Goal: Task Accomplishment & Management: Manage account settings

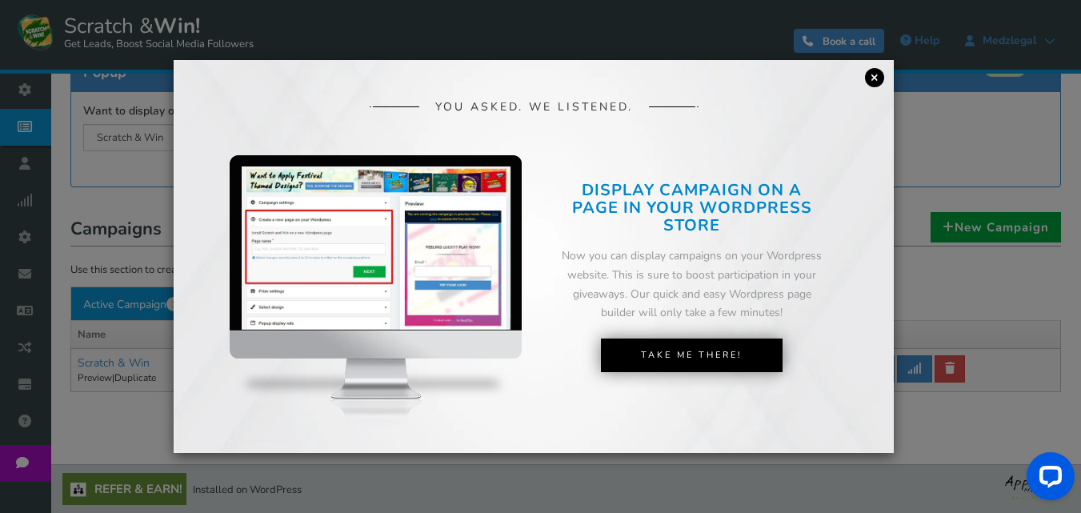
click at [867, 77] on link "×" at bounding box center [874, 77] width 19 height 19
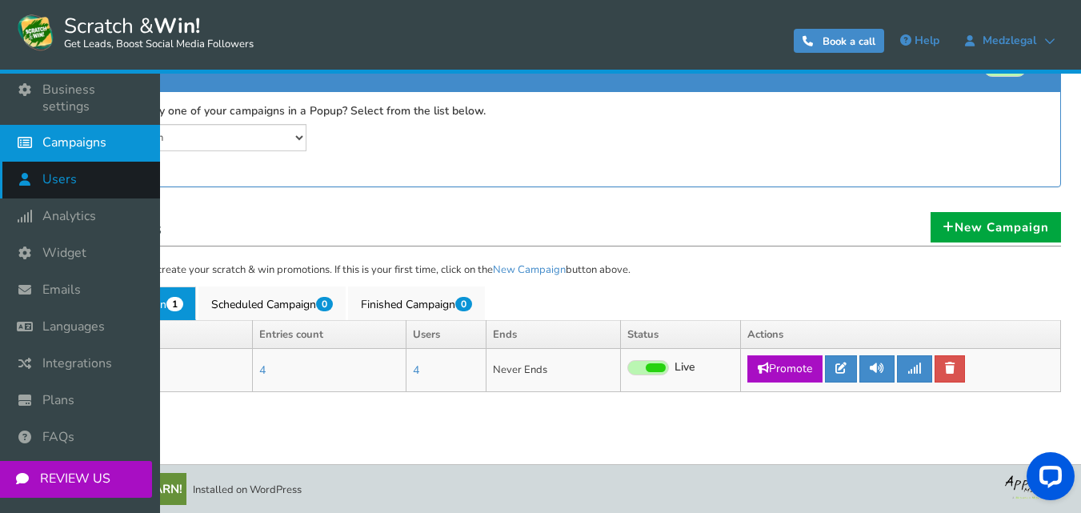
click at [49, 171] on span "Users" at bounding box center [59, 179] width 34 height 17
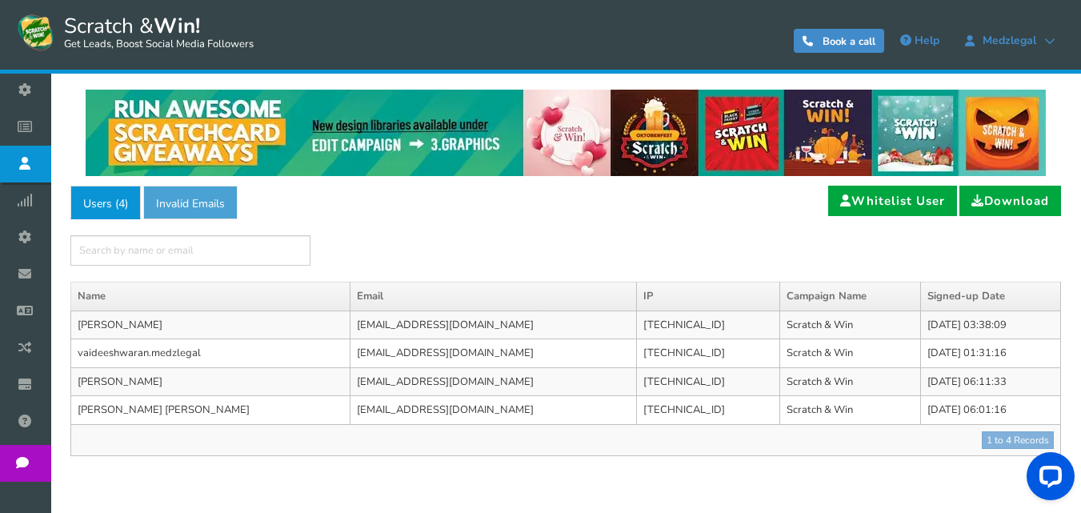
click at [209, 203] on link "Invalid Emails" at bounding box center [190, 203] width 94 height 34
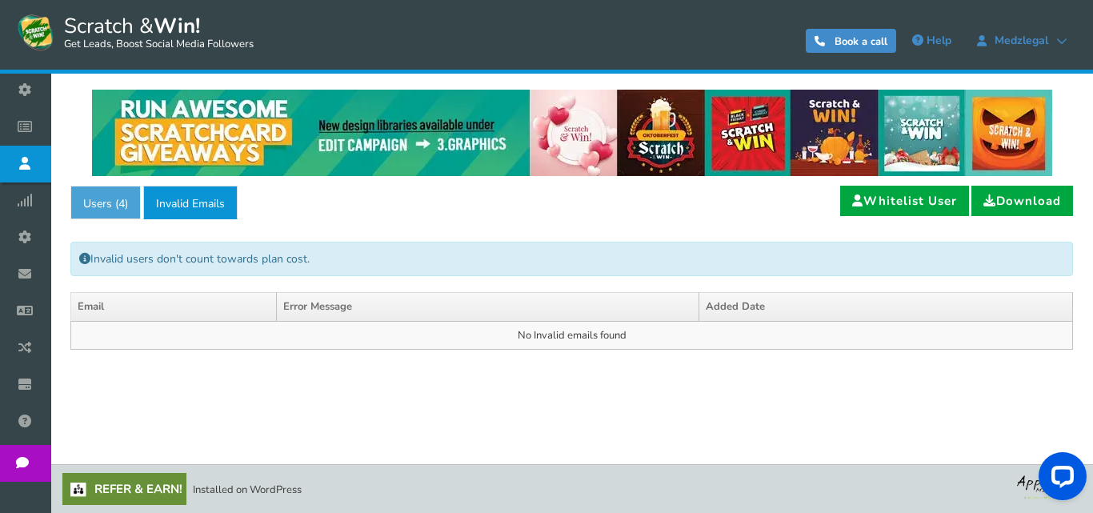
click at [107, 202] on link "Users ( 4 )" at bounding box center [105, 203] width 70 height 34
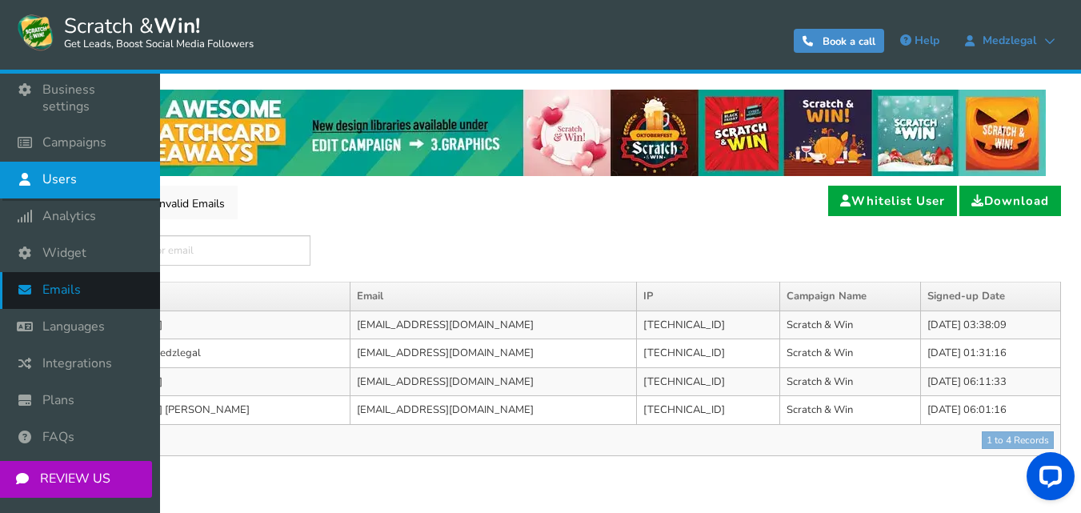
click at [63, 282] on span "Emails" at bounding box center [61, 290] width 38 height 17
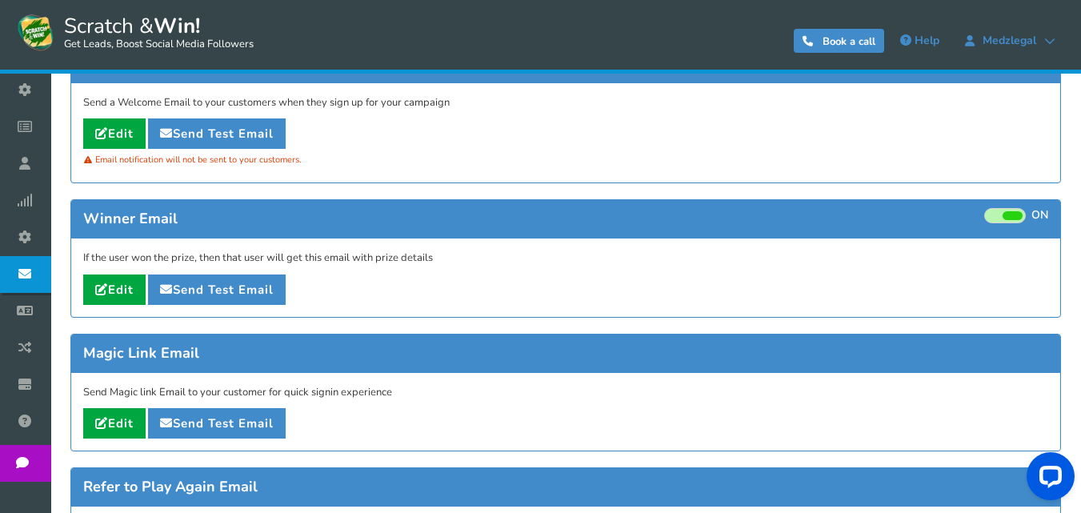
scroll to position [240, 0]
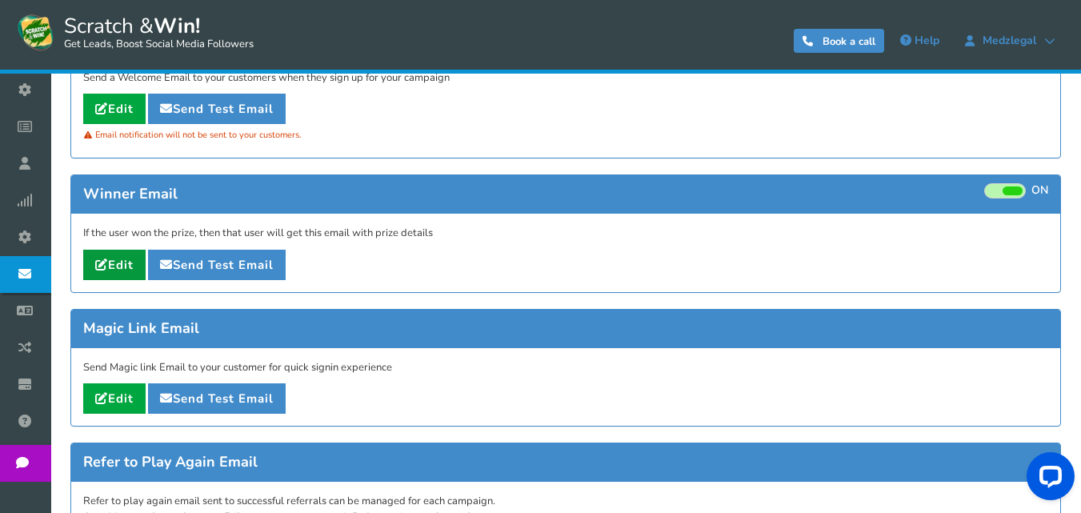
click at [113, 269] on link "Edit" at bounding box center [114, 265] width 62 height 30
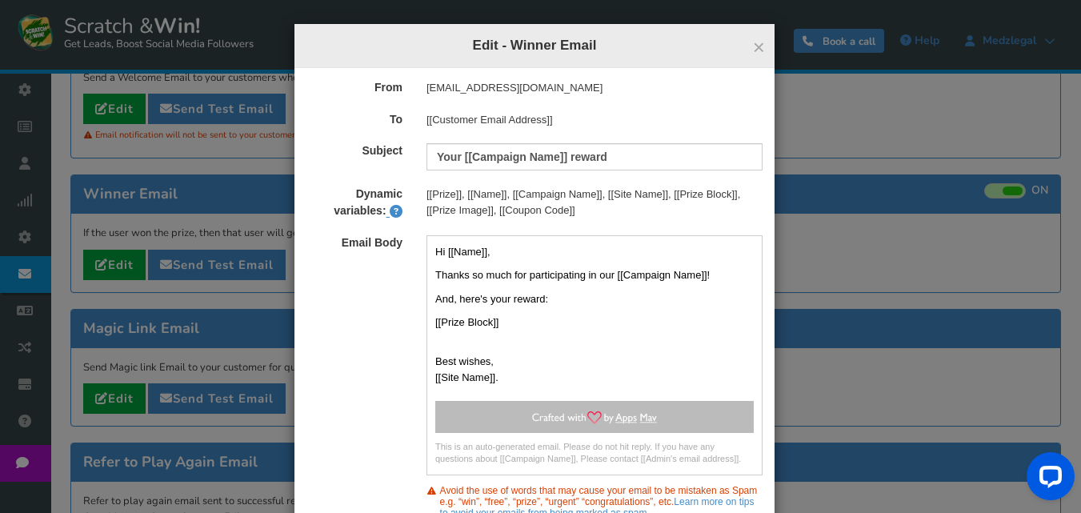
click at [521, 81] on div "[EMAIL_ADDRESS][DOMAIN_NAME]" at bounding box center [594, 88] width 360 height 16
click at [525, 92] on div "[EMAIL_ADDRESS][DOMAIN_NAME]" at bounding box center [594, 88] width 360 height 16
drag, startPoint x: 519, startPoint y: 89, endPoint x: 414, endPoint y: 89, distance: 104.8
click at [414, 89] on div "[EMAIL_ADDRESS][DOMAIN_NAME]" at bounding box center [594, 88] width 360 height 16
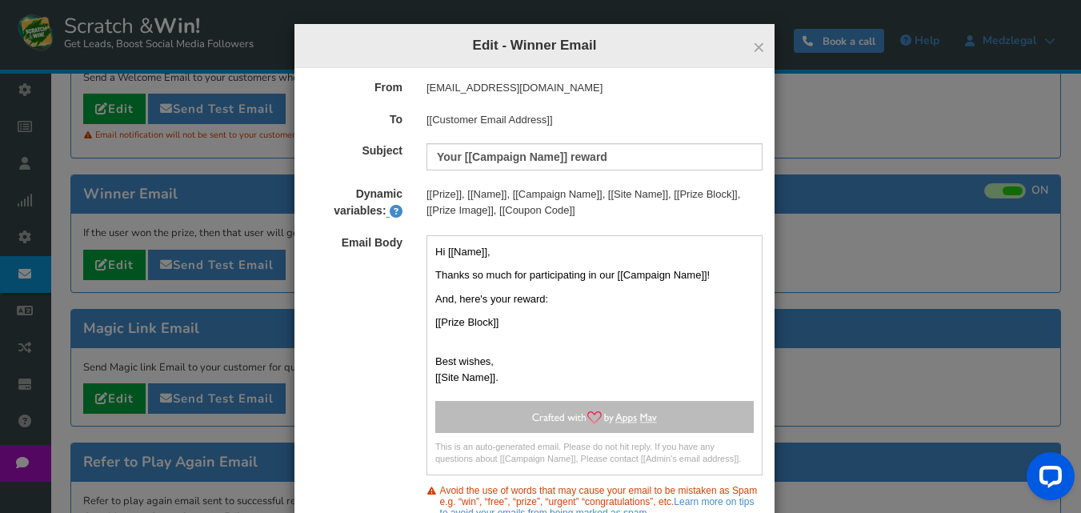
click at [451, 89] on div "[EMAIL_ADDRESS][DOMAIN_NAME]" at bounding box center [594, 88] width 360 height 16
click at [598, 141] on form "From [EMAIL_ADDRESS][DOMAIN_NAME] To [[Customer Email Address]] Subject Your [[…" at bounding box center [534, 325] width 456 height 491
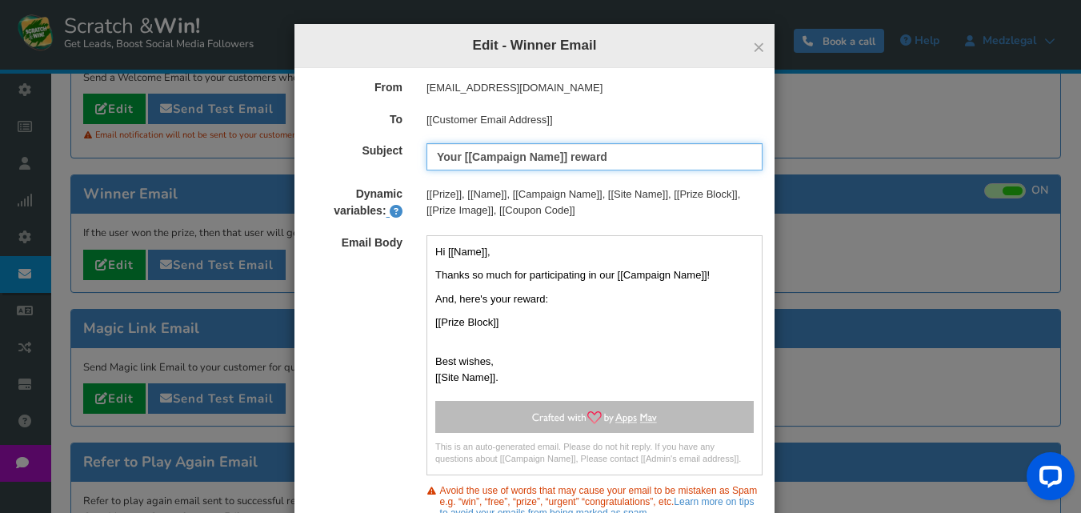
click at [568, 158] on input "Your [[Campaign Name]] reward" at bounding box center [594, 156] width 336 height 27
click at [617, 122] on div "[[Customer Email Address]]" at bounding box center [594, 120] width 360 height 16
click at [557, 259] on p "Hi [[Name]]," at bounding box center [594, 252] width 318 height 16
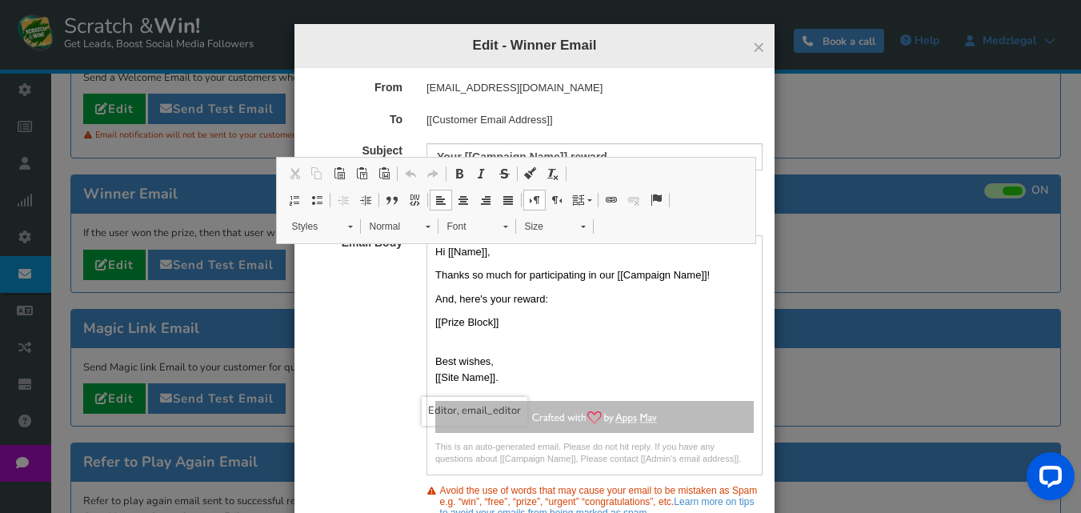
click at [557, 259] on p "Hi [[Name]]," at bounding box center [594, 252] width 318 height 16
click at [626, 120] on div "[[Customer Email Address]]" at bounding box center [594, 120] width 360 height 16
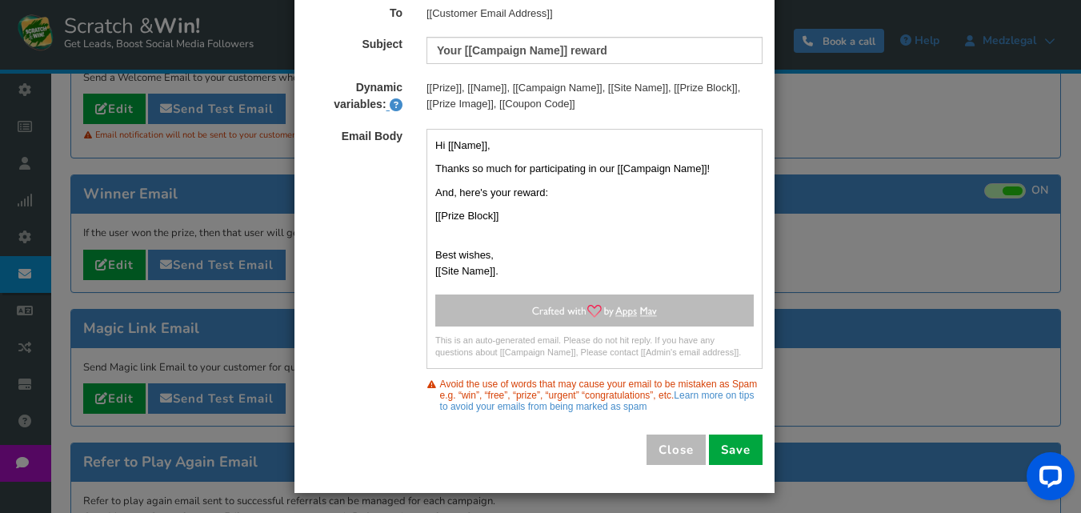
scroll to position [110, 0]
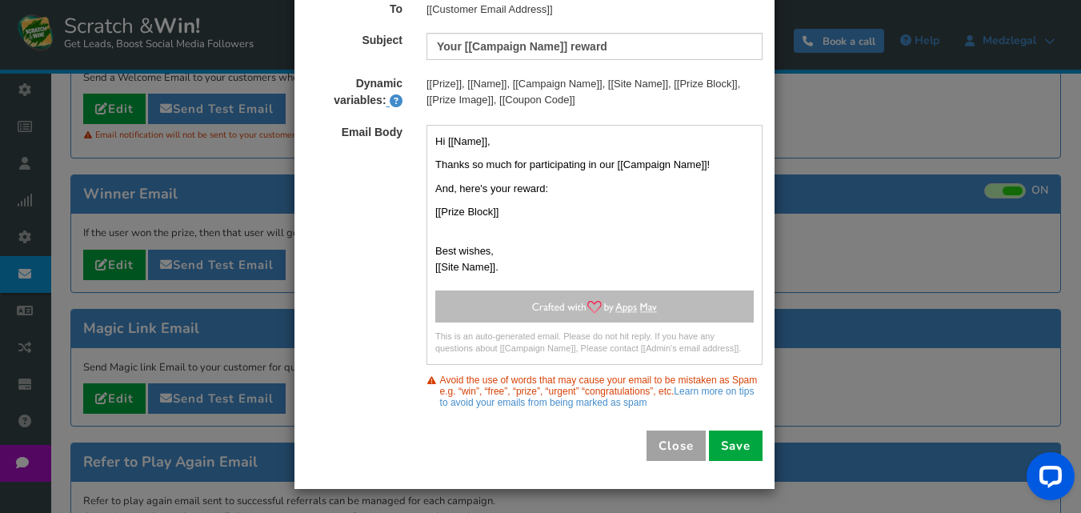
click at [681, 443] on button "Close" at bounding box center [675, 445] width 59 height 30
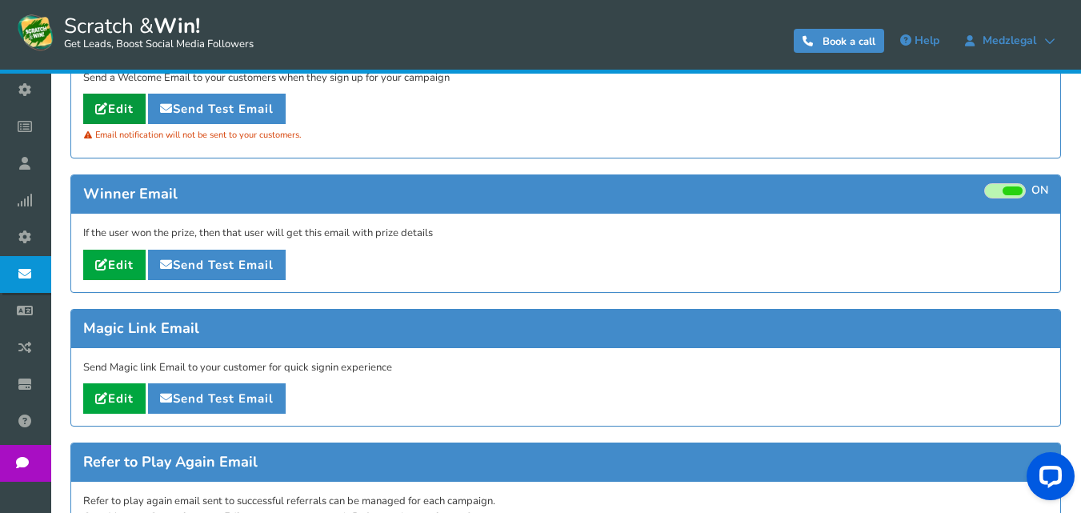
click at [125, 110] on link "Edit" at bounding box center [114, 109] width 62 height 30
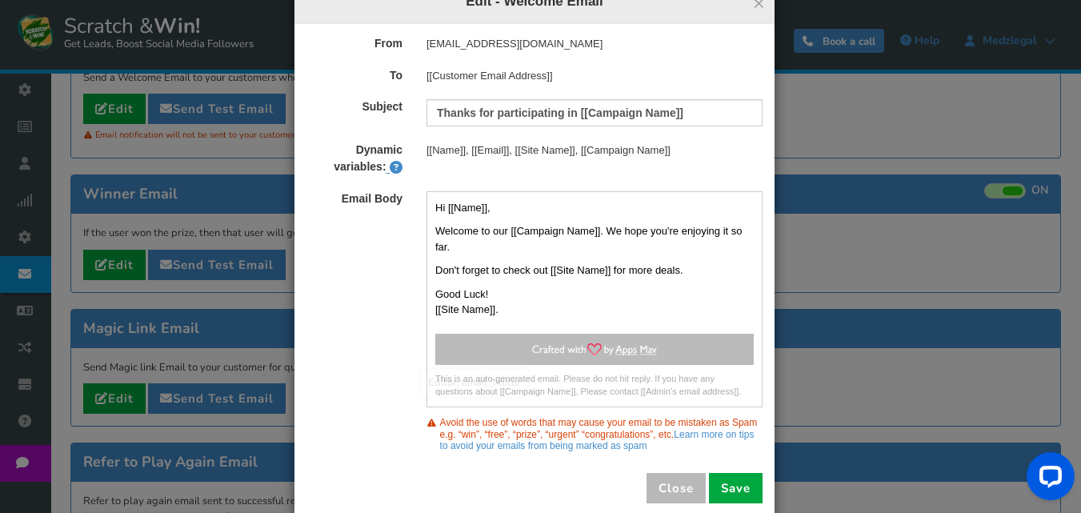
scroll to position [86, 0]
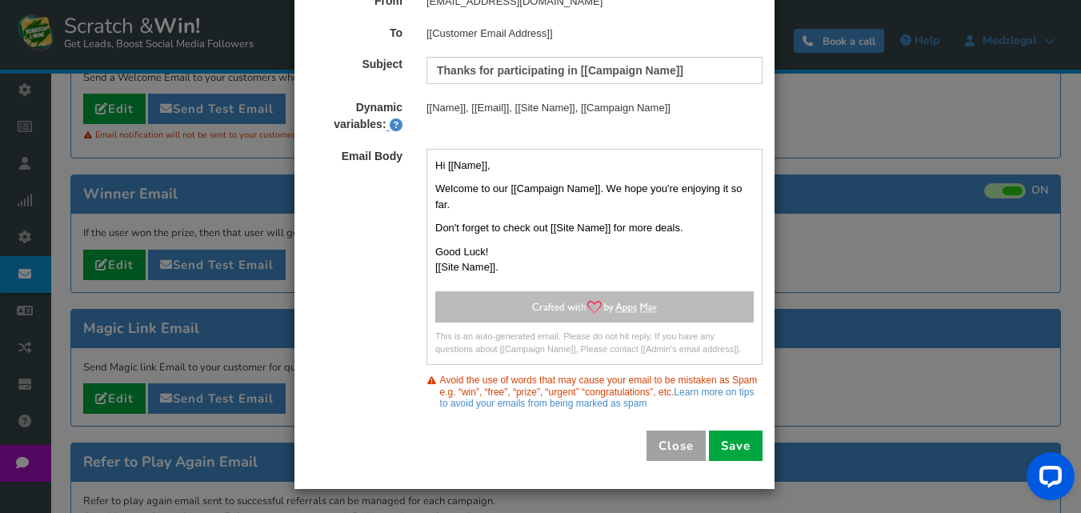
click at [673, 440] on button "Close" at bounding box center [675, 445] width 59 height 30
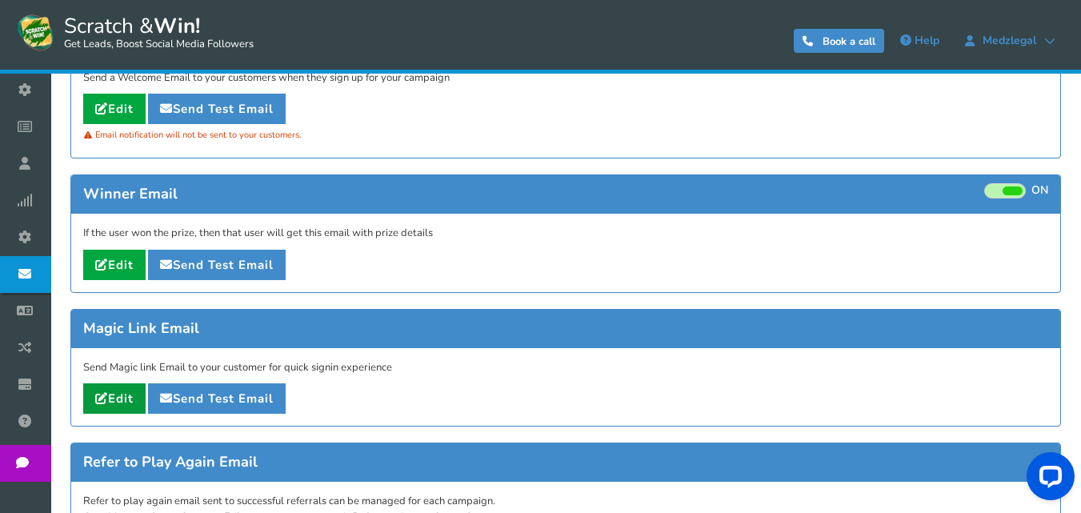
click at [114, 400] on link "Edit" at bounding box center [114, 398] width 62 height 30
type input "Magic link for [[Campaign Name]]"
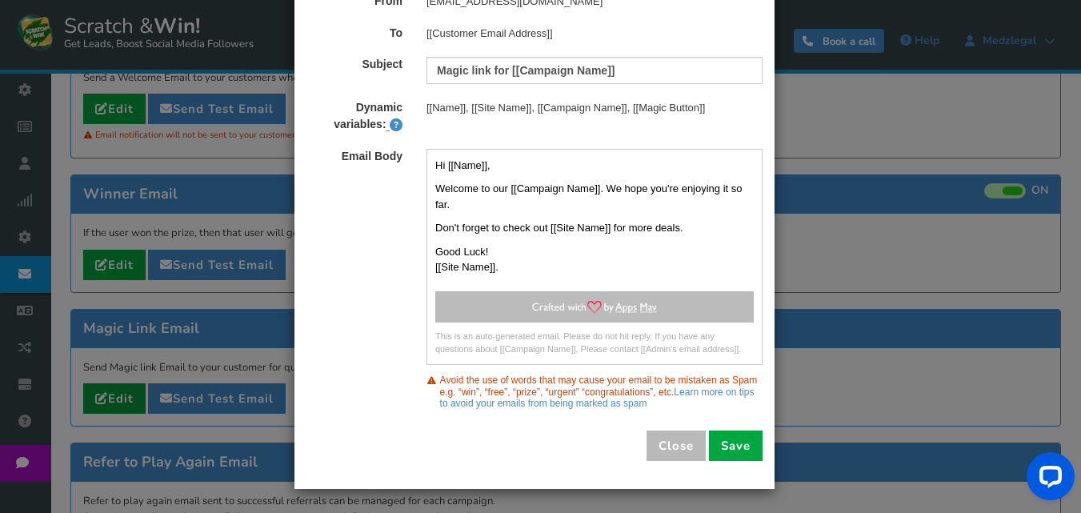
scroll to position [0, 0]
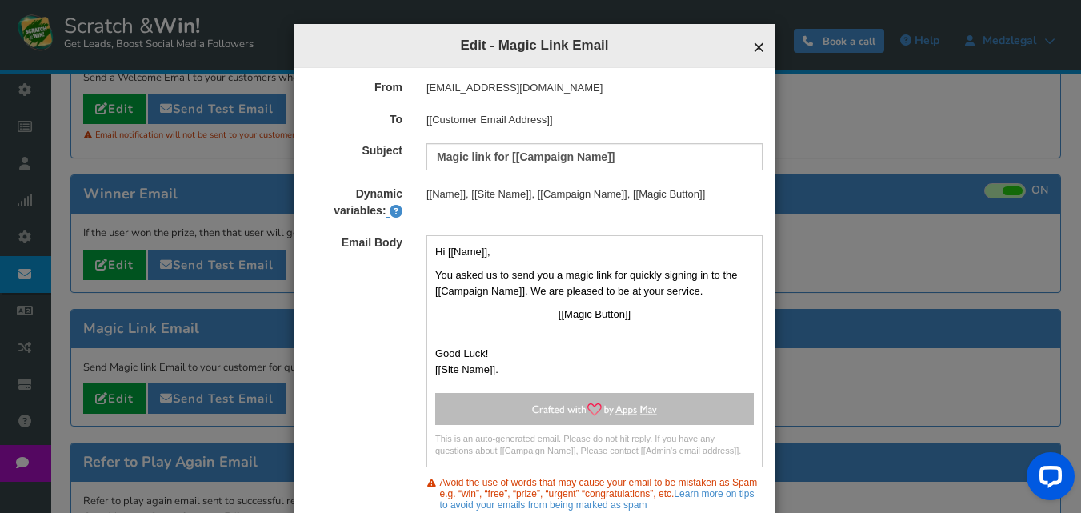
click at [755, 47] on span "×" at bounding box center [759, 47] width 12 height 24
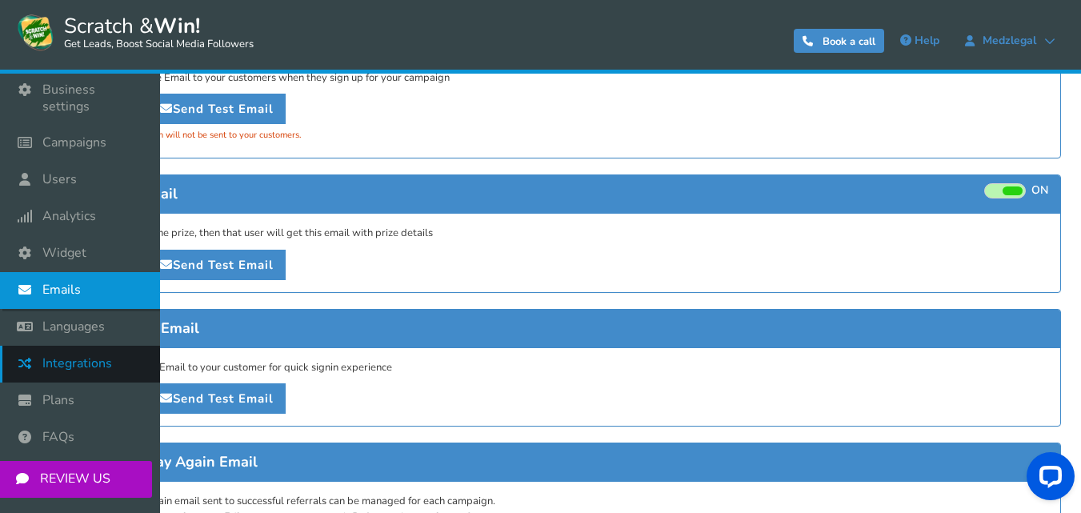
click at [80, 355] on span "Integrations" at bounding box center [77, 363] width 70 height 17
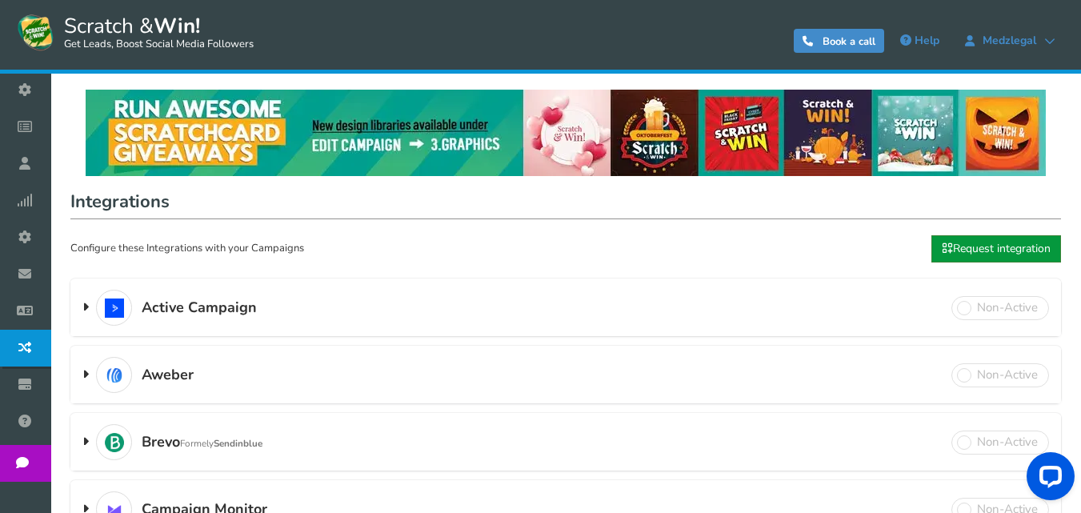
click at [972, 250] on link "Request integration" at bounding box center [996, 248] width 130 height 27
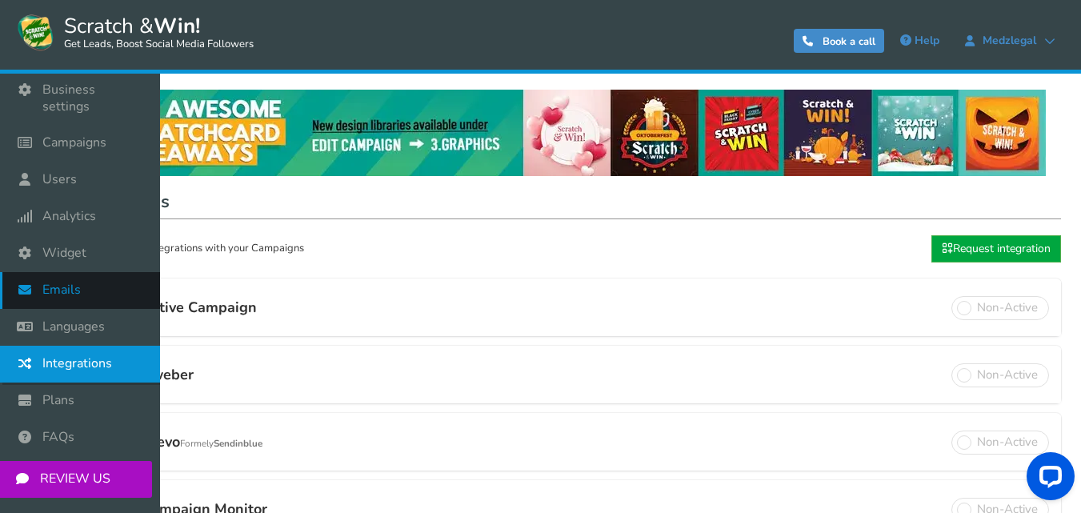
click at [85, 278] on link "Emails" at bounding box center [80, 290] width 160 height 37
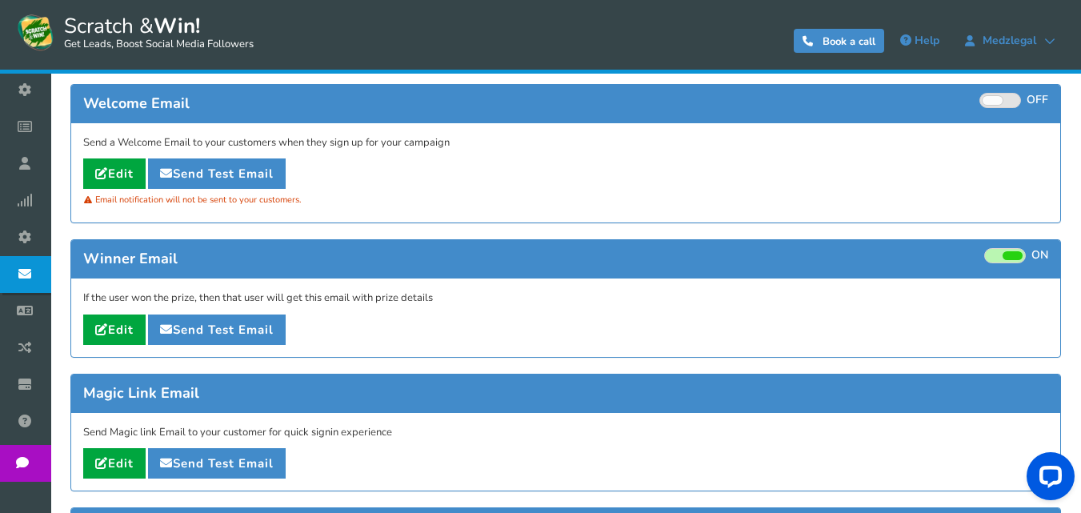
scroll to position [154, 0]
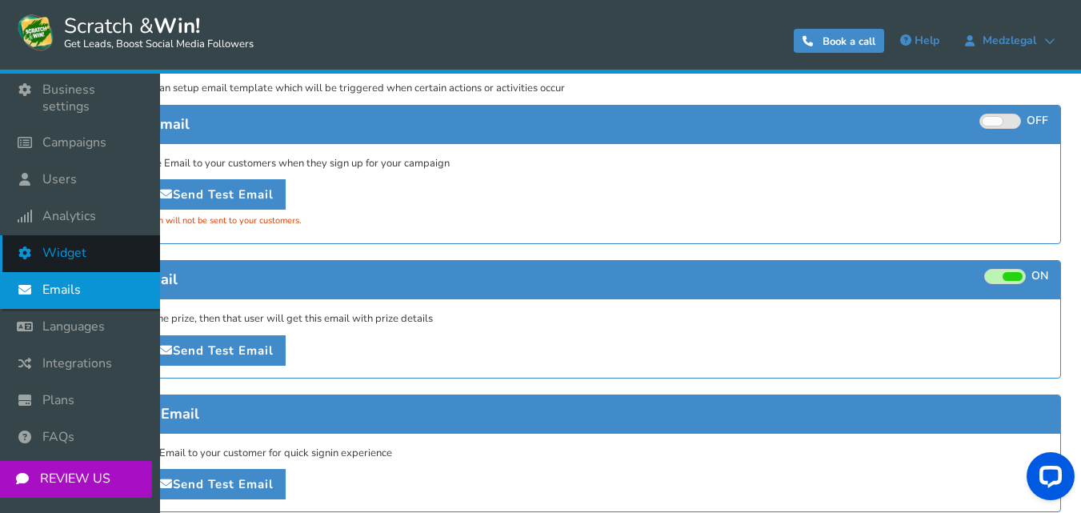
click at [70, 245] on span "Widget" at bounding box center [64, 253] width 44 height 17
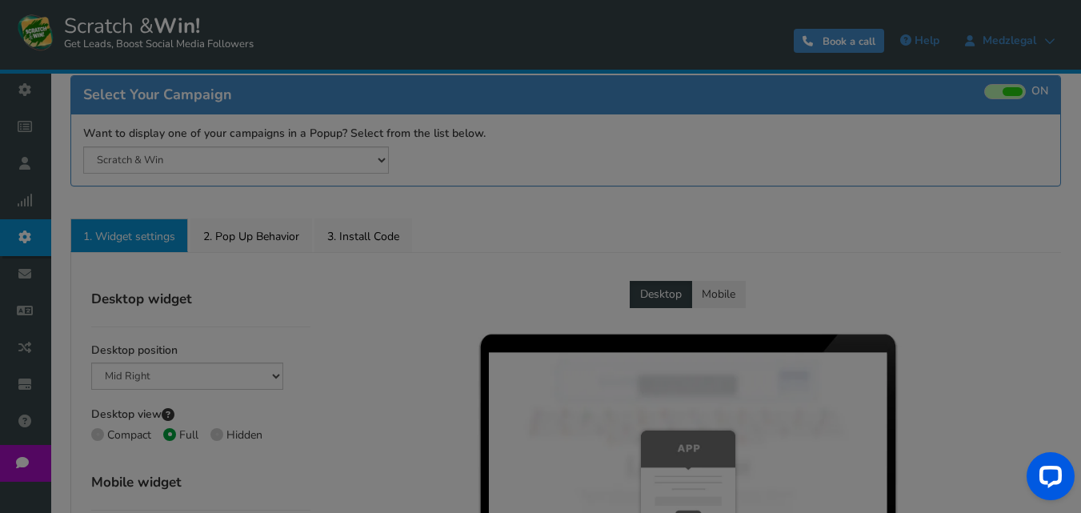
radio input "true"
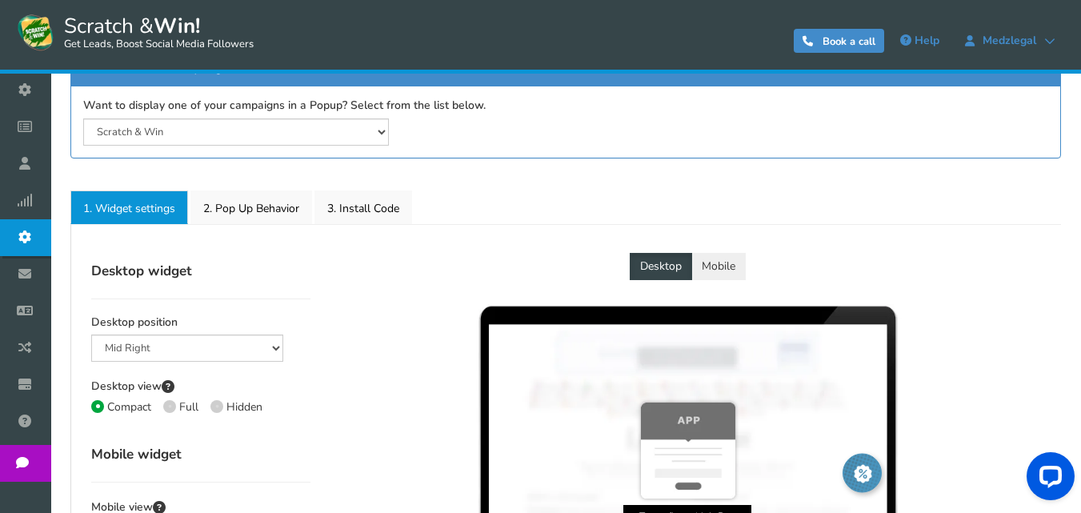
scroll to position [108, 0]
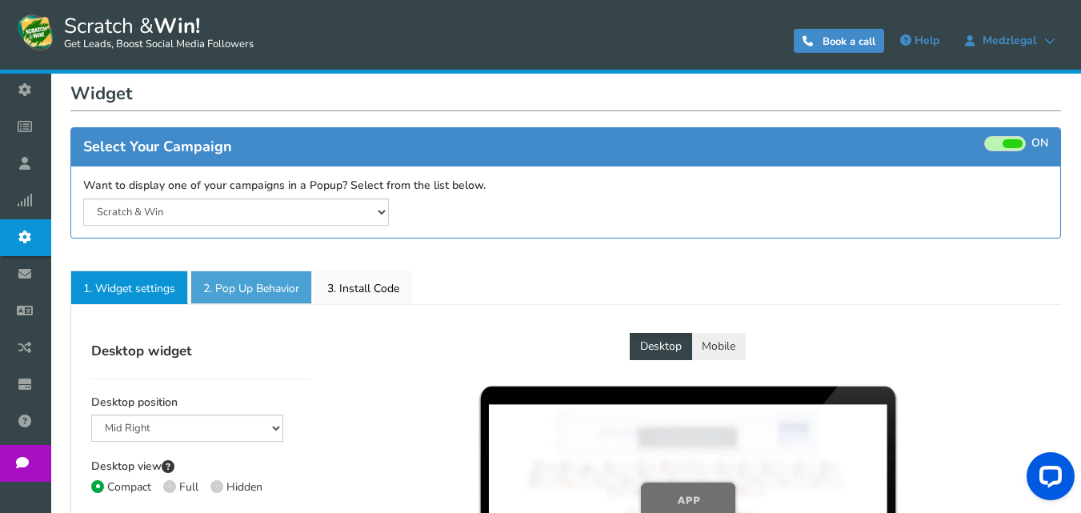
click at [250, 286] on link "2. Pop Up Behavior" at bounding box center [251, 287] width 122 height 34
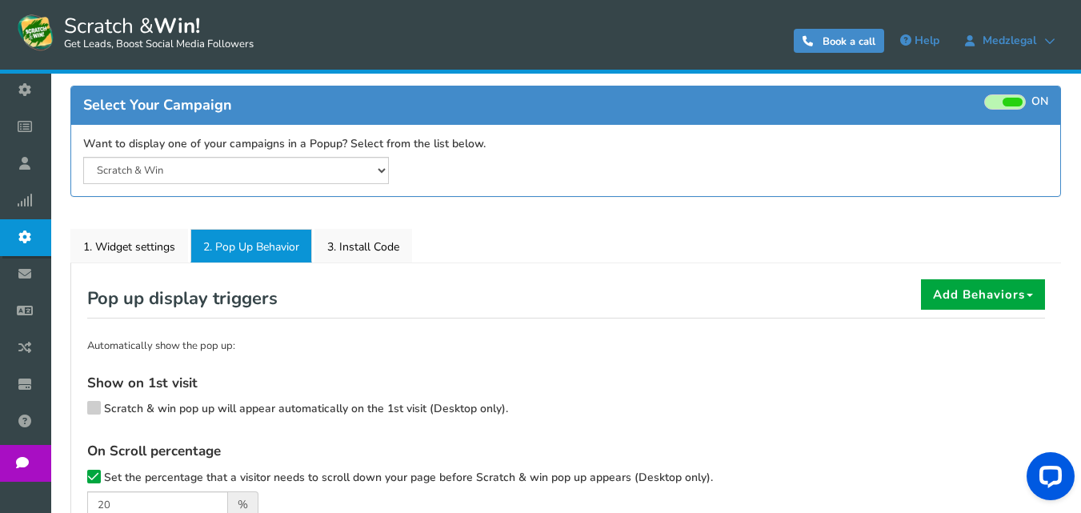
scroll to position [58, 0]
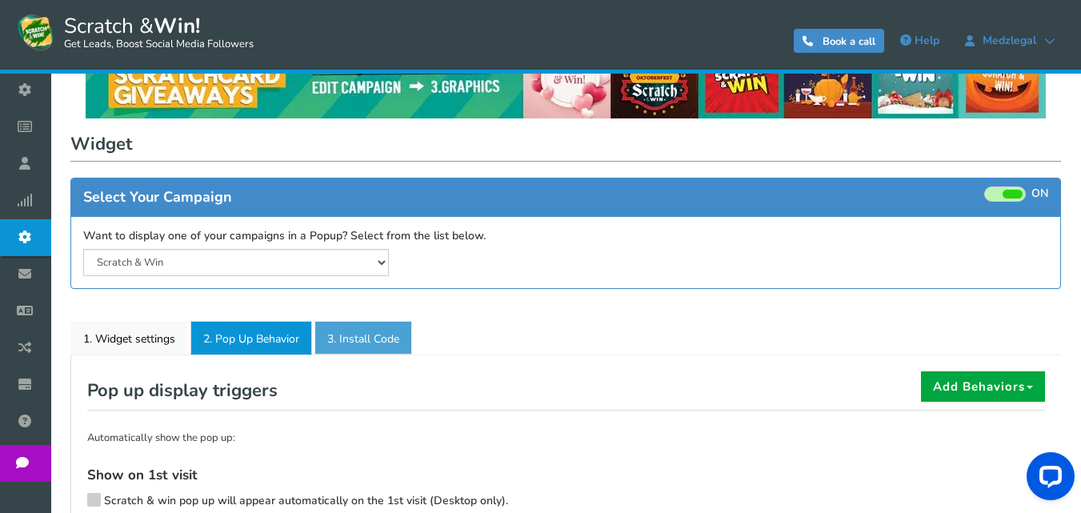
click at [357, 335] on link "3. Install Code" at bounding box center [363, 338] width 98 height 34
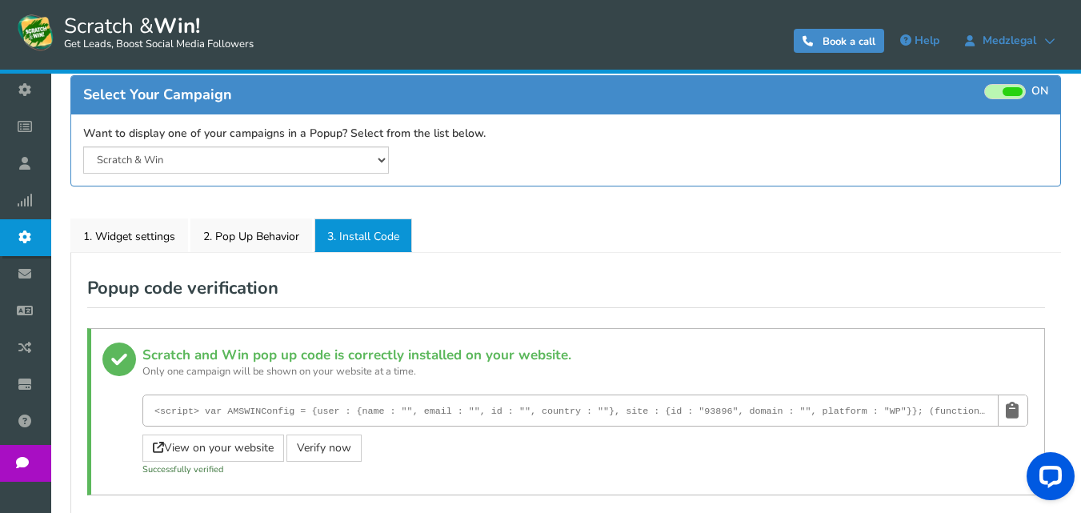
scroll to position [80, 0]
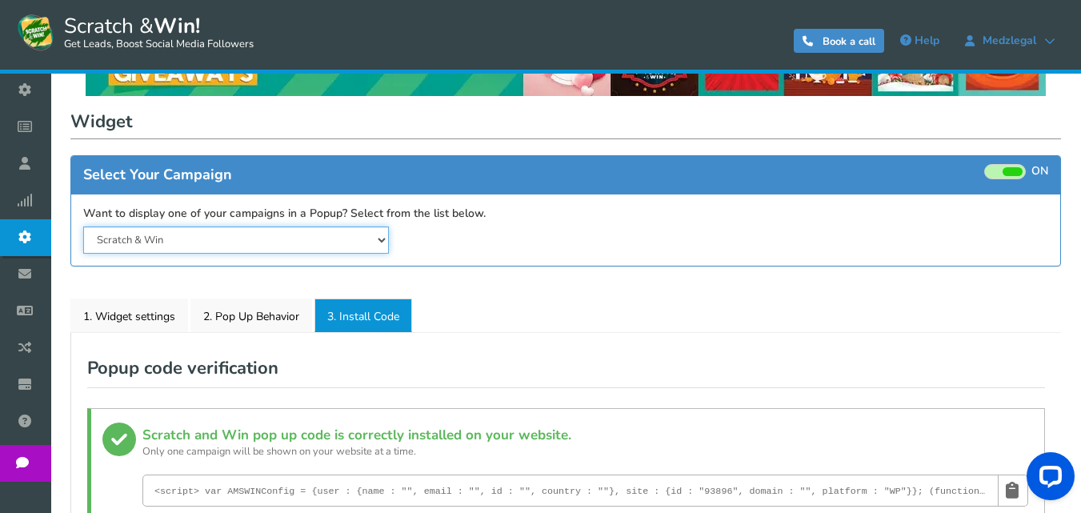
click at [340, 243] on select "Scratch & Win" at bounding box center [236, 239] width 306 height 27
click at [341, 236] on select "Scratch & Win" at bounding box center [236, 239] width 306 height 27
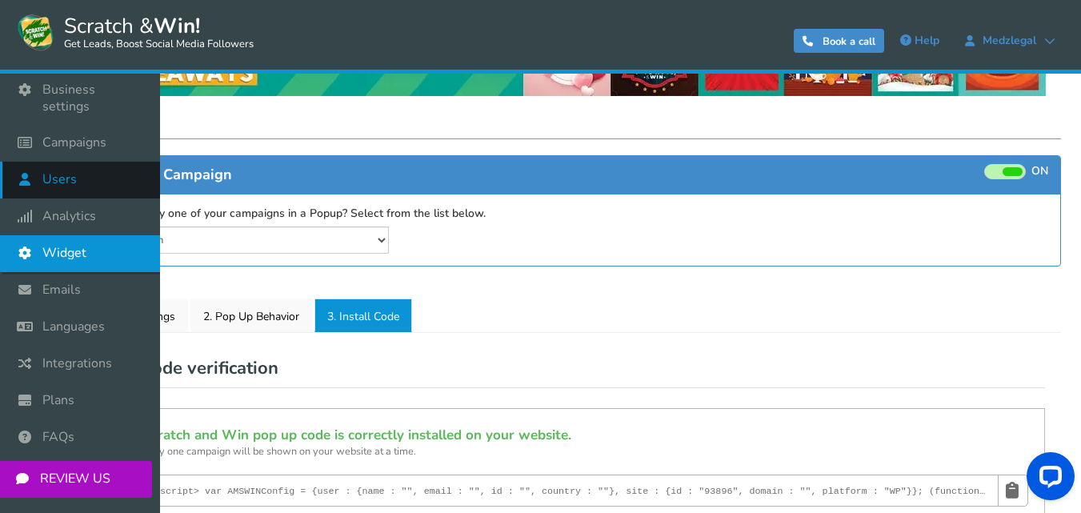
click at [63, 162] on link "Users" at bounding box center [80, 180] width 160 height 37
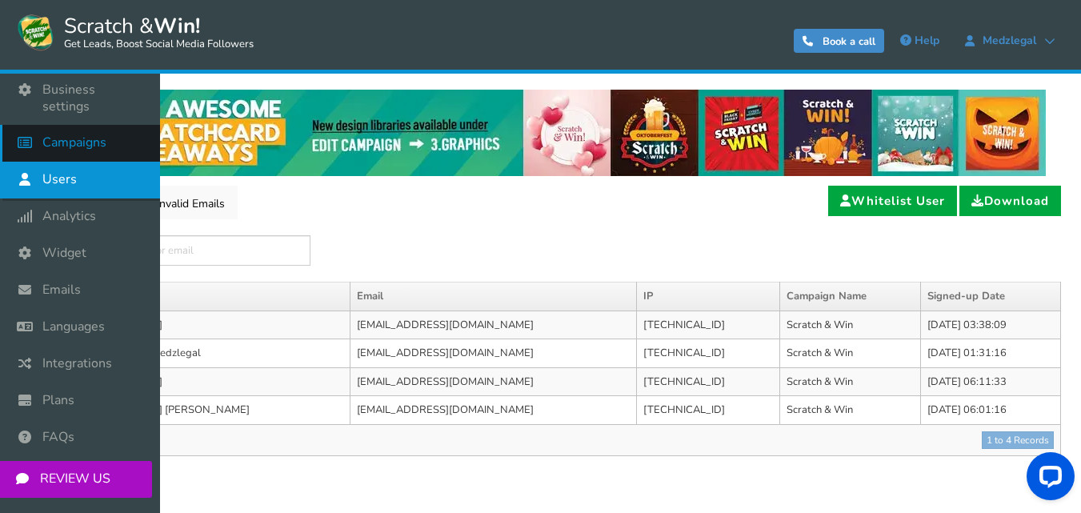
click at [58, 134] on span "Campaigns" at bounding box center [74, 142] width 64 height 17
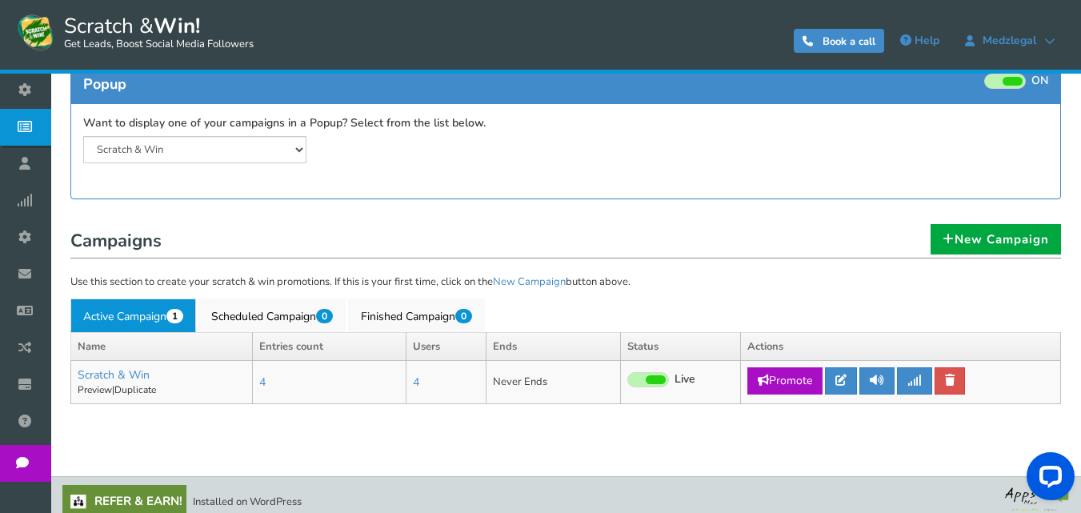
scroll to position [190, 0]
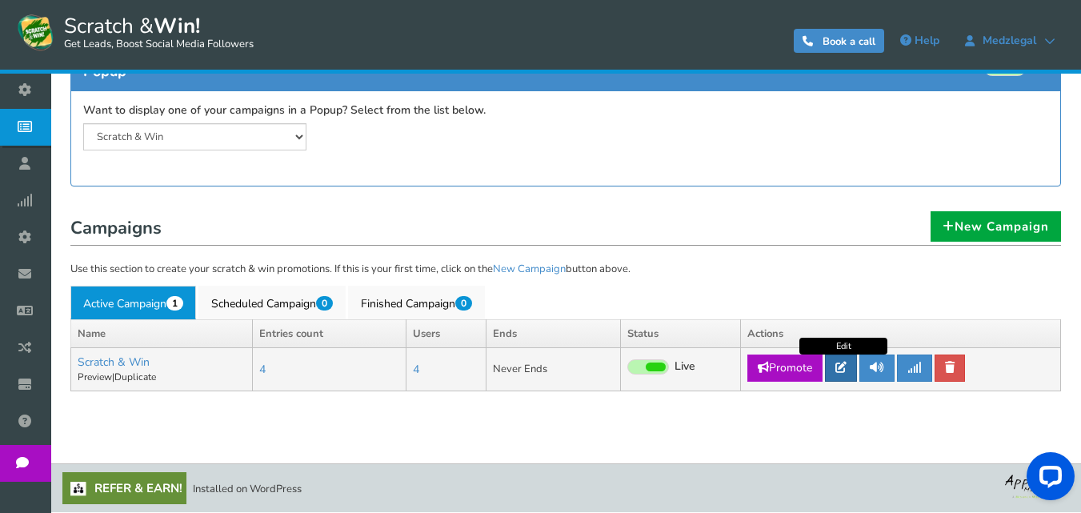
click at [843, 367] on icon at bounding box center [840, 367] width 11 height 11
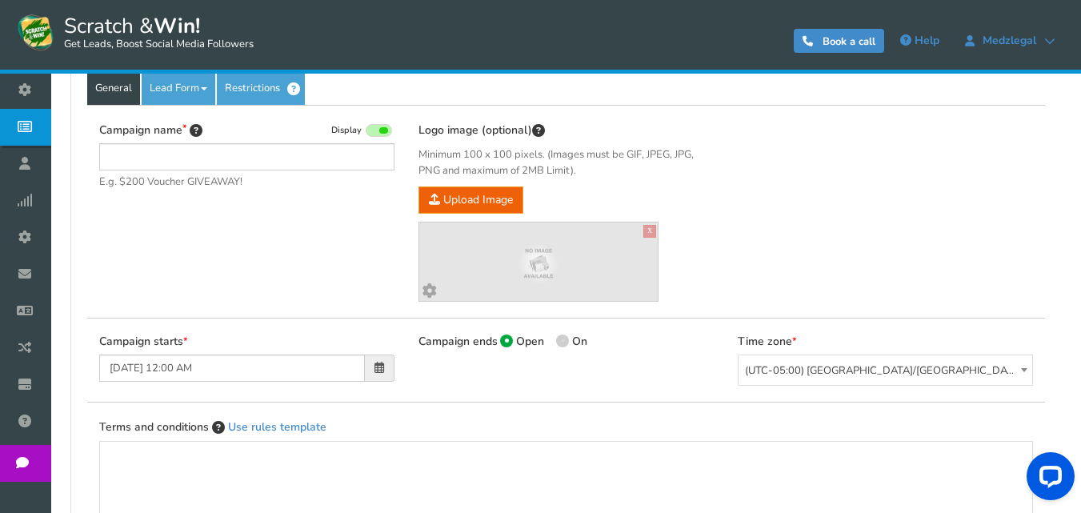
type input "Scratch & Win"
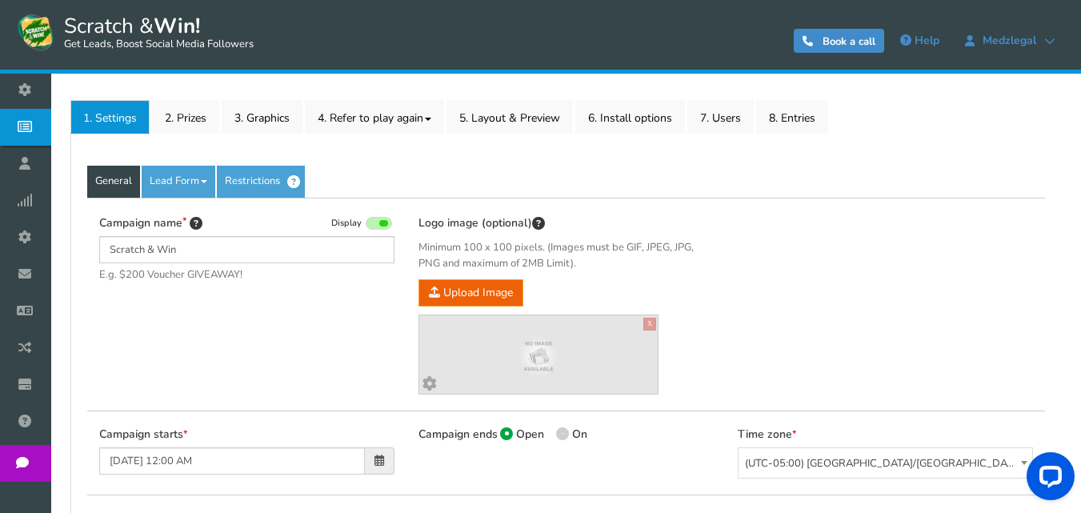
scroll to position [199, 0]
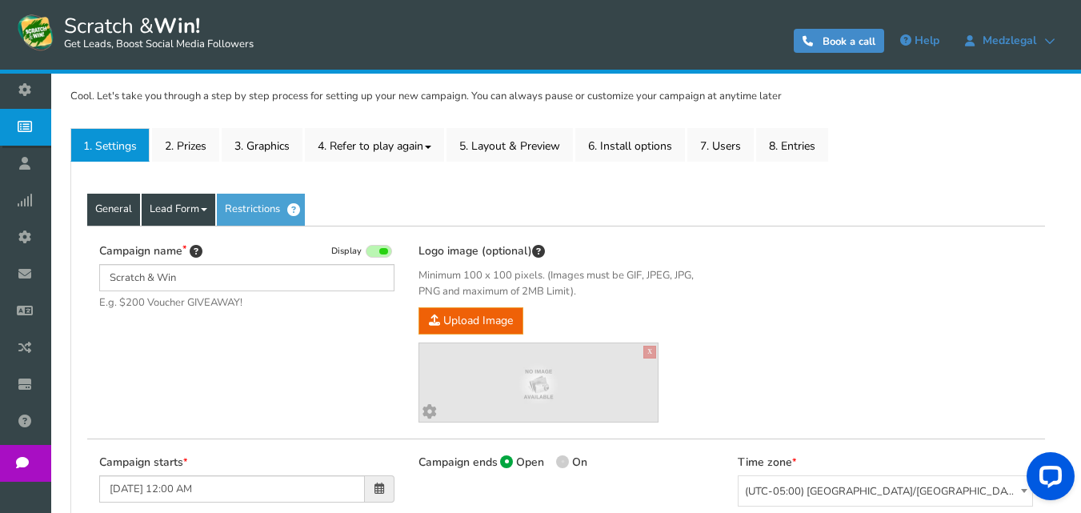
click at [195, 208] on link "Lead Form" at bounding box center [179, 210] width 74 height 32
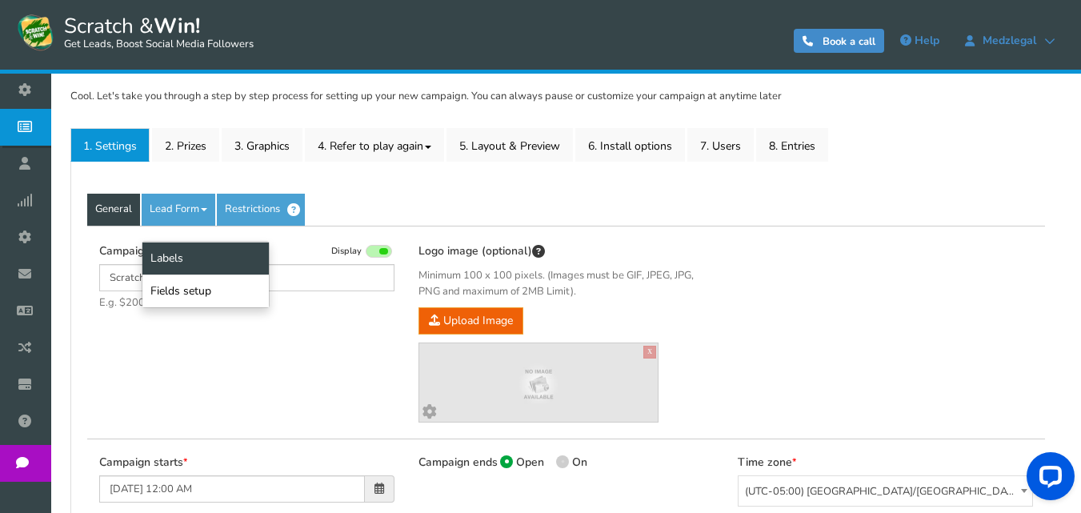
click at [210, 250] on link "Labels" at bounding box center [205, 258] width 126 height 33
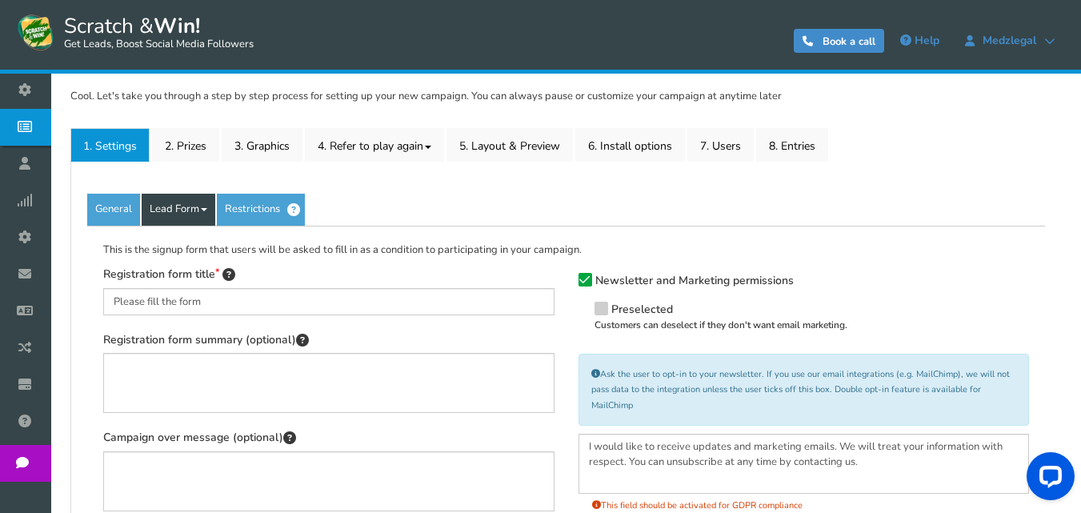
click at [198, 201] on link "Lead Form" at bounding box center [179, 210] width 74 height 32
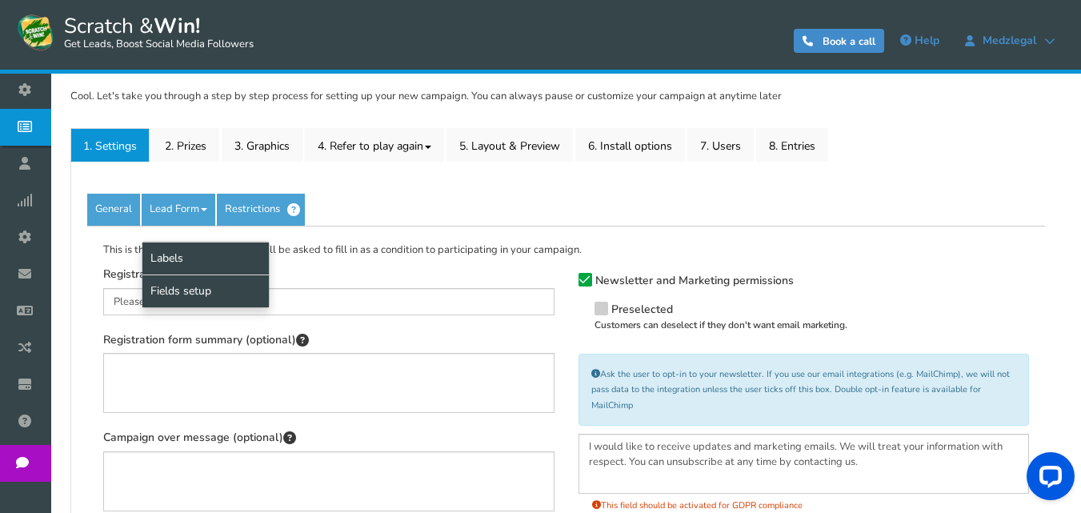
click at [200, 288] on link "Fields setup" at bounding box center [205, 290] width 126 height 33
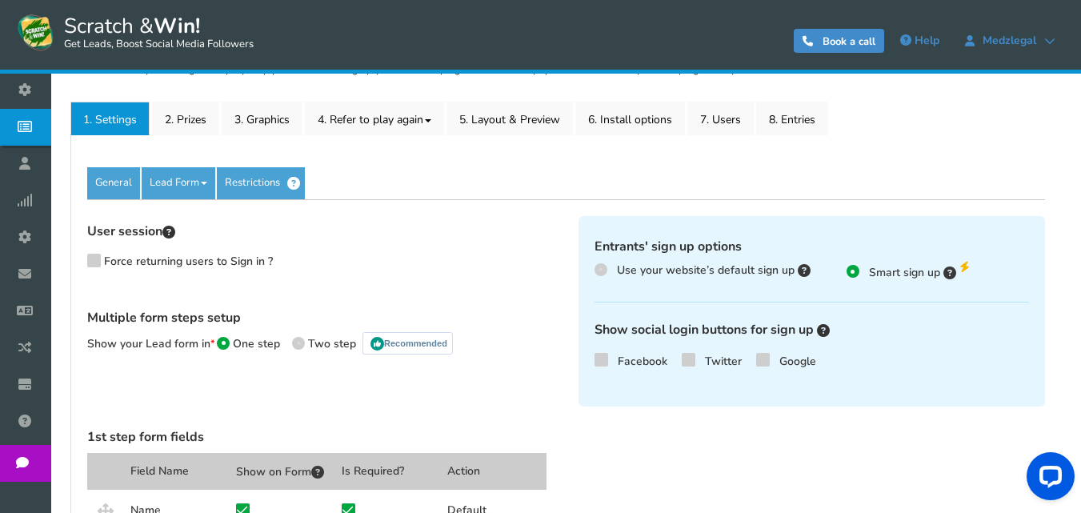
scroll to position [218, 0]
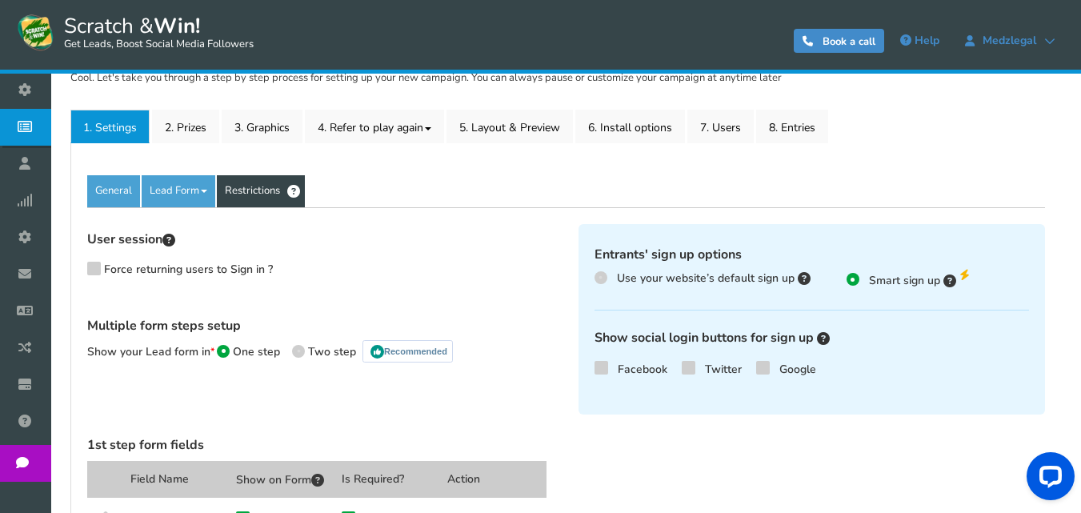
click at [270, 198] on link "Restrictions" at bounding box center [261, 191] width 88 height 32
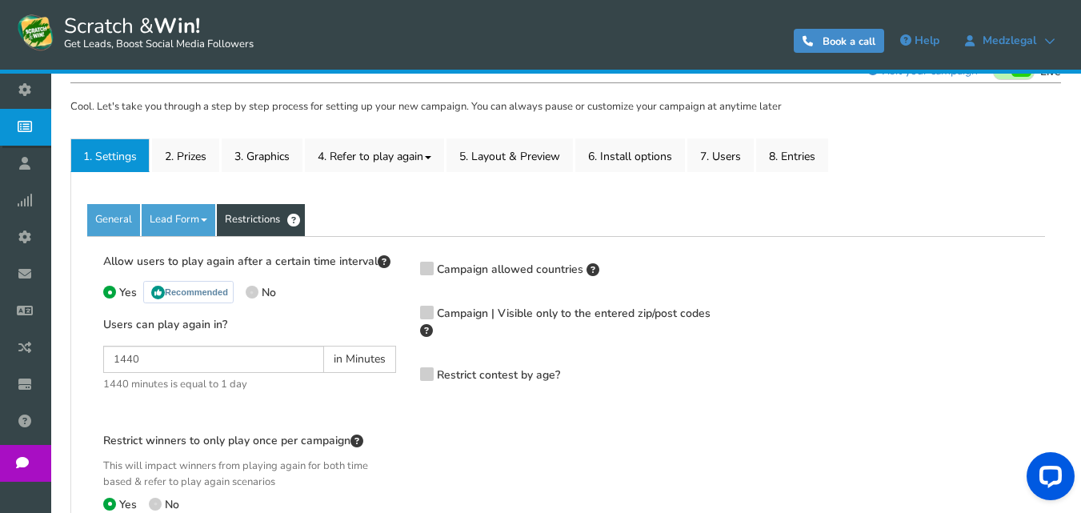
scroll to position [138, 0]
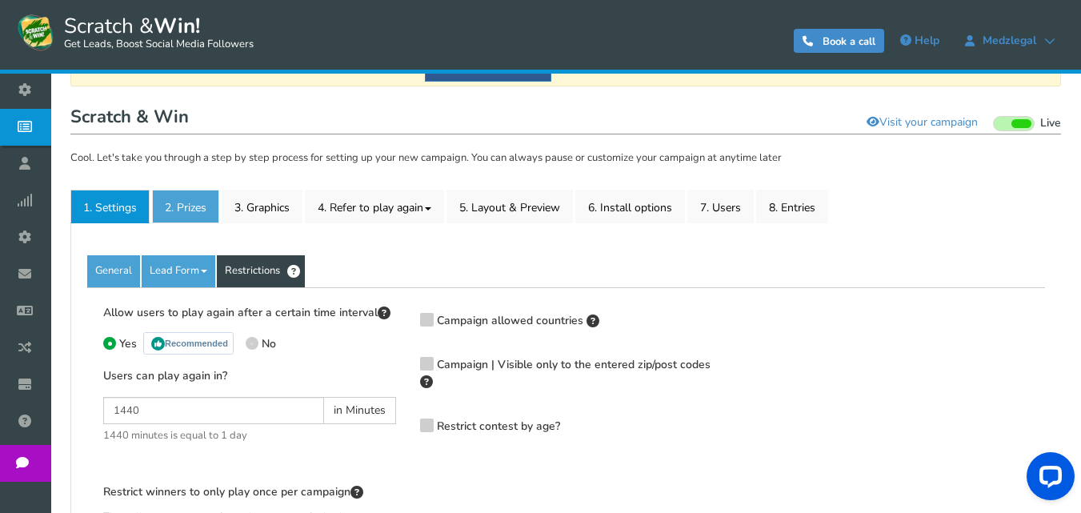
click at [195, 199] on link "2. Prizes" at bounding box center [185, 207] width 67 height 34
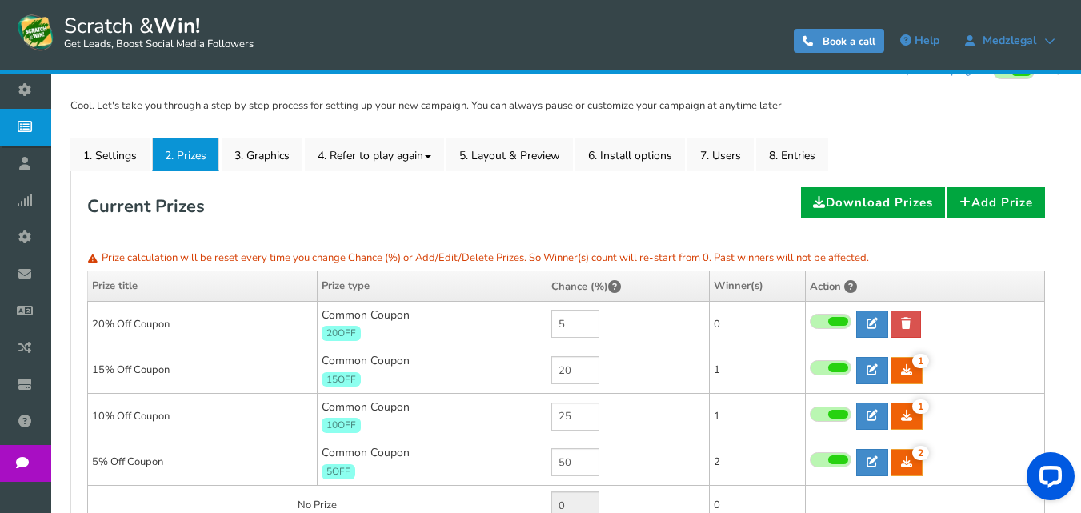
scroll to position [142, 0]
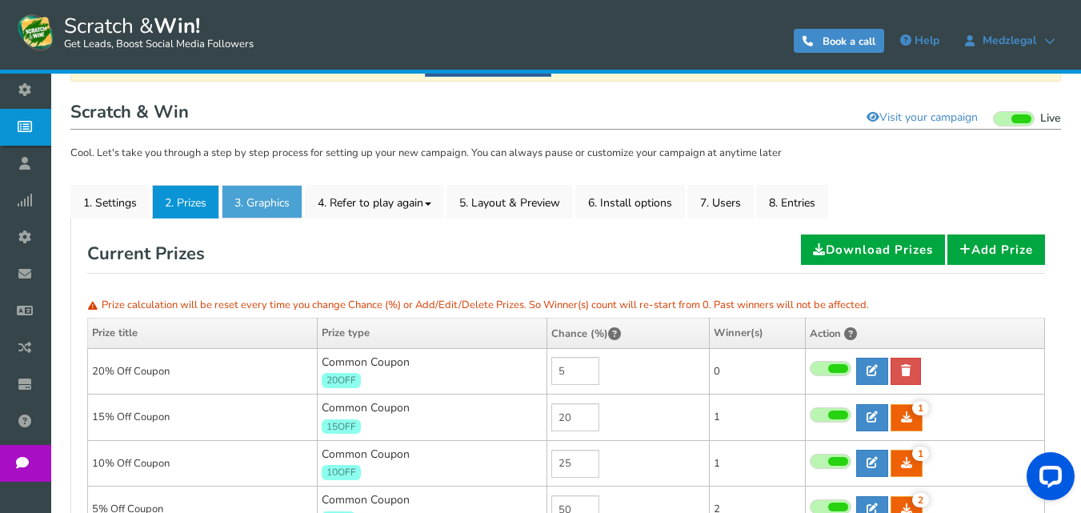
click at [278, 205] on link "3. Graphics" at bounding box center [262, 202] width 81 height 34
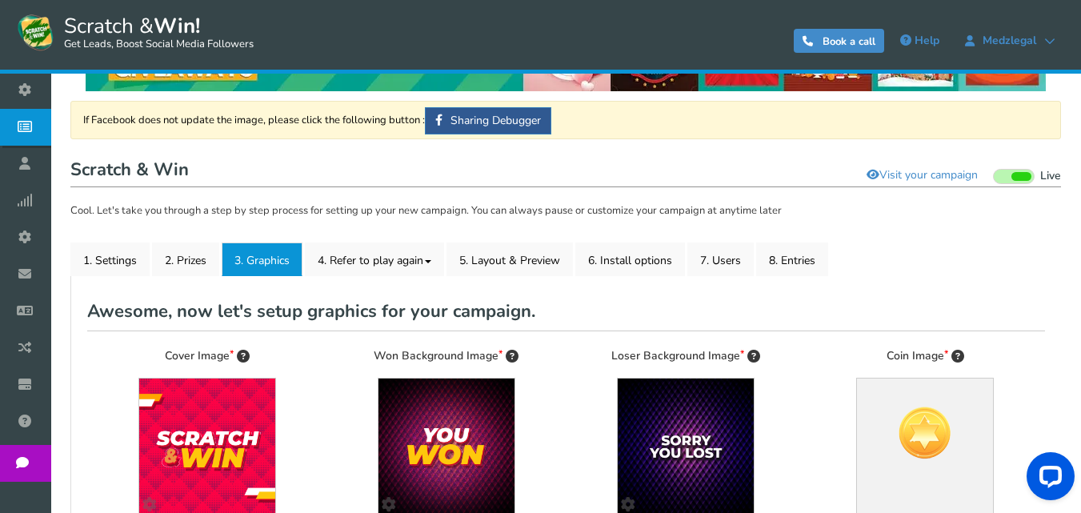
scroll to position [63, 0]
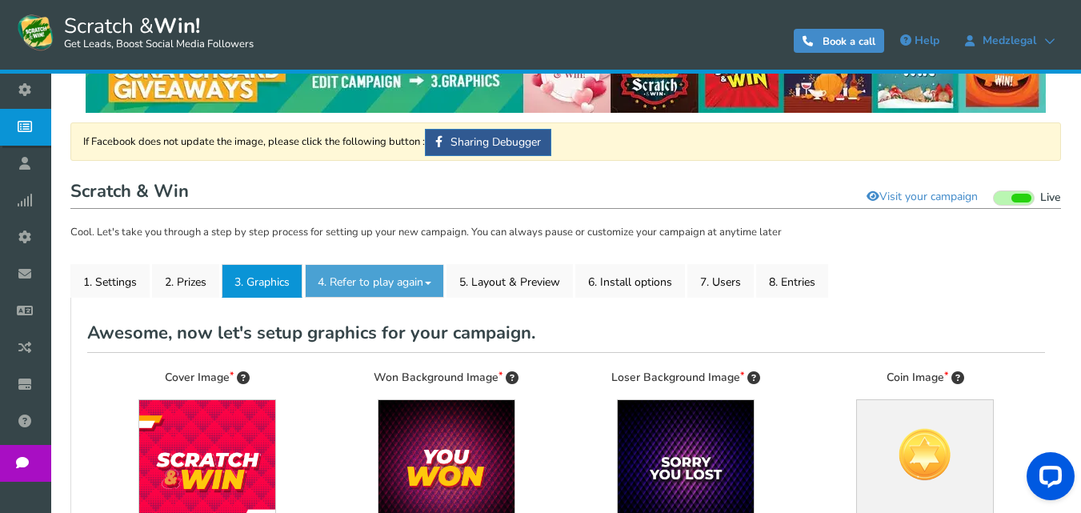
click at [385, 282] on link "4. Refer to play again" at bounding box center [374, 281] width 139 height 34
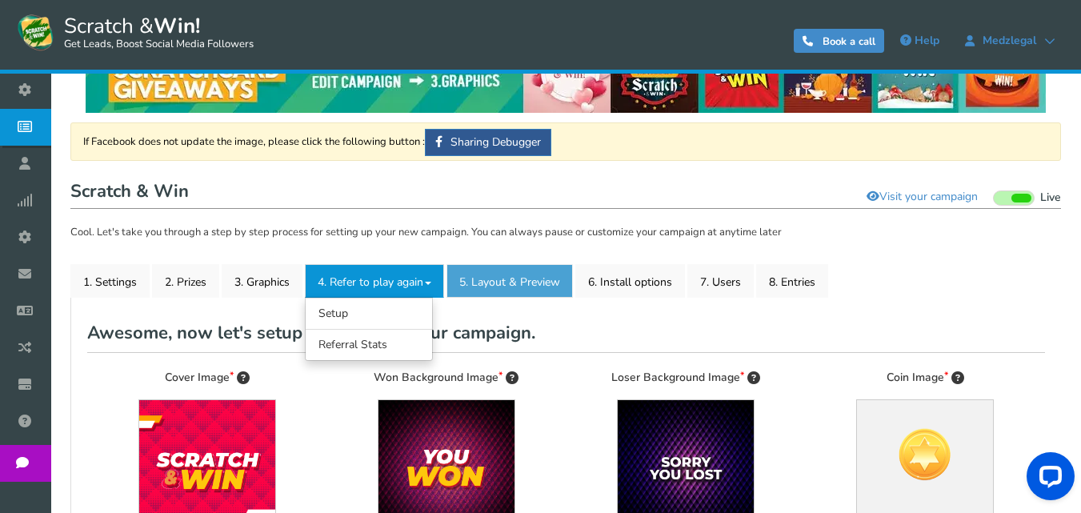
click at [486, 274] on link "5. Layout & Preview" at bounding box center [509, 281] width 126 height 34
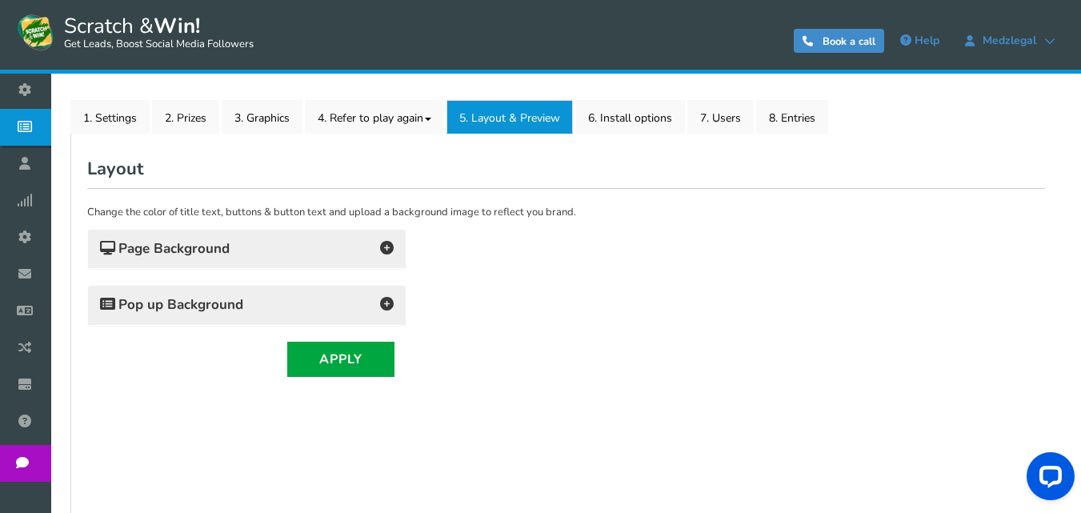
scroll to position [223, 0]
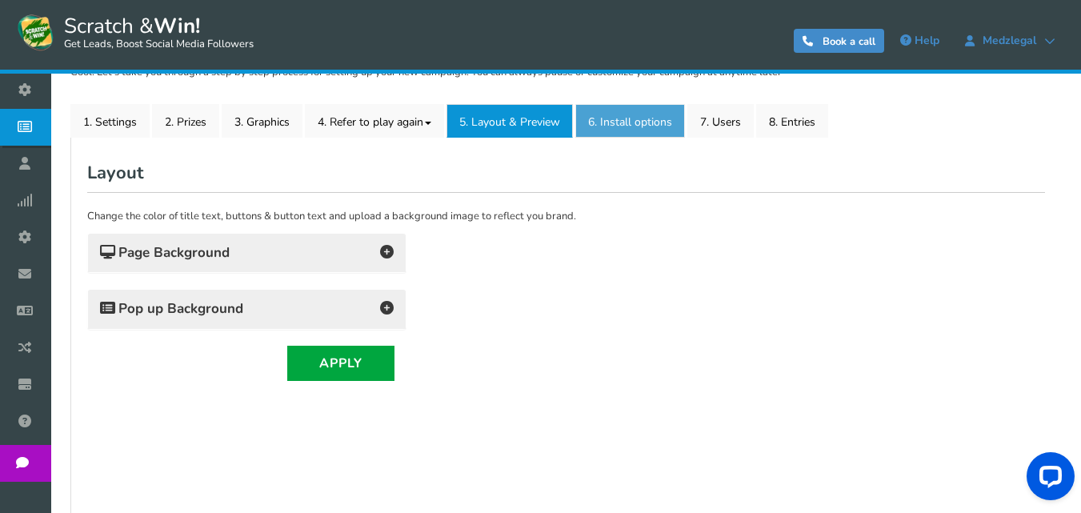
click at [640, 127] on link "6. Install options New" at bounding box center [630, 121] width 110 height 34
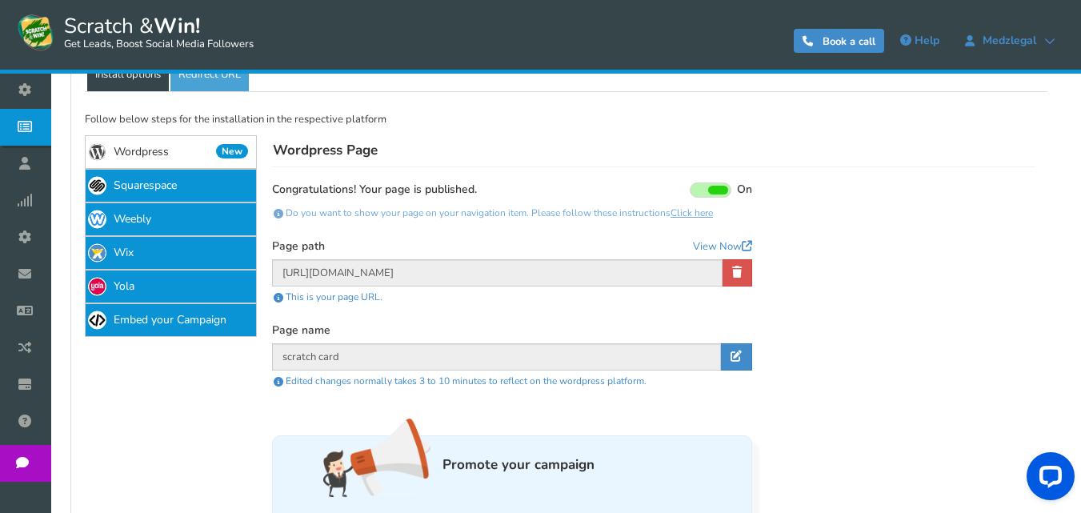
scroll to position [302, 0]
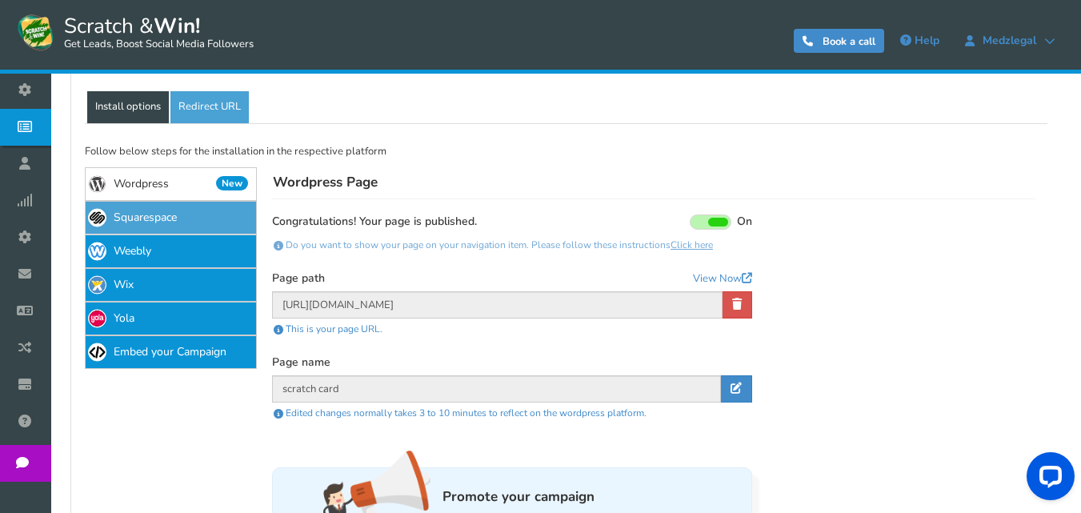
click at [174, 214] on link "Squarespace" at bounding box center [171, 218] width 172 height 34
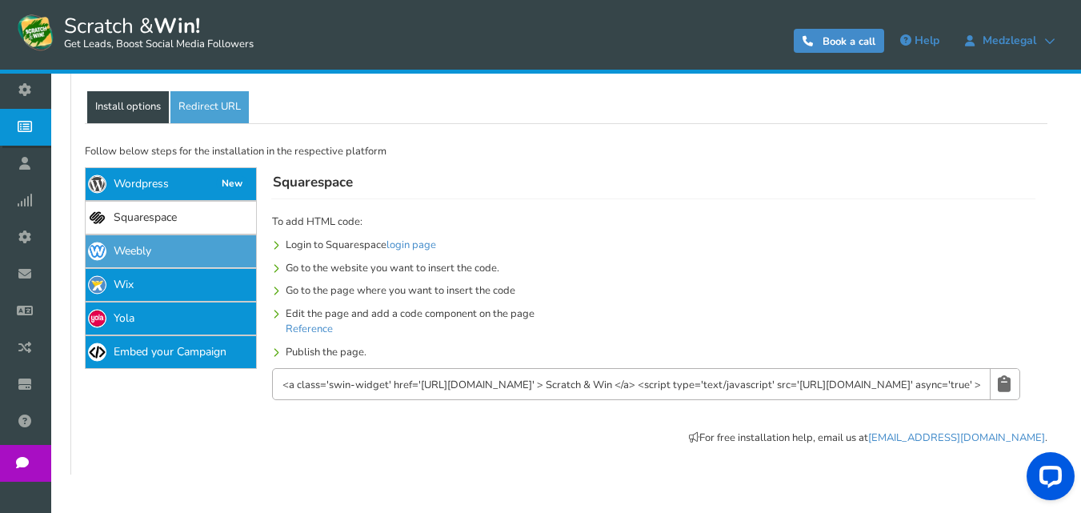
click at [194, 254] on link "Weebly" at bounding box center [171, 251] width 172 height 34
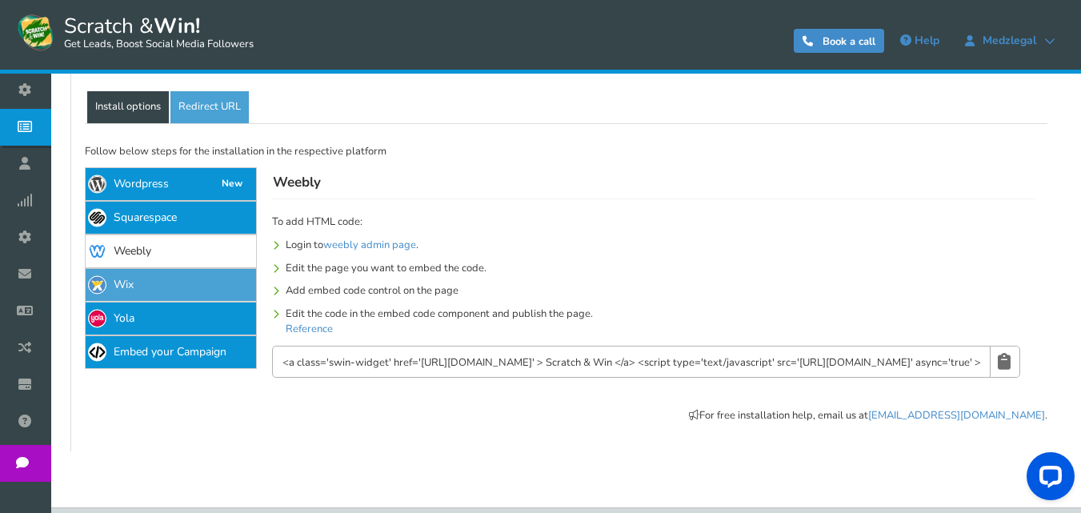
click at [190, 278] on link "Wix" at bounding box center [171, 285] width 172 height 34
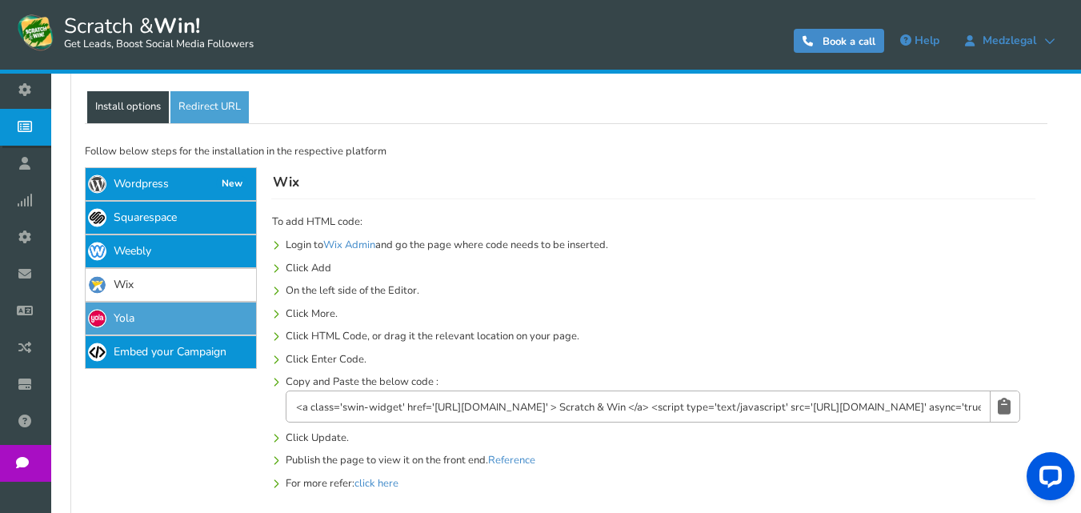
click at [192, 325] on link "Yola" at bounding box center [171, 319] width 172 height 34
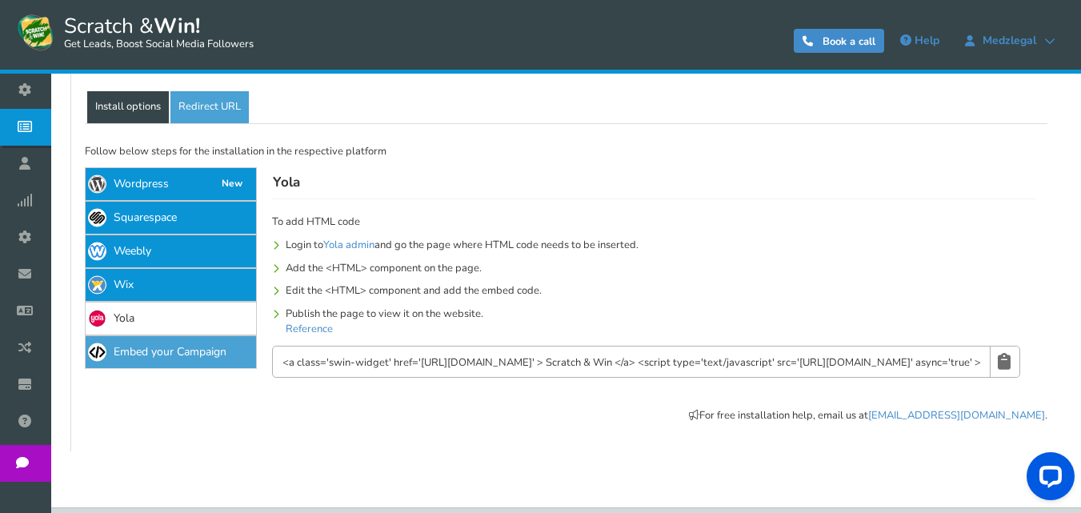
click at [185, 362] on link "Embed your Campaign" at bounding box center [171, 352] width 172 height 34
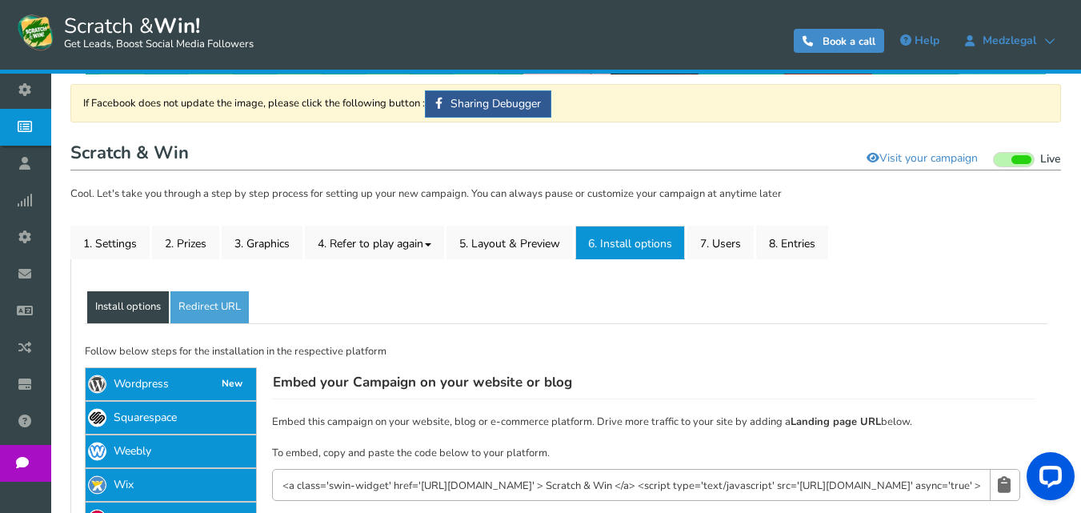
scroll to position [62, 0]
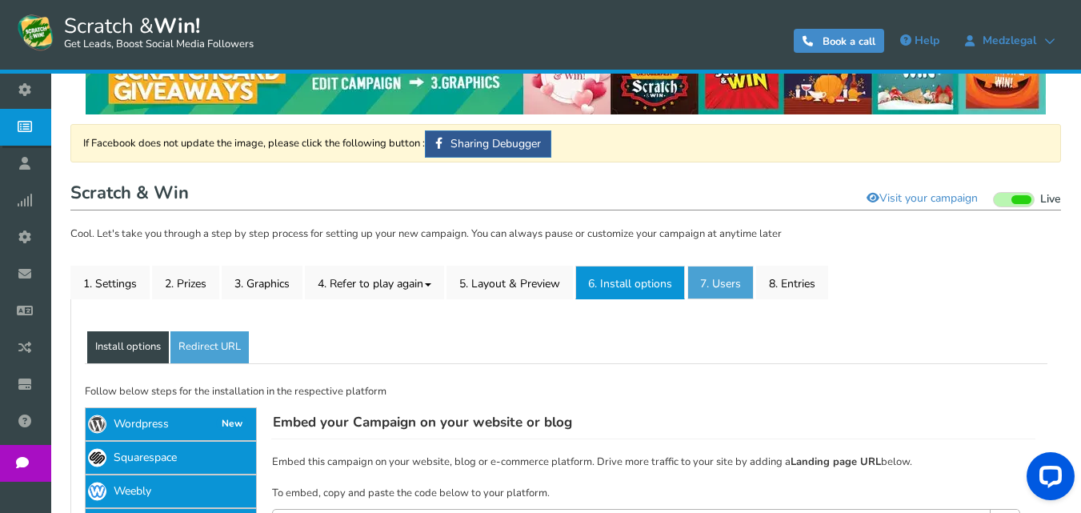
click at [709, 284] on link "7. Users" at bounding box center [720, 283] width 66 height 34
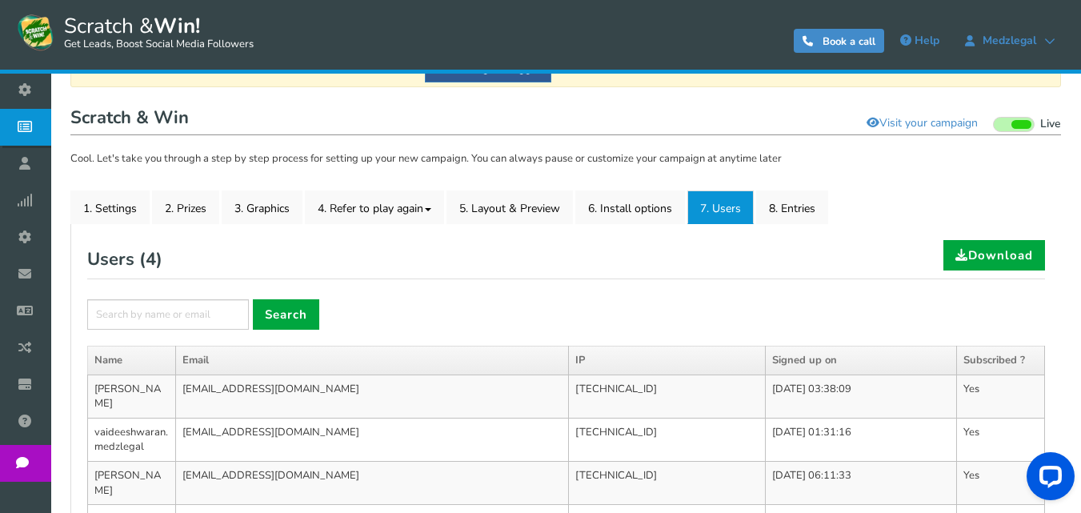
scroll to position [57, 0]
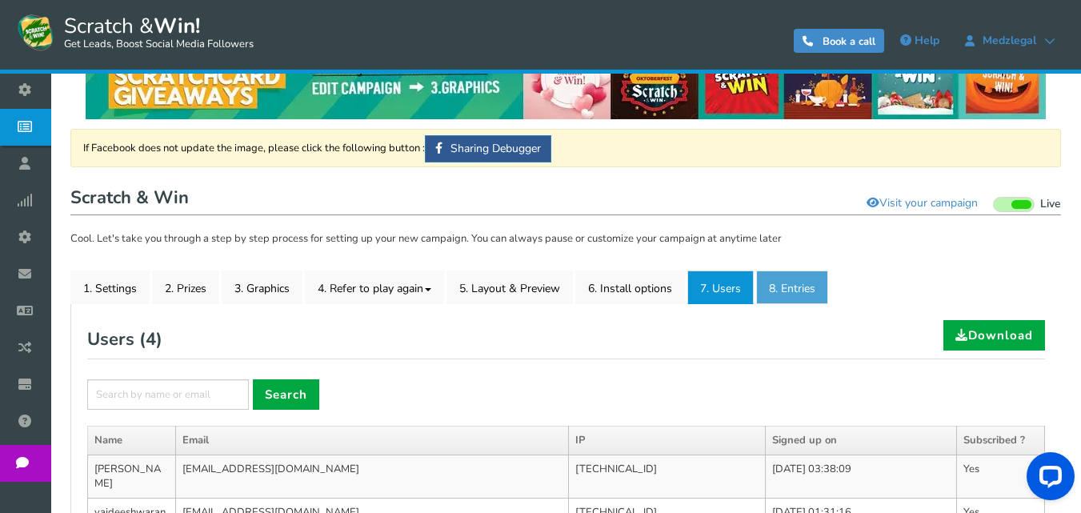
click at [806, 279] on link "8. Entries" at bounding box center [792, 287] width 72 height 34
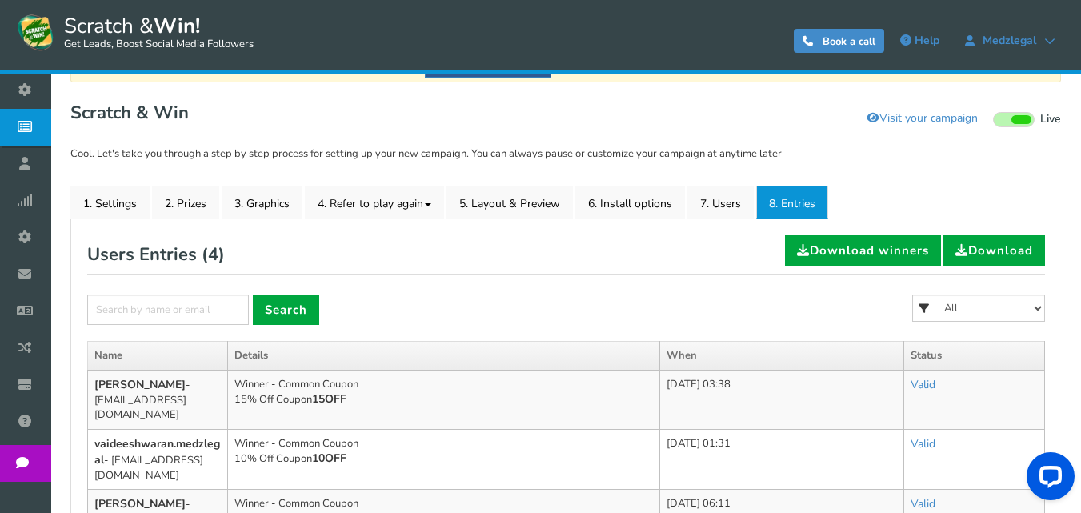
scroll to position [114, 0]
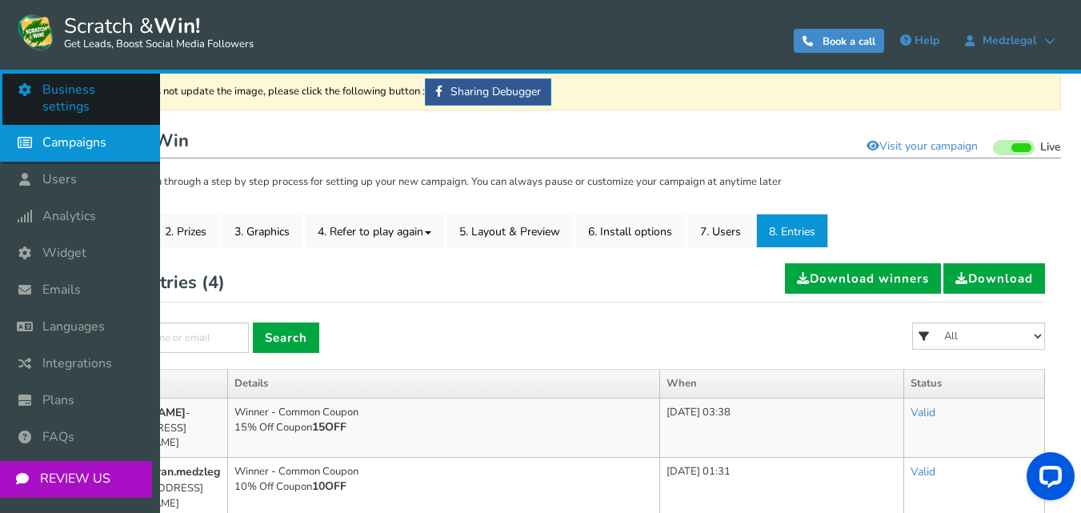
click at [58, 95] on span "Business settings" at bounding box center [93, 99] width 102 height 34
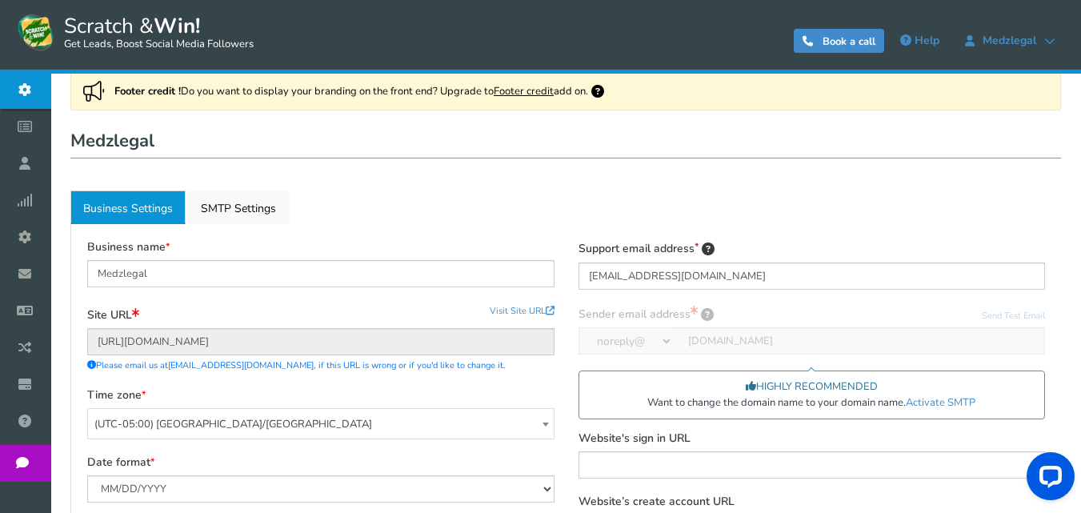
scroll to position [160, 0]
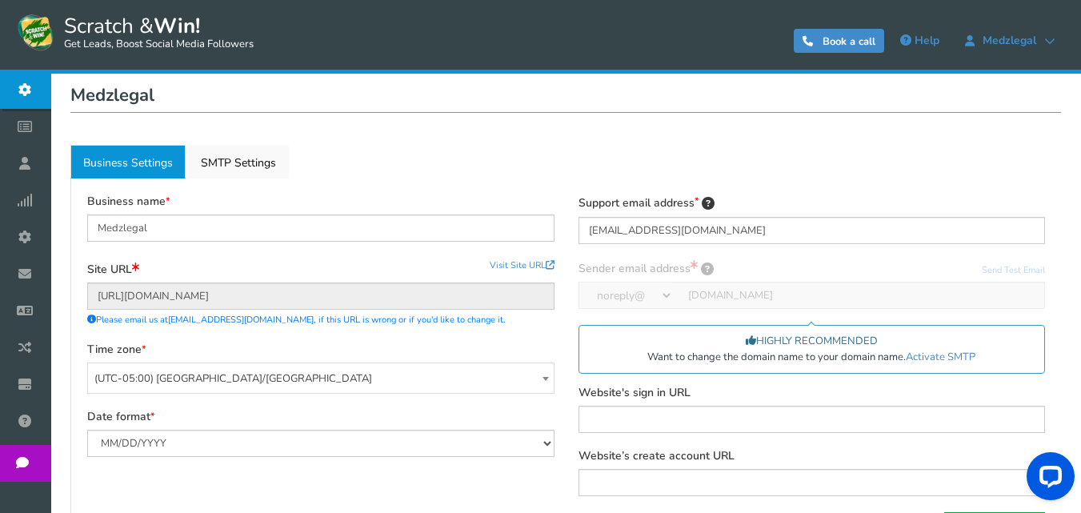
click at [709, 270] on div at bounding box center [811, 285] width 467 height 50
click at [943, 358] on link "Activate SMTP" at bounding box center [940, 357] width 70 height 14
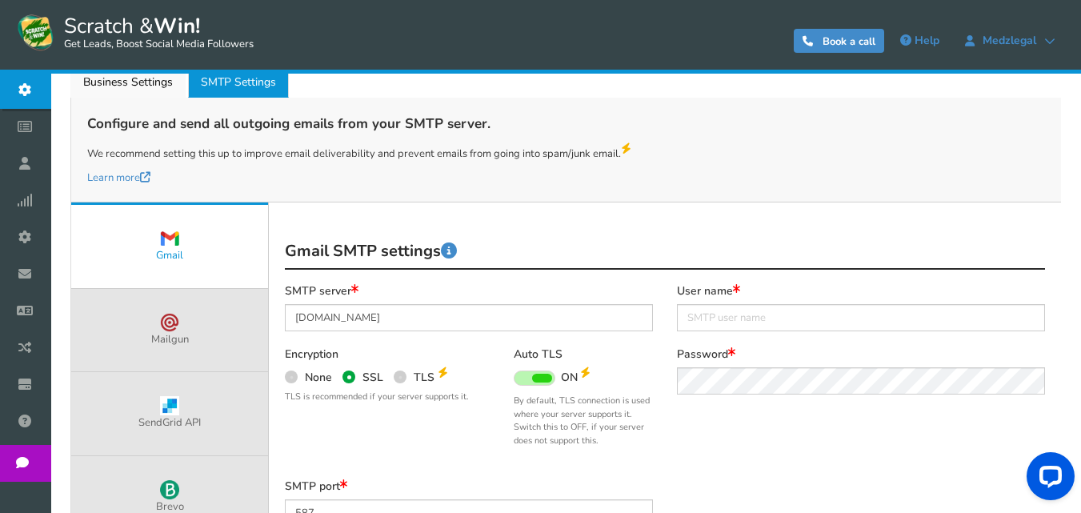
scroll to position [240, 0]
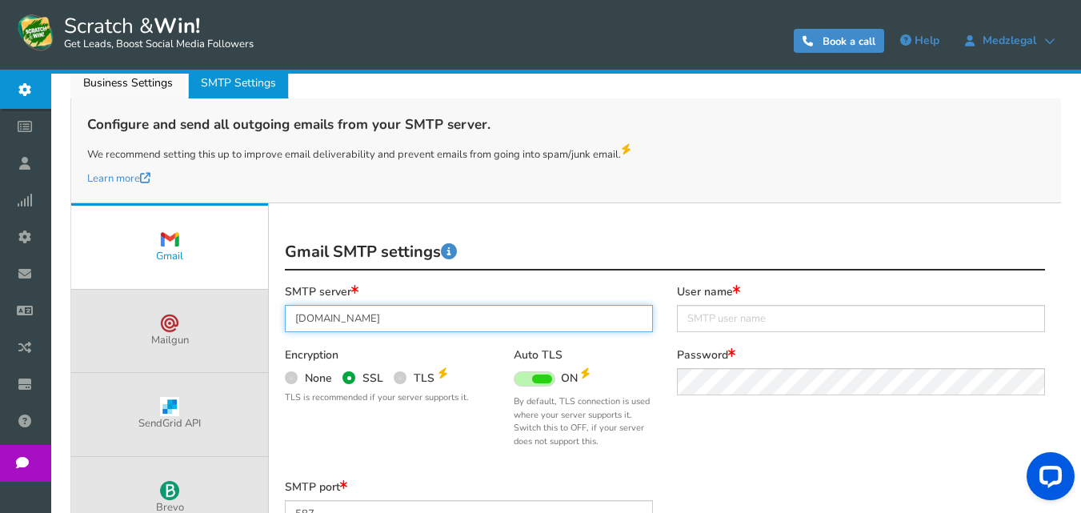
click at [489, 322] on input "[DOMAIN_NAME]" at bounding box center [469, 318] width 368 height 27
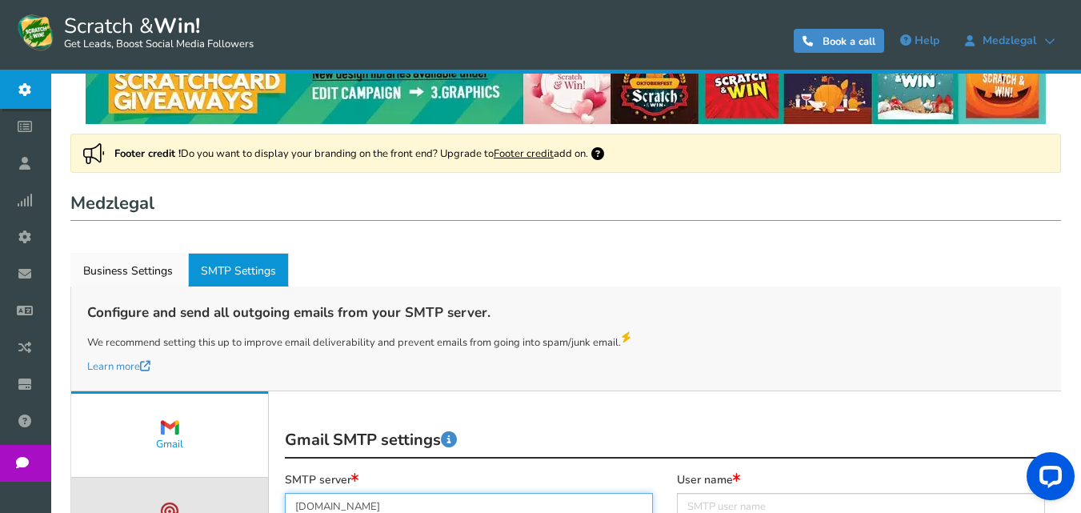
scroll to position [80, 0]
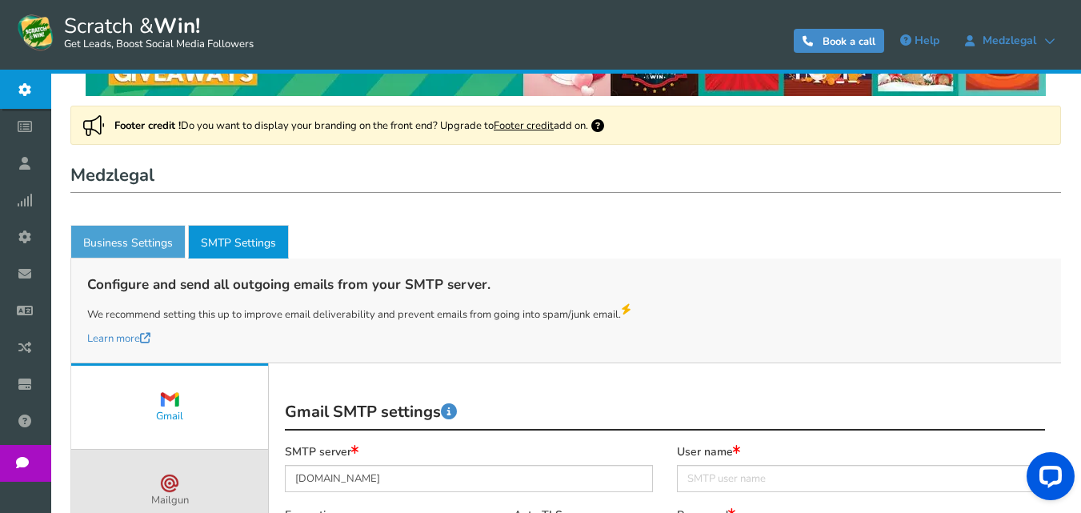
click at [139, 240] on link "Business Settings" at bounding box center [127, 242] width 115 height 34
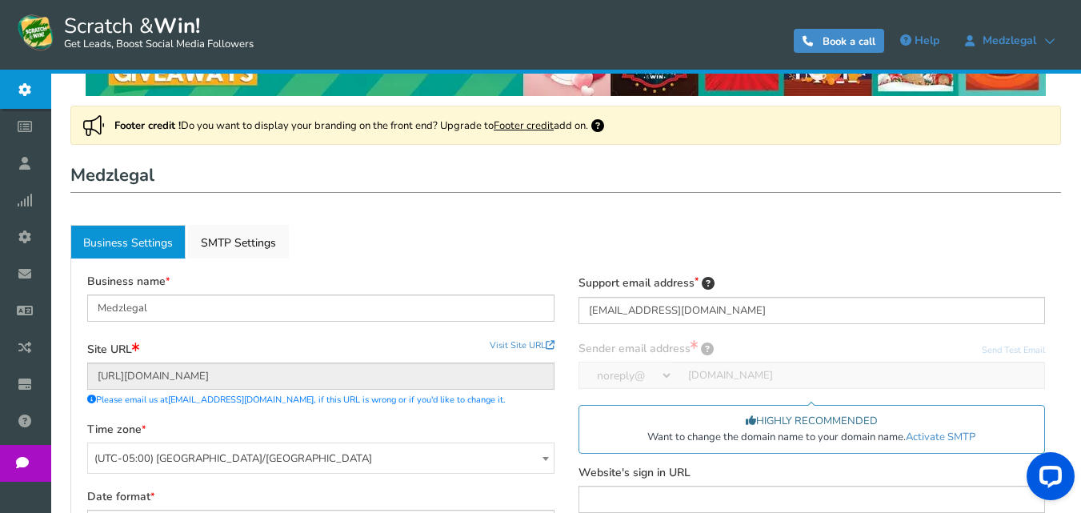
scroll to position [160, 0]
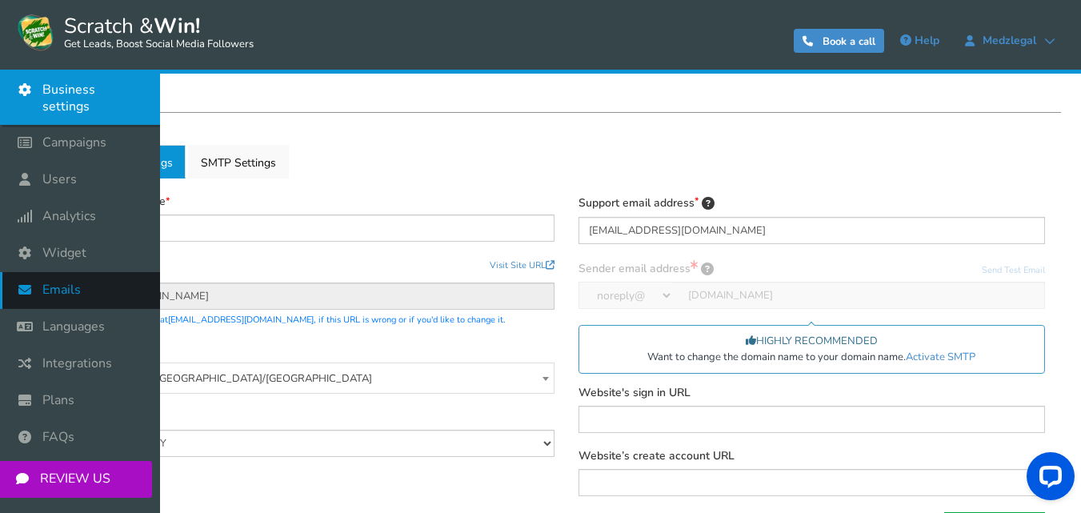
click at [92, 282] on link "Emails" at bounding box center [80, 290] width 160 height 37
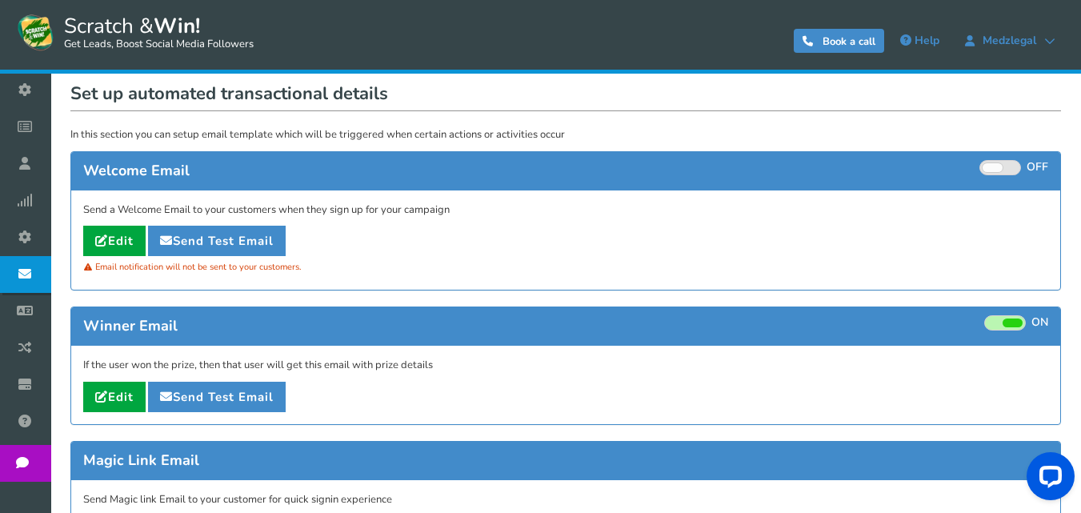
scroll to position [80, 0]
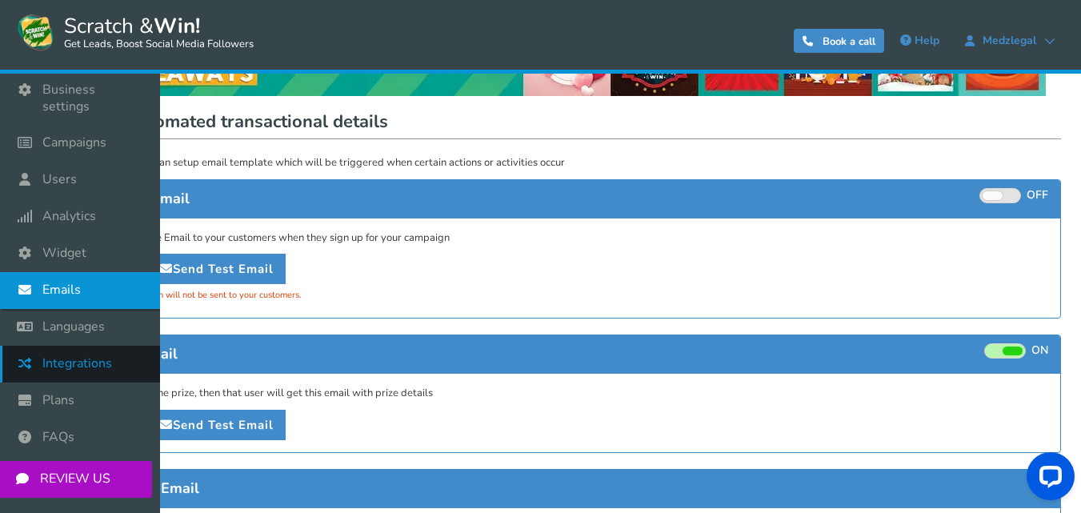
click at [76, 355] on span "Integrations" at bounding box center [77, 363] width 70 height 17
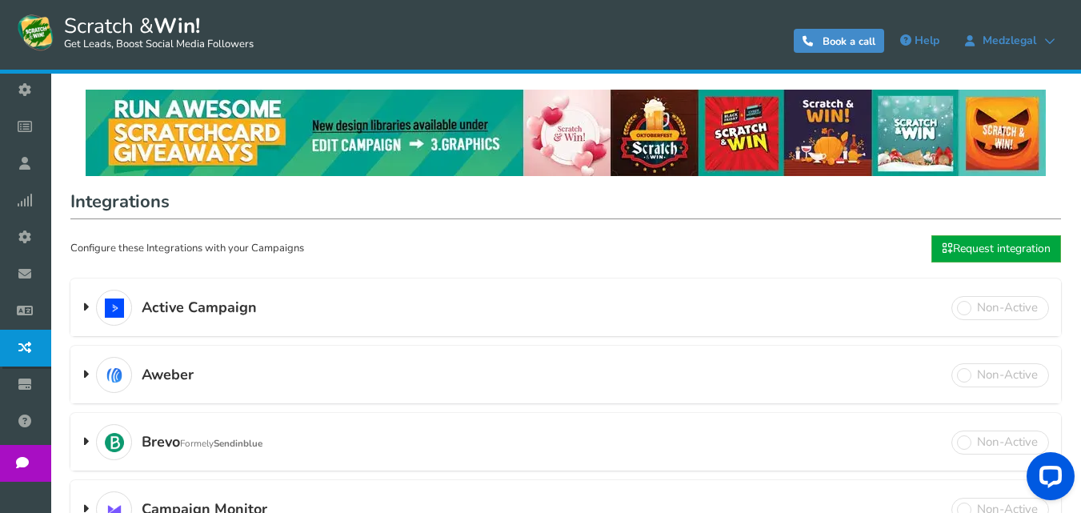
click at [629, 321] on h3 "Active Campaign Double opt-in feature available" at bounding box center [565, 308] width 990 height 56
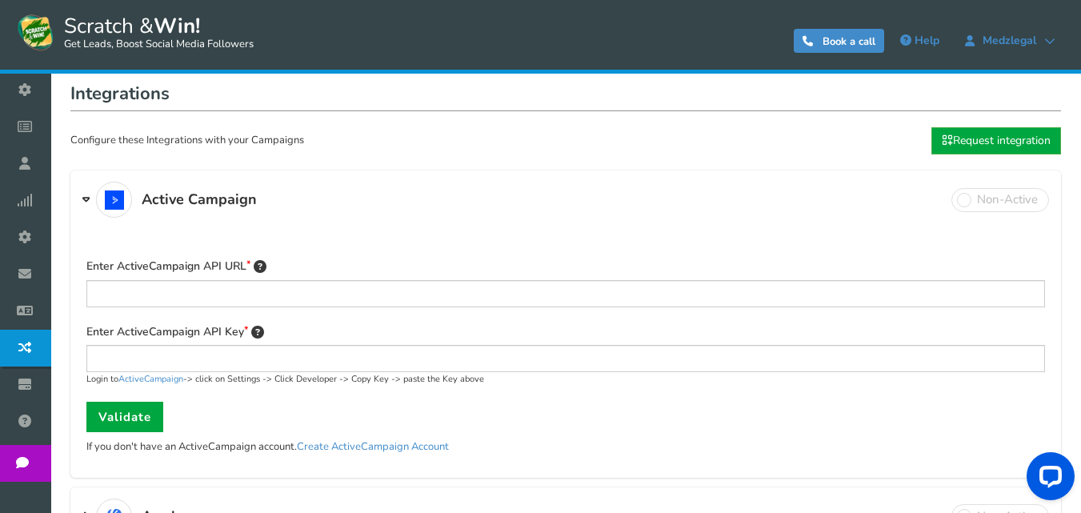
scroll to position [80, 0]
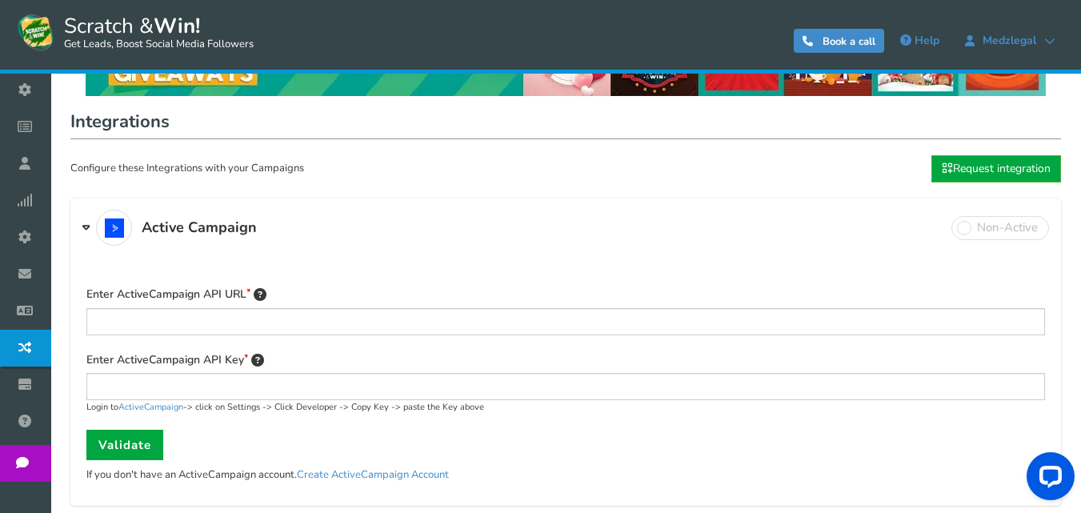
click at [524, 227] on h3 "Active Campaign Double opt-in feature available" at bounding box center [565, 228] width 990 height 56
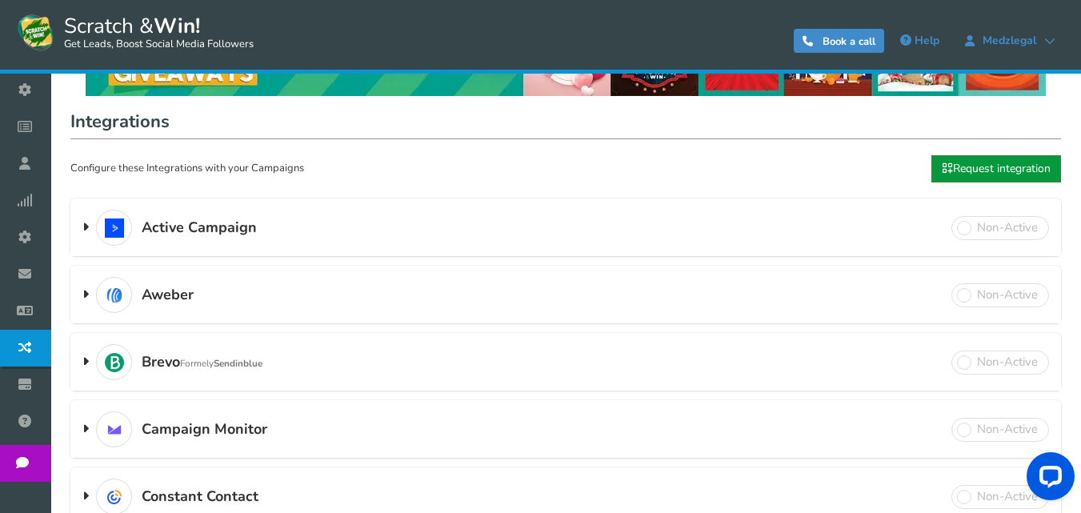
click at [953, 169] on link "Request integration" at bounding box center [996, 168] width 130 height 27
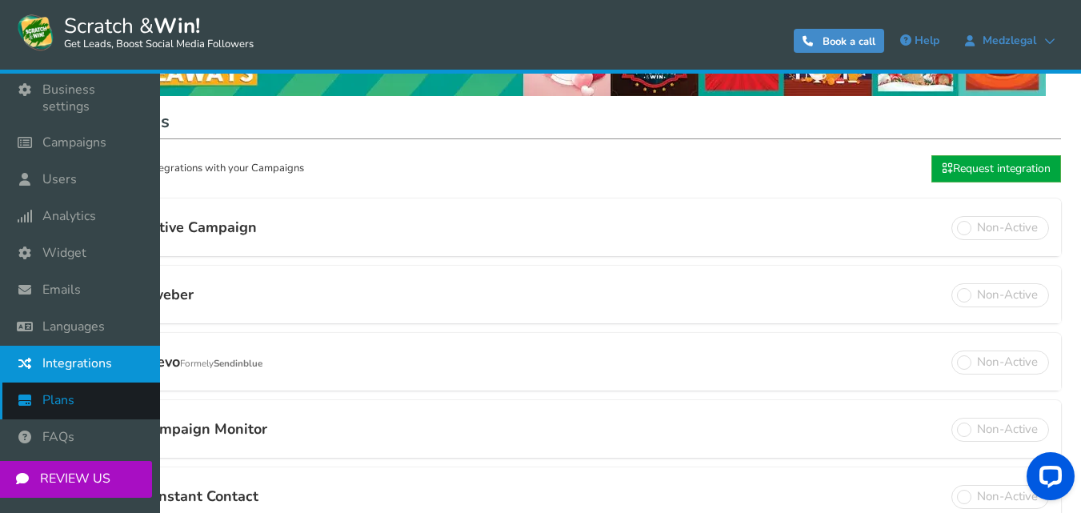
click at [77, 389] on link "Plans" at bounding box center [80, 400] width 160 height 37
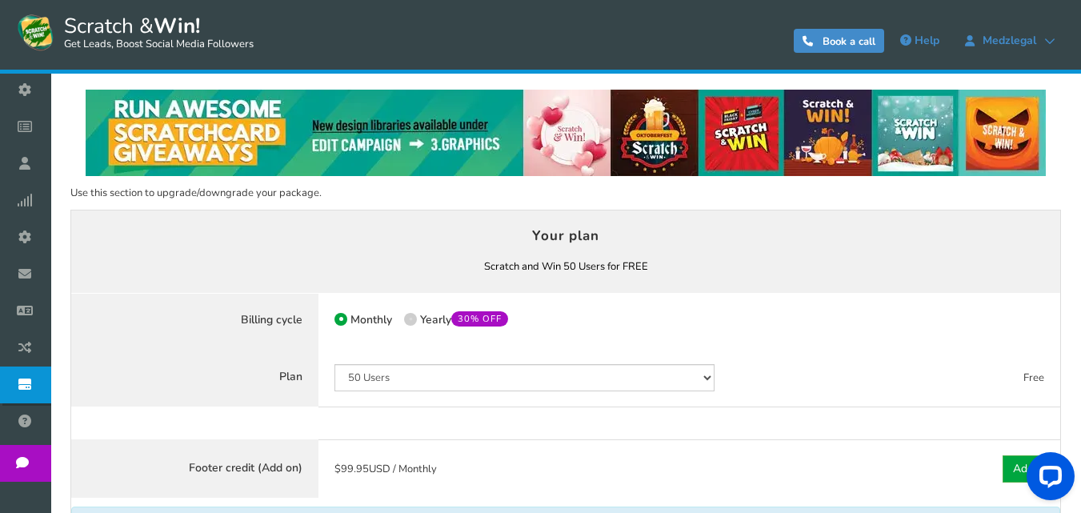
scroll to position [80, 0]
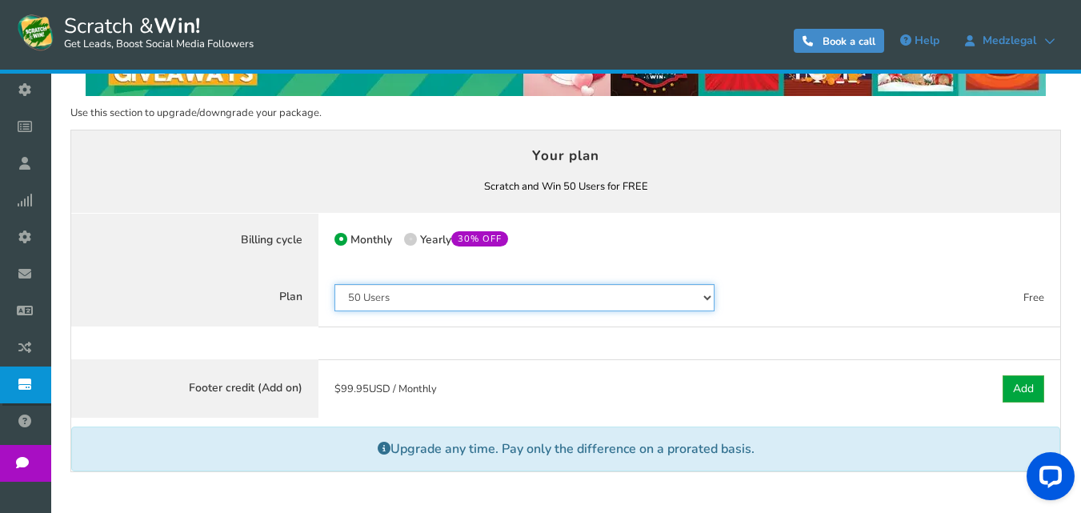
click at [462, 299] on select "50 Users 500 Users 2000 Users 10000 Users 25000 Users Unlimited" at bounding box center [524, 297] width 380 height 27
click at [334, 284] on select "50 Users 500 Users 2000 Users 10000 Users 25000 Users Unlimited" at bounding box center [524, 297] width 380 height 27
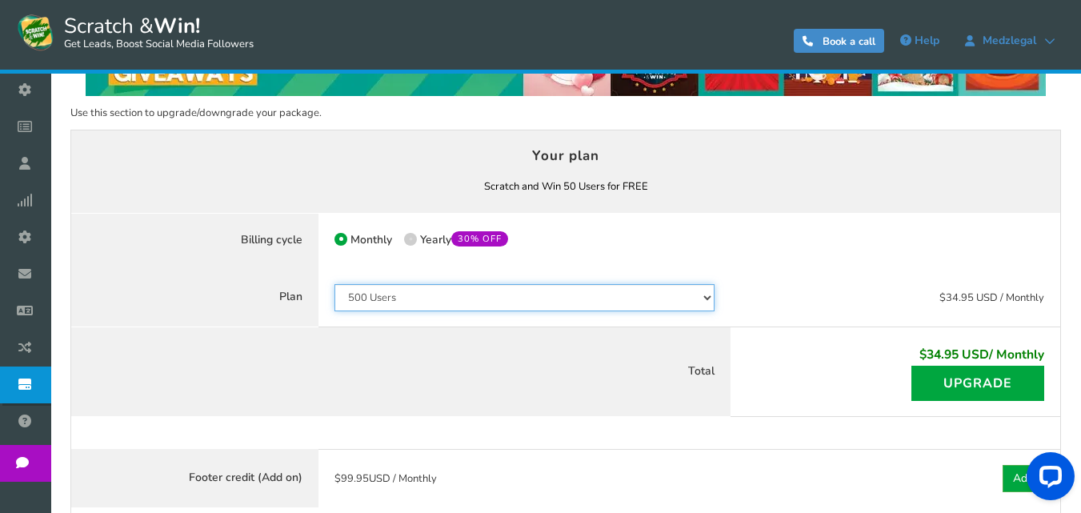
click at [472, 298] on select "50 Users 500 Users 2000 Users 10000 Users 25000 Users Unlimited" at bounding box center [524, 297] width 380 height 27
click at [334, 284] on select "50 Users 500 Users 2000 Users 10000 Users 25000 Users Unlimited" at bounding box center [524, 297] width 380 height 27
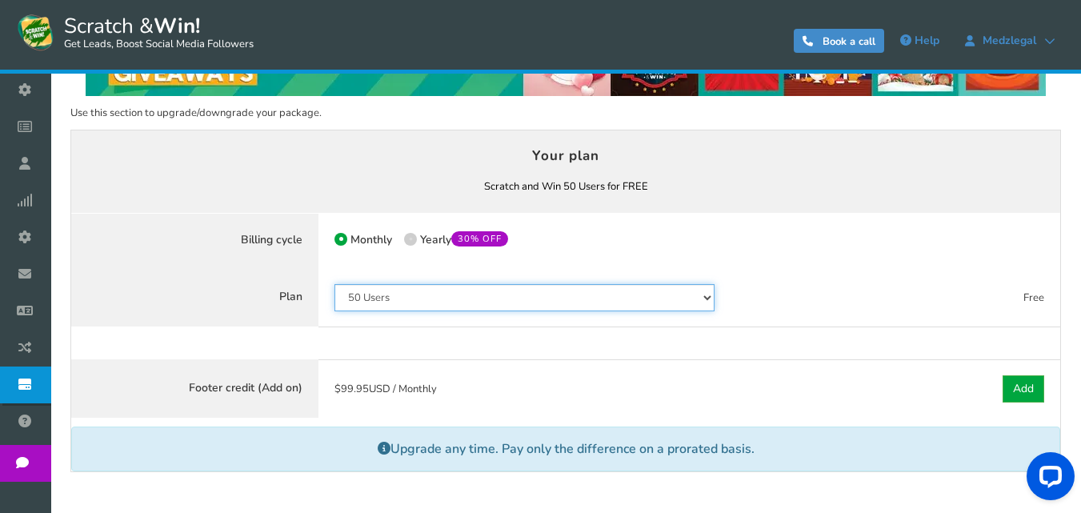
click at [473, 285] on select "50 Users 500 Users 2000 Users 10000 Users 25000 Users Unlimited" at bounding box center [524, 297] width 380 height 27
click at [334, 284] on select "50 Users 500 Users 2000 Users 10000 Users 25000 Users Unlimited" at bounding box center [524, 297] width 380 height 27
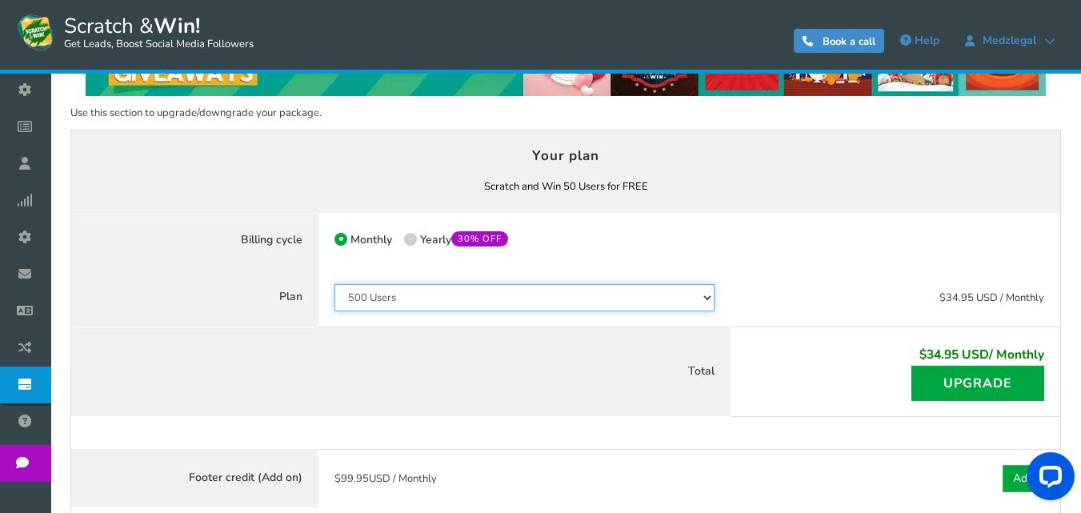
click at [480, 301] on select "50 Users 500 Users 2000 Users 10000 Users 25000 Users Unlimited" at bounding box center [524, 297] width 380 height 27
select select "796"
click at [334, 284] on select "50 Users 500 Users 2000 Users 10000 Users 25000 Users Unlimited" at bounding box center [524, 297] width 380 height 27
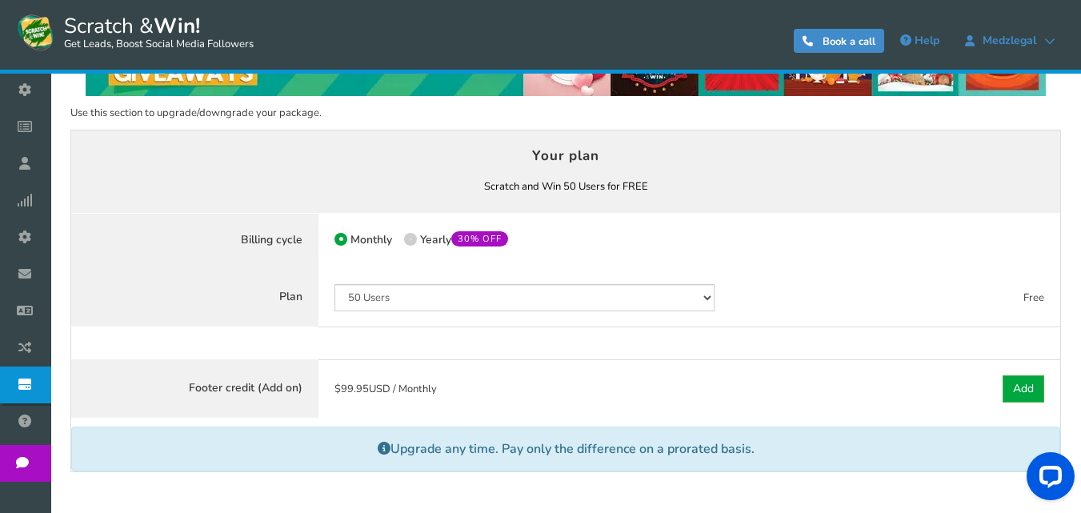
click at [414, 241] on span at bounding box center [410, 239] width 13 height 13
click at [414, 241] on input "50% OFF Limited time offer! Yearly 30% OFF" at bounding box center [409, 241] width 10 height 10
radio input "true"
click at [347, 238] on label "Monthly" at bounding box center [363, 240] width 58 height 15
click at [345, 238] on input "Monthly" at bounding box center [339, 241] width 10 height 10
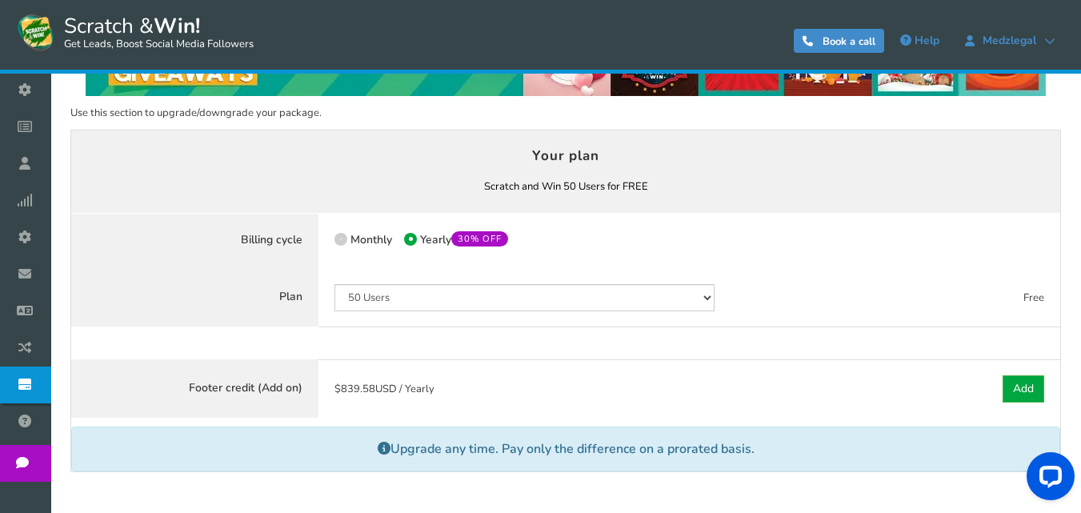
radio input "true"
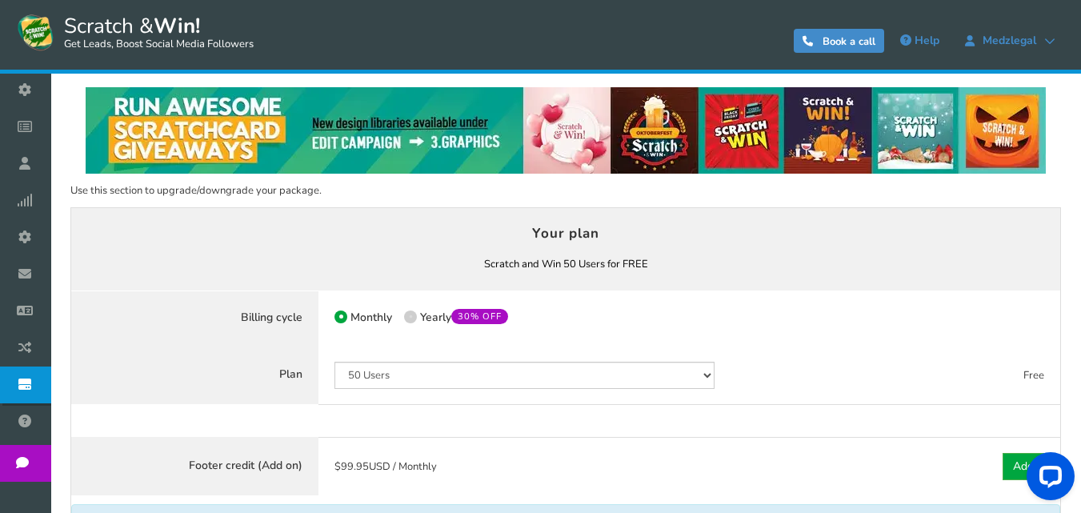
scroll to position [0, 0]
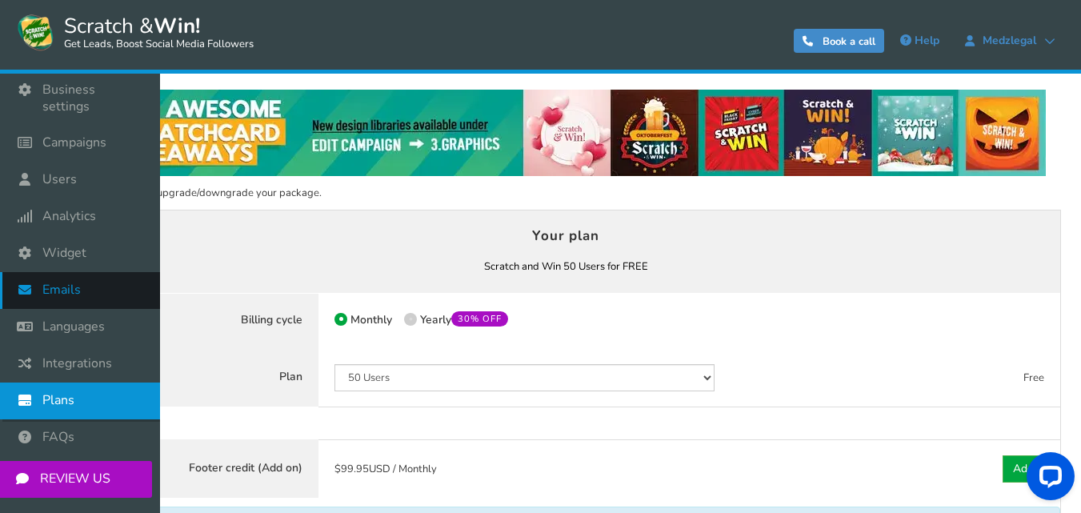
click at [69, 282] on span "Emails" at bounding box center [61, 290] width 38 height 17
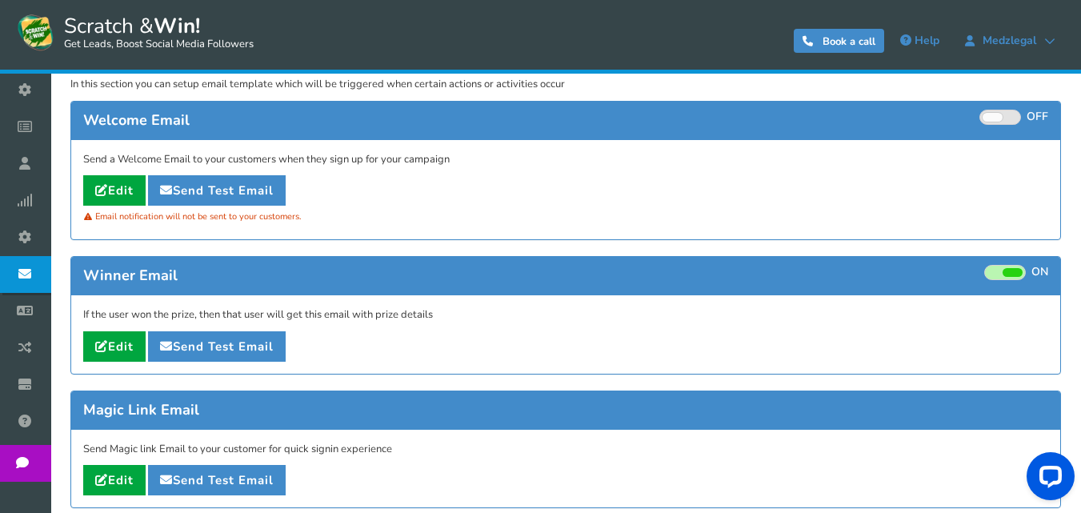
scroll to position [160, 0]
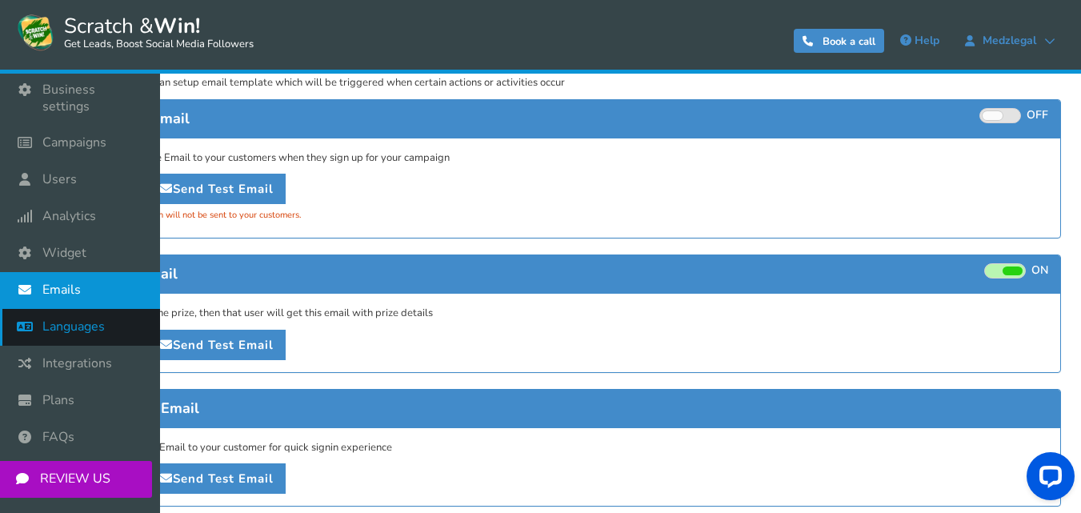
click at [41, 313] on icon at bounding box center [29, 326] width 30 height 35
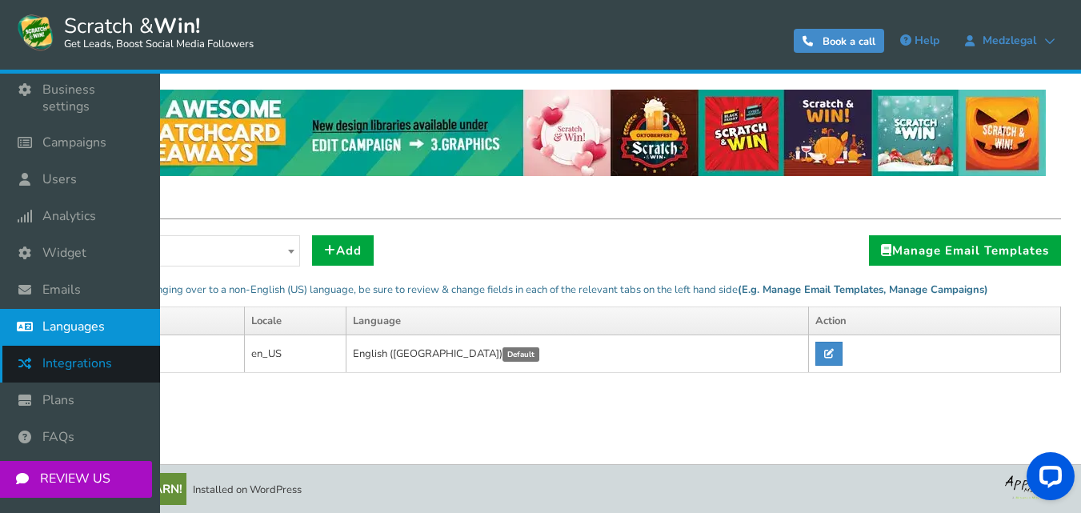
click at [63, 355] on span "Integrations" at bounding box center [77, 363] width 70 height 17
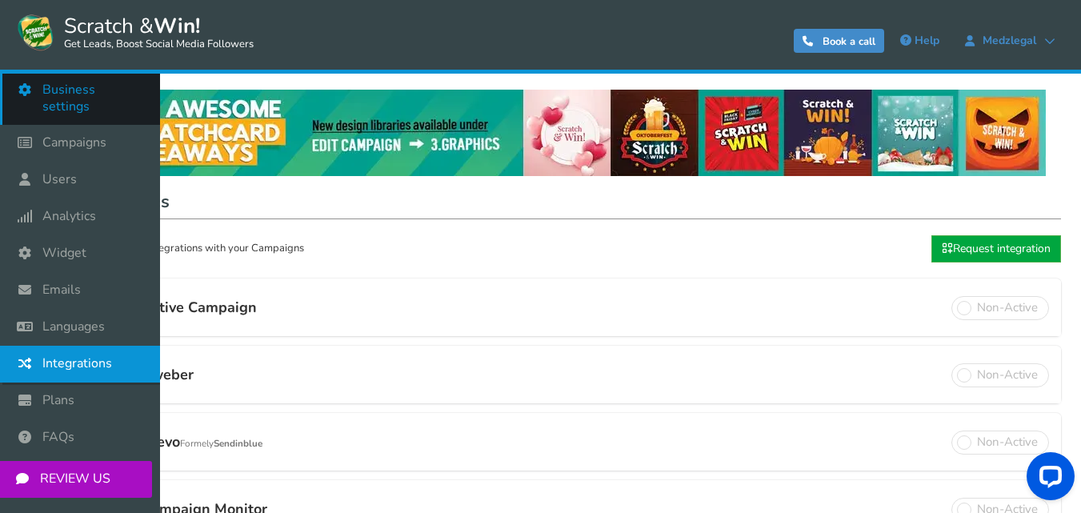
click at [63, 97] on span "Business settings" at bounding box center [93, 99] width 102 height 34
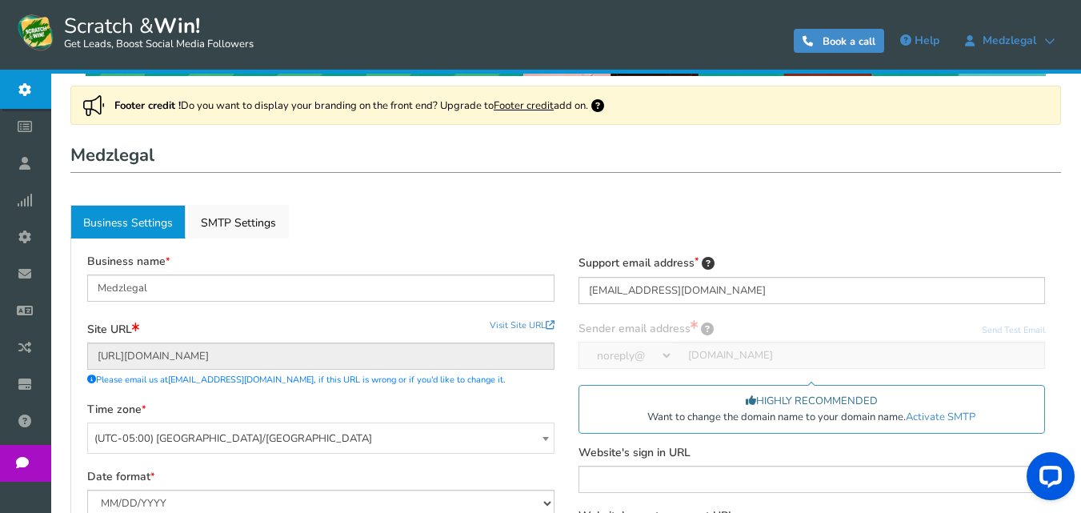
scroll to position [80, 0]
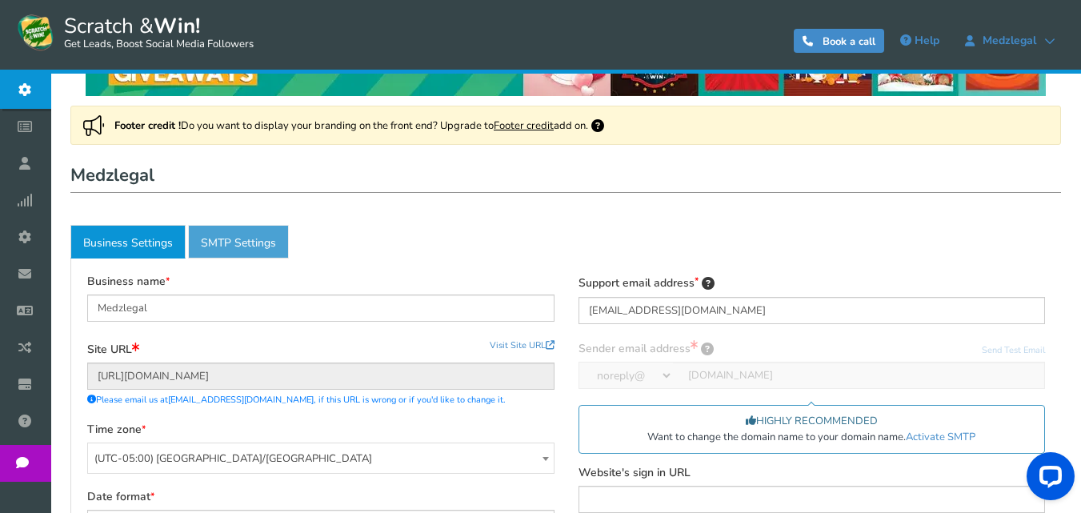
click at [271, 237] on link "Active SMTP Settings" at bounding box center [238, 242] width 101 height 34
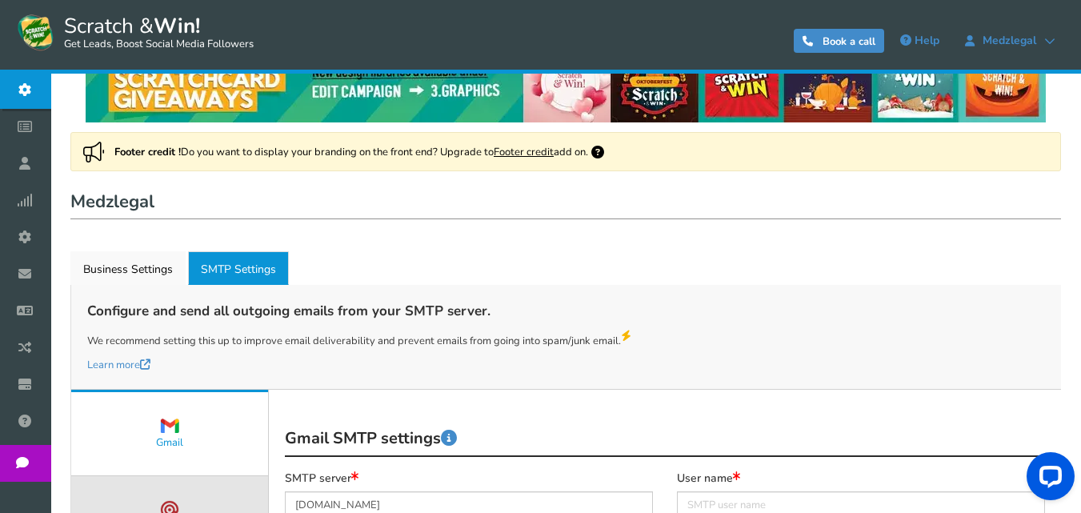
scroll to position [0, 0]
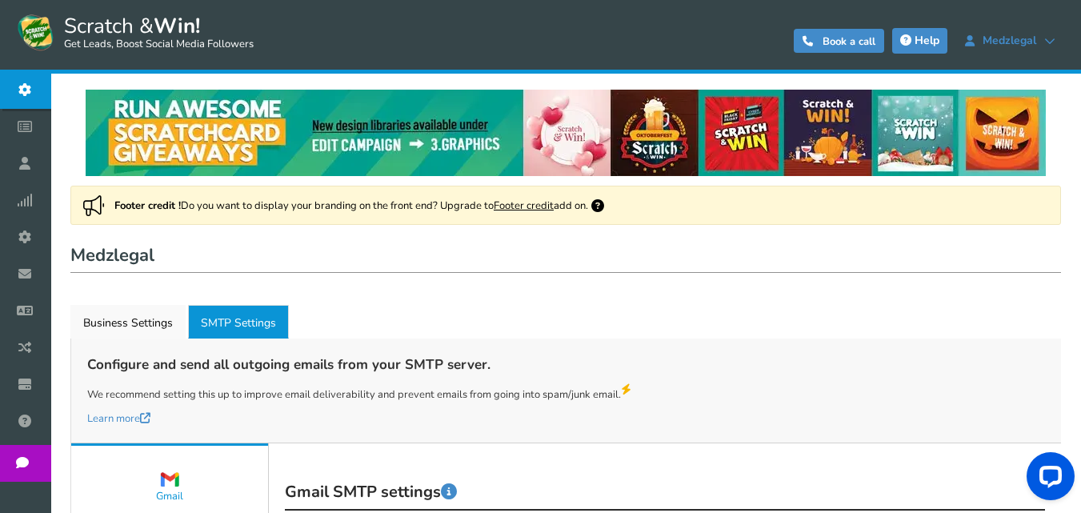
click at [920, 43] on span "Help" at bounding box center [926, 40] width 25 height 15
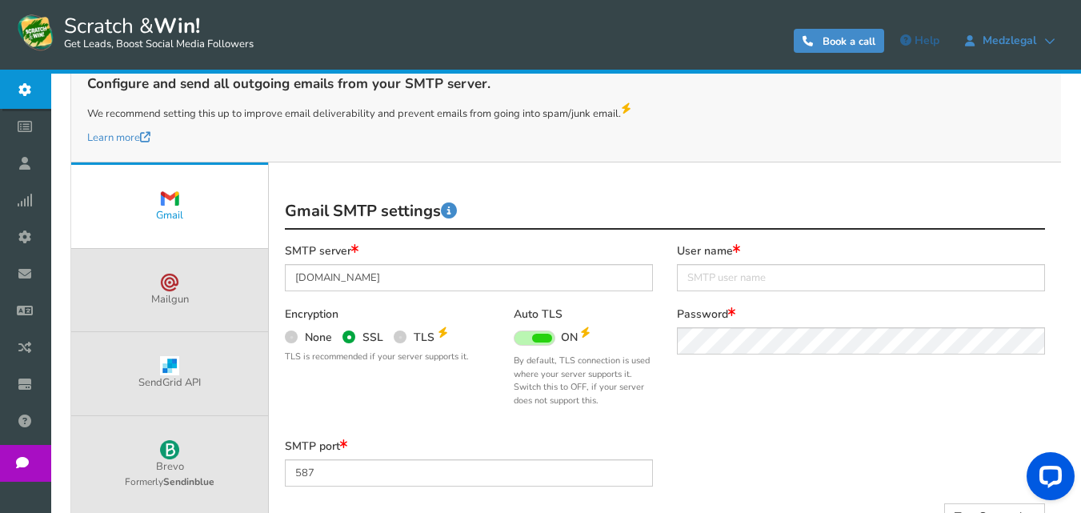
scroll to position [320, 0]
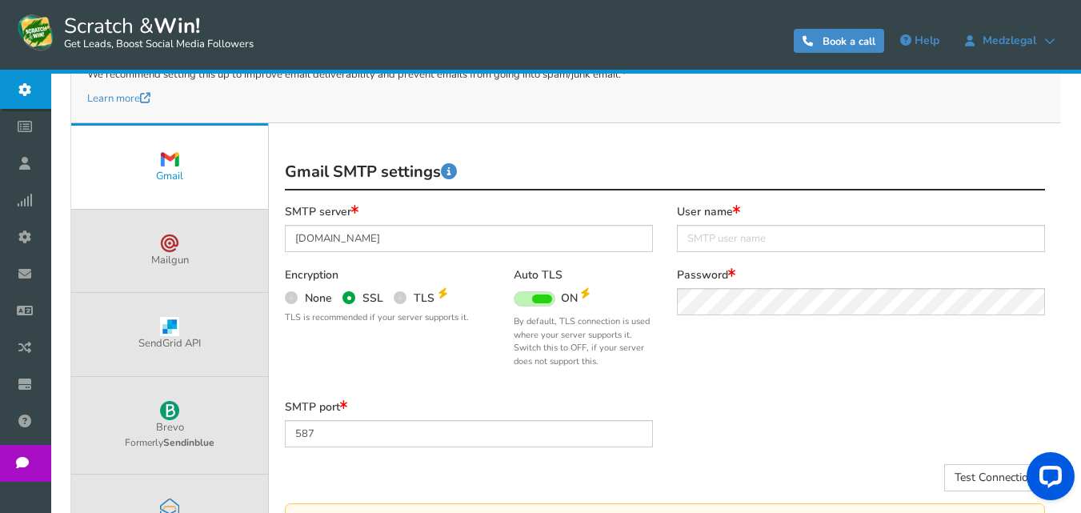
click at [533, 296] on span at bounding box center [542, 298] width 20 height 9
click at [0, 0] on input "ON OFF" at bounding box center [0, 0] width 0 height 0
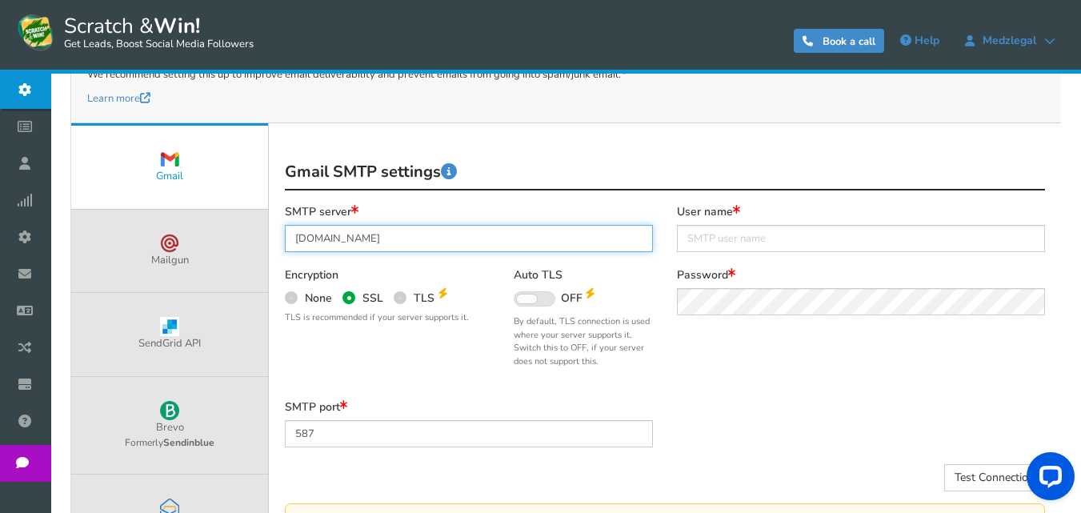
click at [398, 237] on input "[DOMAIN_NAME]" at bounding box center [469, 238] width 368 height 27
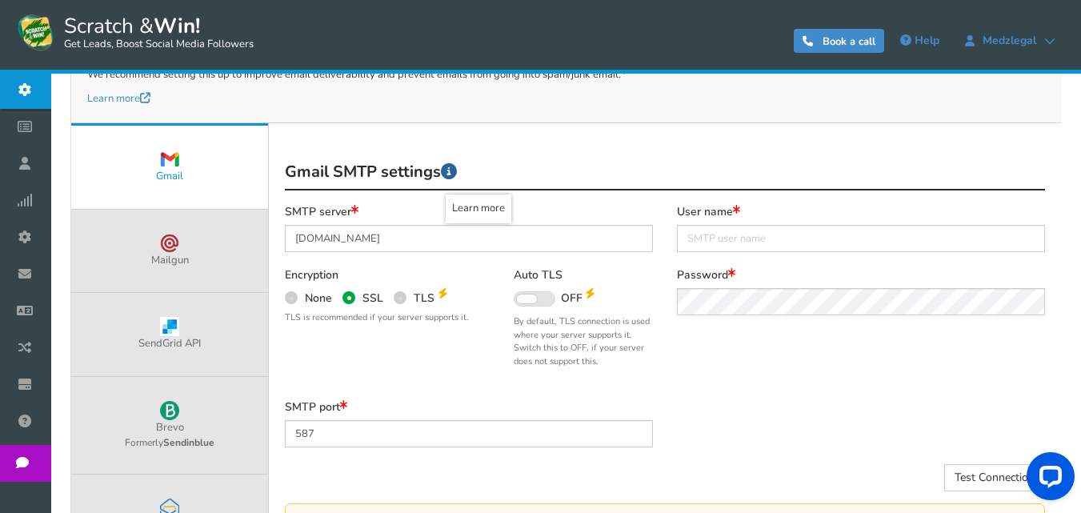
click at [452, 175] on icon at bounding box center [449, 171] width 16 height 16
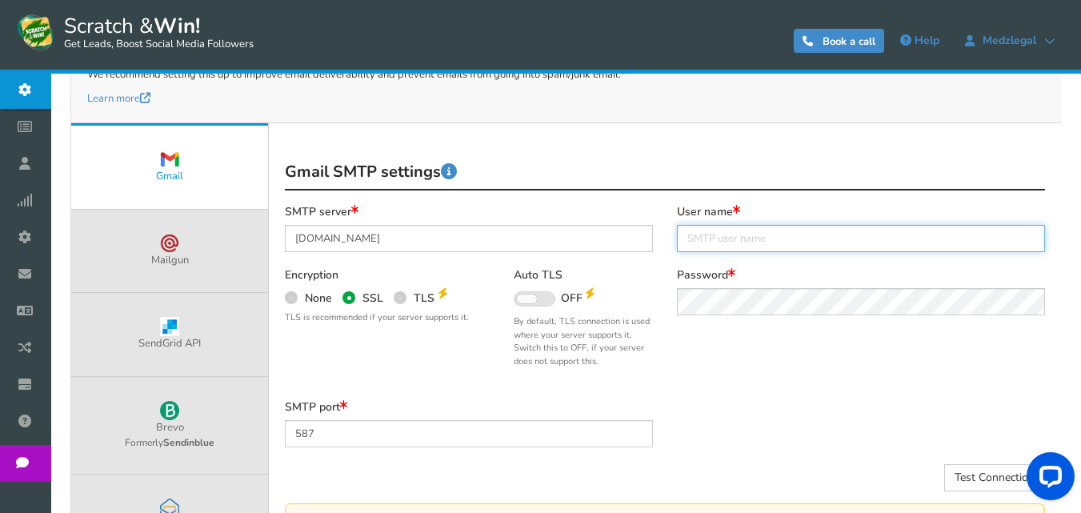
click at [746, 242] on input "text" at bounding box center [861, 238] width 368 height 27
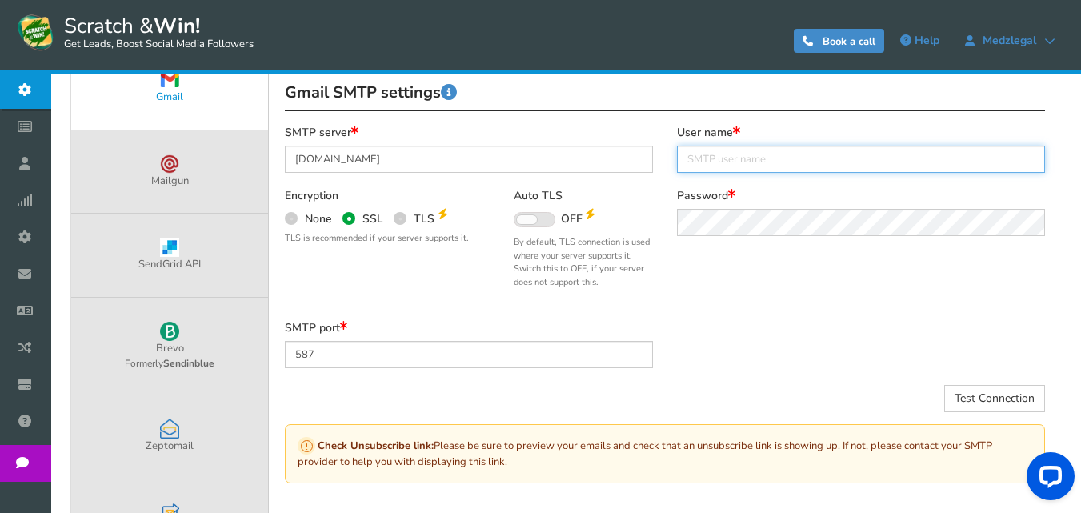
scroll to position [400, 0]
click at [709, 159] on input "text" at bounding box center [861, 158] width 368 height 27
click at [744, 162] on input "text" at bounding box center [861, 158] width 368 height 27
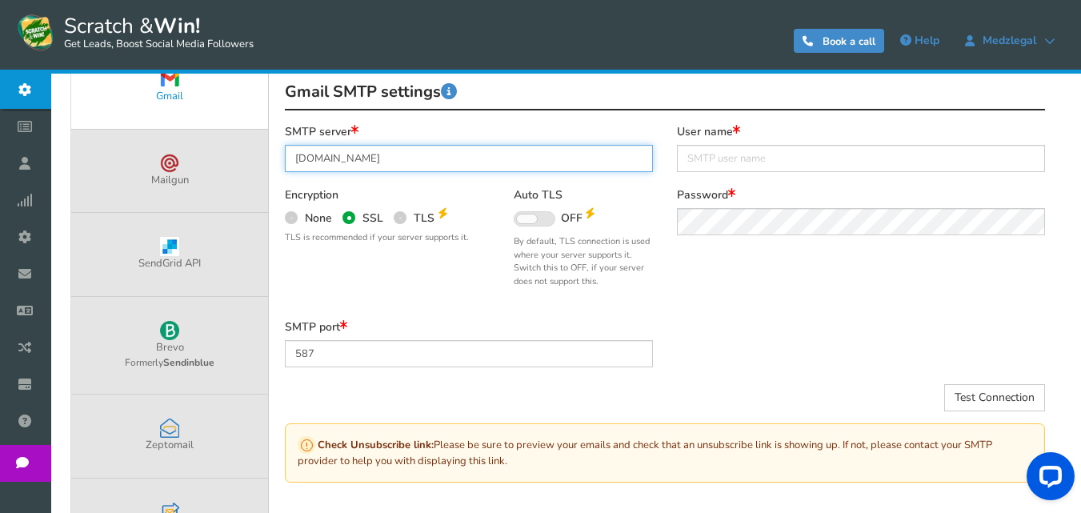
click at [386, 154] on input "[DOMAIN_NAME]" at bounding box center [469, 158] width 368 height 27
paste input "fireemail.notification@"
type input "[EMAIL_ADDRESS][DOMAIN_NAME]"
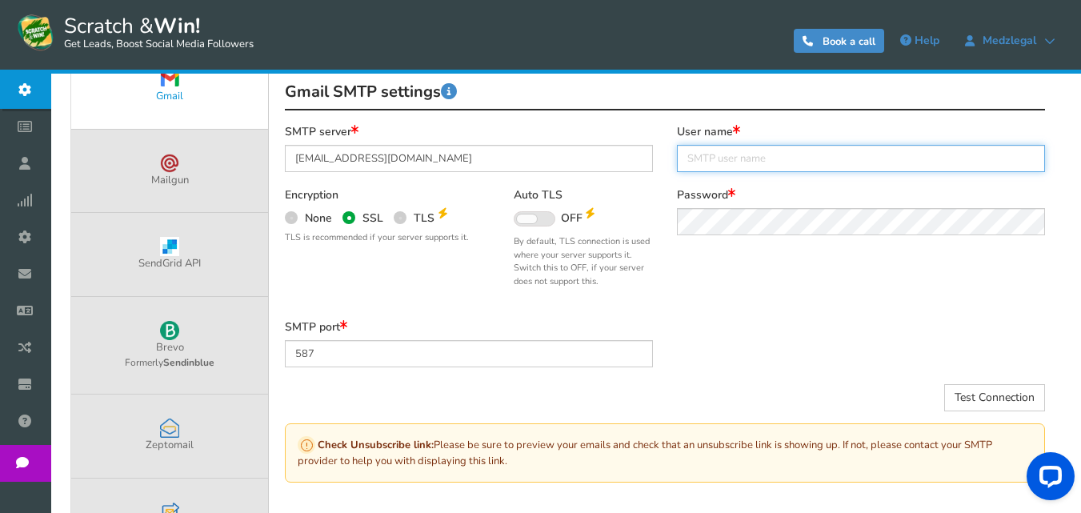
click at [720, 161] on input "text" at bounding box center [861, 158] width 368 height 27
click at [695, 154] on input "text" at bounding box center [861, 158] width 368 height 27
paste input "Medz Legal"
type input "Medz Legal"
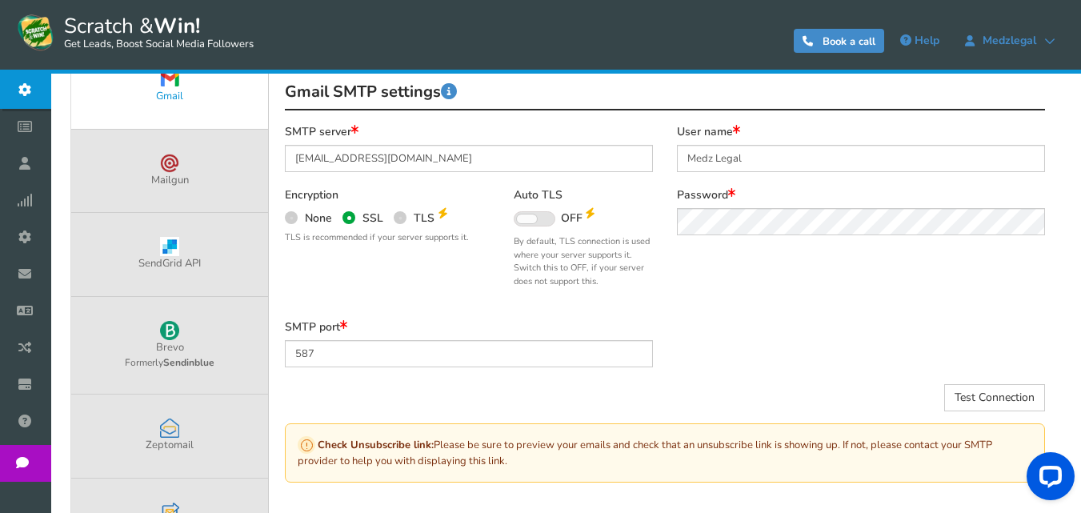
click at [536, 217] on span at bounding box center [527, 218] width 20 height 9
click at [0, 0] on input "ON OFF" at bounding box center [0, 0] width 0 height 0
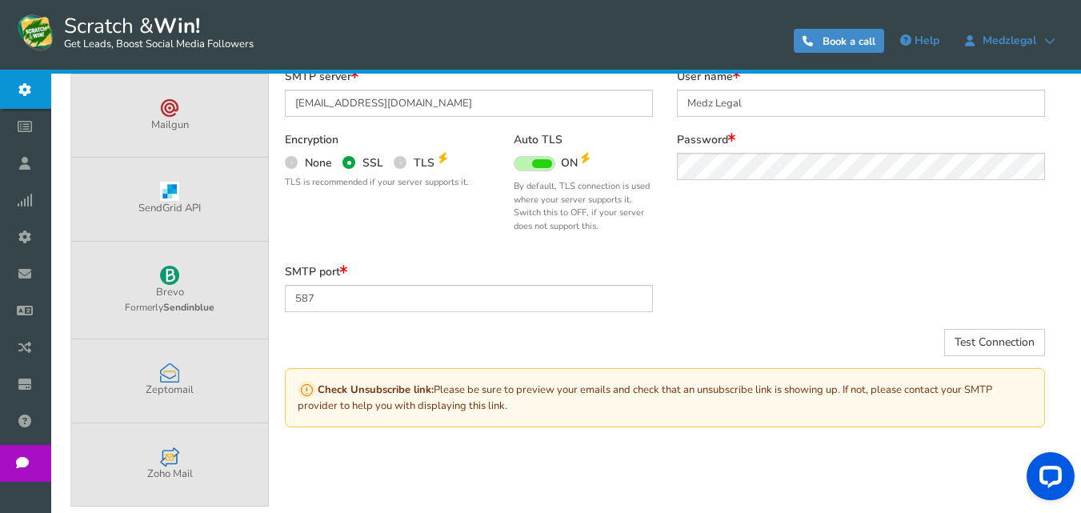
scroll to position [480, 0]
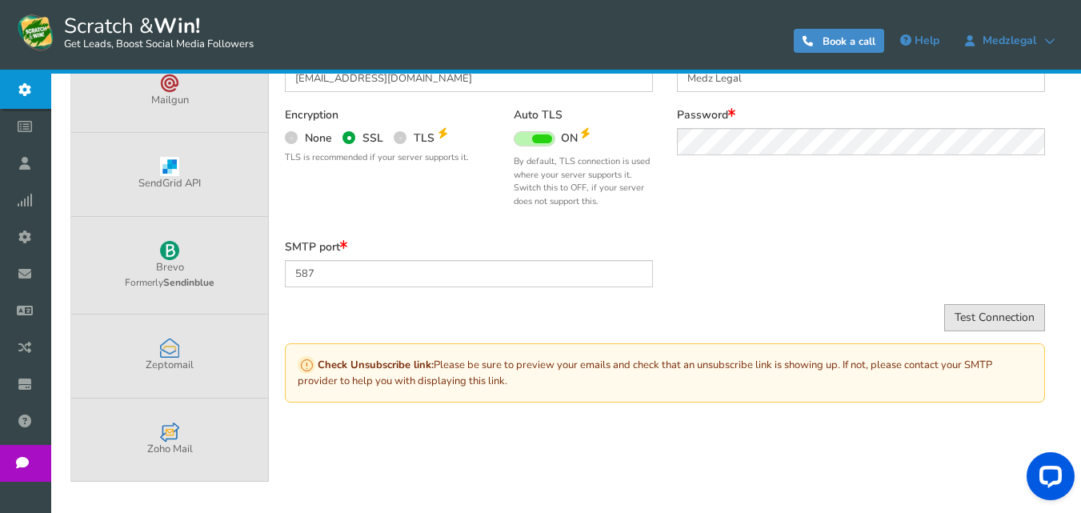
click at [989, 318] on button "Test Connection" at bounding box center [994, 317] width 101 height 27
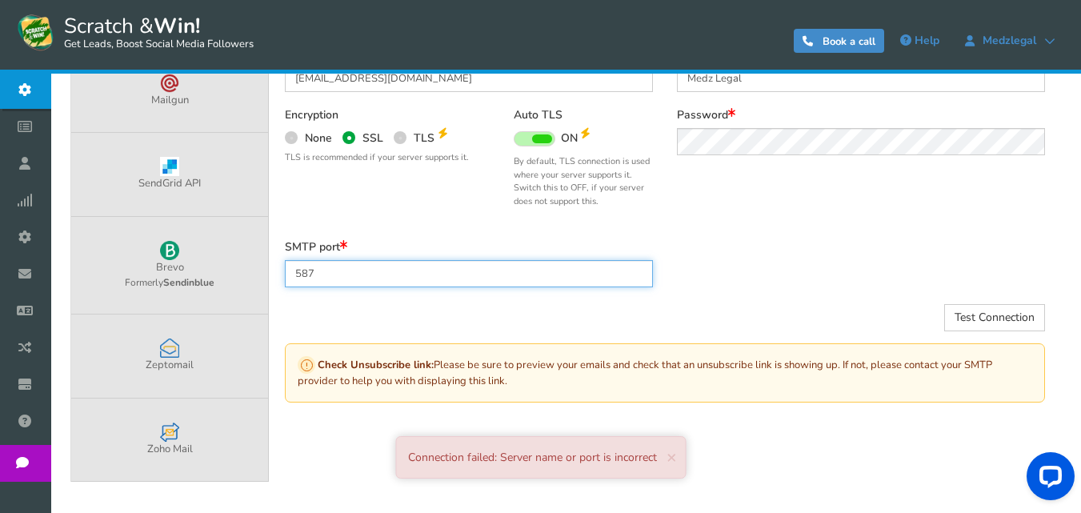
drag, startPoint x: 324, startPoint y: 274, endPoint x: 295, endPoint y: 272, distance: 28.9
click at [295, 272] on input "587" at bounding box center [469, 273] width 368 height 27
click at [414, 278] on input "587" at bounding box center [469, 273] width 368 height 27
click at [637, 277] on input "586" at bounding box center [469, 273] width 368 height 27
click at [493, 276] on input "586" at bounding box center [469, 273] width 368 height 27
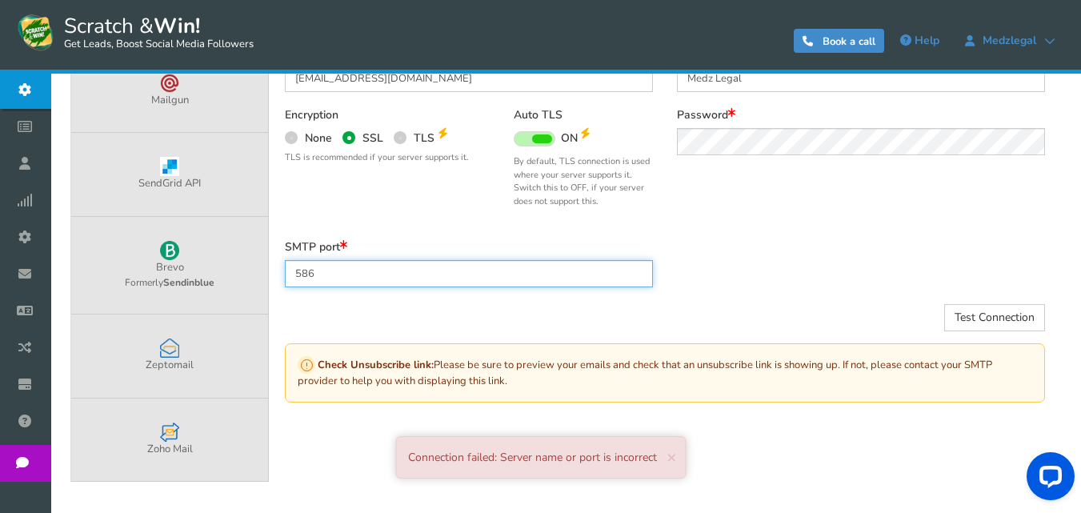
paste input "465"
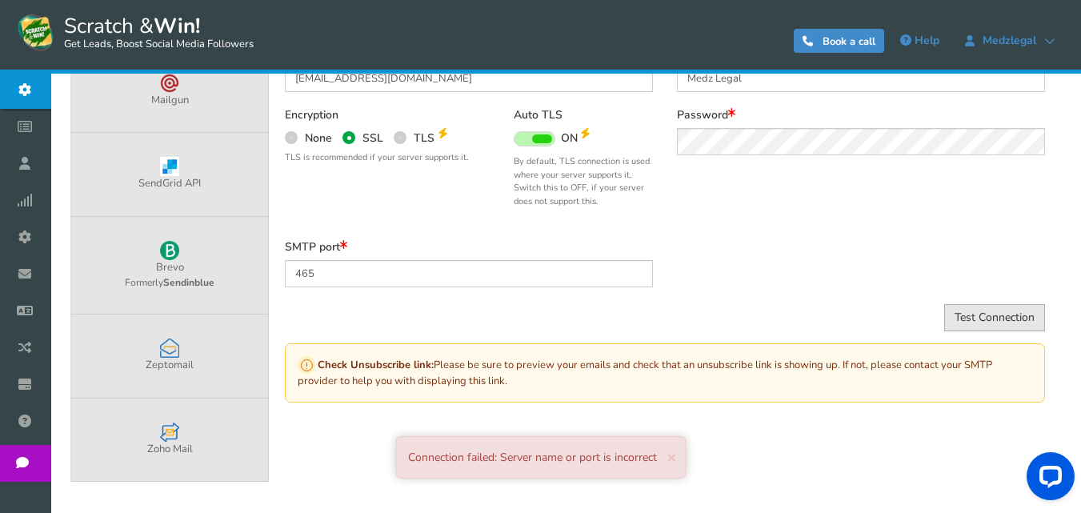
click at [1012, 320] on button "Test Connection" at bounding box center [994, 317] width 101 height 27
click at [673, 454] on span "×" at bounding box center [671, 457] width 10 height 22
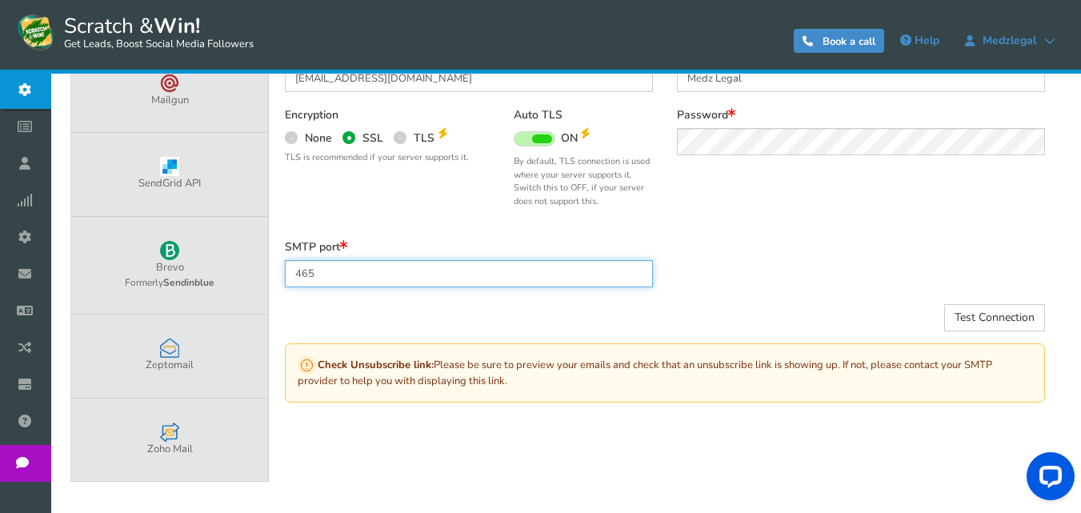
click at [300, 273] on input "465" at bounding box center [469, 273] width 368 height 27
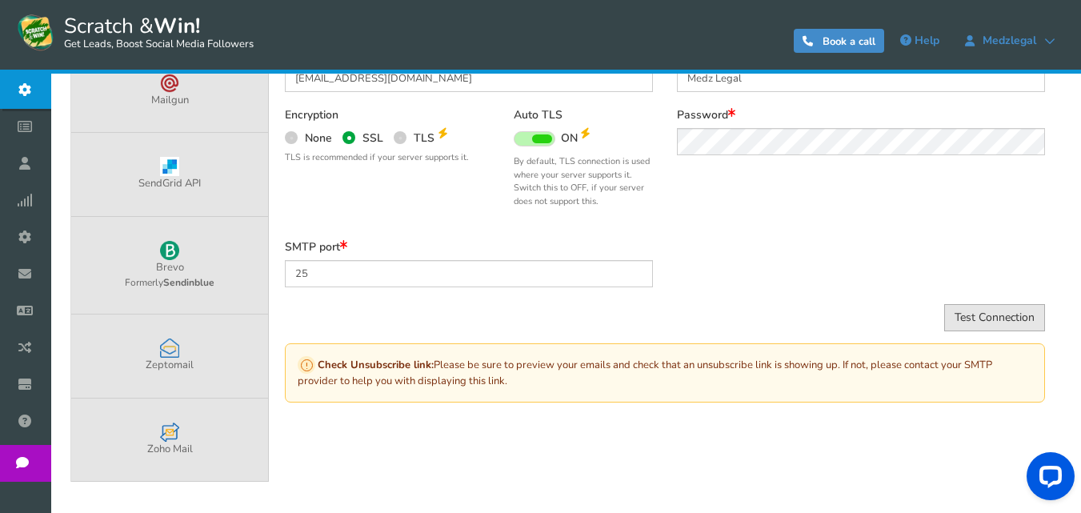
click at [993, 307] on button "Test Connection" at bounding box center [994, 317] width 101 height 27
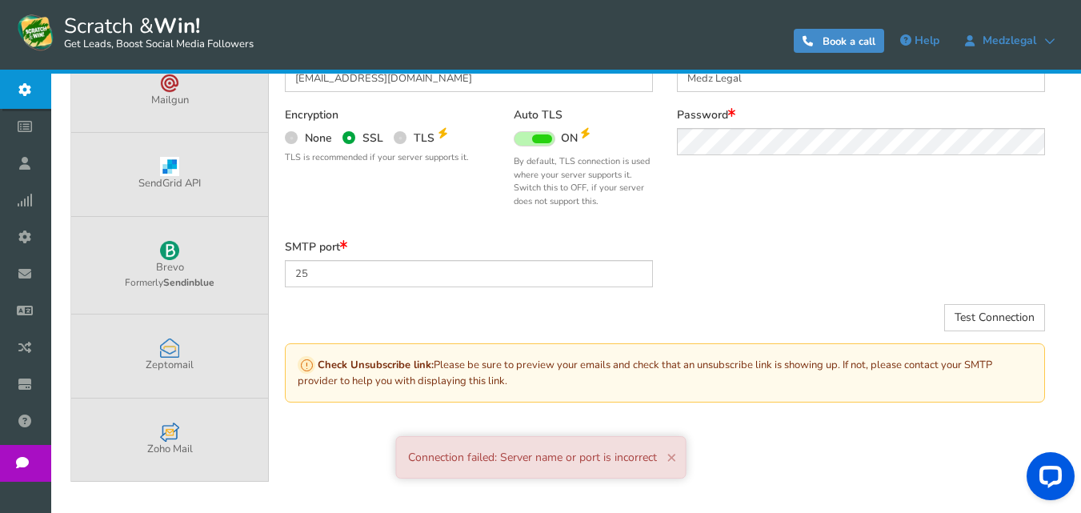
click at [667, 460] on span "×" at bounding box center [671, 457] width 10 height 22
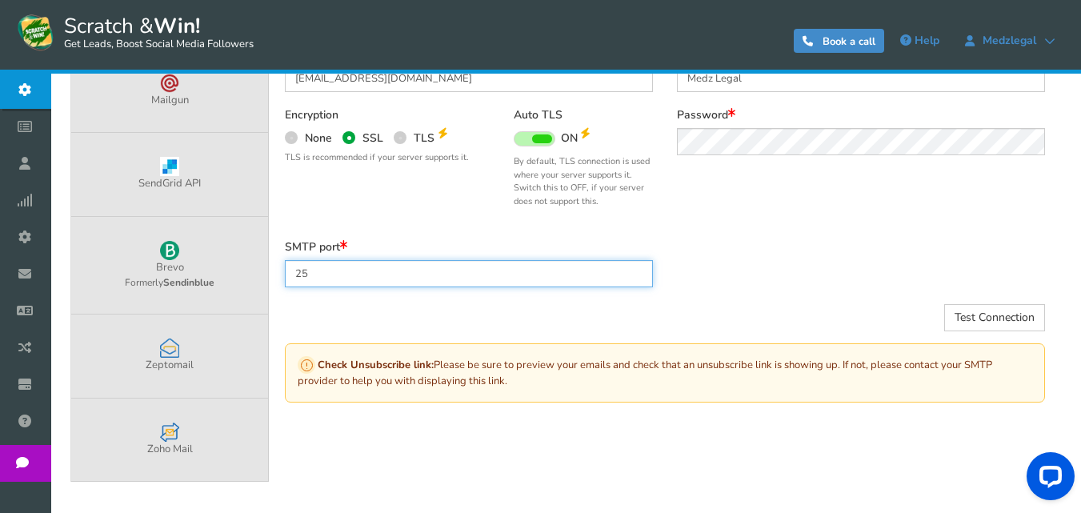
click at [354, 275] on input "25" at bounding box center [469, 273] width 368 height 27
paste input "587"
type input "587"
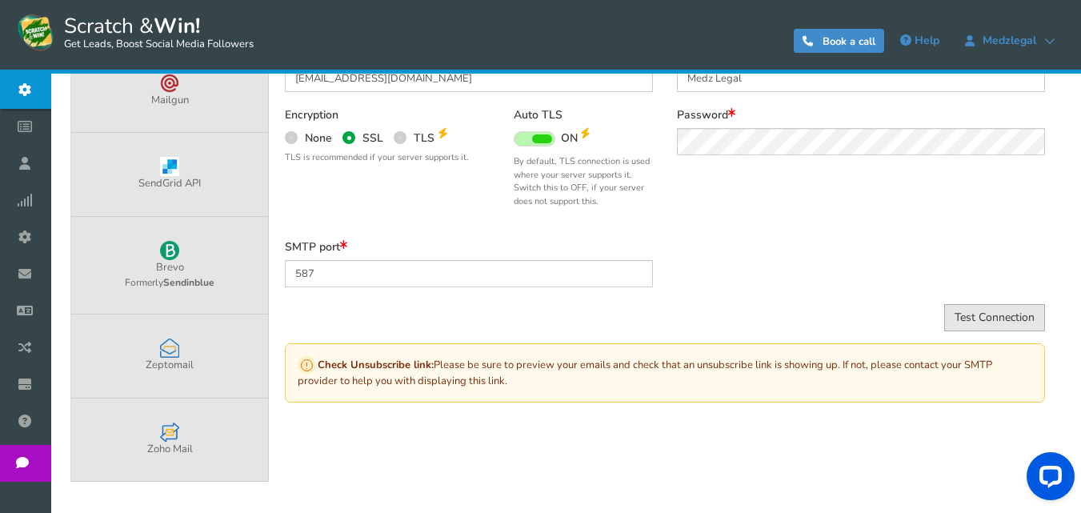
click at [993, 314] on button "Test Connection" at bounding box center [994, 317] width 101 height 27
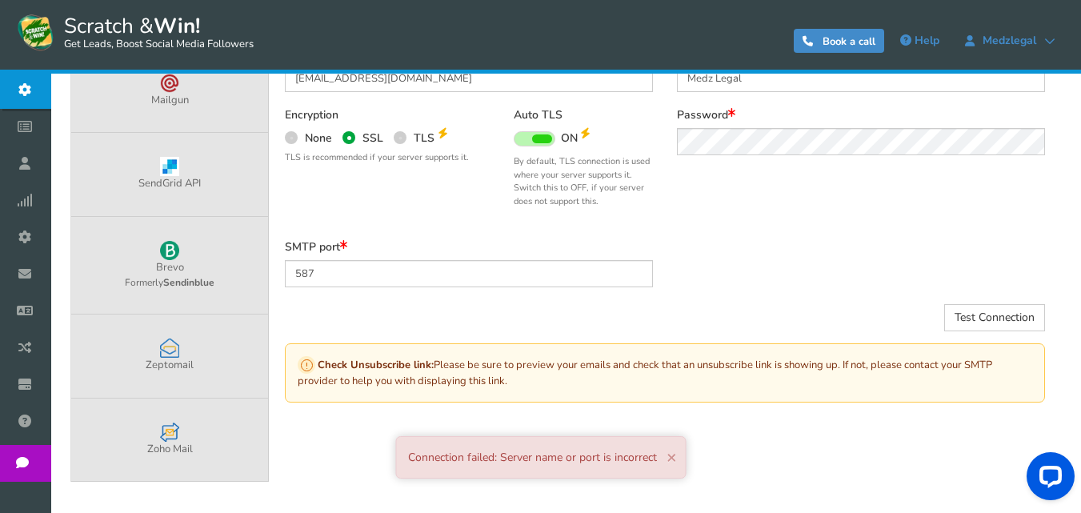
click at [673, 456] on span "×" at bounding box center [671, 457] width 10 height 22
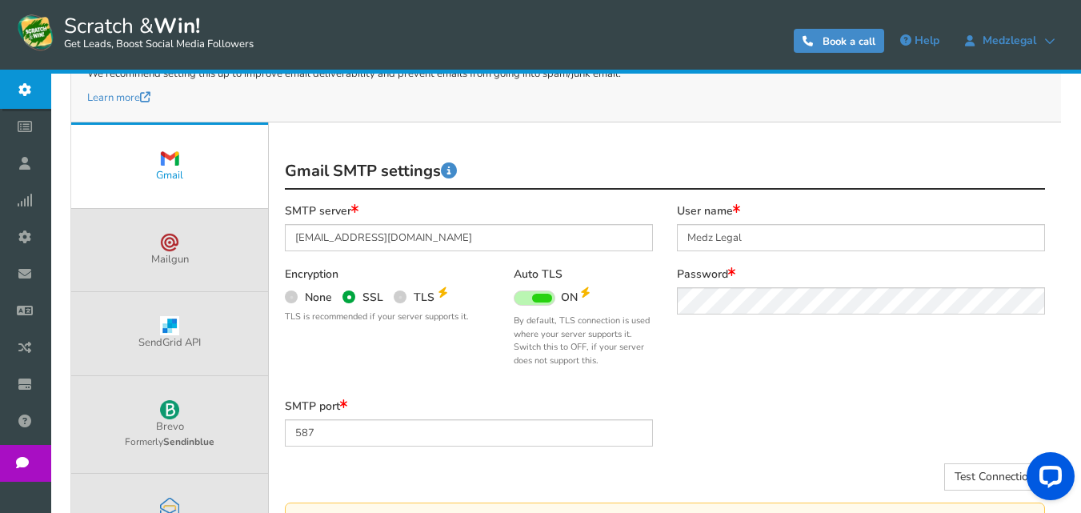
scroll to position [320, 0]
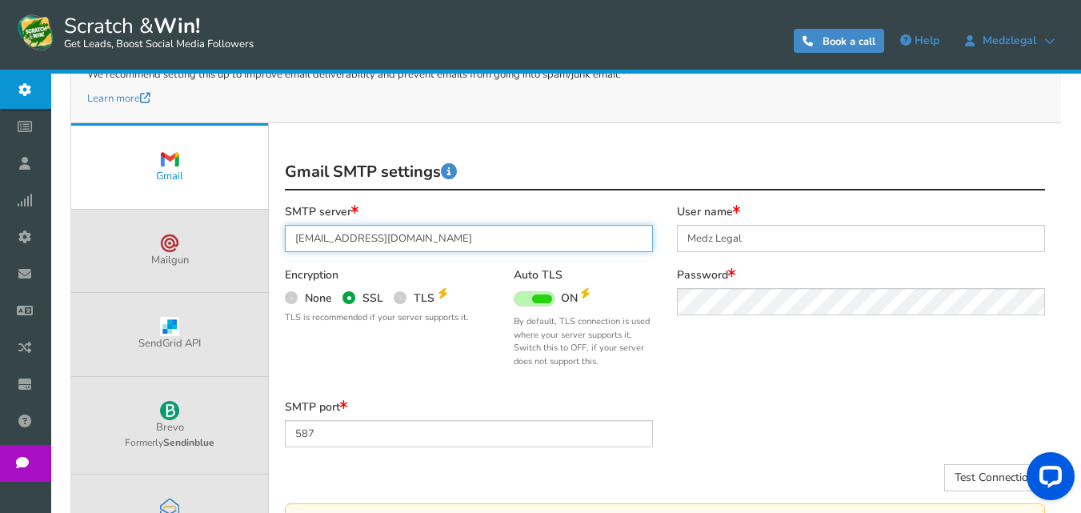
click at [424, 238] on input "[EMAIL_ADDRESS][DOMAIN_NAME]" at bounding box center [469, 238] width 368 height 27
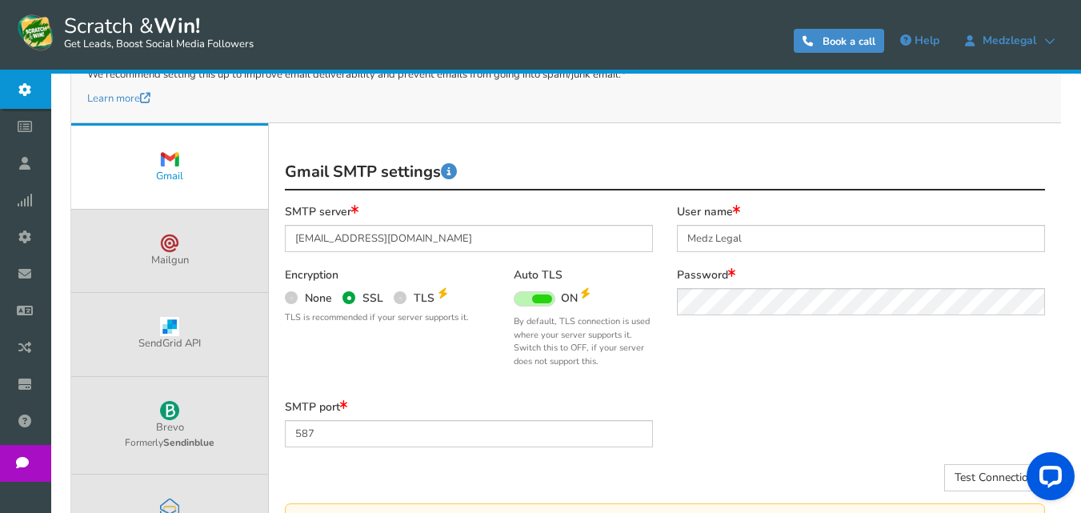
click at [511, 258] on div "SMTP server [EMAIL_ADDRESS][DOMAIN_NAME] Encryption None SSL TLS Auto TLS ON OFF" at bounding box center [469, 302] width 392 height 195
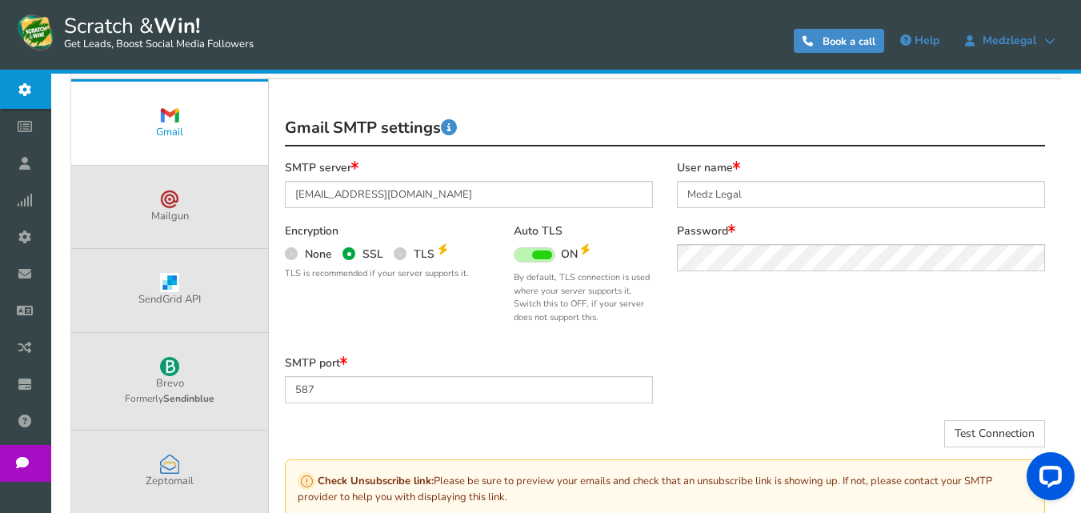
scroll to position [400, 0]
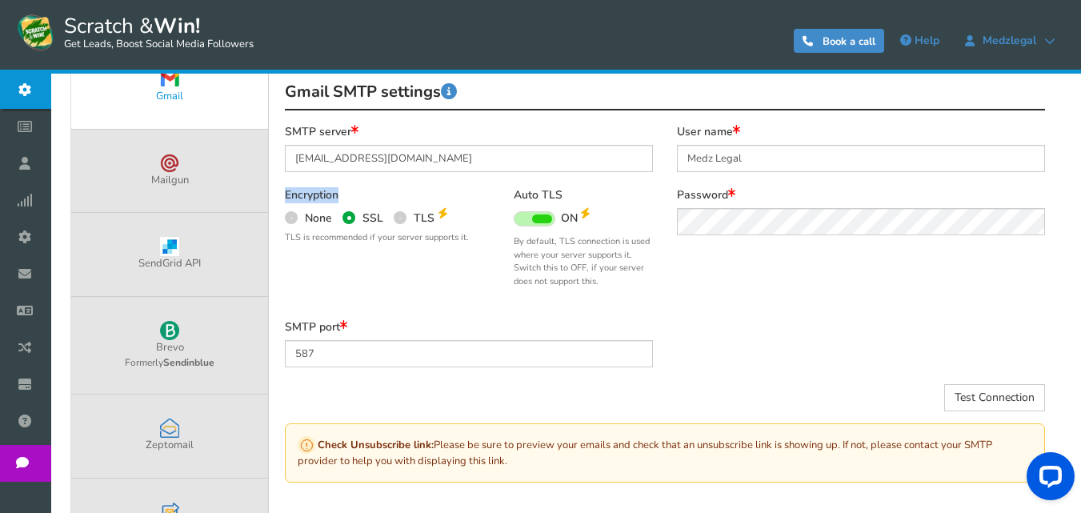
drag, startPoint x: 346, startPoint y: 189, endPoint x: 270, endPoint y: 190, distance: 75.2
click at [270, 190] on div "Gmail SMTP settings Active SMTP server [EMAIL_ADDRESS][DOMAIN_NAME] Encryption …" at bounding box center [665, 278] width 792 height 471
copy label "Encryption"
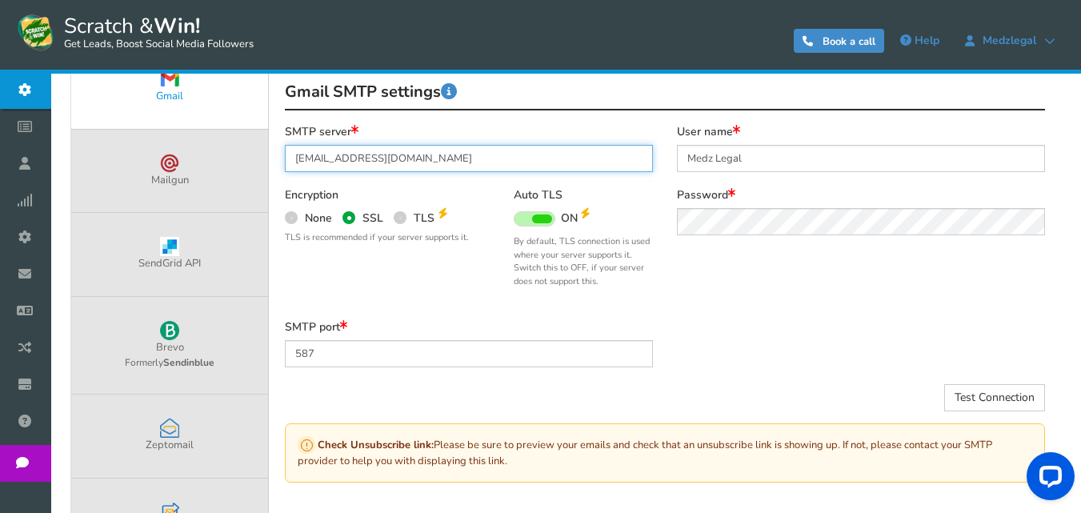
click at [417, 157] on input "[EMAIL_ADDRESS][DOMAIN_NAME]" at bounding box center [469, 158] width 368 height 27
paste input "smtp."
type input "[DOMAIN_NAME]"
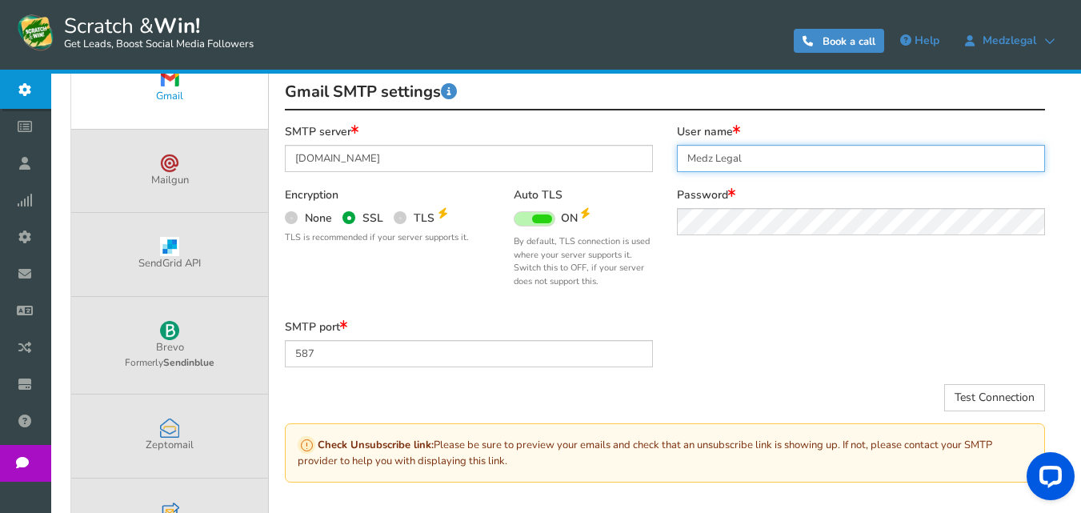
click at [774, 157] on input "Medz Legal" at bounding box center [861, 158] width 368 height 27
paste input "[EMAIL_ADDRESS][DOMAIN_NAME]"
type input "Medz Legal [EMAIL_ADDRESS][DOMAIN_NAME]"
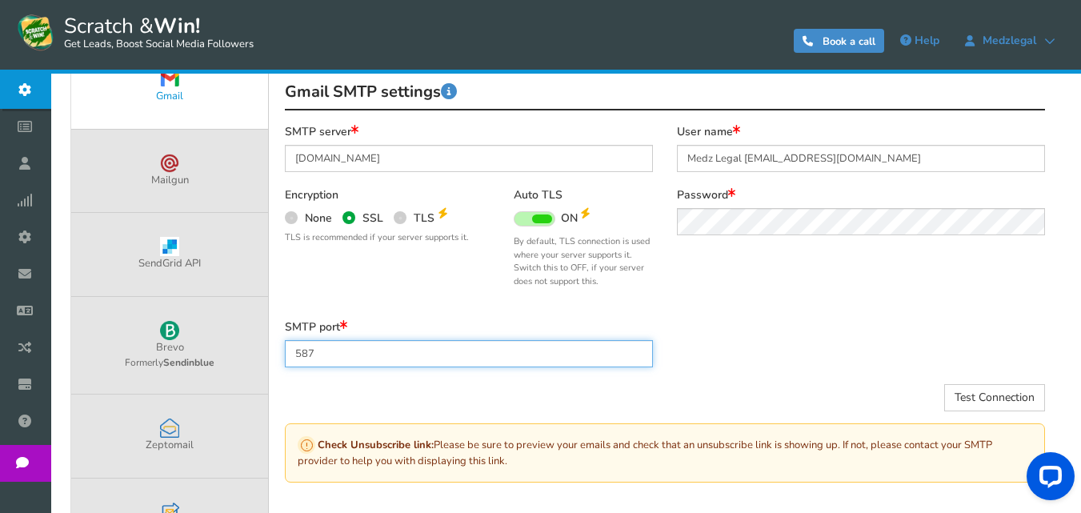
click at [415, 355] on input "587" at bounding box center [469, 353] width 368 height 27
paste input "465"
type input "465"
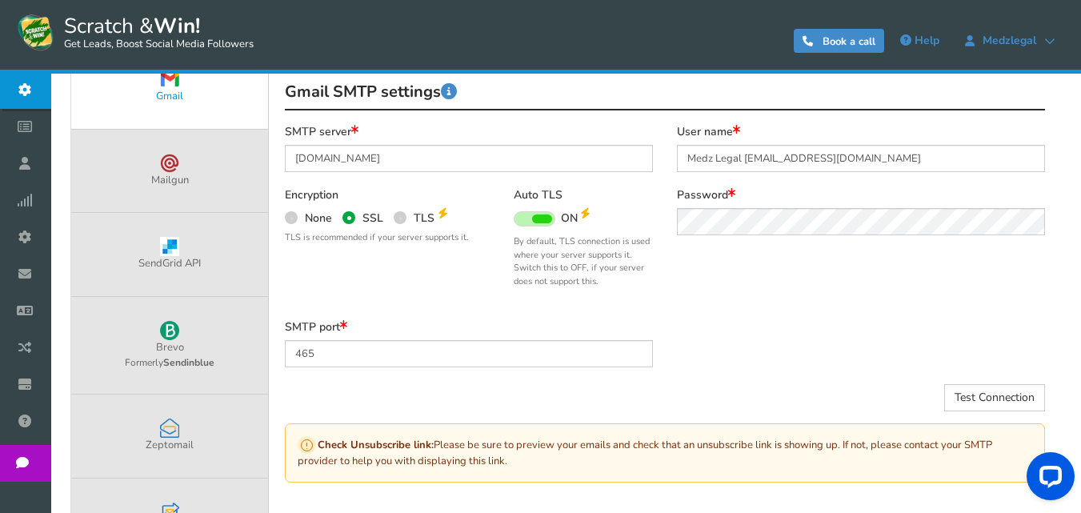
click at [722, 286] on div "SMTP server [DOMAIN_NAME] Encryption None SSL TLS Auto TLS ON OFF" at bounding box center [665, 222] width 784 height 195
click at [981, 394] on button "Test Connection" at bounding box center [994, 397] width 101 height 27
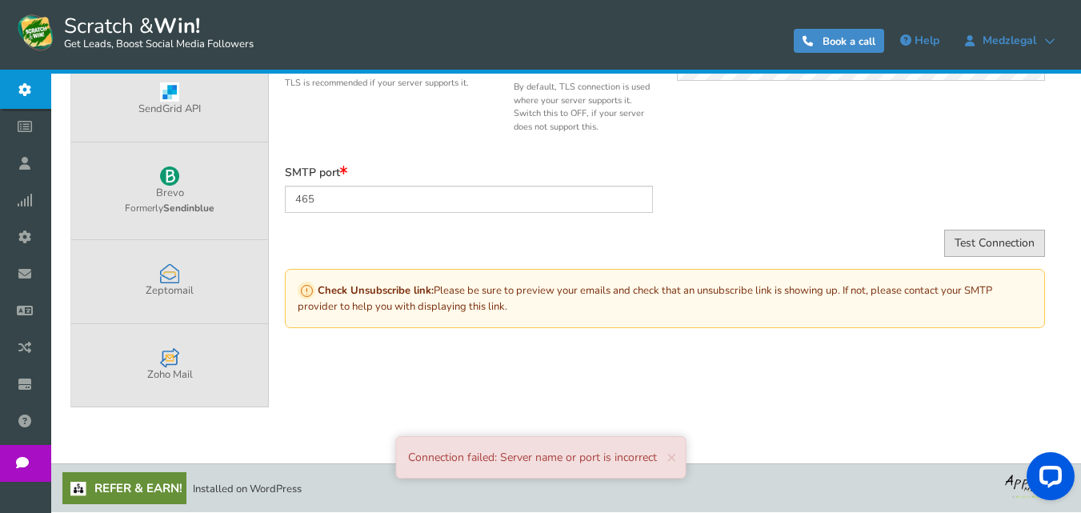
scroll to position [474, 0]
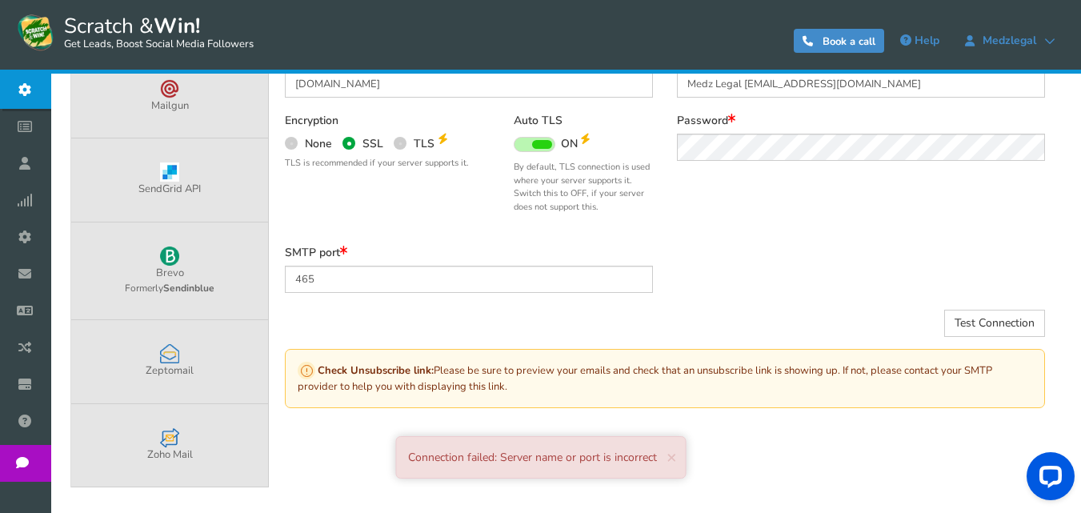
drag, startPoint x: 658, startPoint y: 457, endPoint x: 397, endPoint y: 458, distance: 261.5
click at [397, 458] on div "Connection failed: Server name or port is incorrect × Close" at bounding box center [540, 457] width 290 height 42
copy div "Connection failed: Server name or port is incorrect"
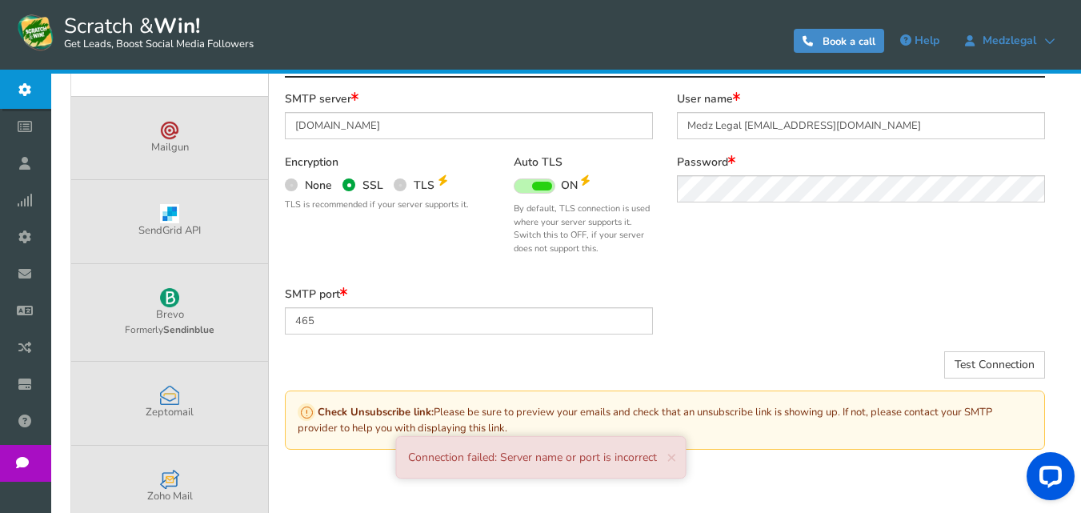
scroll to position [394, 0]
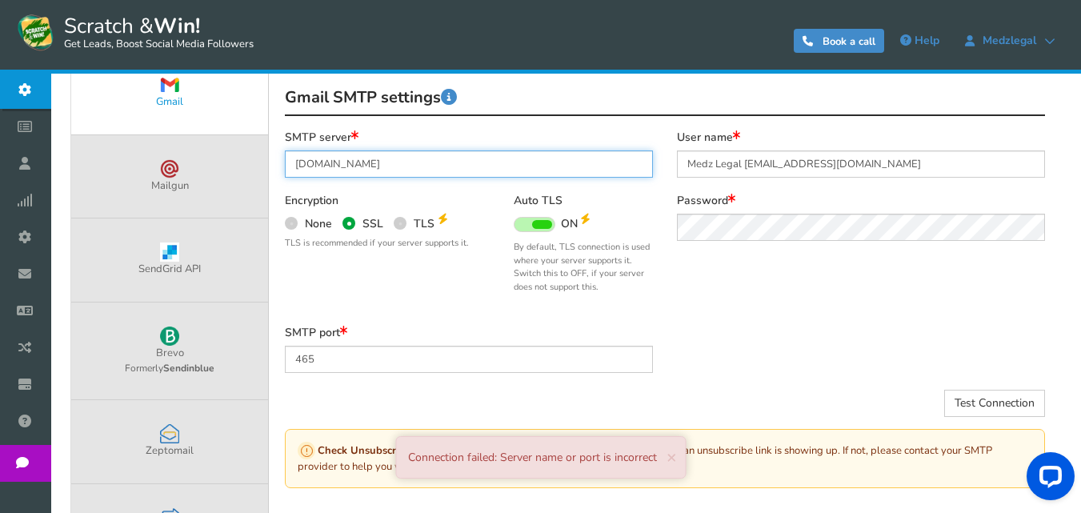
click at [382, 168] on input "[DOMAIN_NAME]" at bounding box center [469, 163] width 368 height 27
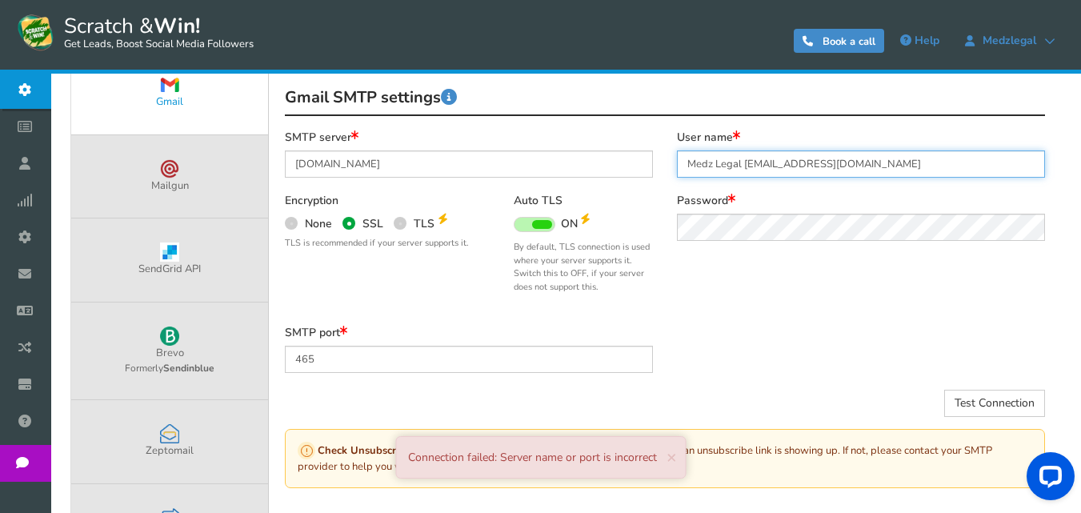
click at [746, 162] on input "Medz Legal [EMAIL_ADDRESS][DOMAIN_NAME]" at bounding box center [861, 163] width 368 height 27
click at [748, 163] on input "Medz Legal [EMAIL_ADDRESS][DOMAIN_NAME]" at bounding box center [861, 163] width 368 height 27
type input "[EMAIL_ADDRESS][DOMAIN_NAME]"
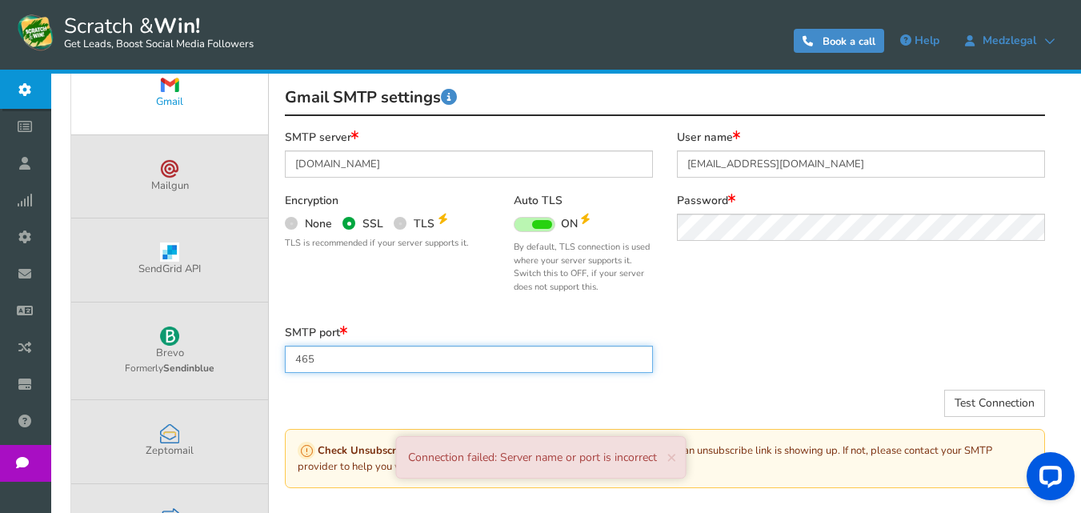
click at [347, 364] on input "465" at bounding box center [469, 359] width 368 height 27
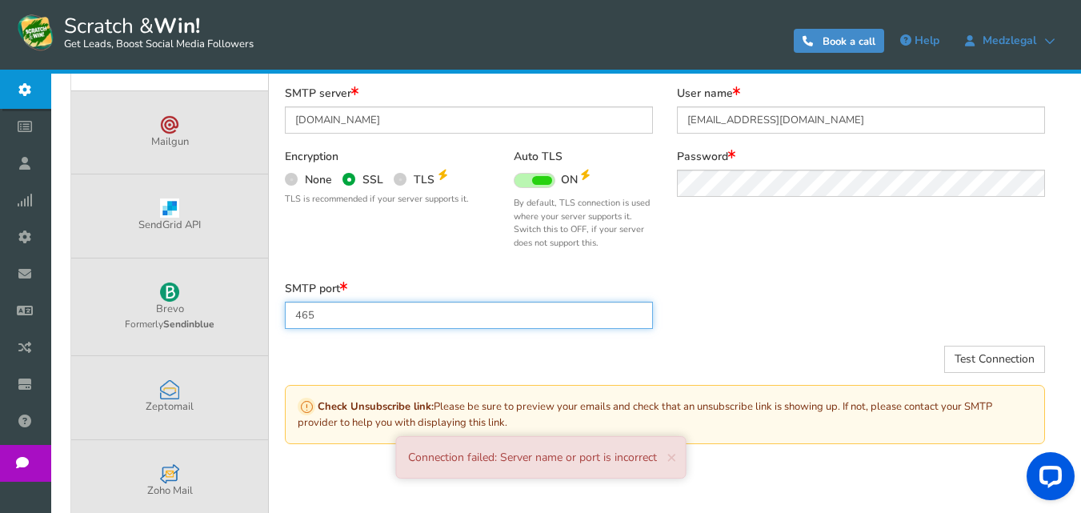
scroll to position [474, 0]
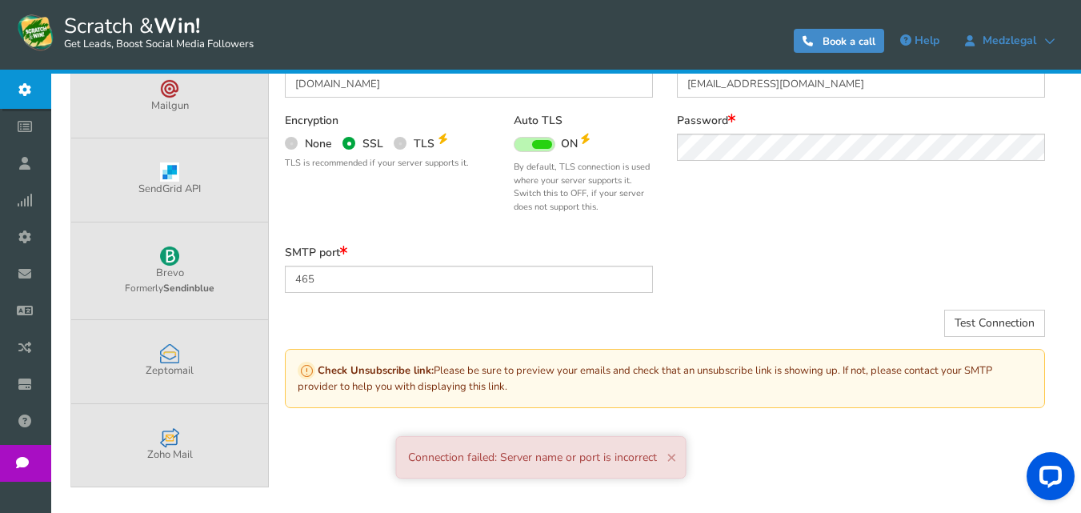
click at [674, 454] on span "×" at bounding box center [671, 457] width 10 height 22
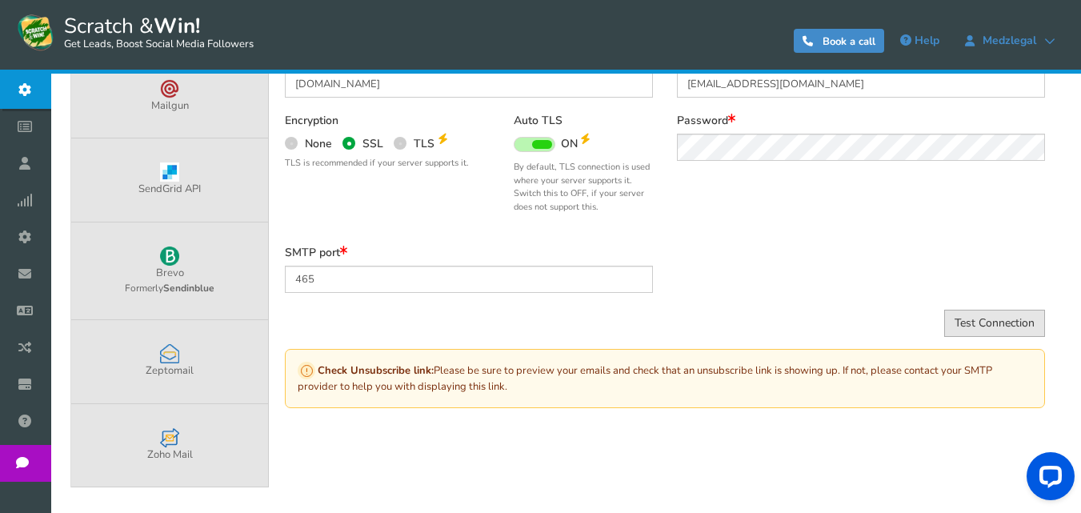
click at [973, 321] on button "Test Connection" at bounding box center [994, 323] width 101 height 27
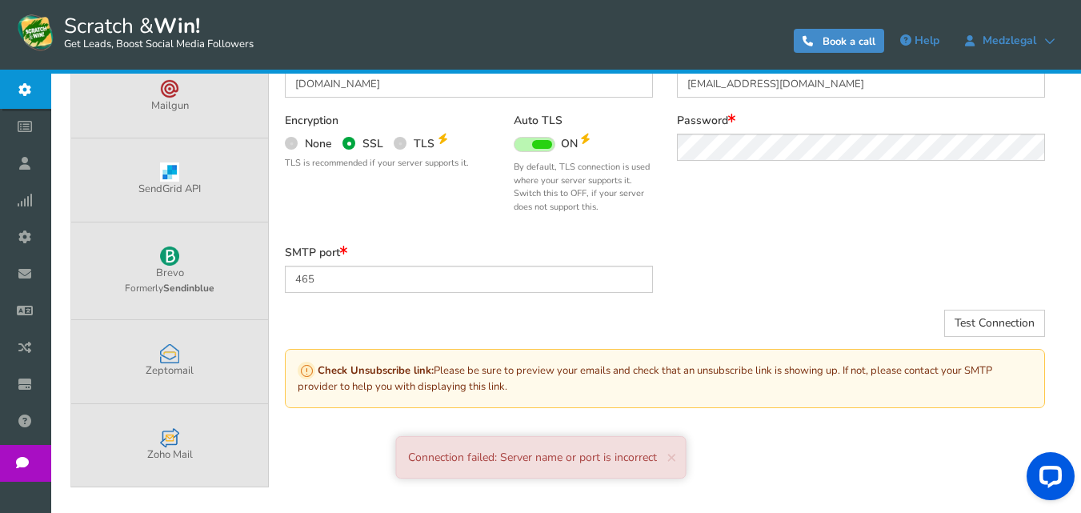
click at [544, 134] on div "Auto TLS ON OFF By default, TLS connection is used where your server supports i…" at bounding box center [582, 164] width 139 height 100
click at [544, 148] on span at bounding box center [542, 144] width 20 height 9
click at [0, 0] on input "ON OFF" at bounding box center [0, 0] width 0 height 0
click at [987, 319] on button "Test Connection" at bounding box center [994, 323] width 101 height 27
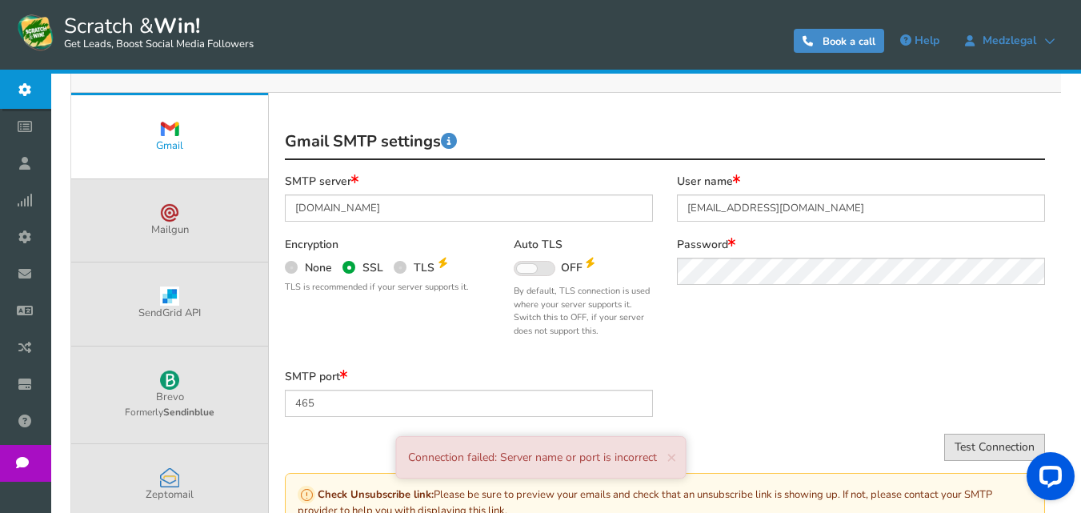
scroll to position [314, 0]
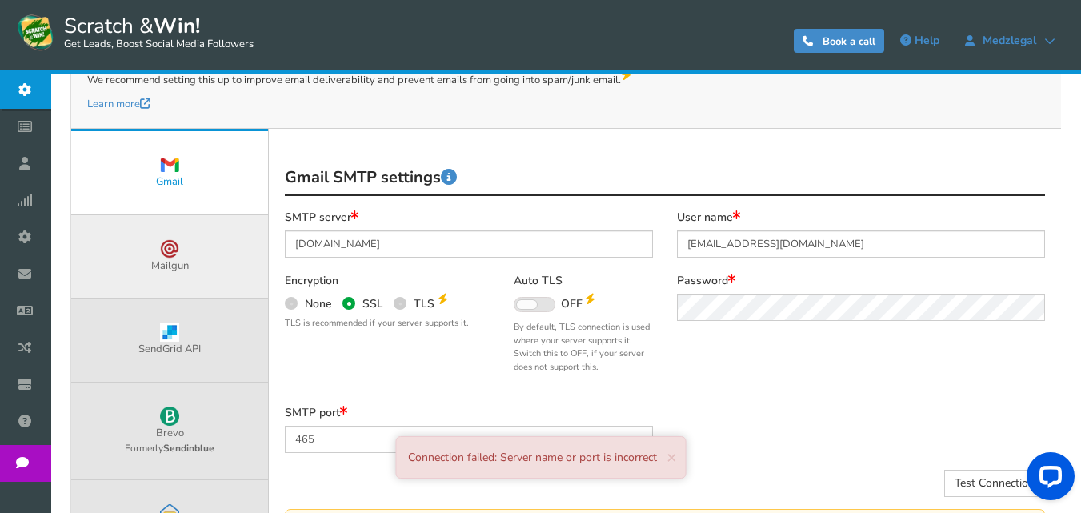
click at [162, 241] on span at bounding box center [169, 248] width 19 height 19
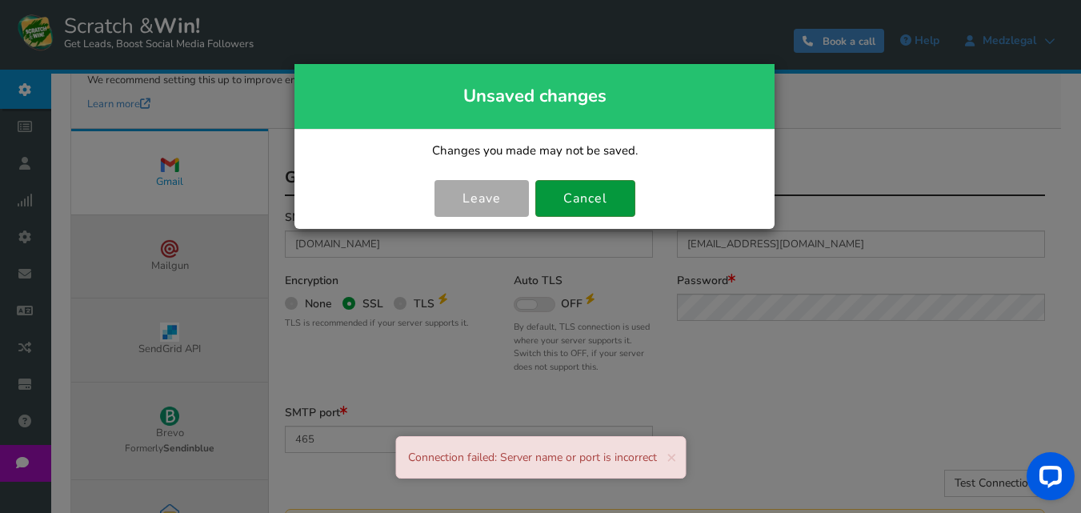
click at [590, 198] on button "Cancel" at bounding box center [585, 198] width 100 height 37
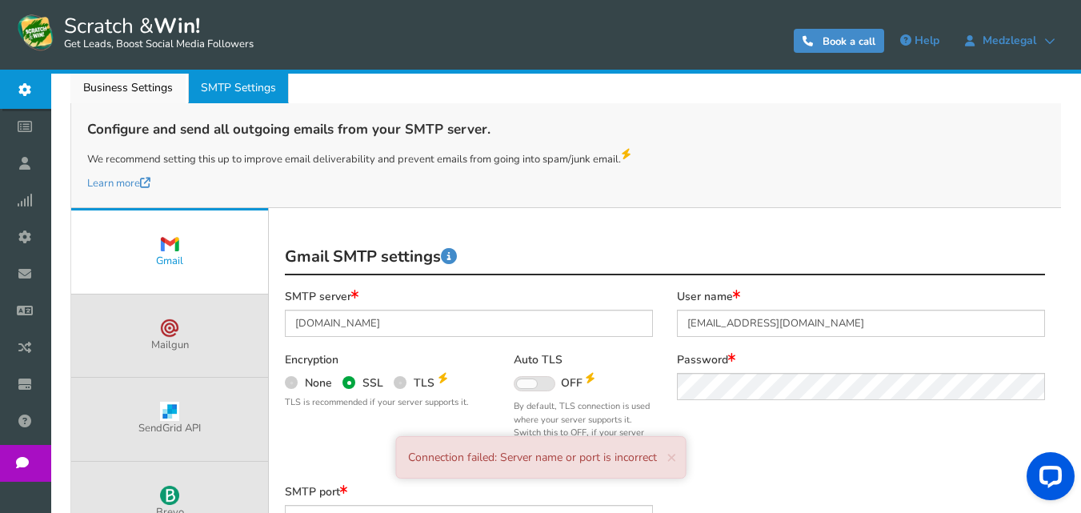
scroll to position [234, 0]
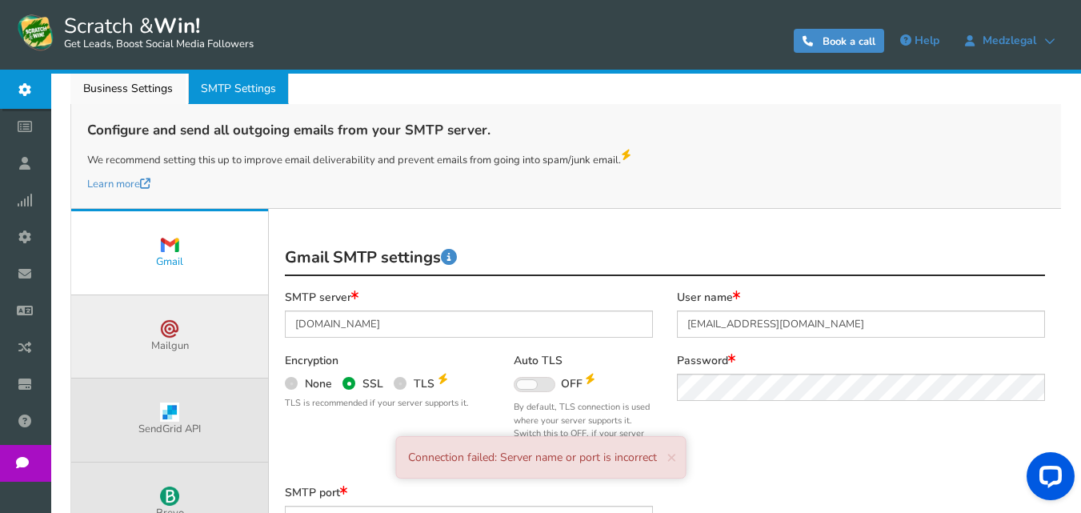
click at [206, 346] on link "Mailgun" at bounding box center [169, 336] width 197 height 83
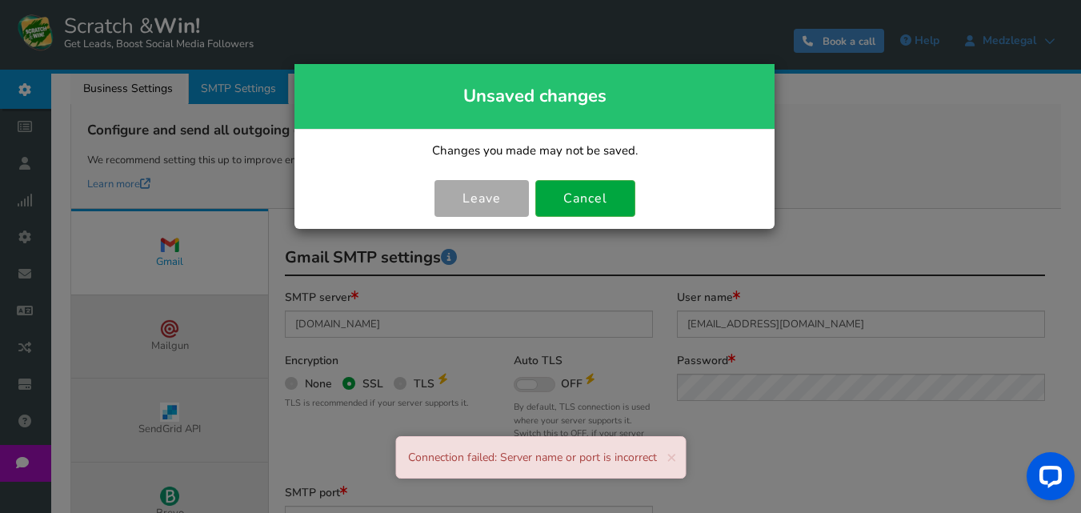
click at [500, 209] on link "Leave" at bounding box center [481, 198] width 94 height 37
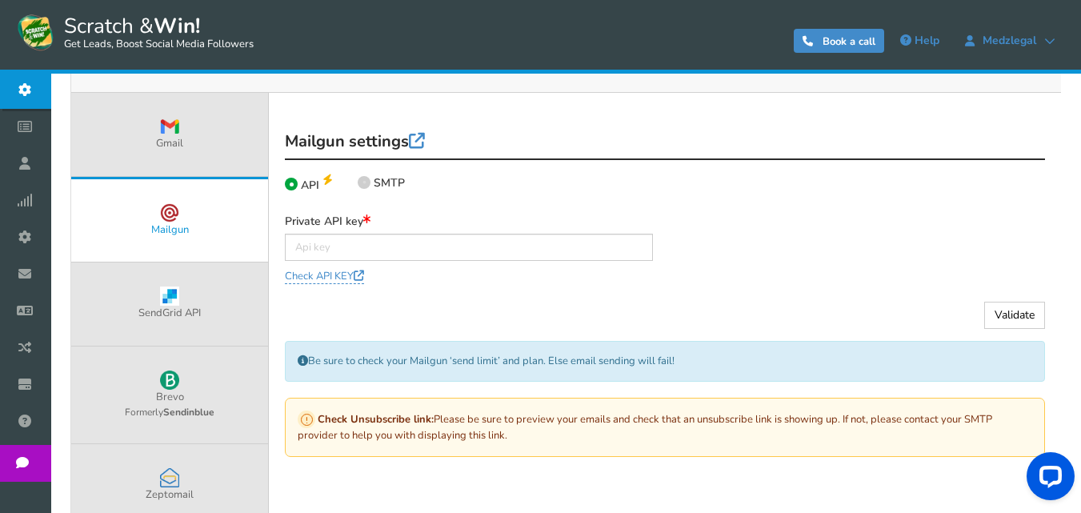
scroll to position [394, 0]
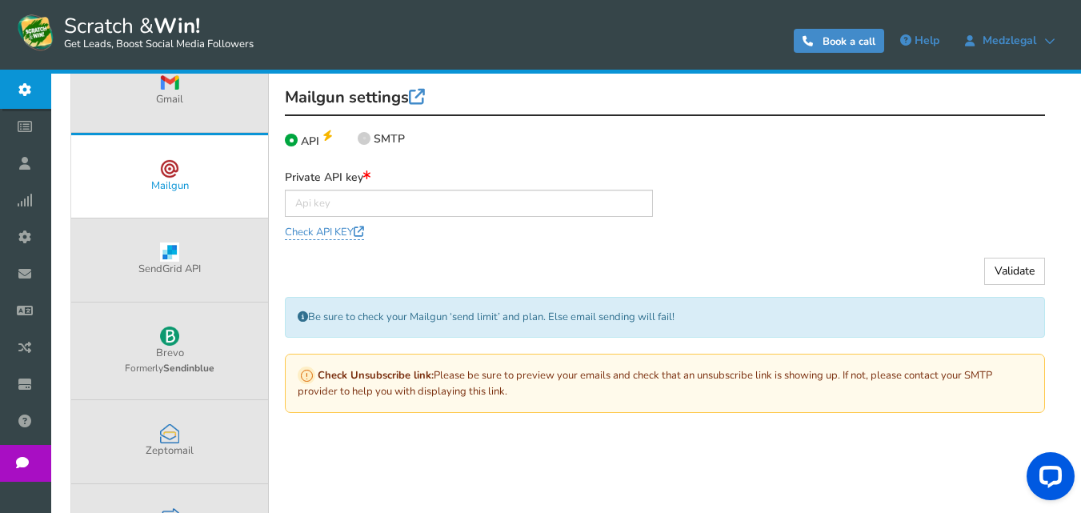
click at [360, 137] on span at bounding box center [364, 138] width 13 height 13
click at [360, 137] on input "SMTP" at bounding box center [363, 140] width 10 height 10
radio input "true"
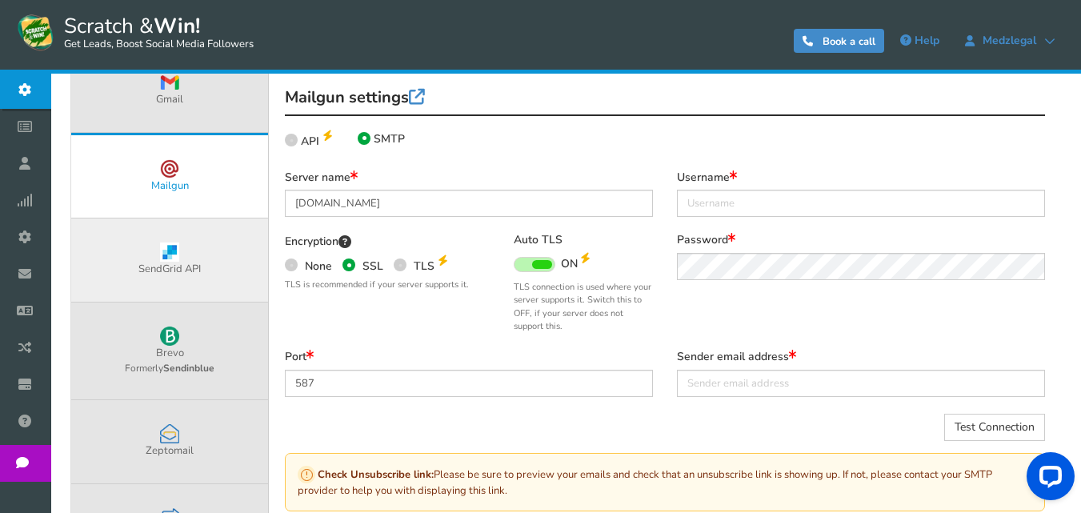
click at [199, 237] on link "SendGrid API" at bounding box center [169, 259] width 197 height 83
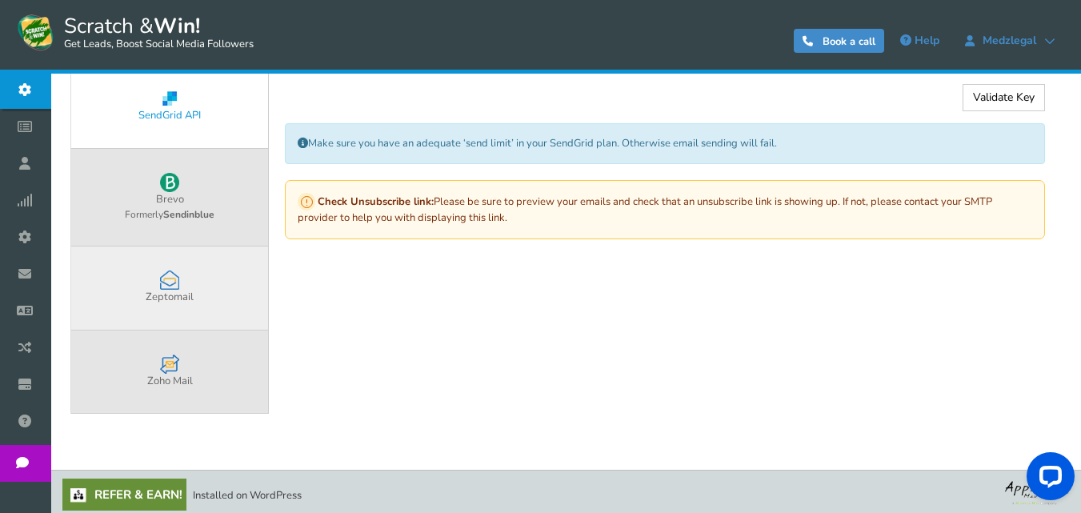
scroll to position [554, 0]
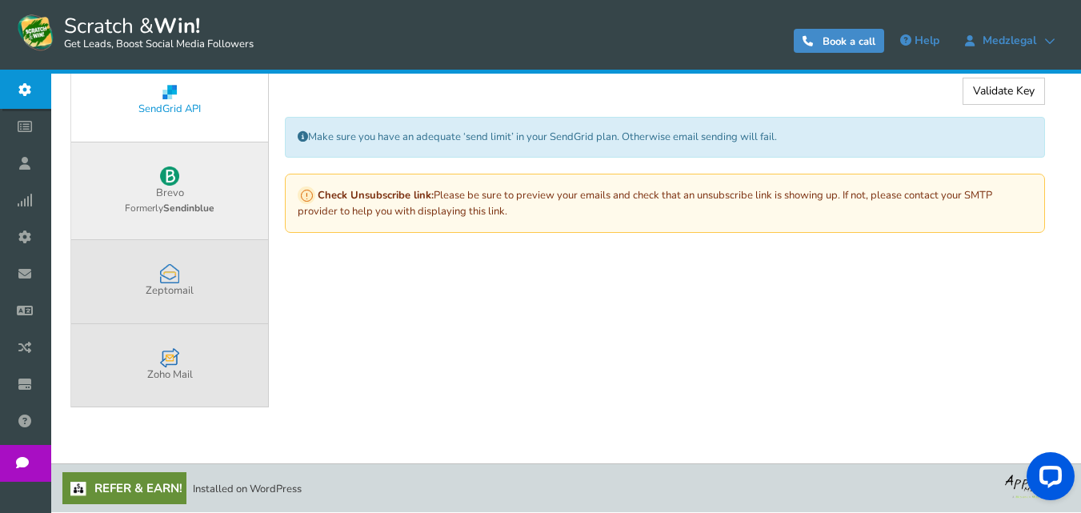
click at [206, 190] on link "Brevo Formerly Sendinblue" at bounding box center [169, 191] width 197 height 98
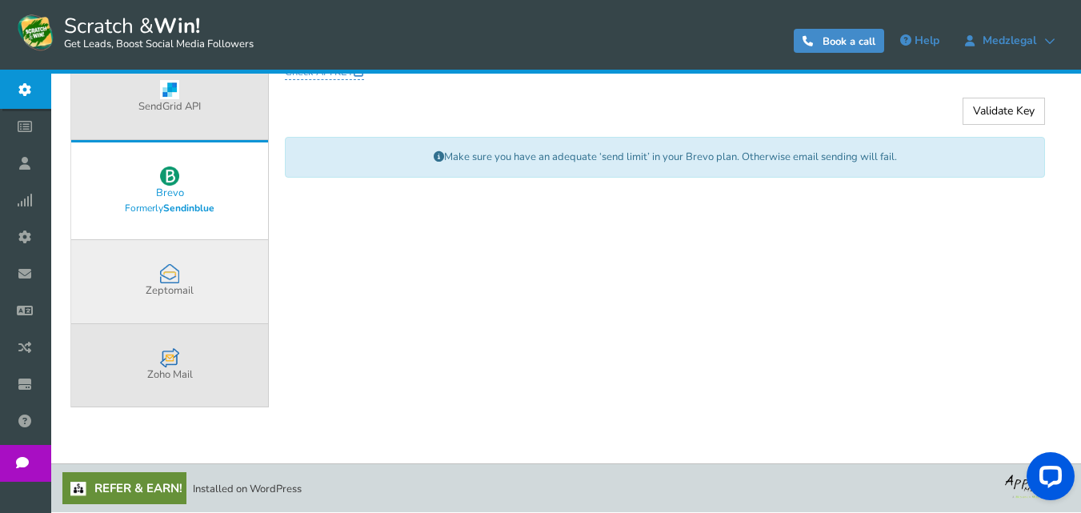
click at [198, 290] on link "Zeptomail" at bounding box center [169, 281] width 197 height 83
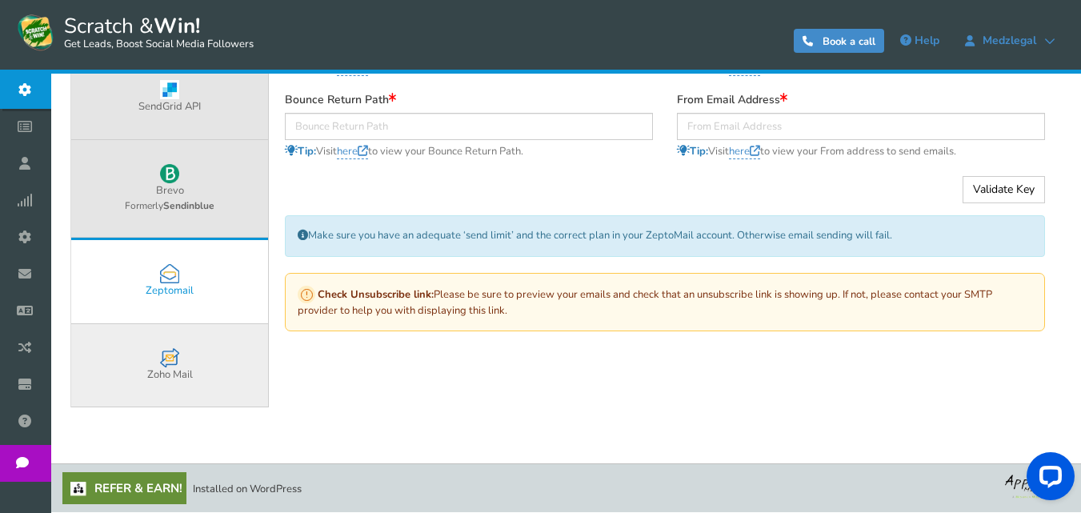
click at [195, 352] on link "Zoho Mail" at bounding box center [169, 365] width 197 height 83
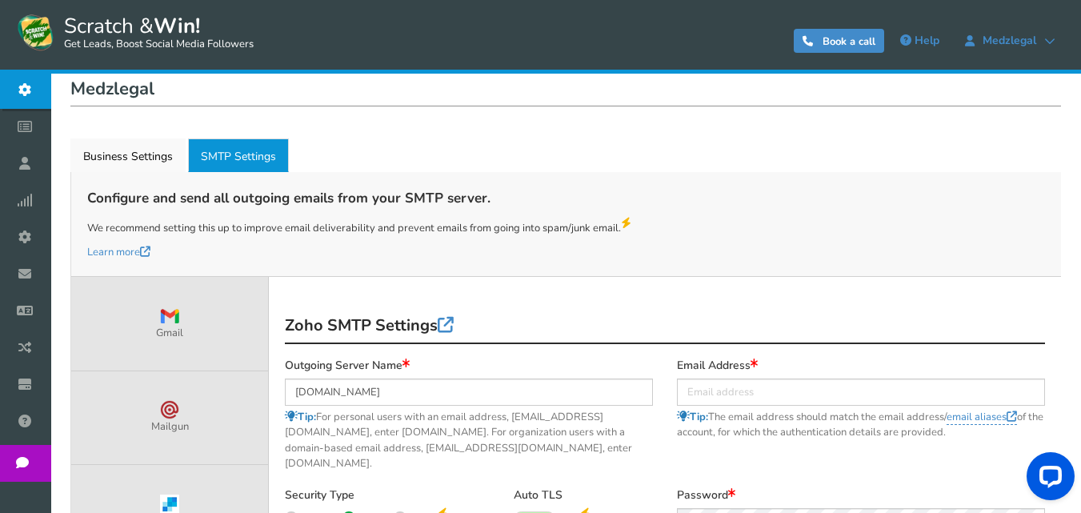
scroll to position [166, 0]
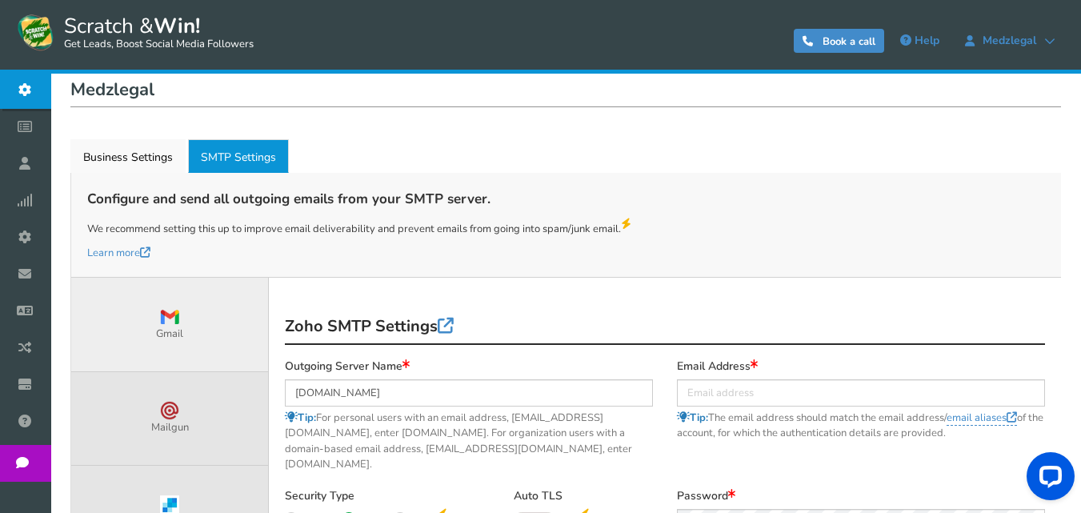
click at [190, 311] on link "Gmail" at bounding box center [169, 325] width 197 height 94
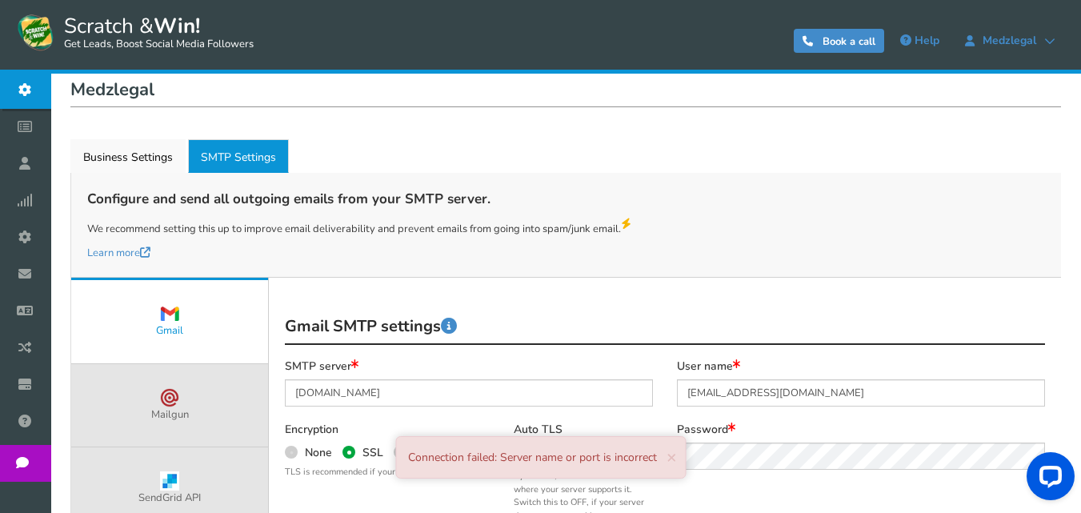
click at [145, 134] on div "Footer credit ! Do you want to display your branding on the front end? Upgrade …" at bounding box center [565, 408] width 990 height 776
click at [146, 163] on link "Business Settings" at bounding box center [127, 156] width 115 height 34
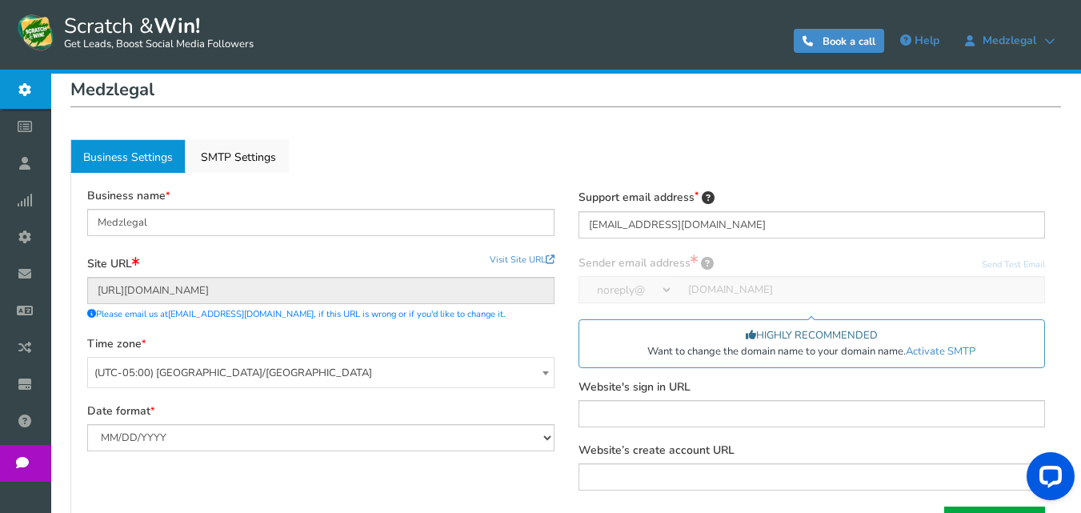
scroll to position [246, 0]
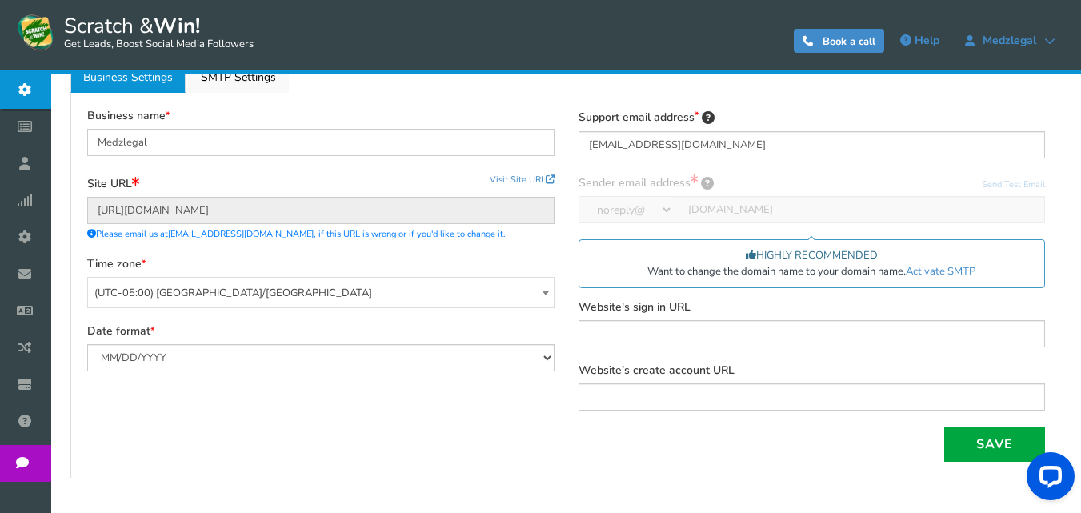
click at [1051, 294] on div "Support email address [EMAIL_ADDRESS][DOMAIN_NAME] Sender email address Email d…" at bounding box center [811, 268] width 491 height 318
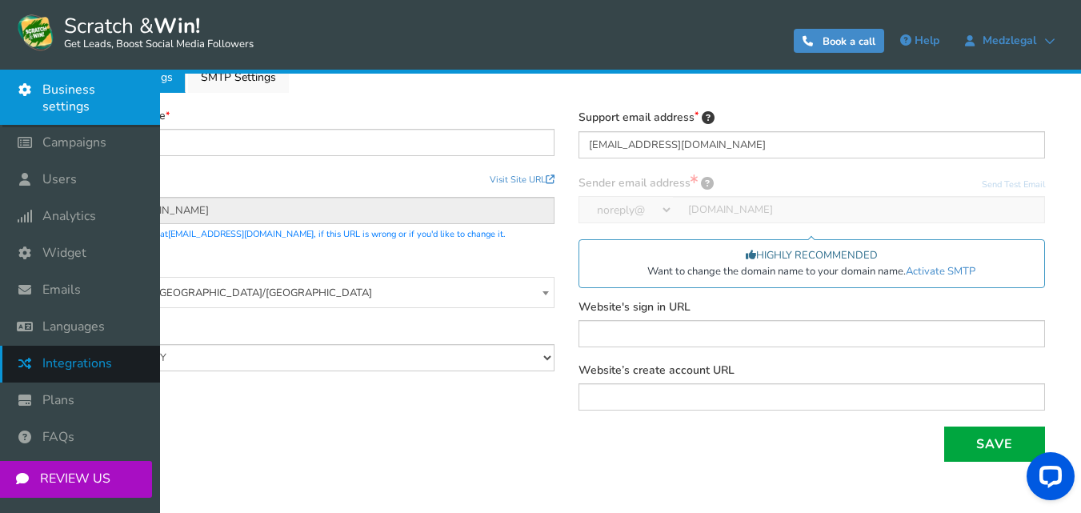
click at [74, 355] on span "Integrations" at bounding box center [77, 363] width 70 height 17
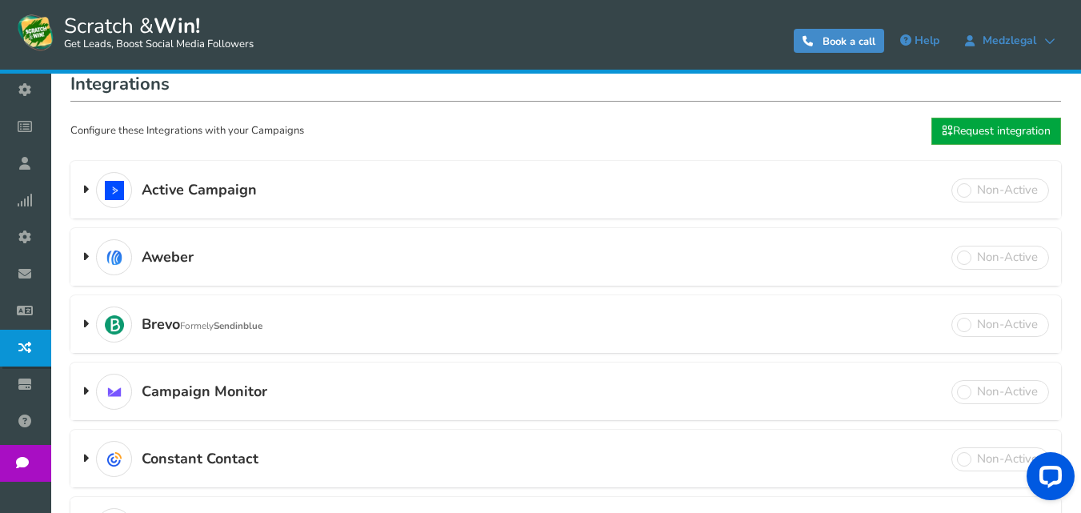
scroll to position [80, 0]
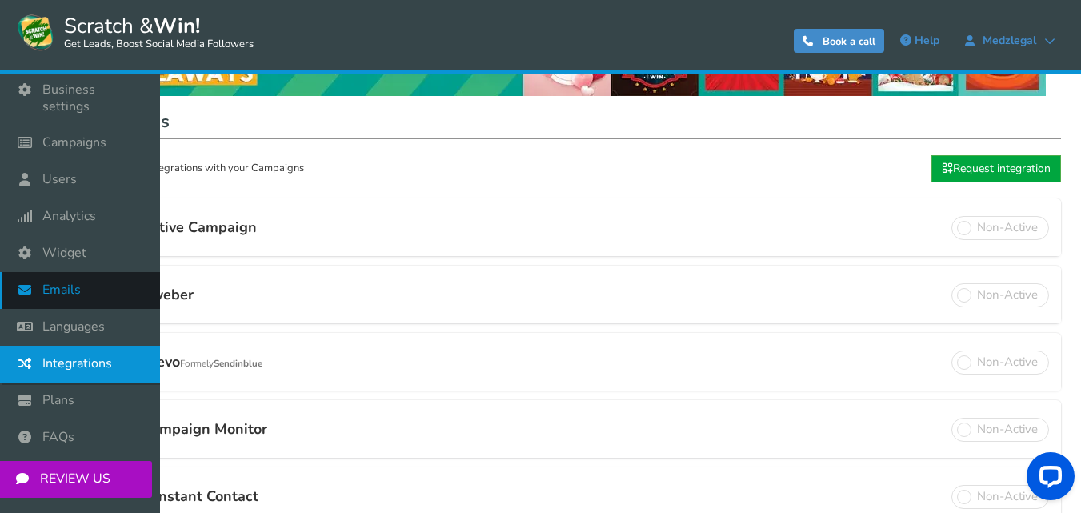
click at [58, 282] on span "Emails" at bounding box center [61, 290] width 38 height 17
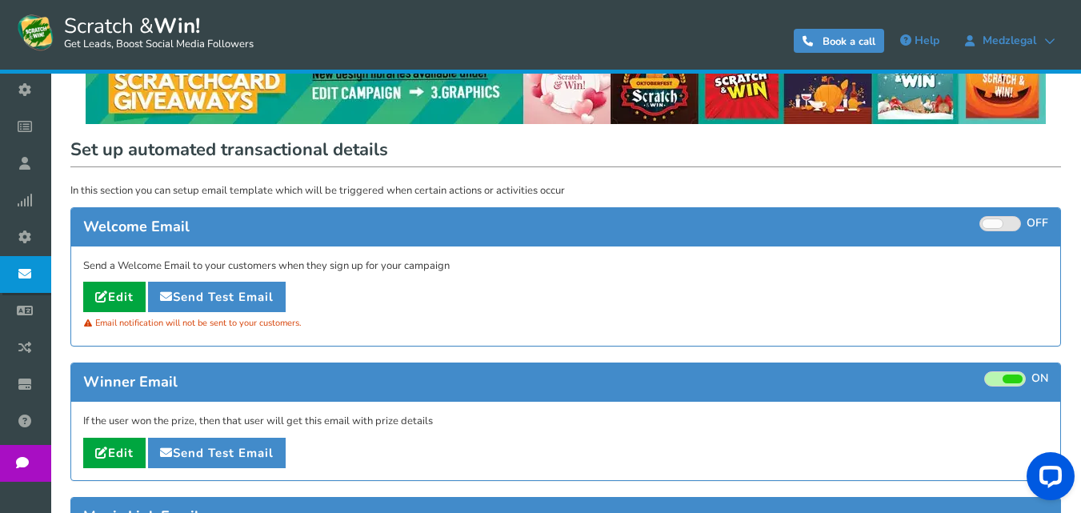
scroll to position [80, 0]
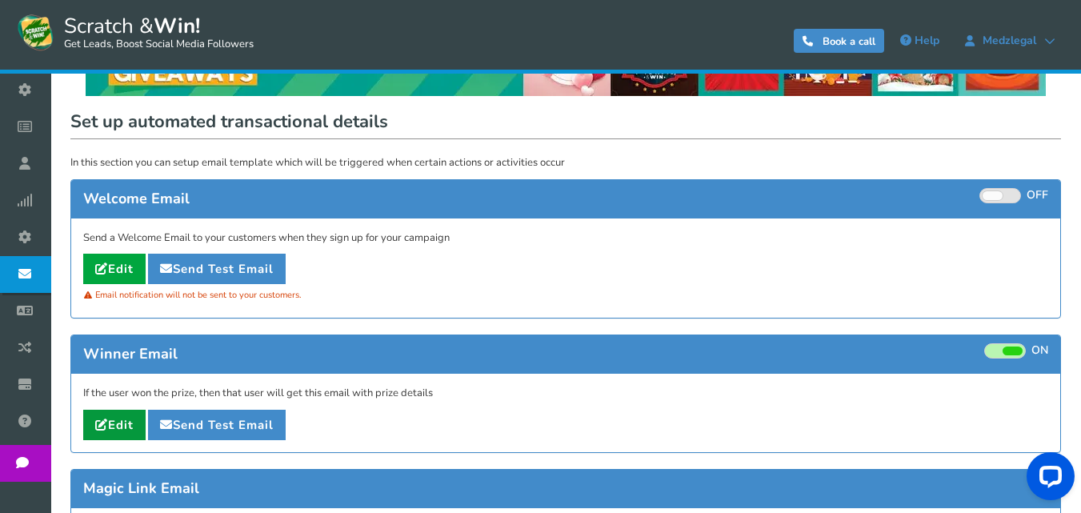
click at [130, 418] on link "Edit" at bounding box center [114, 425] width 62 height 30
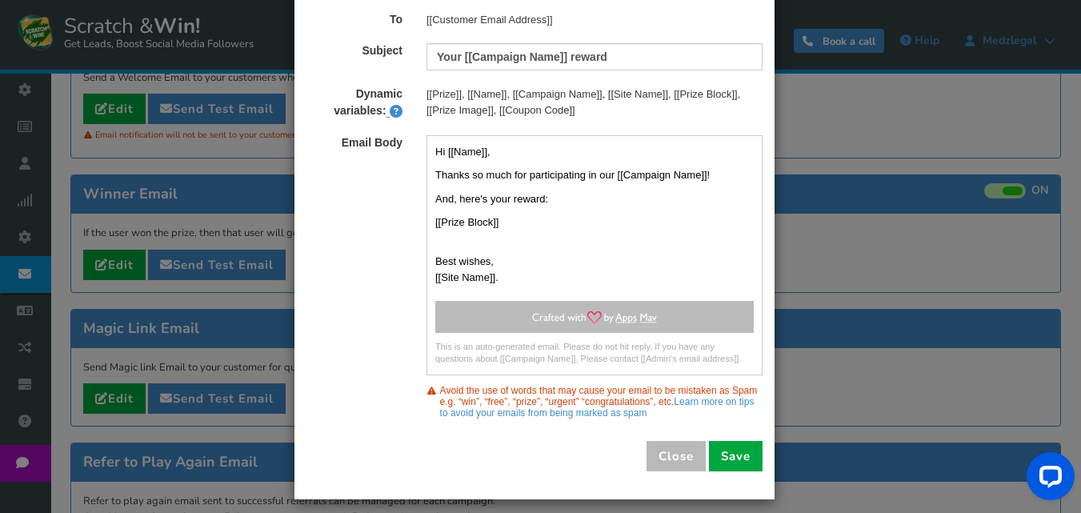
scroll to position [110, 0]
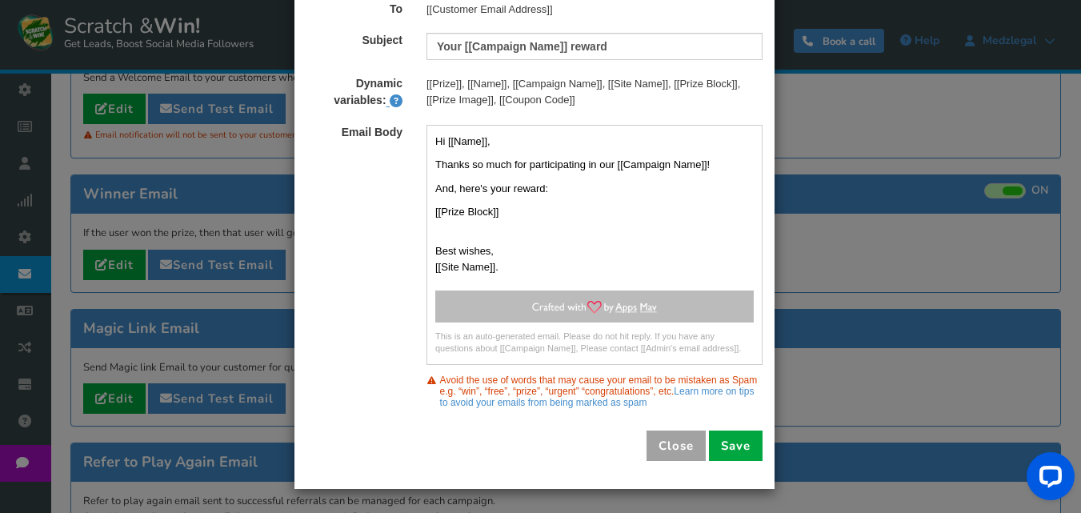
click at [667, 449] on button "Close" at bounding box center [675, 445] width 59 height 30
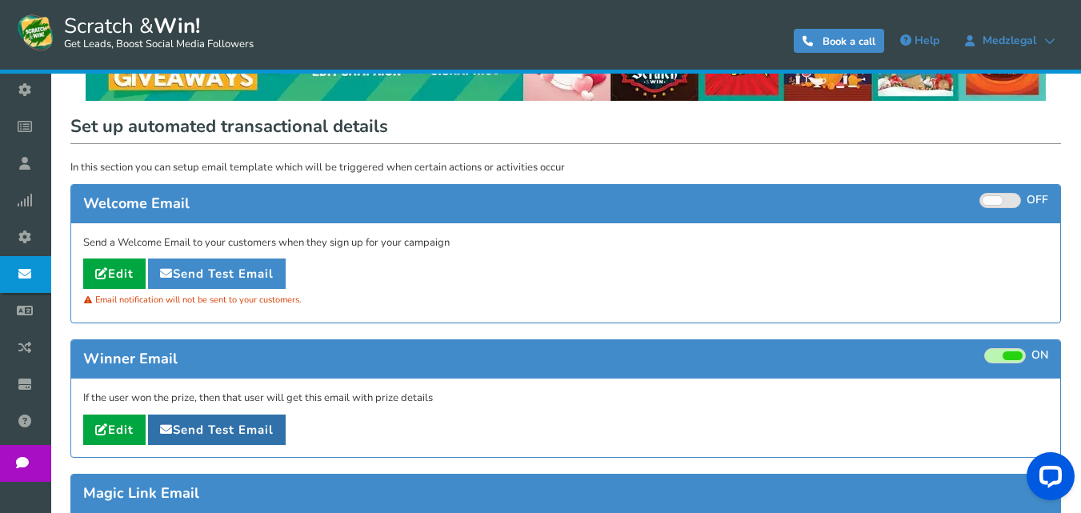
scroll to position [74, 0]
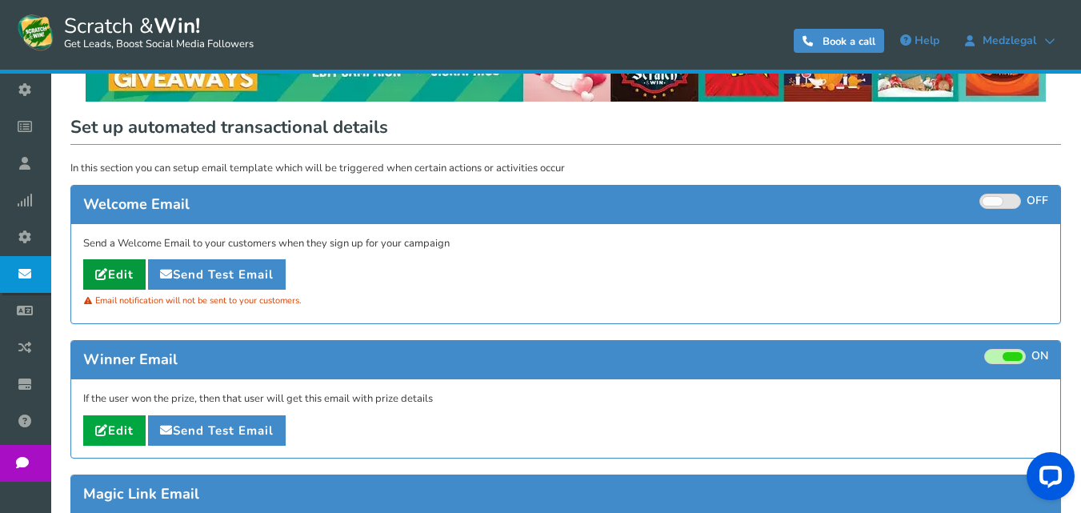
click at [94, 268] on link "Edit" at bounding box center [114, 274] width 62 height 30
type input "Thanks for participating in [[Campaign Name]]"
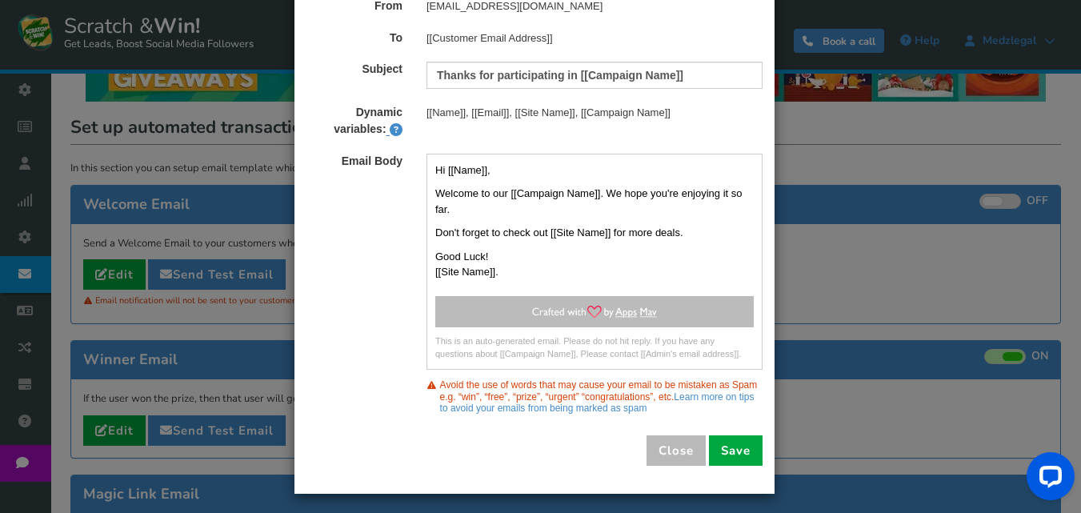
scroll to position [86, 0]
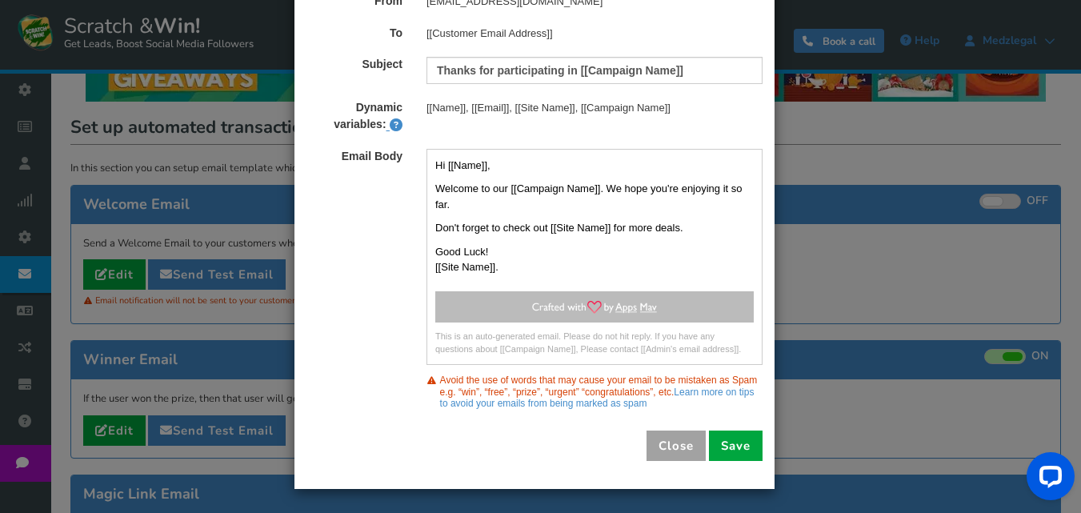
click at [673, 449] on button "Close" at bounding box center [675, 445] width 59 height 30
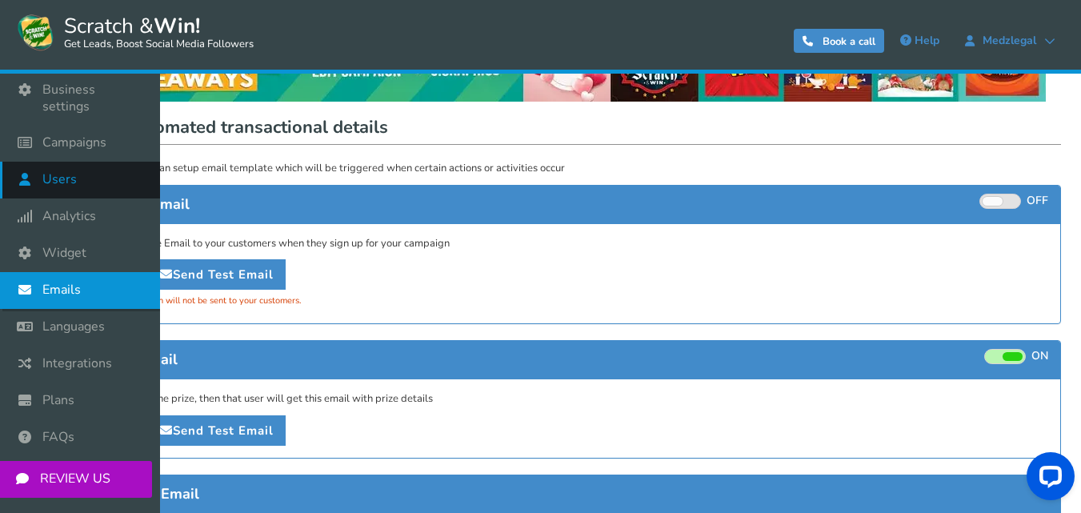
click at [87, 162] on link "Users" at bounding box center [80, 180] width 160 height 37
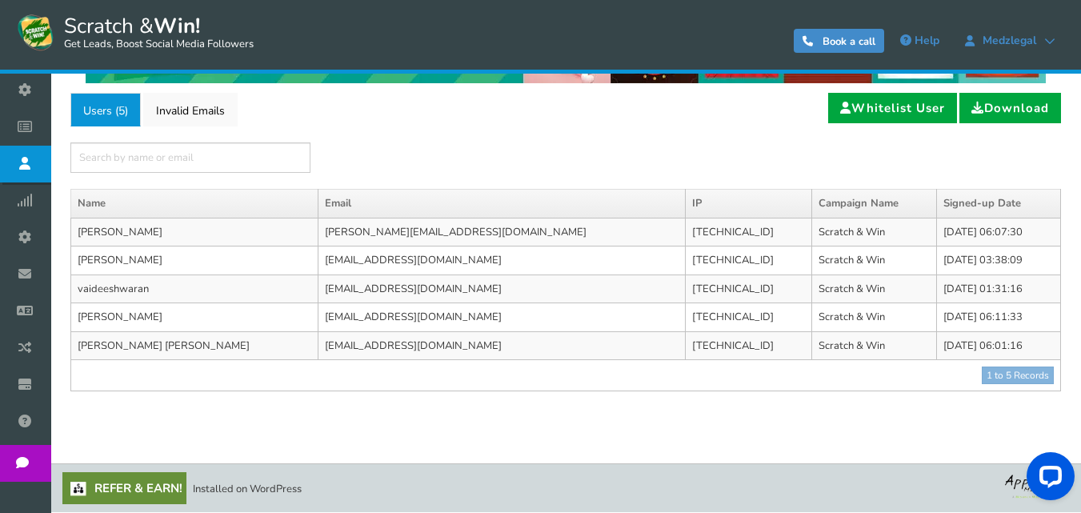
scroll to position [13, 0]
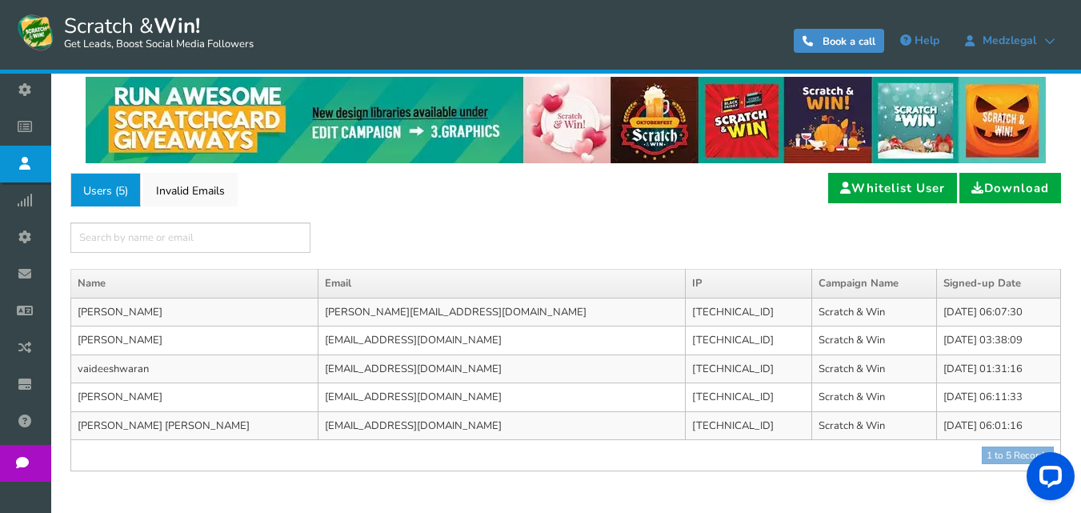
click at [505, 310] on td "[PERSON_NAME][EMAIL_ADDRESS][DOMAIN_NAME]" at bounding box center [501, 312] width 367 height 29
click at [350, 315] on td "[PERSON_NAME][EMAIL_ADDRESS][DOMAIN_NAME]" at bounding box center [501, 312] width 367 height 29
click at [812, 304] on td "Scratch & Win" at bounding box center [874, 312] width 125 height 29
click at [812, 307] on td "Scratch & Win" at bounding box center [874, 312] width 125 height 29
click at [1050, 36] on icon at bounding box center [1049, 40] width 11 height 11
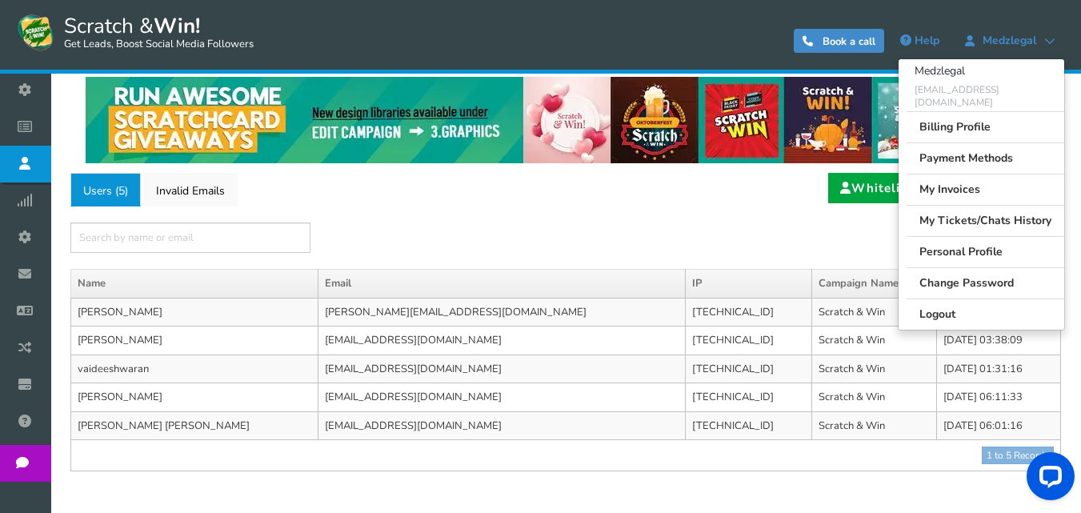
click at [966, 85] on div "[EMAIL_ADDRESS][DOMAIN_NAME]" at bounding box center [981, 97] width 166 height 28
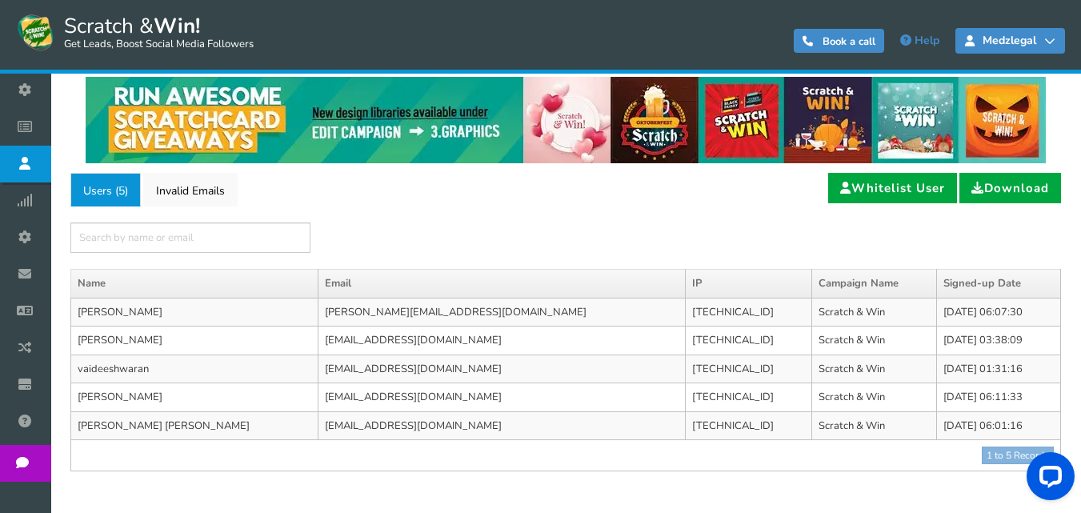
click at [1028, 41] on span "Medzlegal" at bounding box center [1009, 40] width 70 height 13
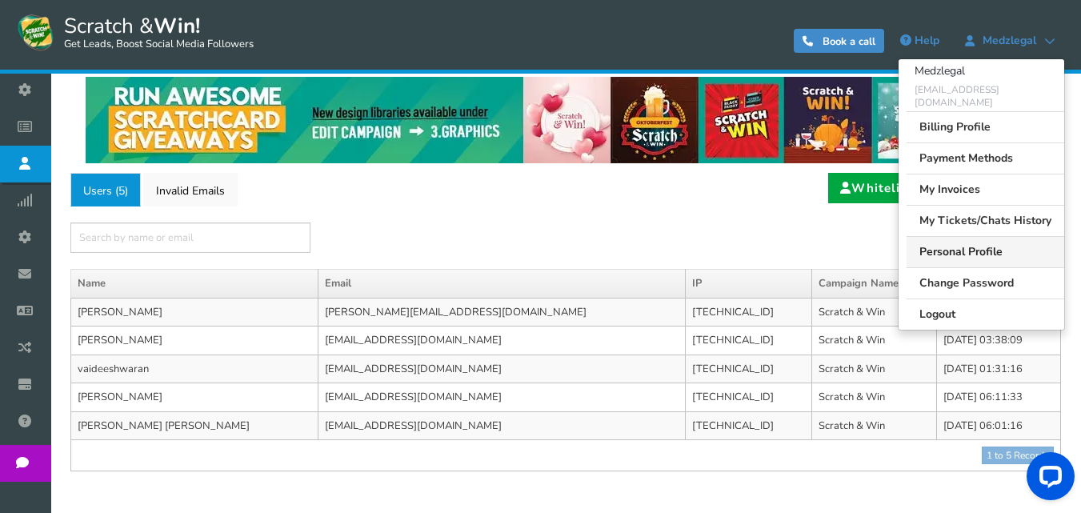
click at [973, 239] on link "Personal Profile" at bounding box center [985, 251] width 158 height 31
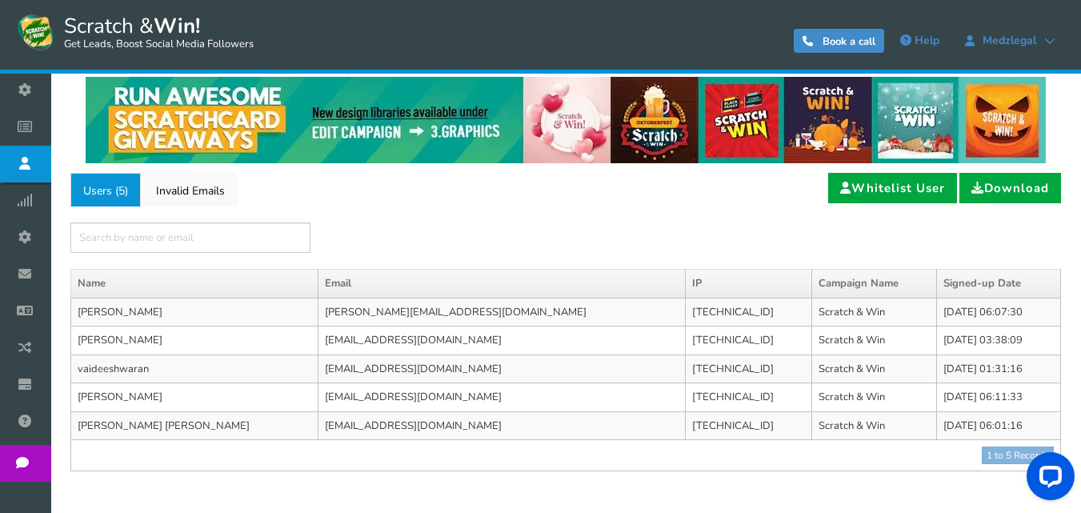
click at [1052, 27] on div "0 WARNING Book a call Help [GEOGRAPHIC_DATA] Medzlegal [EMAIL_ADDRESS][DOMAIN_N…" at bounding box center [719, 41] width 715 height 58
click at [1025, 47] on link "Medzlegal" at bounding box center [1010, 41] width 110 height 26
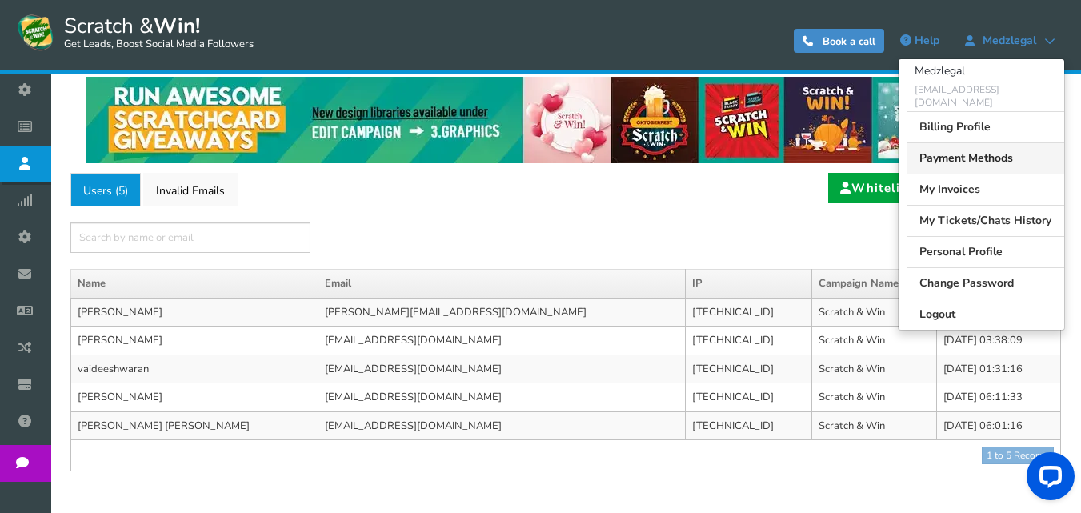
click at [973, 151] on link "Payment Methods" at bounding box center [985, 157] width 158 height 31
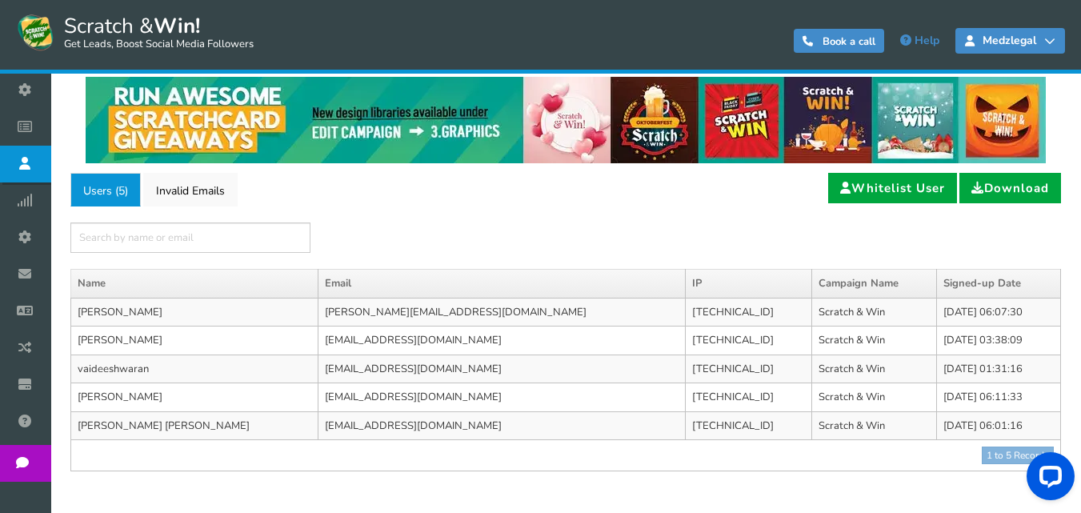
click at [1021, 43] on span "Medzlegal" at bounding box center [1009, 40] width 70 height 13
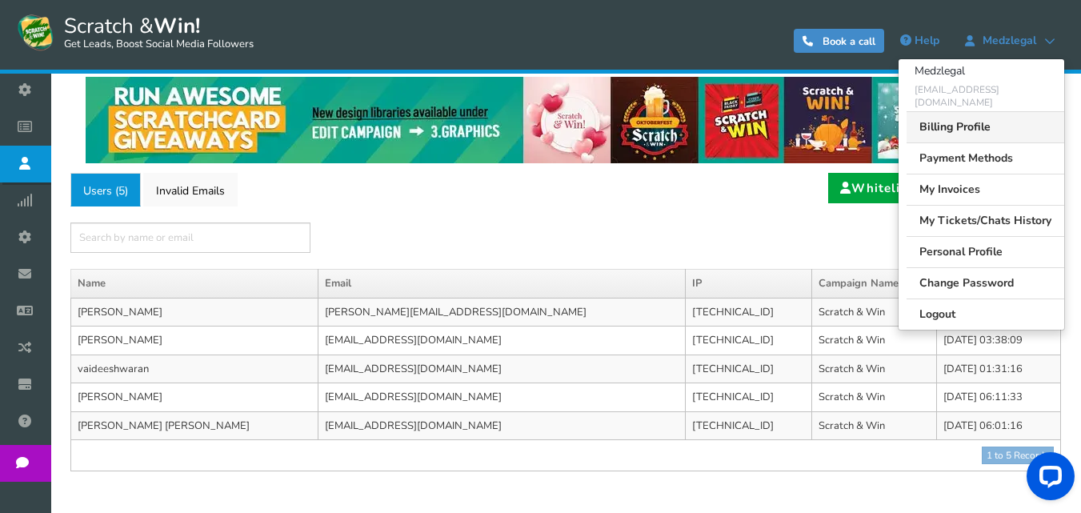
click at [995, 111] on link "Billing Profile" at bounding box center [985, 126] width 158 height 31
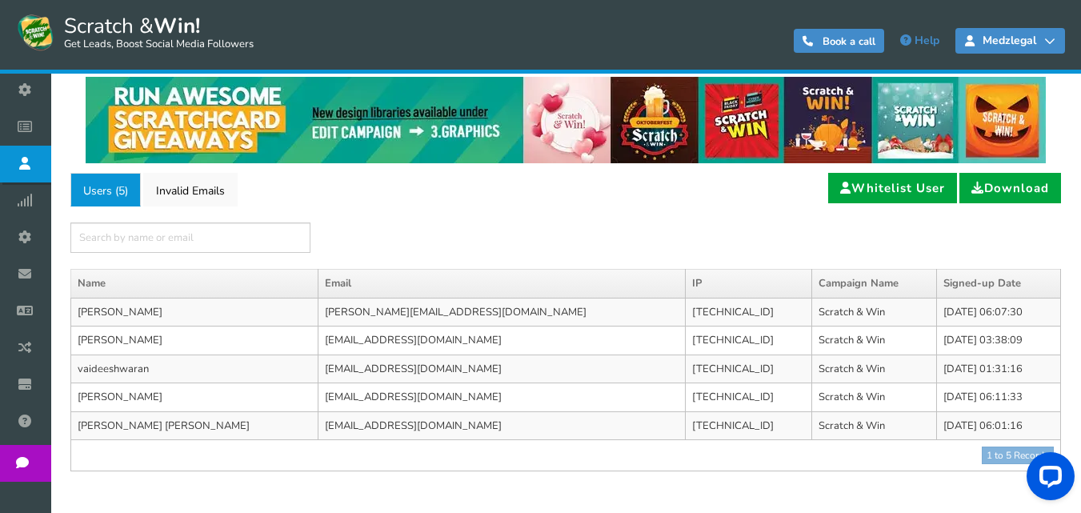
click at [973, 48] on link "Medzlegal" at bounding box center [1010, 41] width 110 height 26
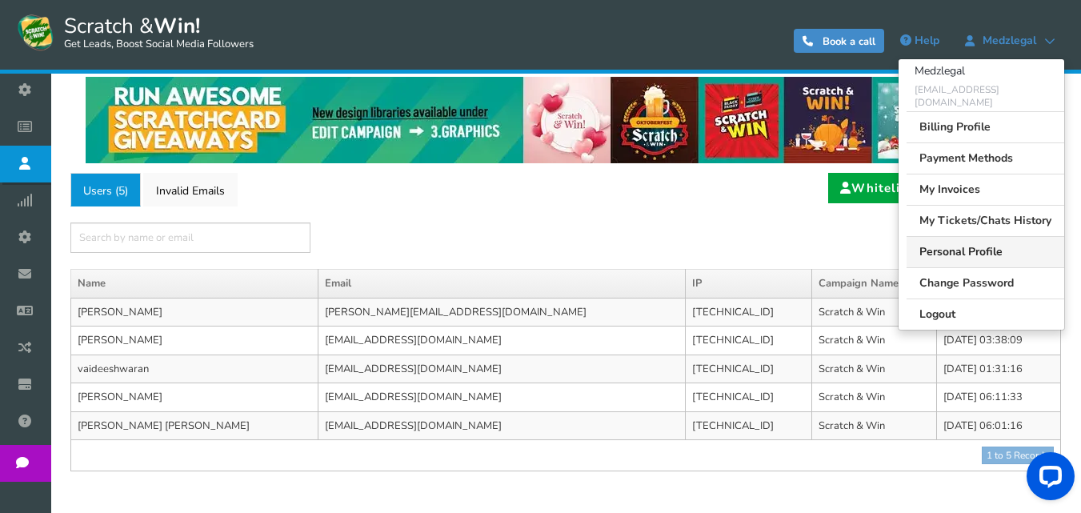
click at [966, 236] on link "Personal Profile" at bounding box center [985, 251] width 158 height 31
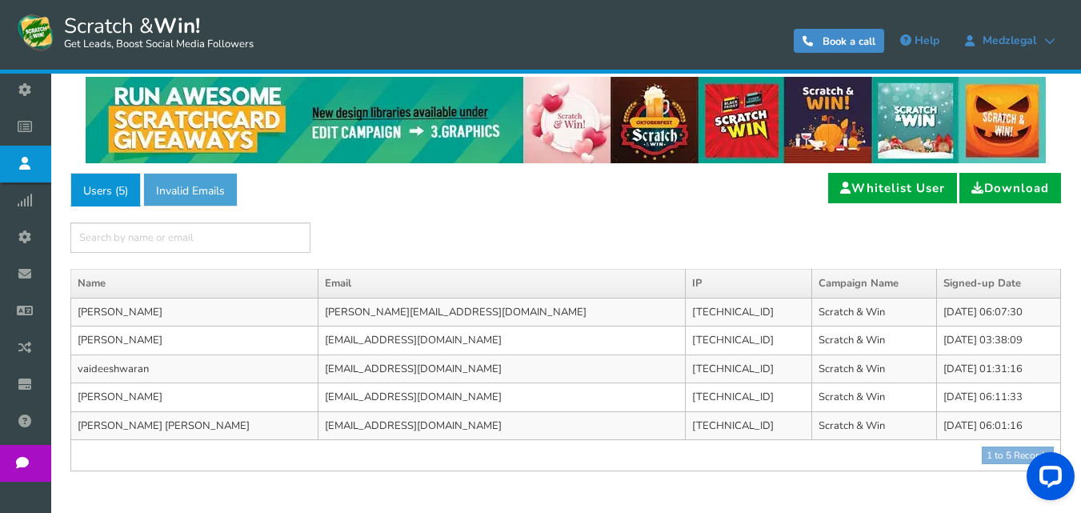
click at [205, 204] on link "Invalid Emails" at bounding box center [190, 190] width 94 height 34
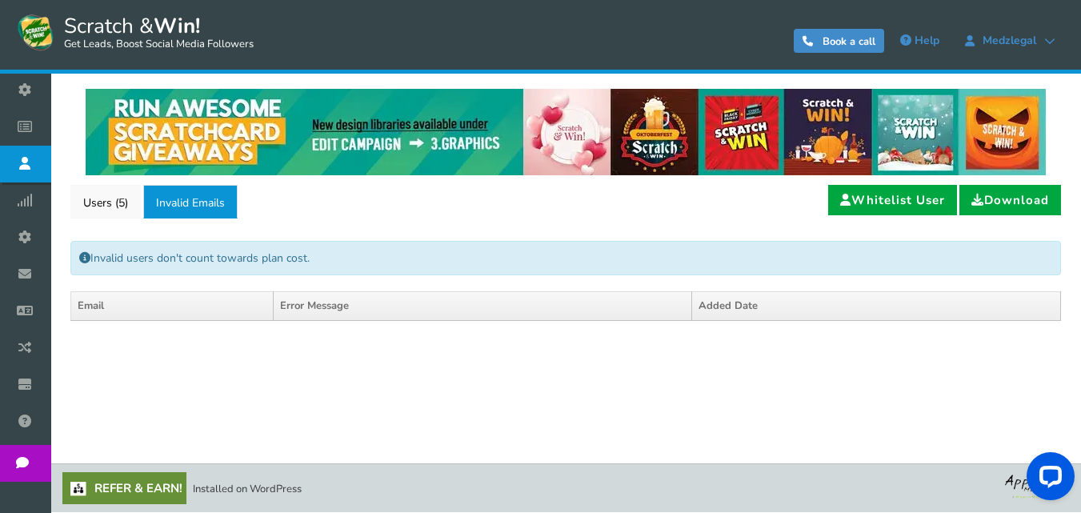
scroll to position [1, 0]
click at [115, 199] on link "Users ( 5 )" at bounding box center [105, 202] width 70 height 34
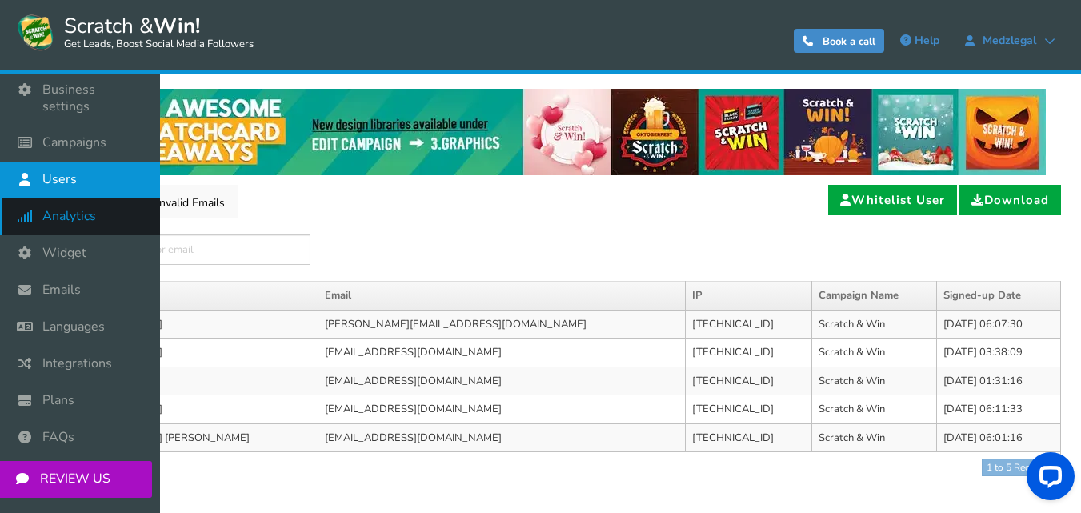
click at [56, 208] on span "Analytics" at bounding box center [69, 216] width 54 height 17
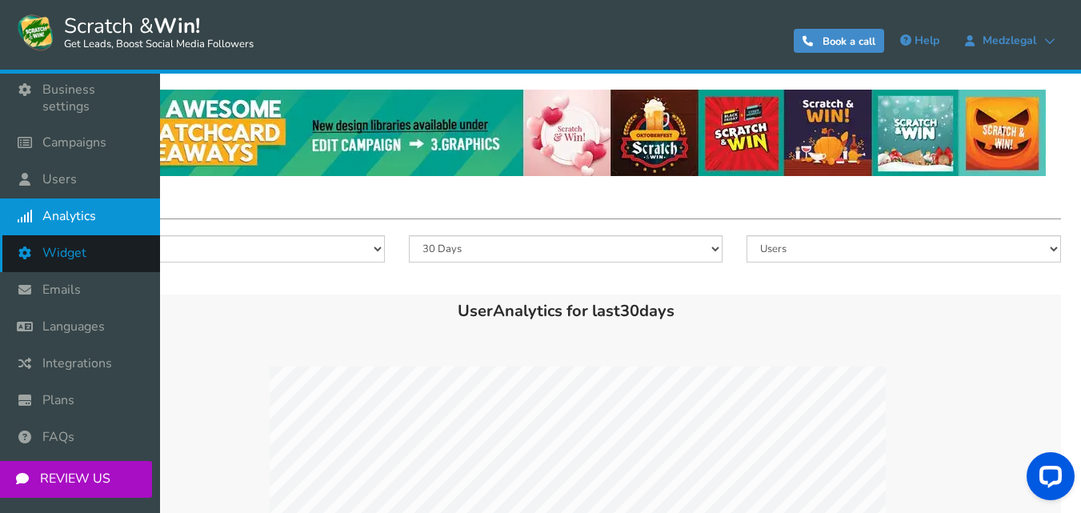
click at [29, 235] on icon at bounding box center [29, 252] width 30 height 35
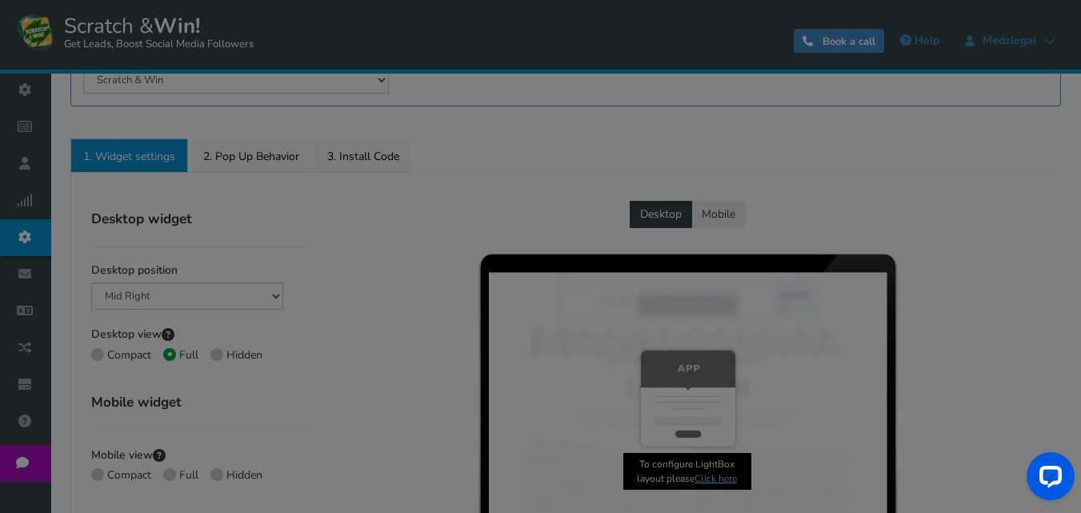
radio input "true"
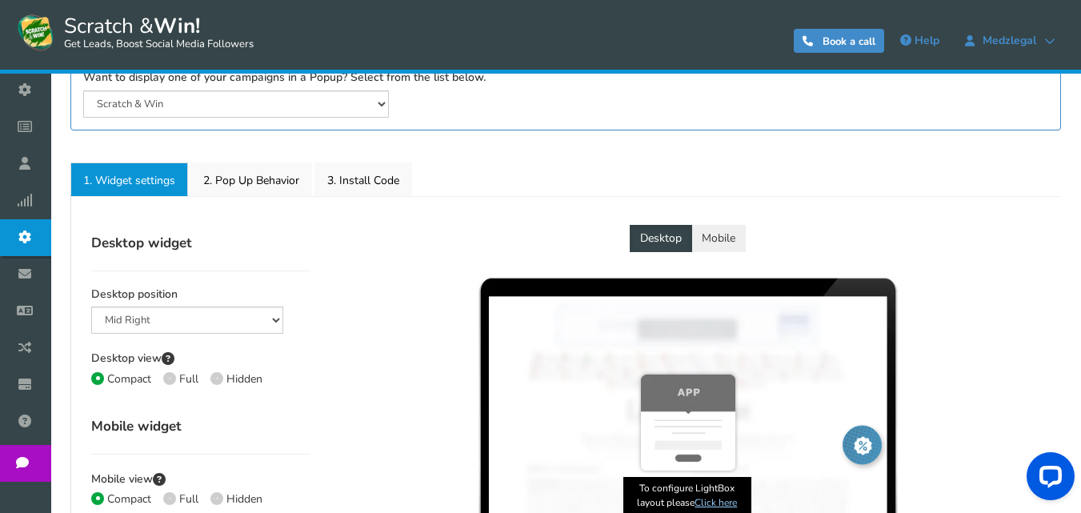
scroll to position [188, 0]
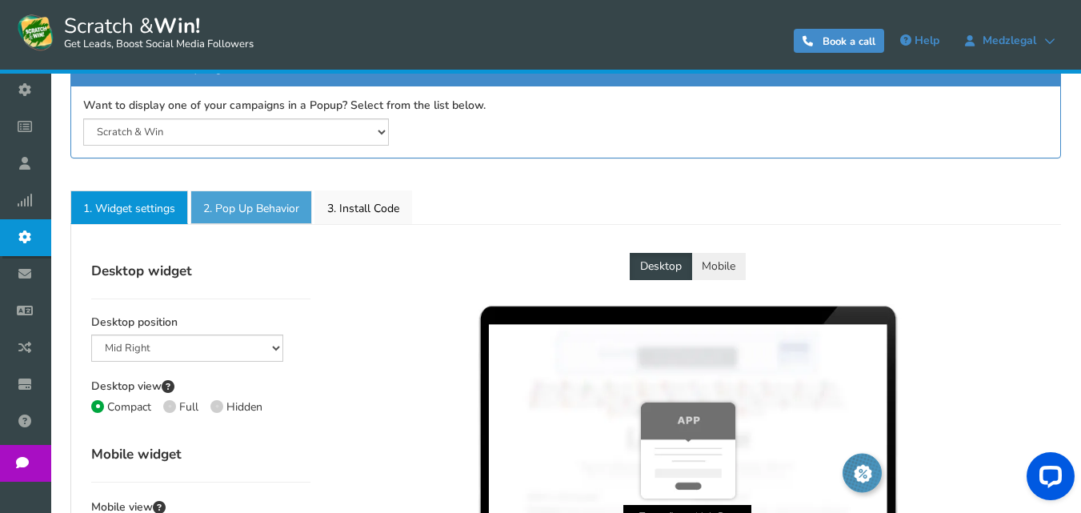
click at [267, 222] on link "2. Pop Up Behavior" at bounding box center [251, 207] width 122 height 34
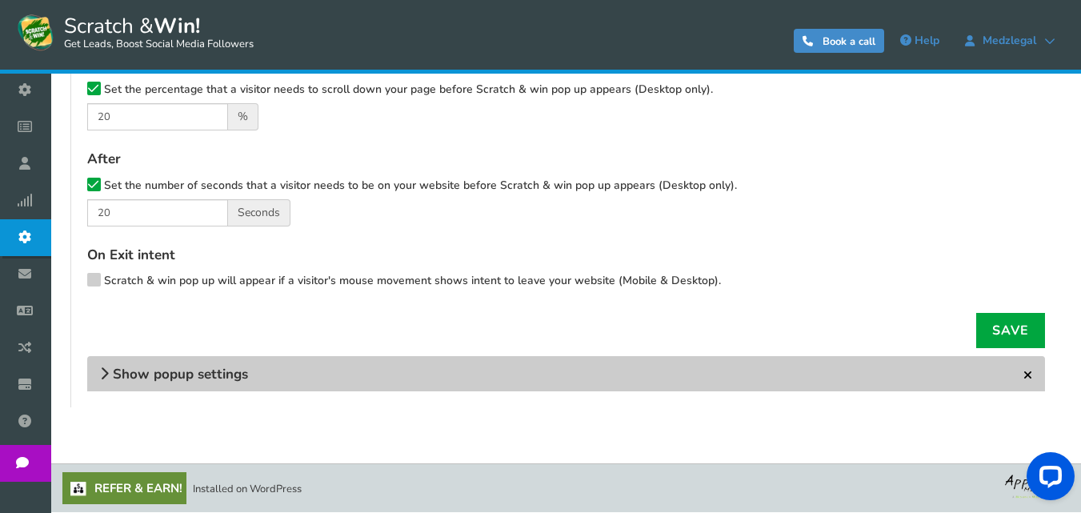
scroll to position [218, 0]
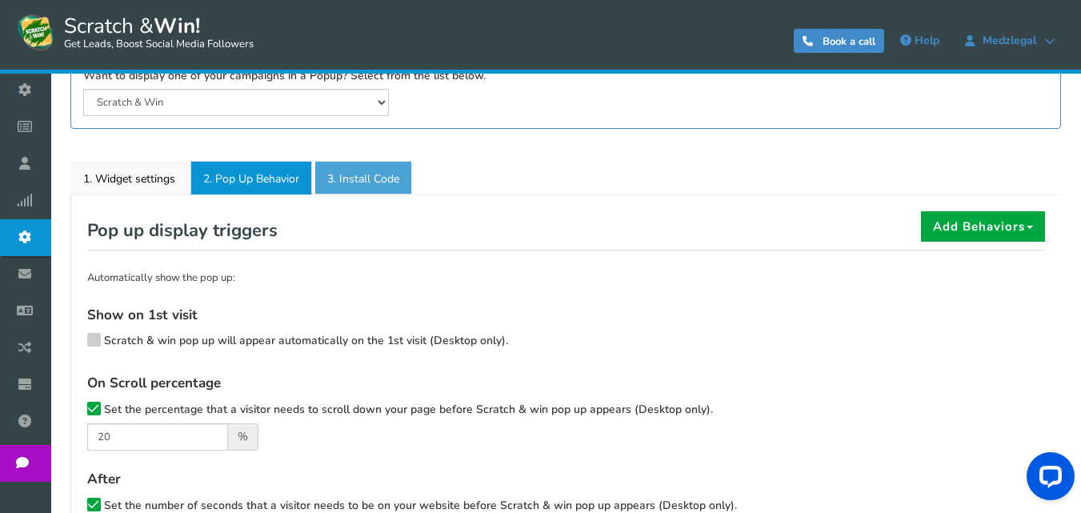
click at [365, 178] on link "3. Install Code" at bounding box center [363, 178] width 98 height 34
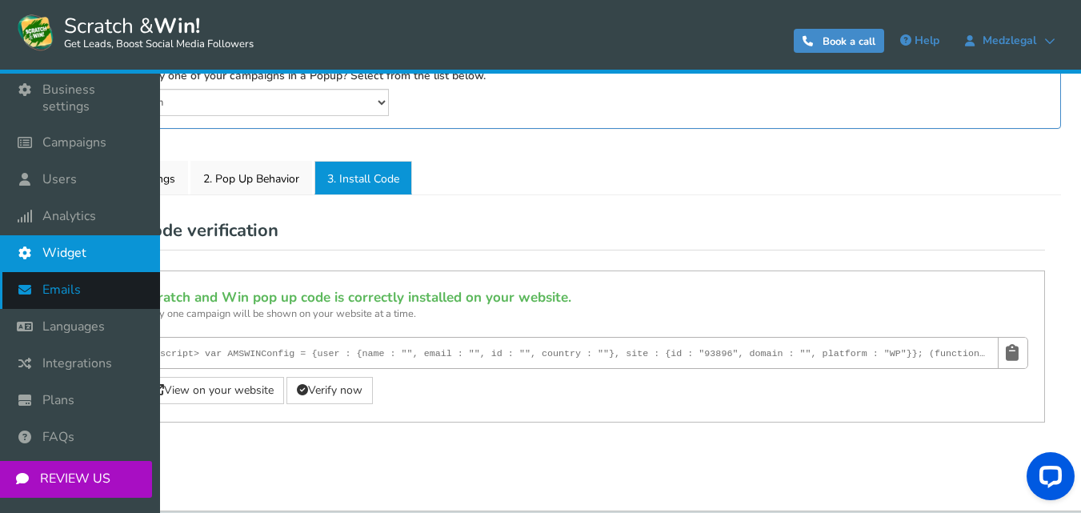
click at [75, 284] on link "Emails" at bounding box center [80, 290] width 160 height 37
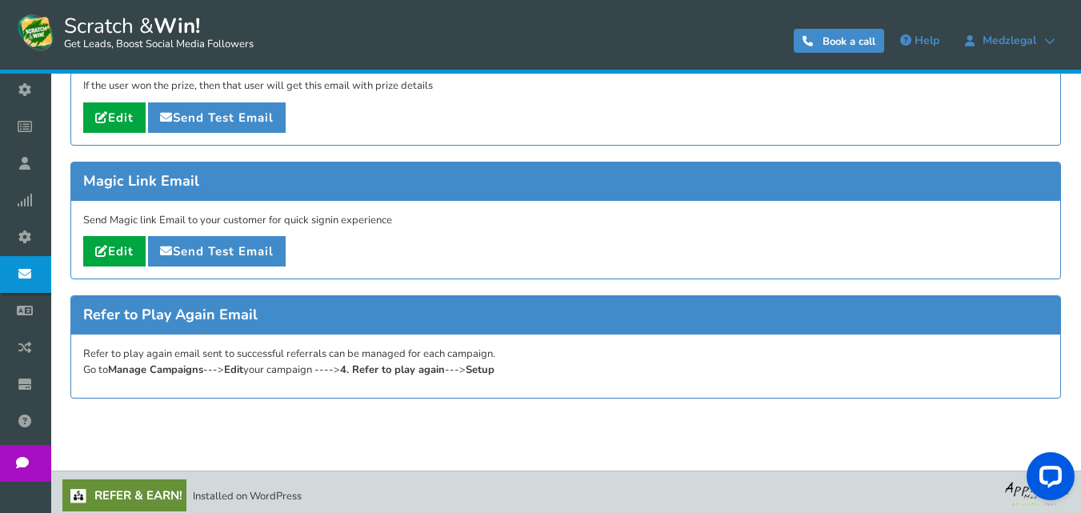
scroll to position [394, 0]
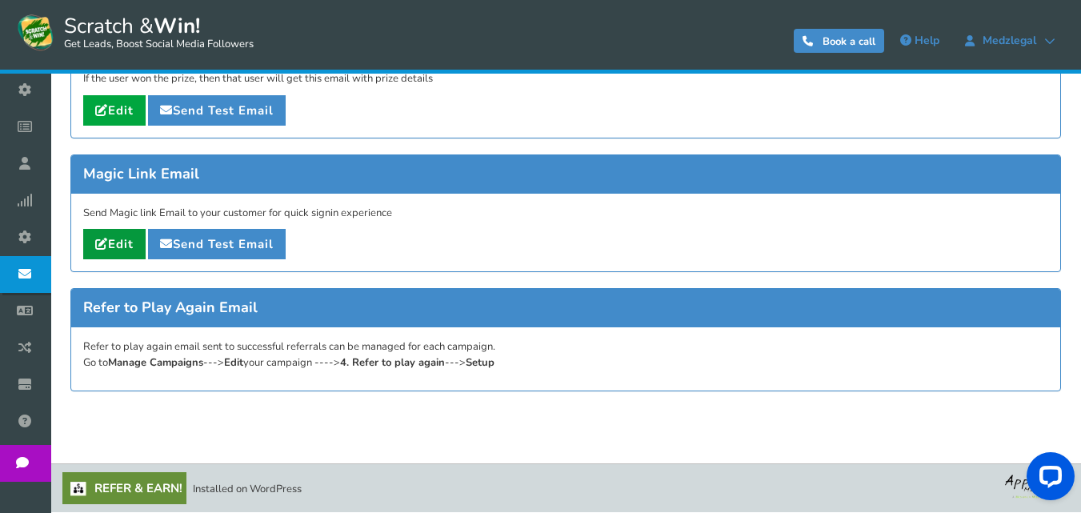
click at [103, 240] on icon at bounding box center [101, 244] width 13 height 12
type input "Magic link for [[Campaign Name]]"
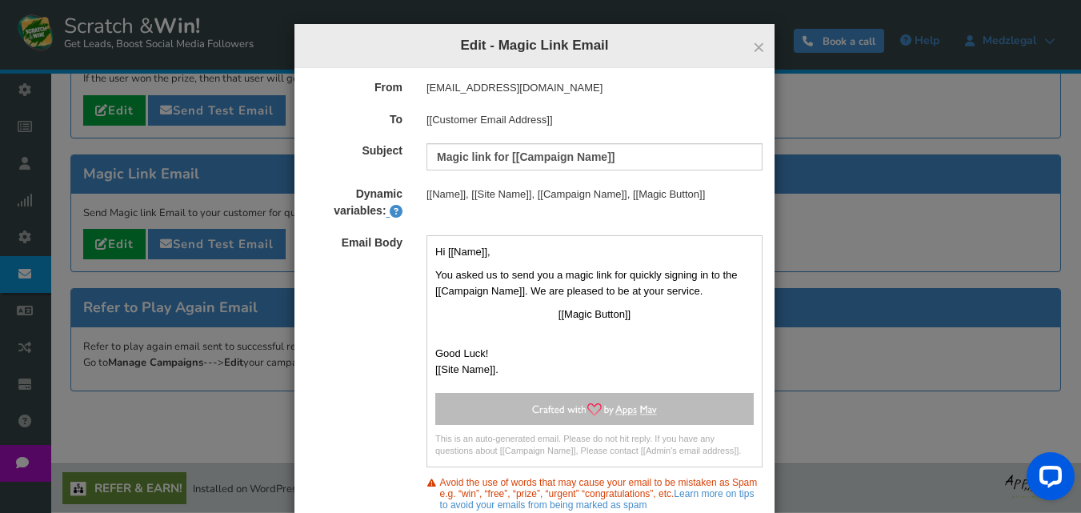
click at [693, 433] on small "This is an auto-generated email. Please do not hit reply. If you have any quest…" at bounding box center [594, 445] width 318 height 25
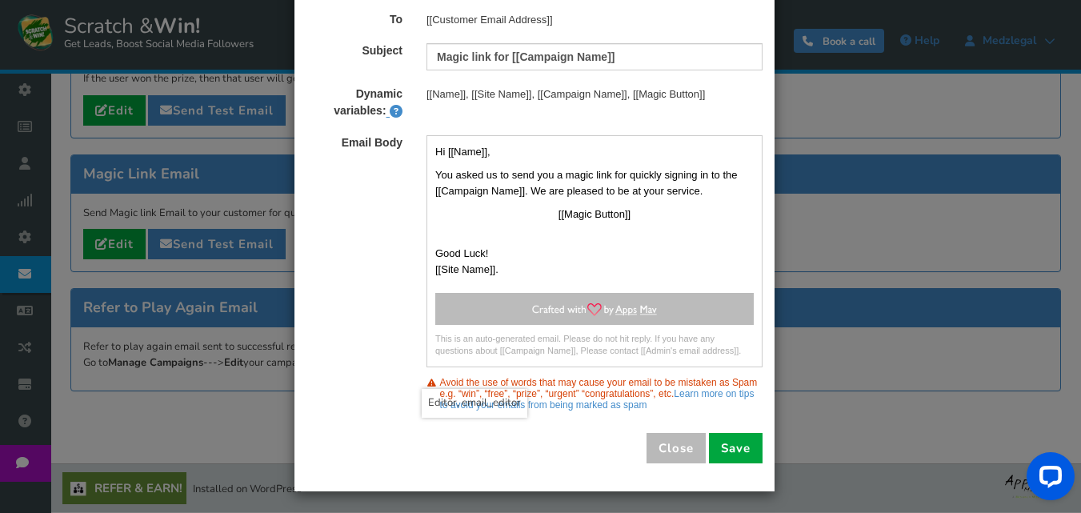
scroll to position [102, 0]
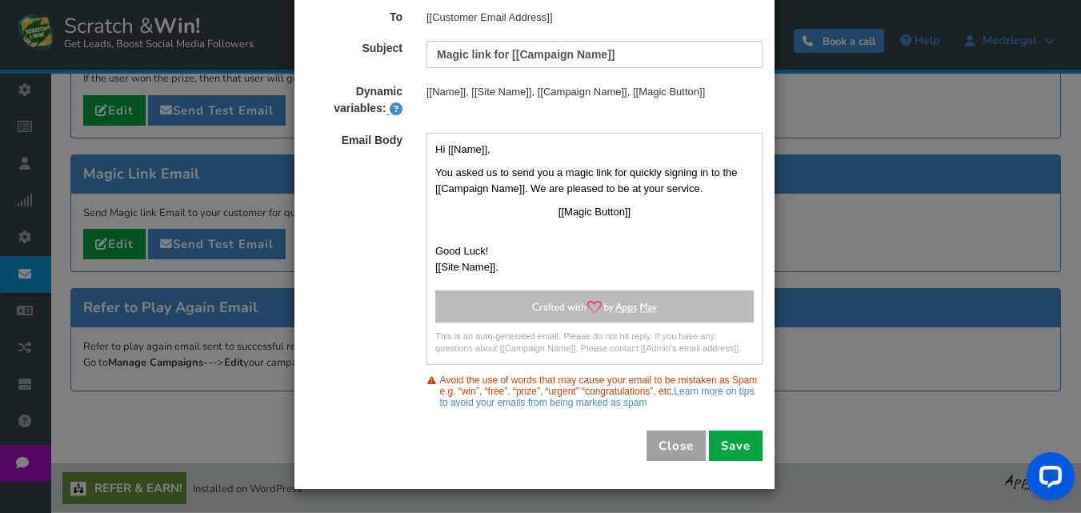
click at [673, 437] on button "Close" at bounding box center [675, 445] width 59 height 30
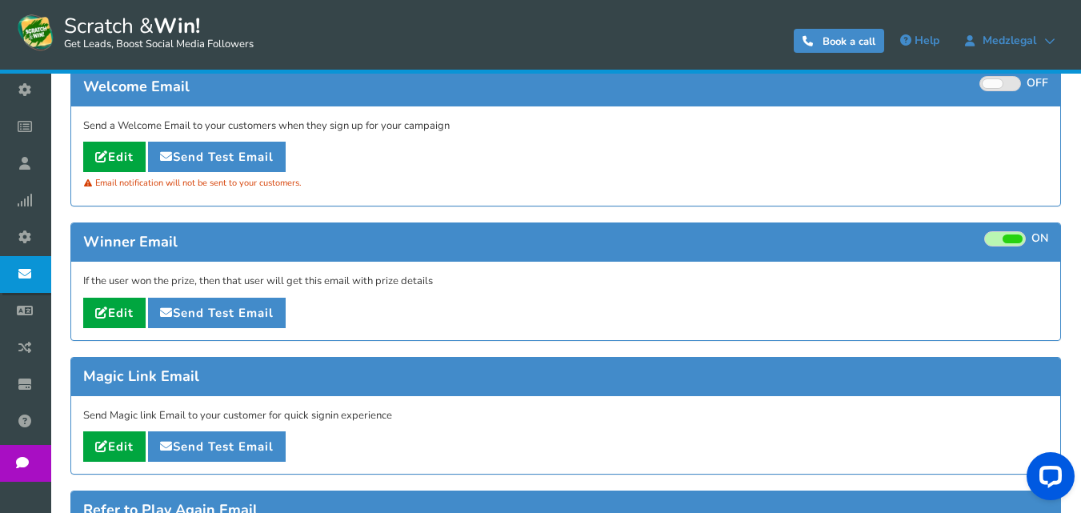
scroll to position [154, 0]
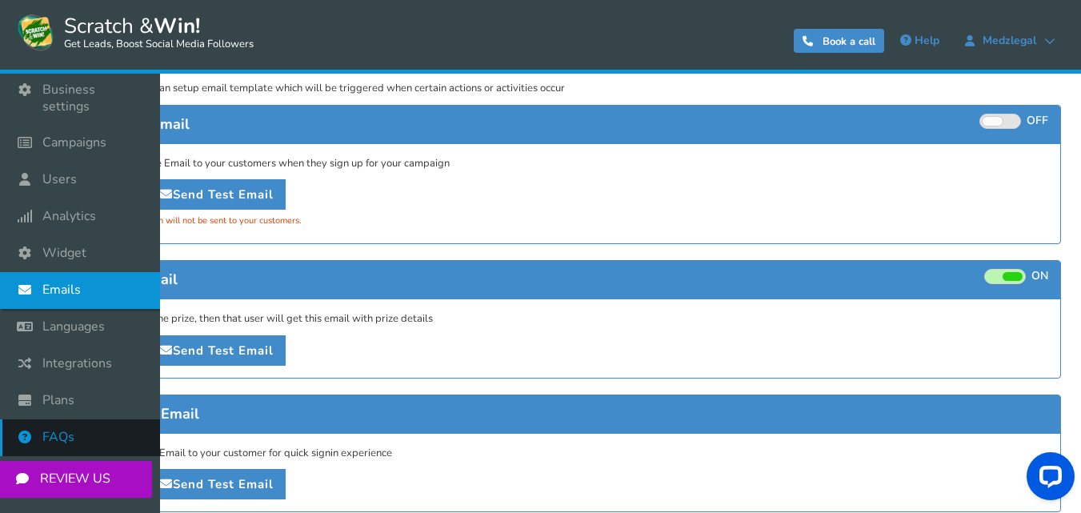
click at [55, 429] on span "FAQs" at bounding box center [58, 437] width 32 height 17
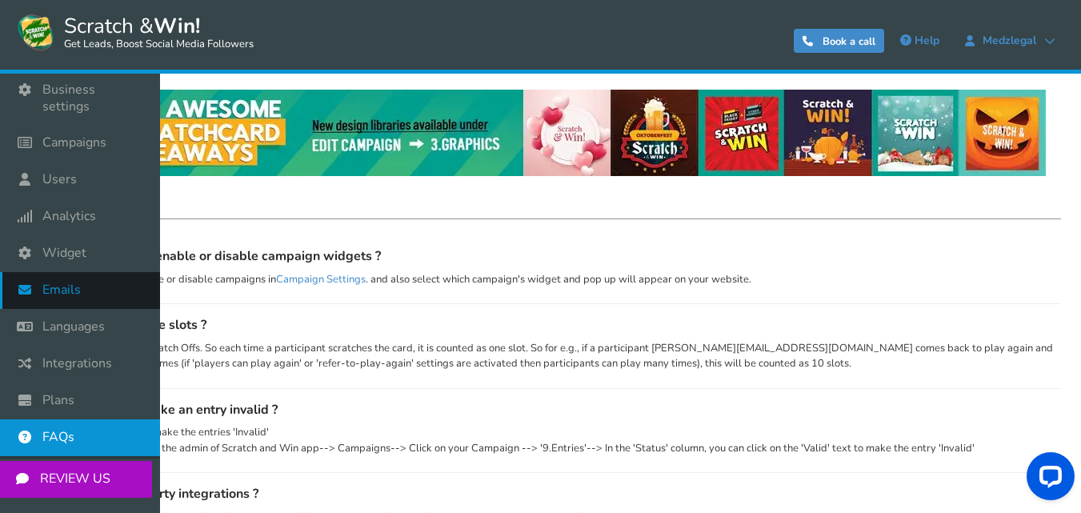
click at [97, 280] on link "Emails" at bounding box center [80, 290] width 160 height 37
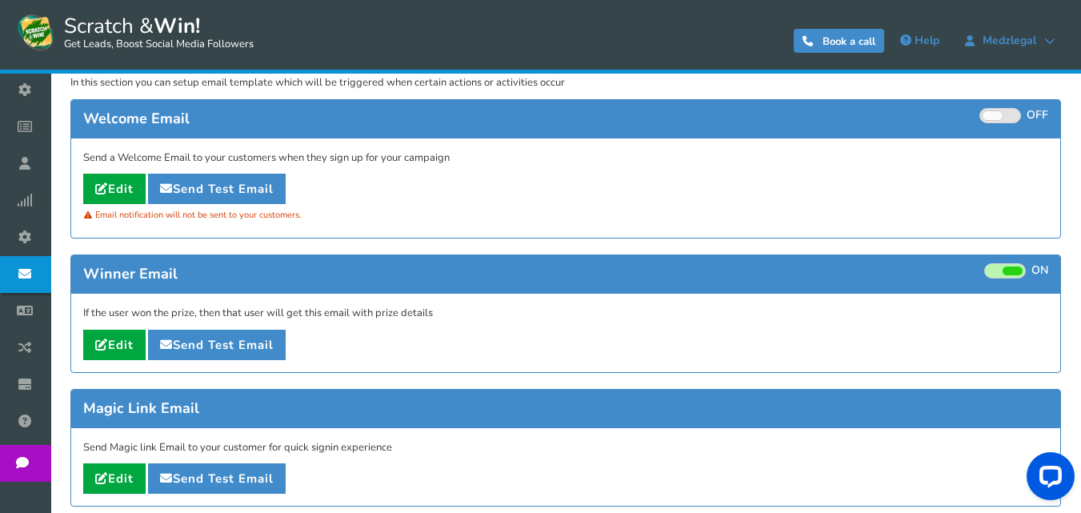
scroll to position [80, 0]
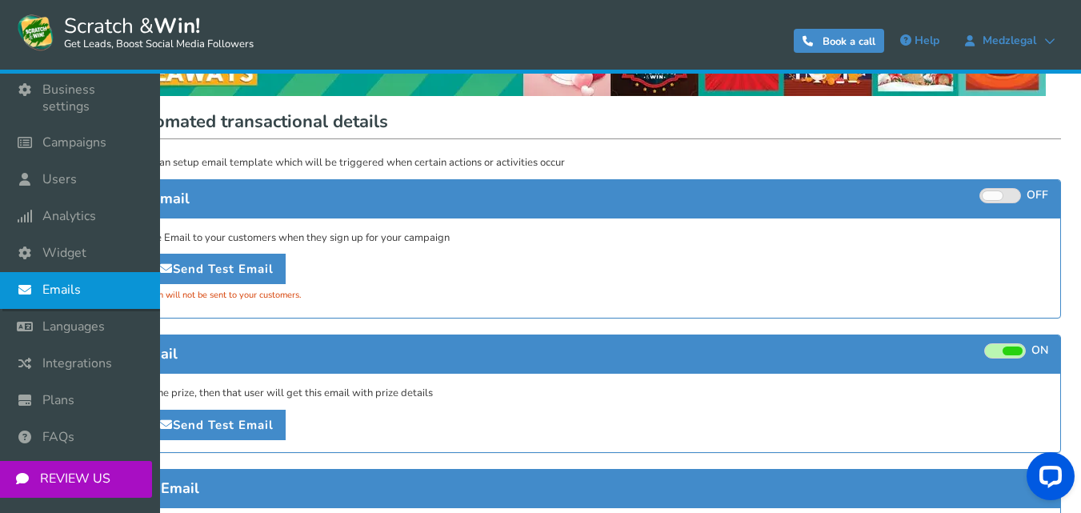
click at [46, 282] on span "Emails" at bounding box center [61, 290] width 38 height 17
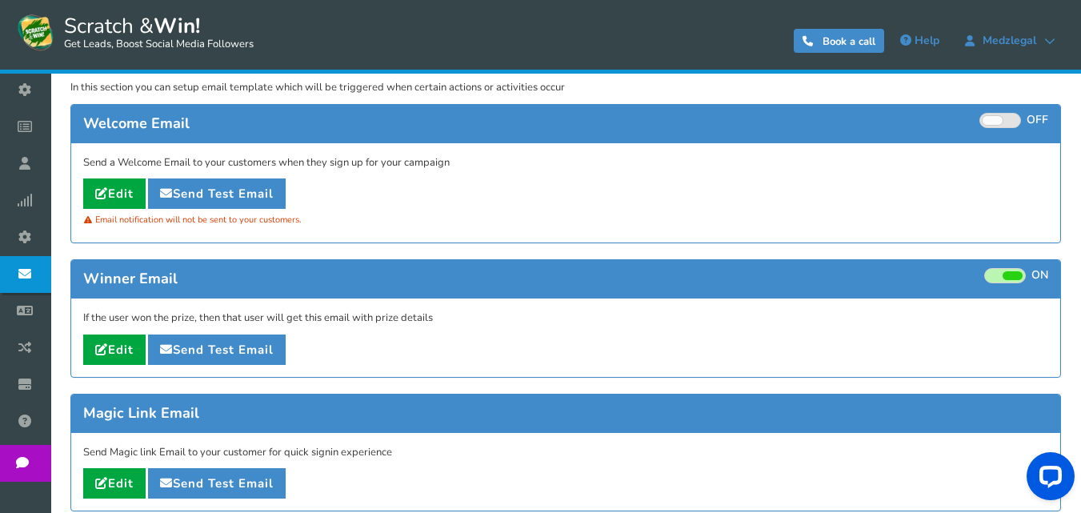
scroll to position [154, 0]
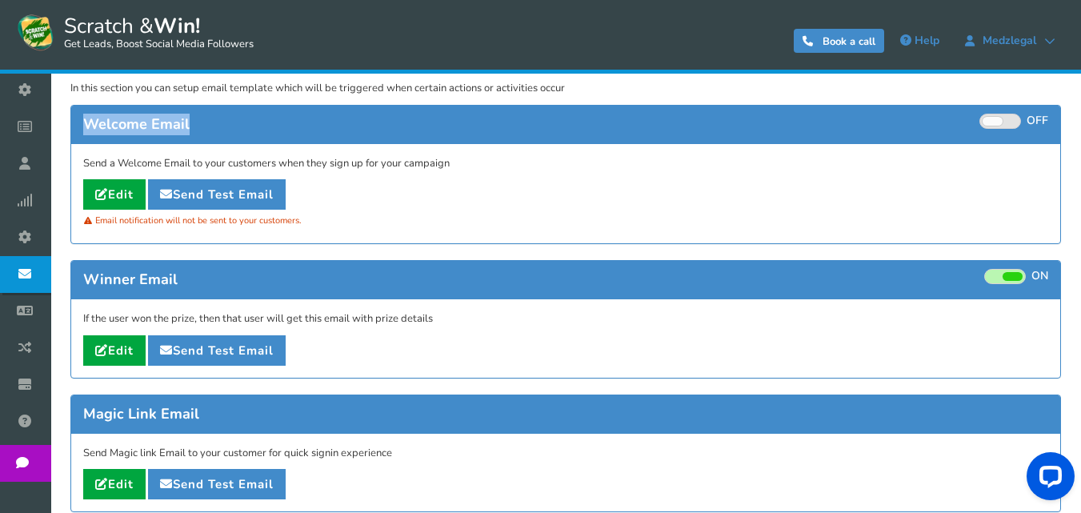
drag, startPoint x: 199, startPoint y: 124, endPoint x: 64, endPoint y: 122, distance: 135.2
click at [64, 122] on div "Welcome Email ON OFF Send a Welcome Email to your customers when they sign up f…" at bounding box center [565, 183] width 1014 height 156
copy span "Welcome Email"
drag, startPoint x: 219, startPoint y: 281, endPoint x: 76, endPoint y: 279, distance: 143.2
click at [76, 279] on div "Winner Email ON OFF" at bounding box center [565, 280] width 989 height 38
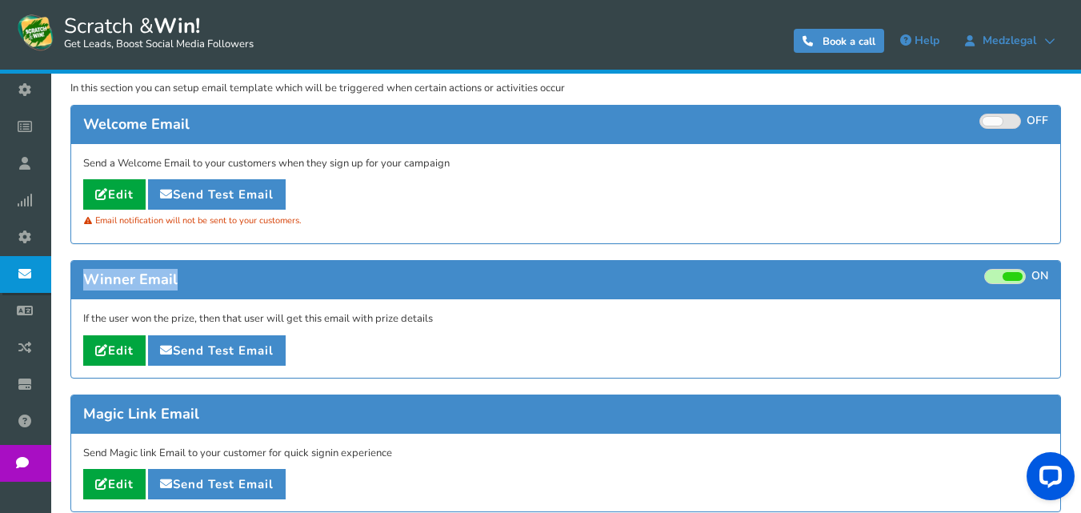
copy span "Winner Email"
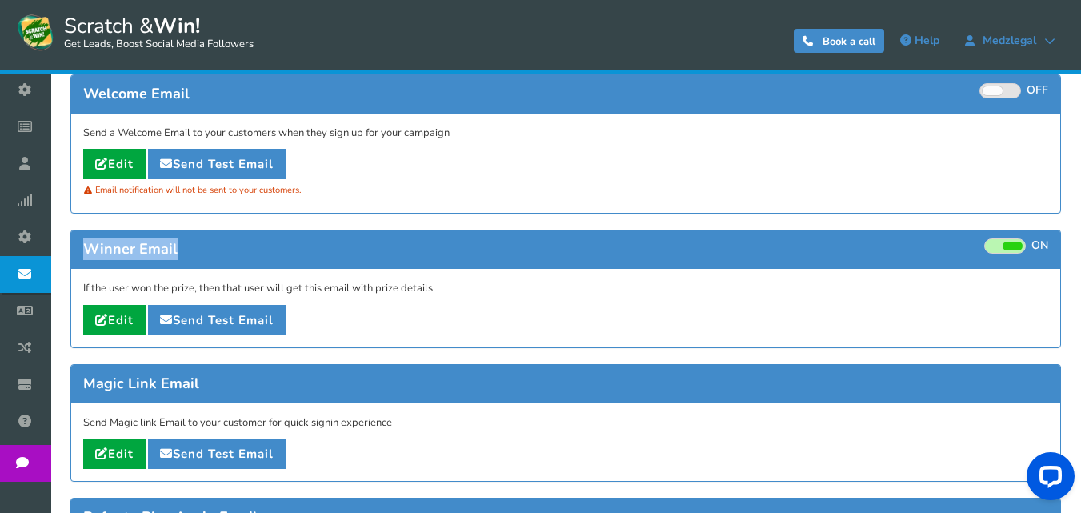
scroll to position [234, 0]
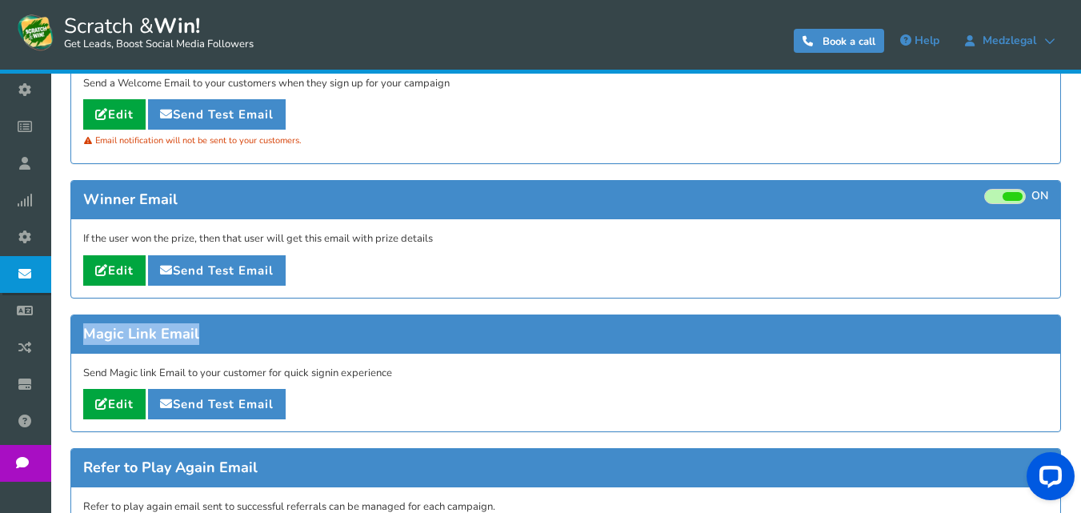
drag, startPoint x: 209, startPoint y: 340, endPoint x: 85, endPoint y: 334, distance: 124.1
click at [85, 334] on div "Magic Link Email ON OFF" at bounding box center [565, 334] width 989 height 38
copy span "Magic Link Email"
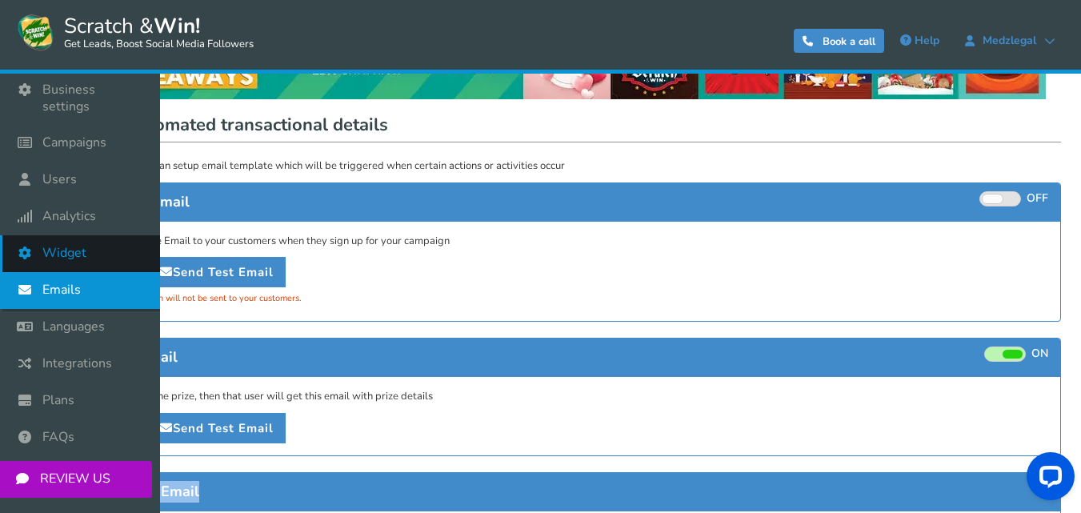
scroll to position [74, 0]
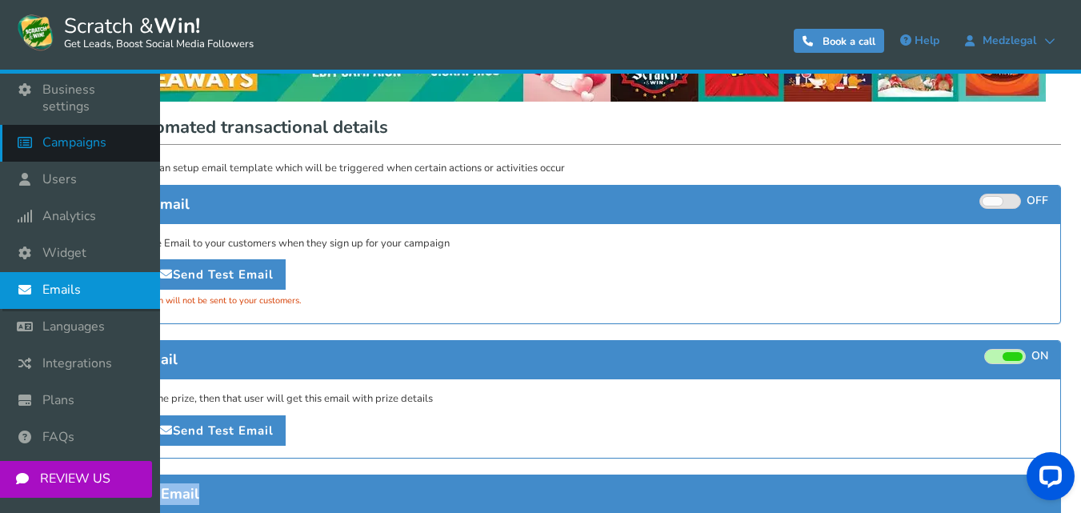
click at [83, 134] on span "Campaigns" at bounding box center [74, 142] width 64 height 17
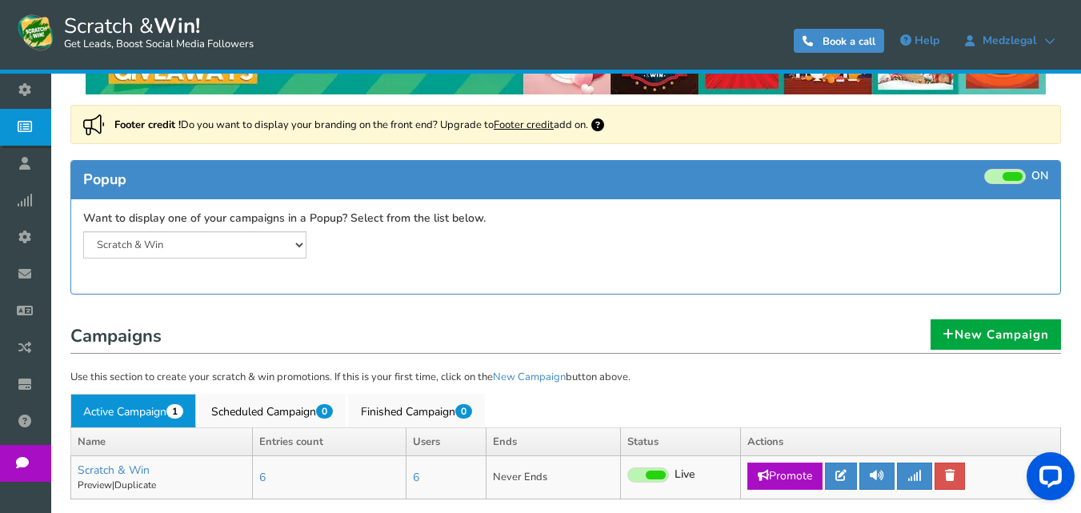
scroll to position [190, 0]
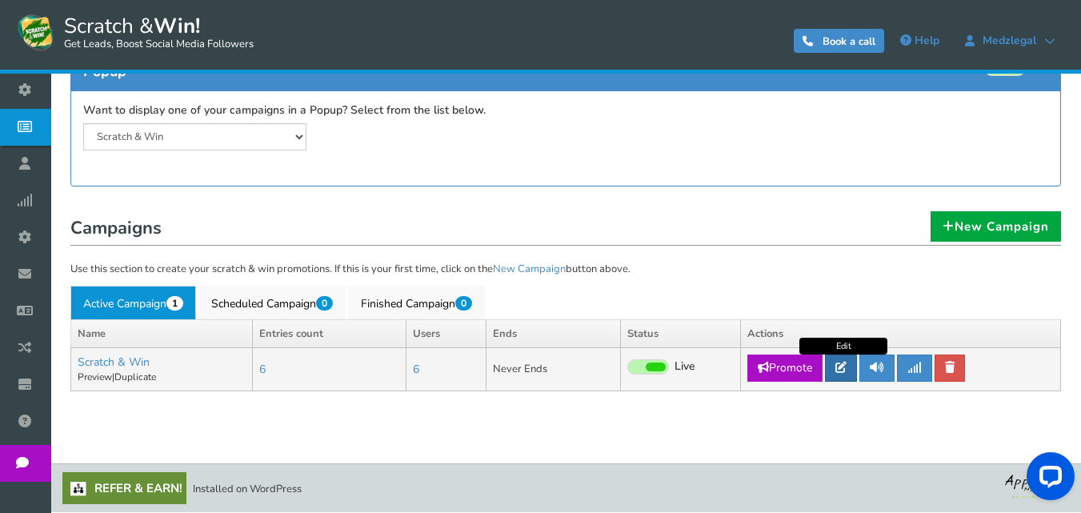
click at [845, 367] on icon at bounding box center [840, 367] width 11 height 11
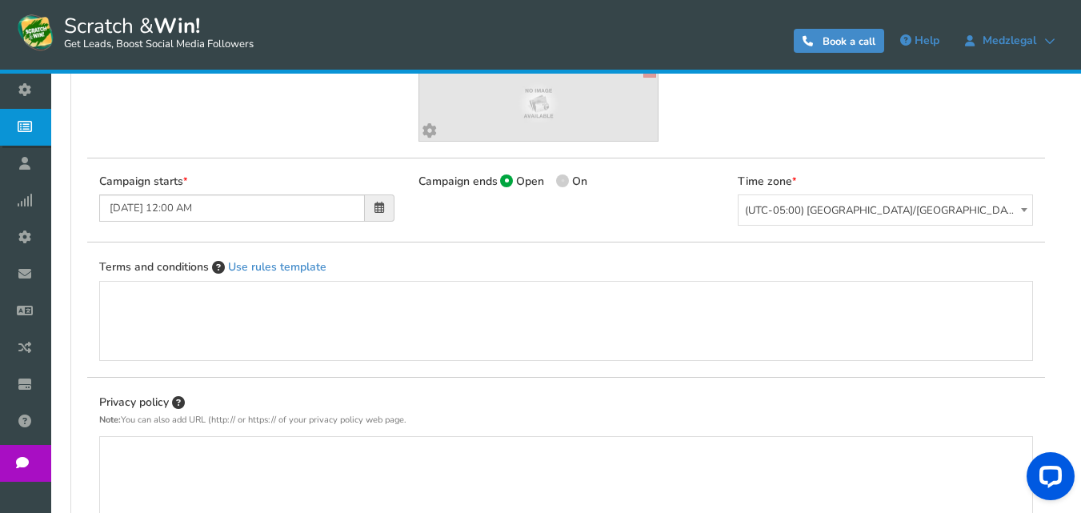
type input "Scratch & Win"
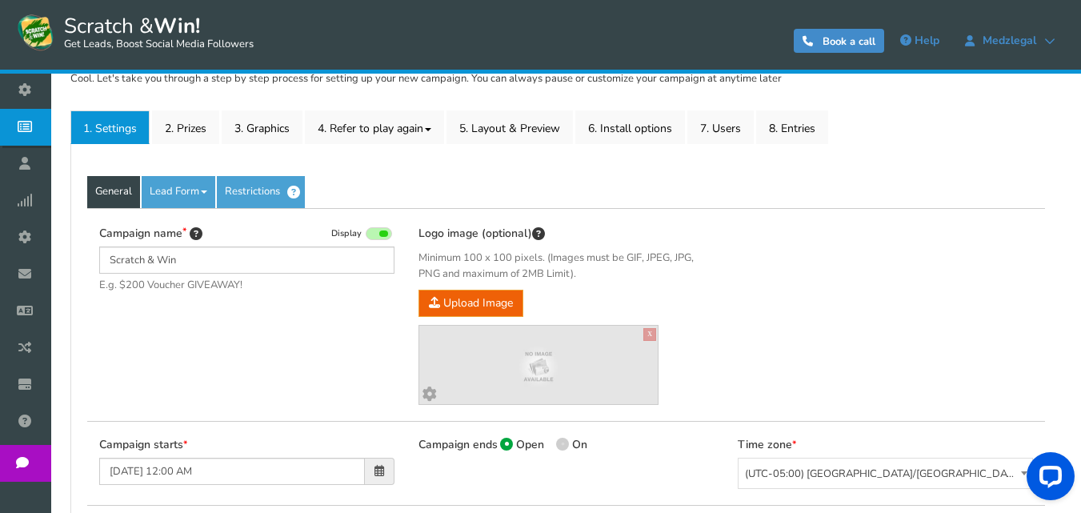
scroll to position [160, 0]
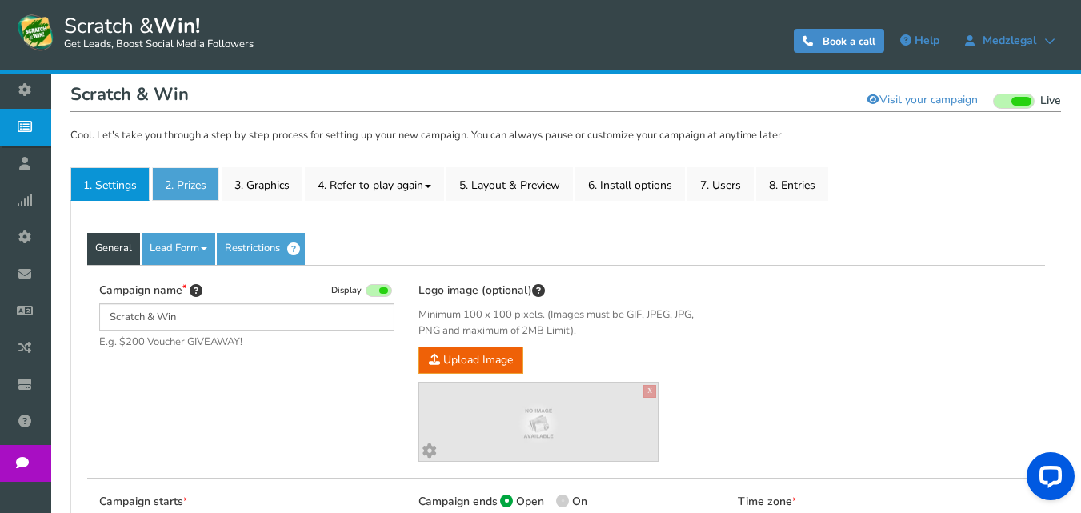
click at [176, 188] on link "2. Prizes" at bounding box center [185, 184] width 67 height 34
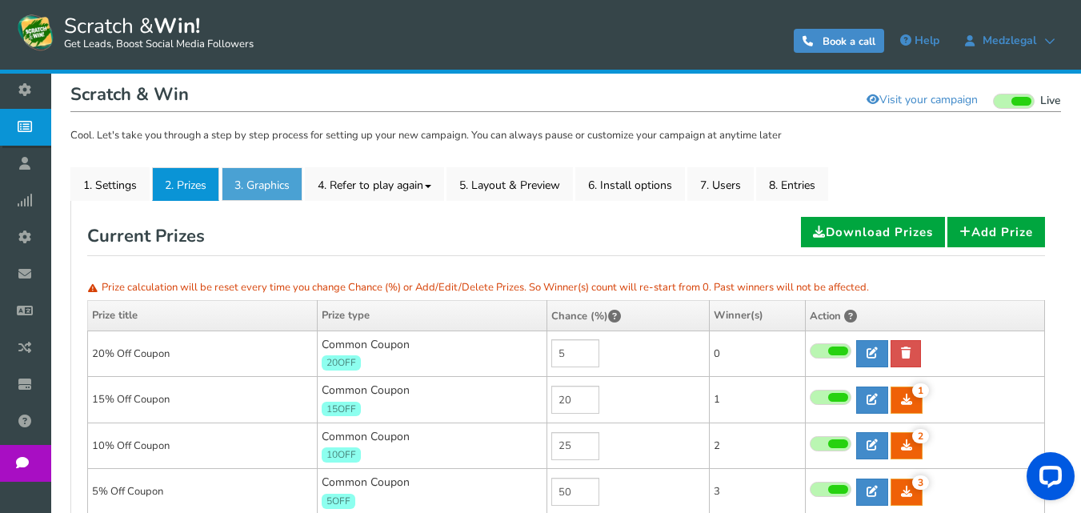
click at [269, 191] on link "3. Graphics" at bounding box center [262, 184] width 81 height 34
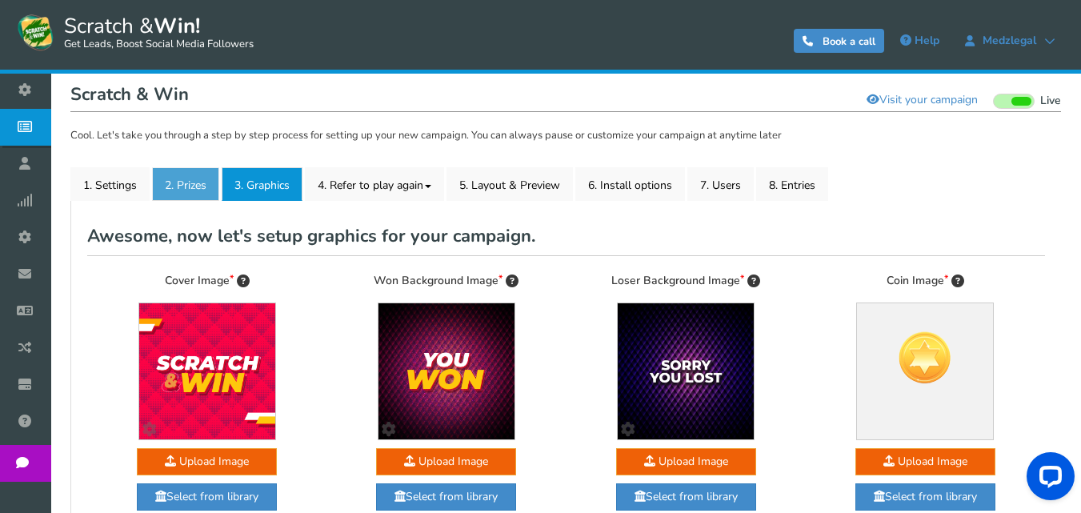
click at [202, 182] on link "2. Prizes" at bounding box center [185, 184] width 67 height 34
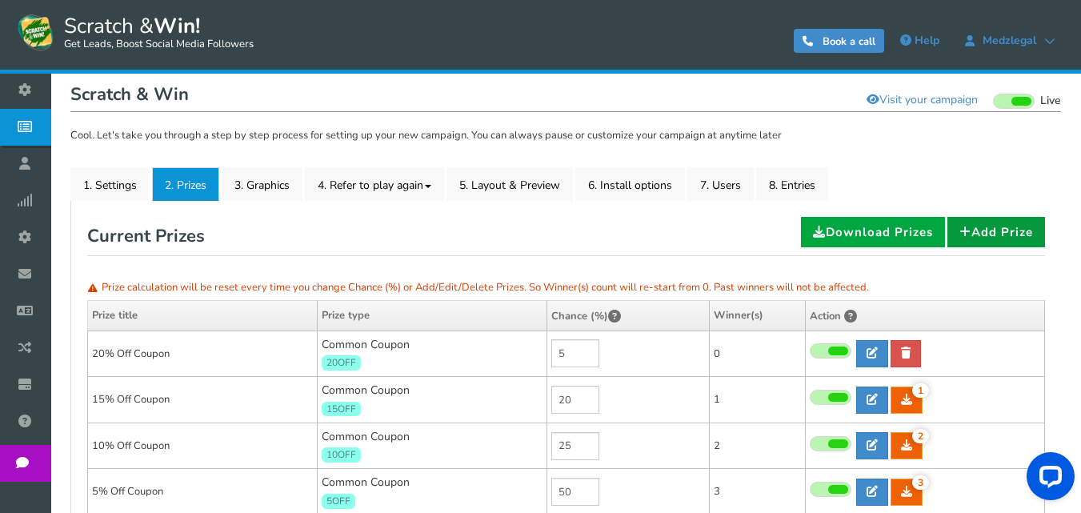
click at [987, 232] on link "Add Prize" at bounding box center [996, 232] width 98 height 30
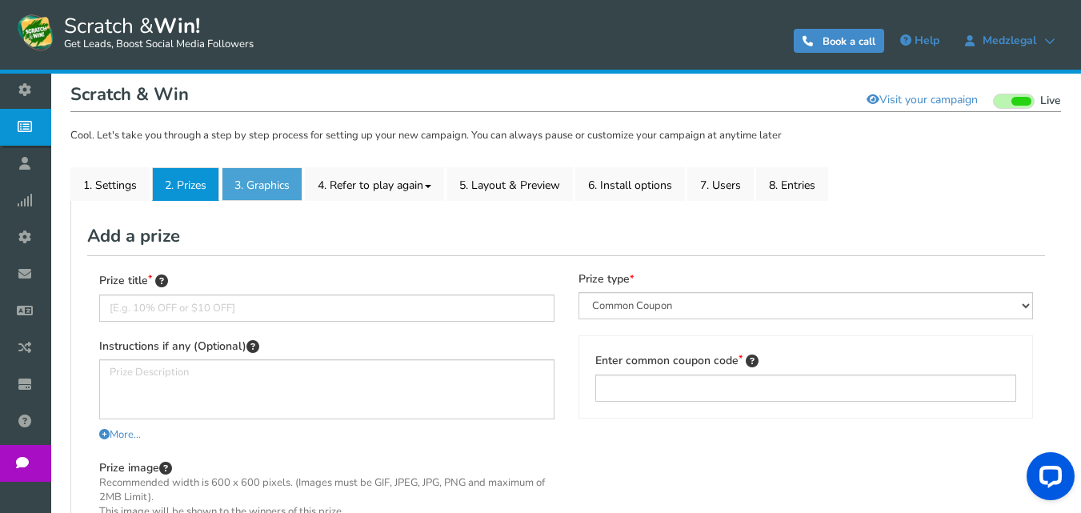
click at [262, 173] on link "3. Graphics" at bounding box center [262, 184] width 81 height 34
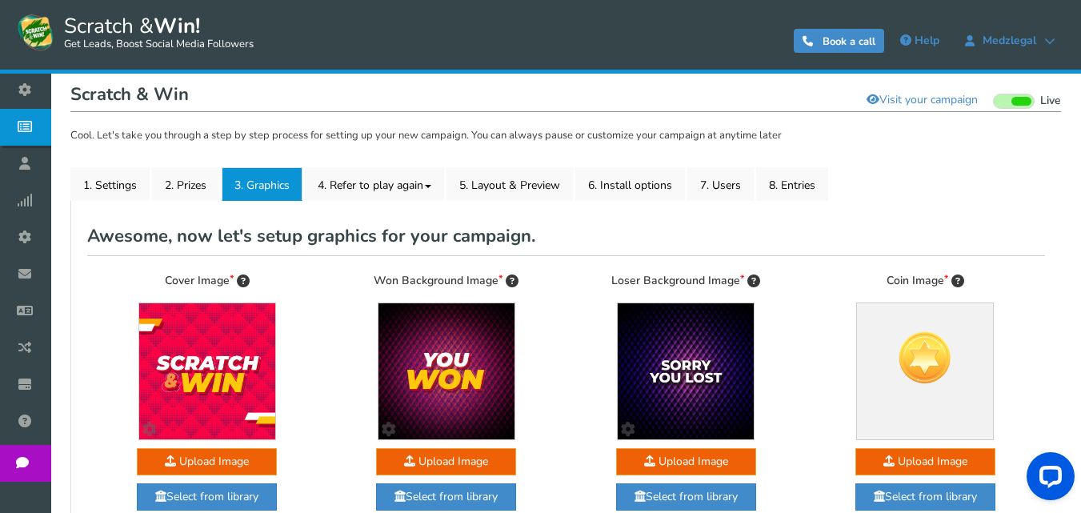
click at [226, 188] on link "3. Graphics" at bounding box center [262, 184] width 81 height 34
click at [212, 190] on link "2. Prizes" at bounding box center [185, 184] width 67 height 34
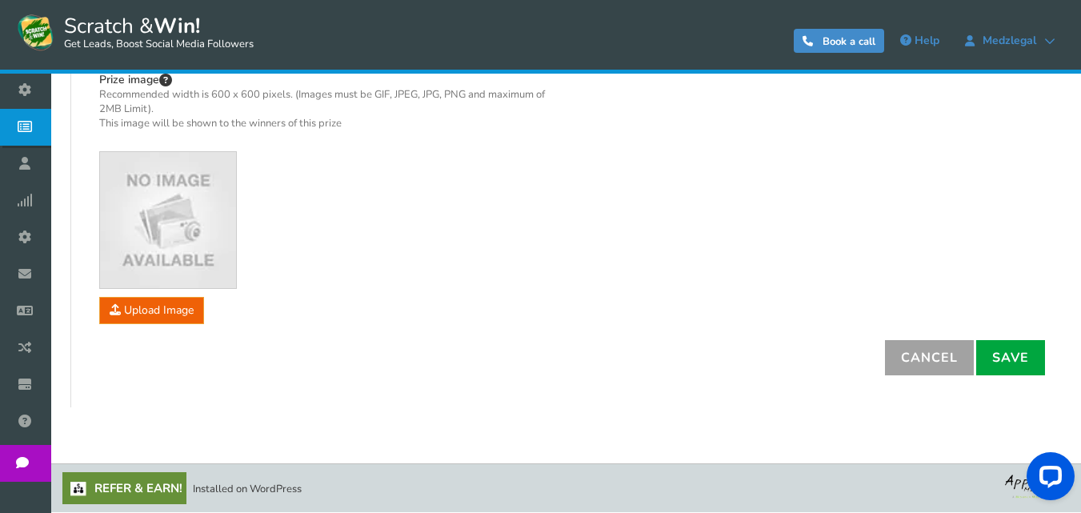
click at [921, 364] on link "Cancel" at bounding box center [929, 357] width 89 height 35
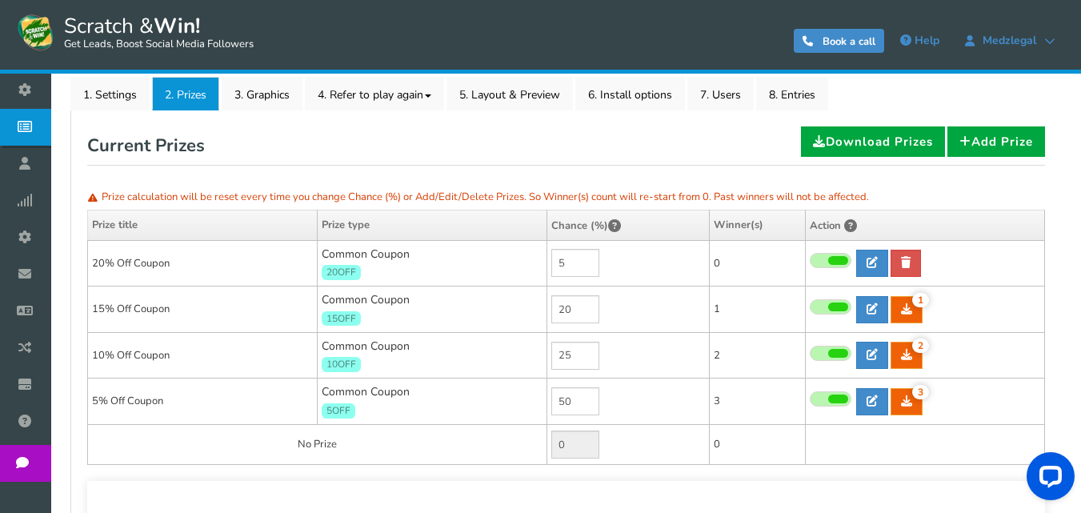
scroll to position [222, 0]
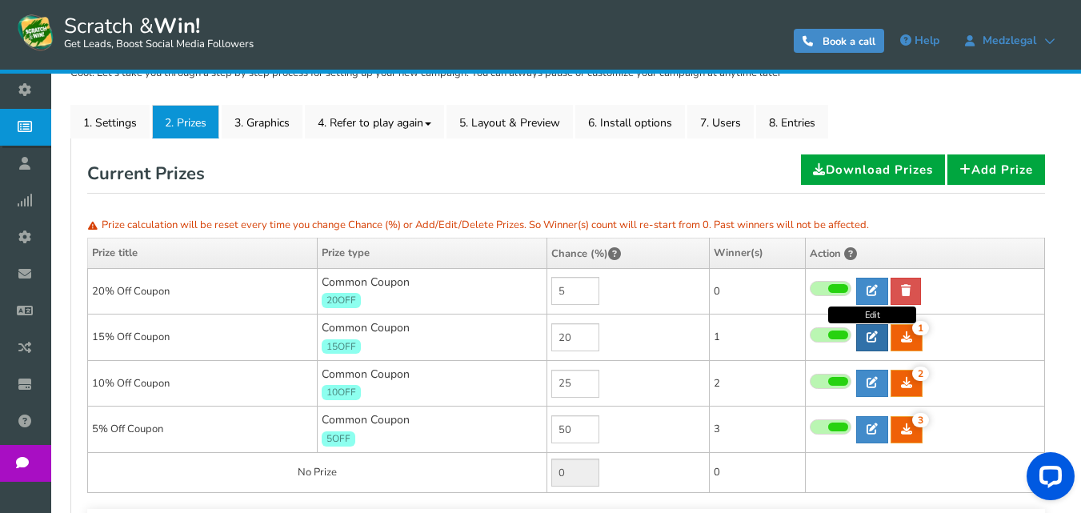
click at [864, 338] on link at bounding box center [872, 337] width 32 height 27
type input "15% Off Coupon"
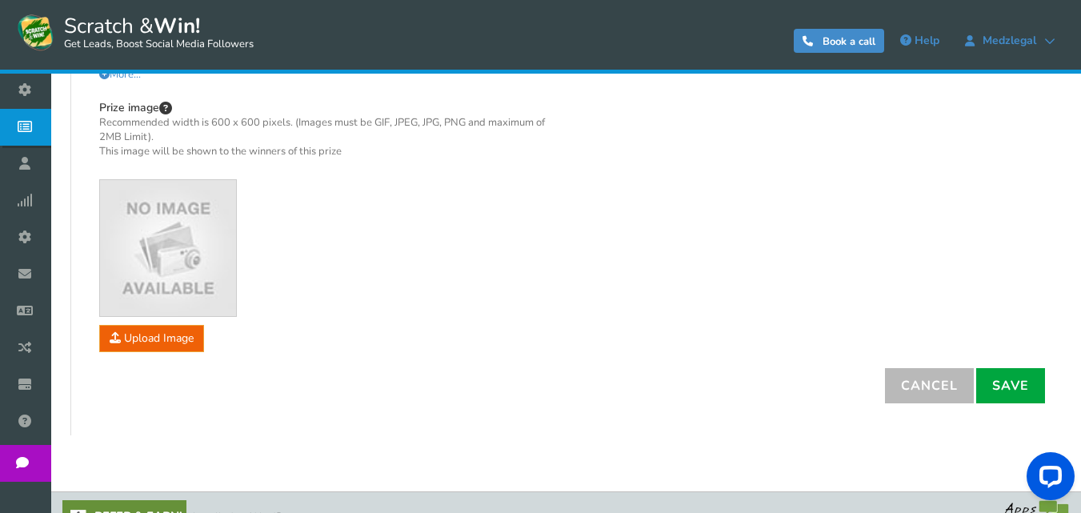
scroll to position [542, 0]
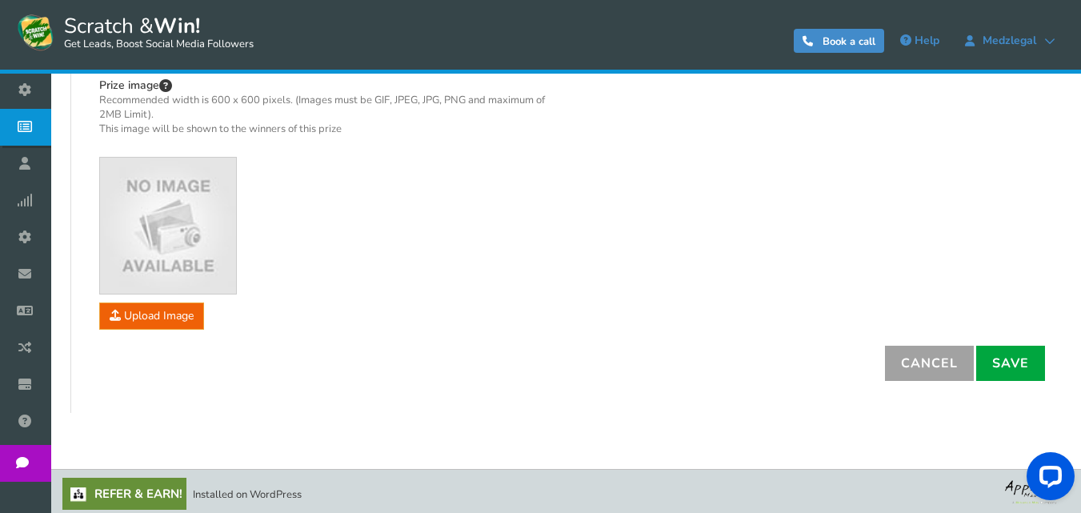
click at [916, 371] on link "Cancel" at bounding box center [929, 363] width 89 height 35
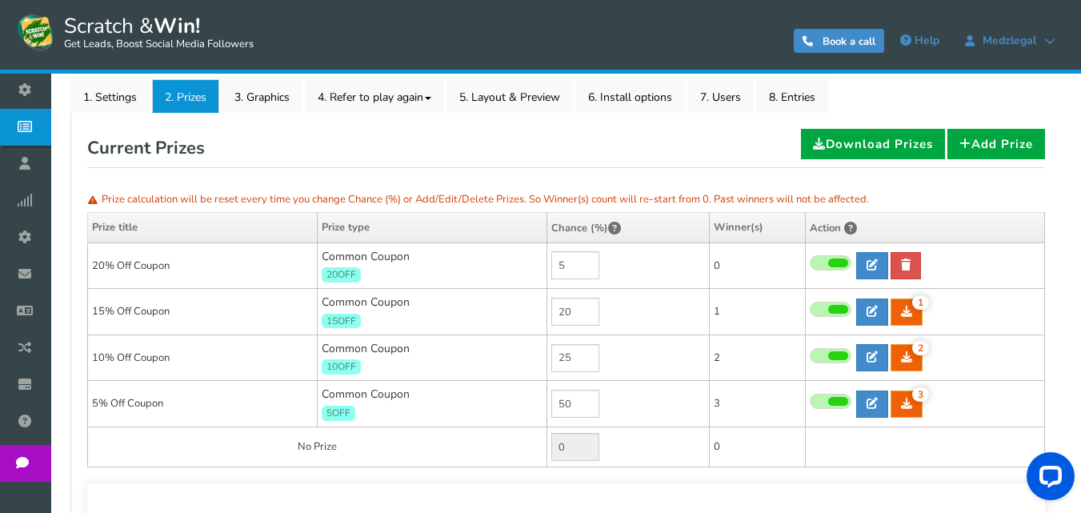
scroll to position [142, 0]
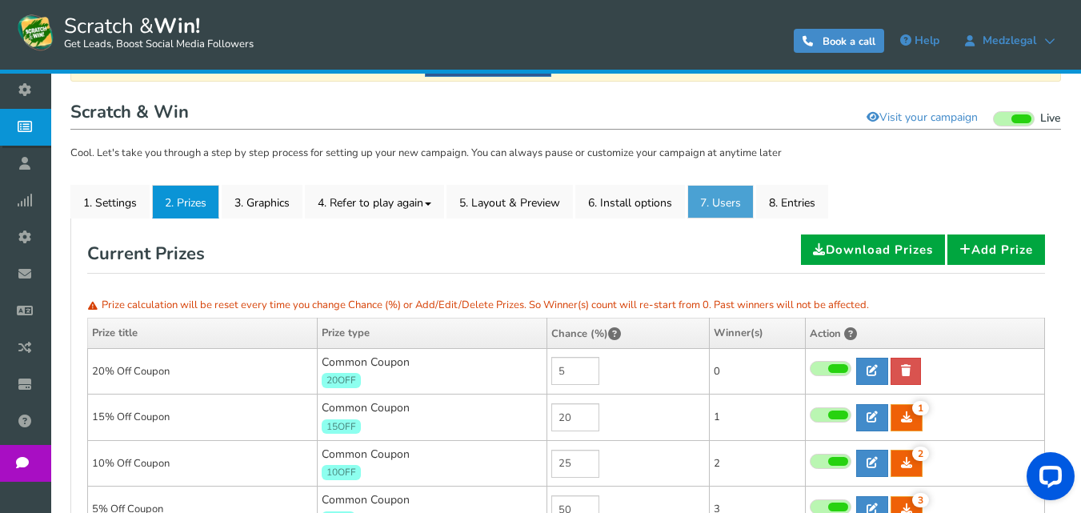
click at [717, 198] on link "7. Users" at bounding box center [720, 202] width 66 height 34
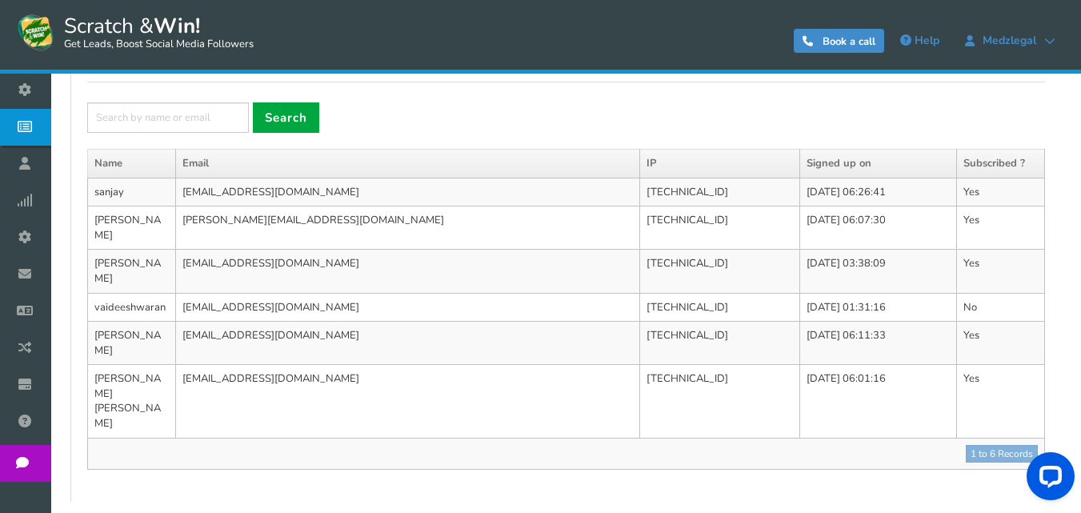
scroll to position [338, 0]
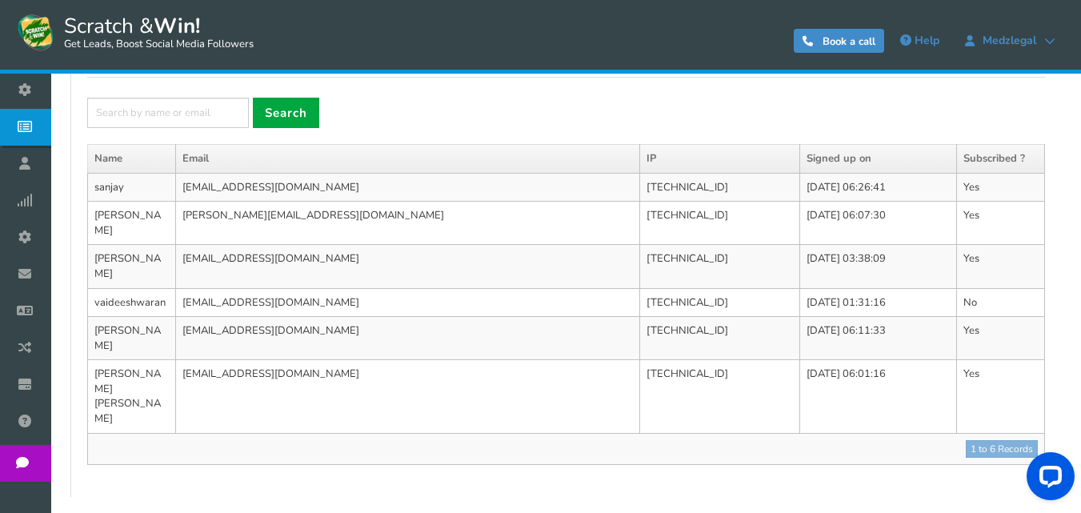
drag, startPoint x: 326, startPoint y: 334, endPoint x: 157, endPoint y: 264, distance: 182.5
click at [157, 264] on tbody "sanjay [EMAIL_ADDRESS][DOMAIN_NAME] [TECHNICAL_ID] [DATE] 06:26:41 Yes jothi [E…" at bounding box center [566, 318] width 957 height 291
drag, startPoint x: 210, startPoint y: 237, endPoint x: 487, endPoint y: 273, distance: 279.1
click at [487, 288] on td "[EMAIL_ADDRESS][DOMAIN_NAME]" at bounding box center [408, 302] width 464 height 29
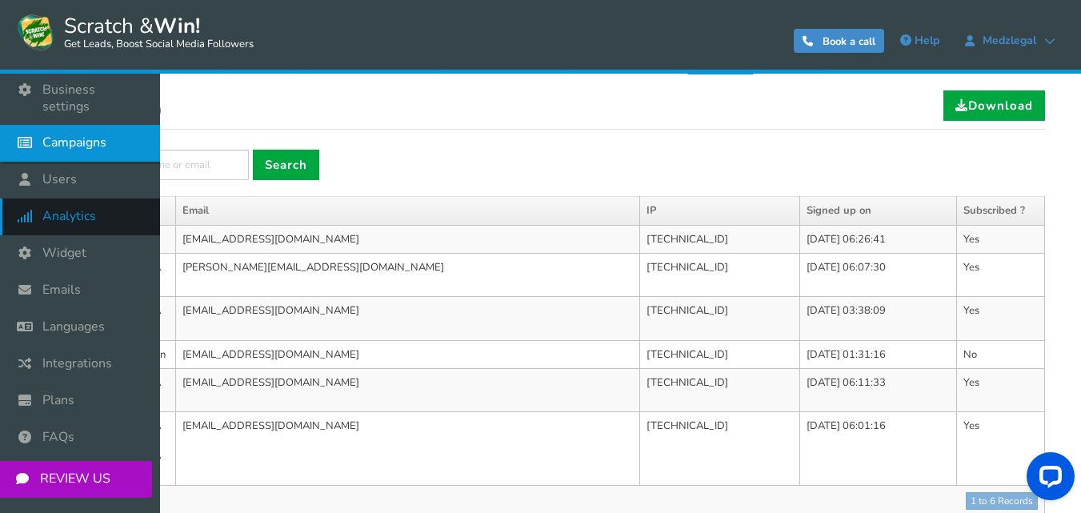
scroll to position [258, 0]
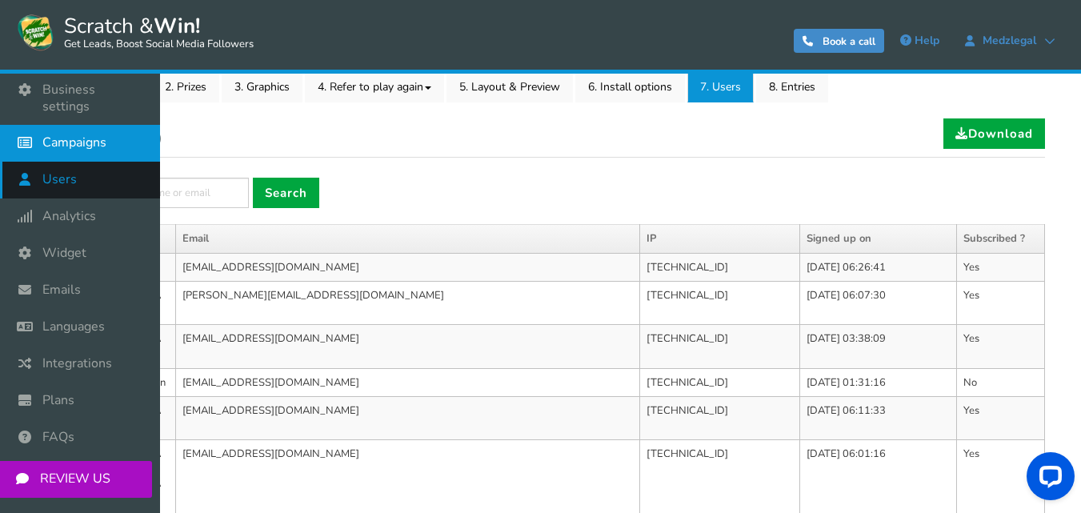
click at [68, 171] on span "Users" at bounding box center [59, 179] width 34 height 17
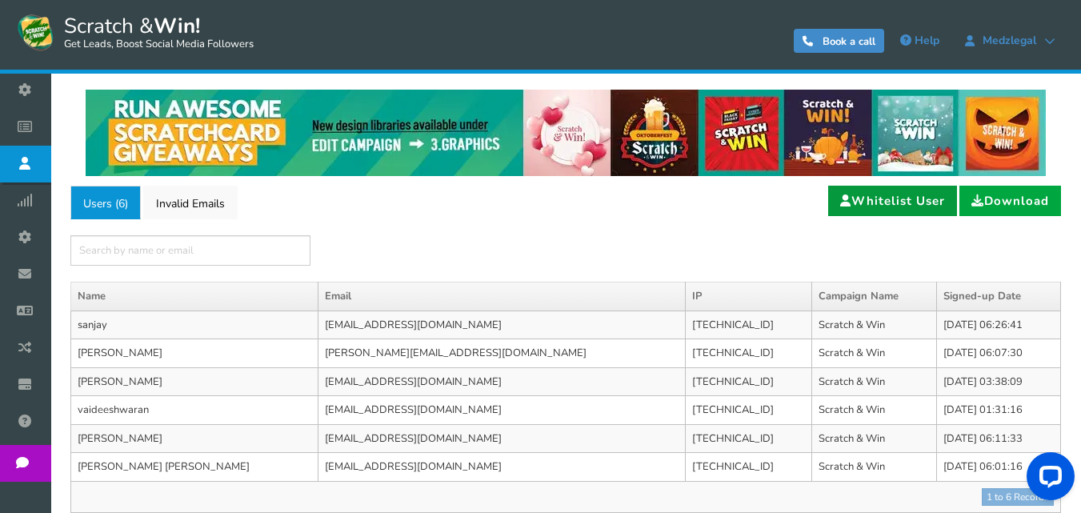
click at [889, 198] on link "Whitelist User" at bounding box center [892, 201] width 129 height 30
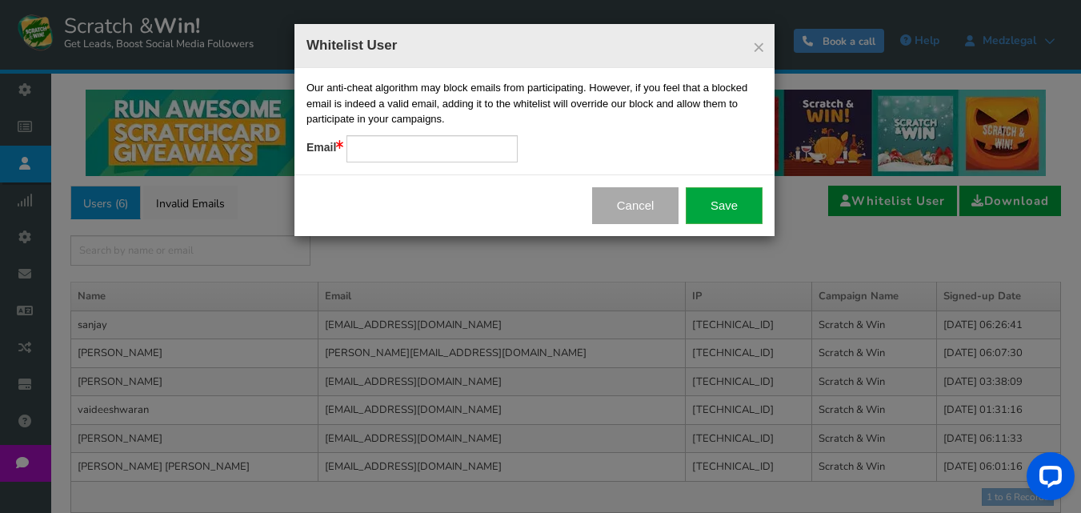
click at [637, 202] on button "Cancel" at bounding box center [635, 205] width 87 height 37
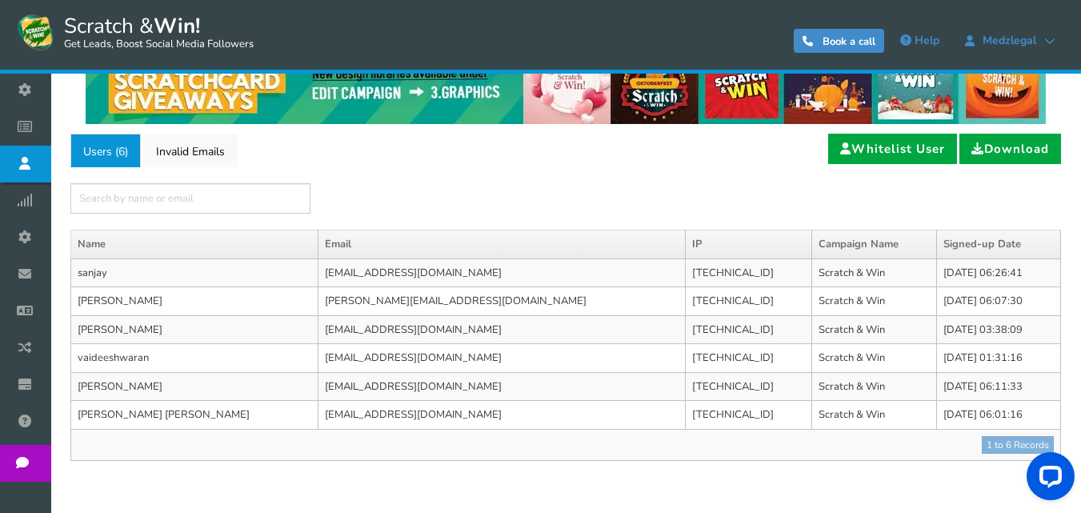
scroll to position [80, 0]
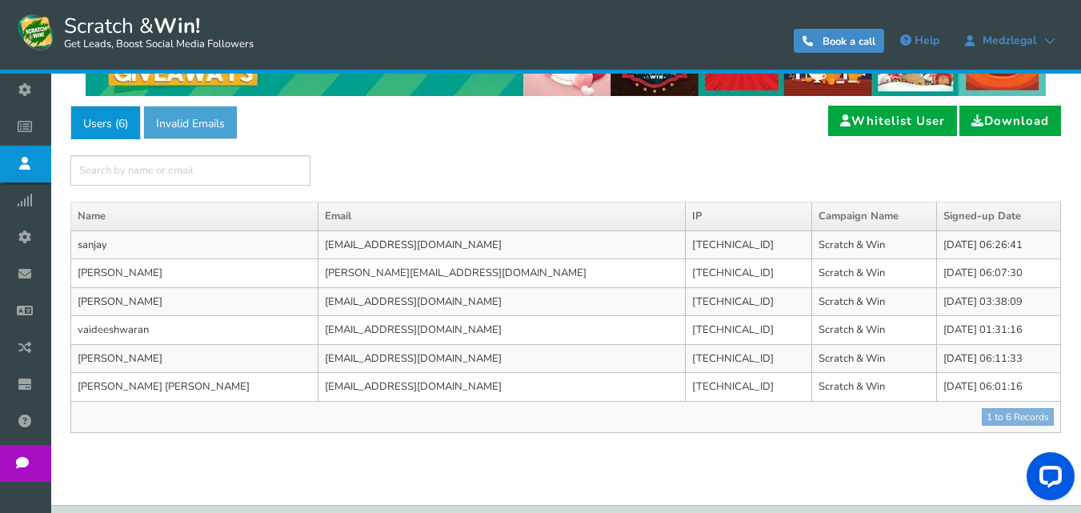
click at [159, 112] on link "Invalid Emails" at bounding box center [190, 123] width 94 height 34
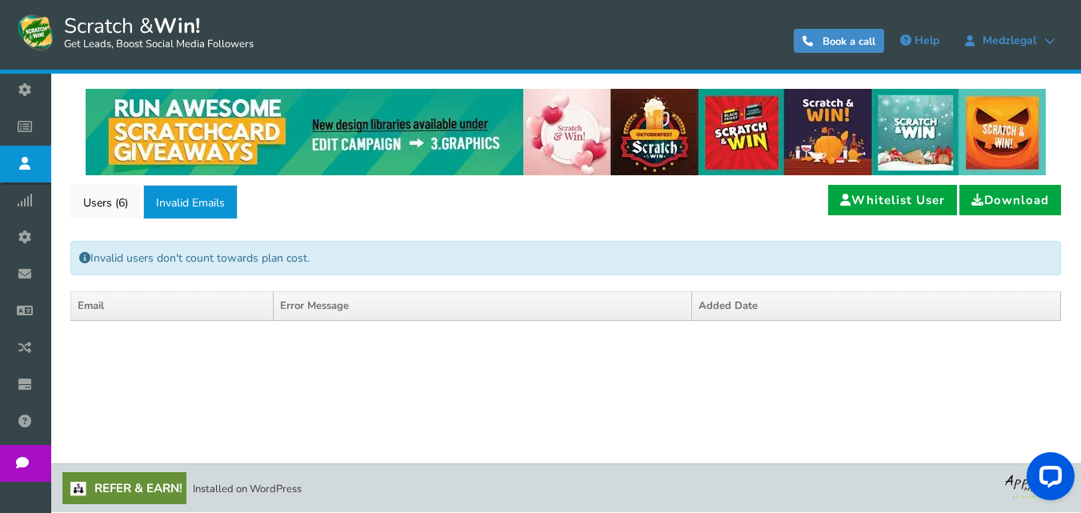
scroll to position [1, 0]
click at [121, 212] on link "Users ( 6 )" at bounding box center [105, 202] width 70 height 34
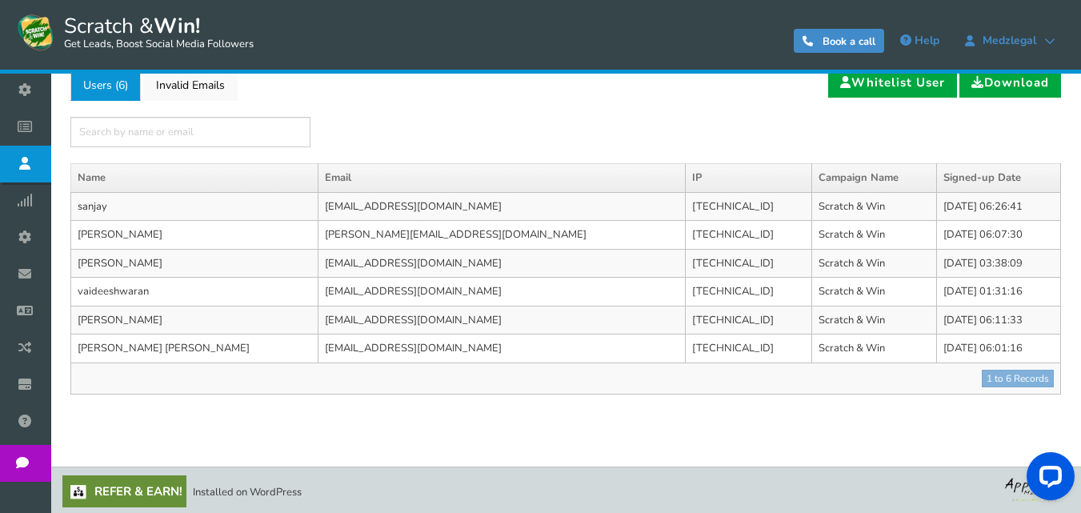
scroll to position [122, 0]
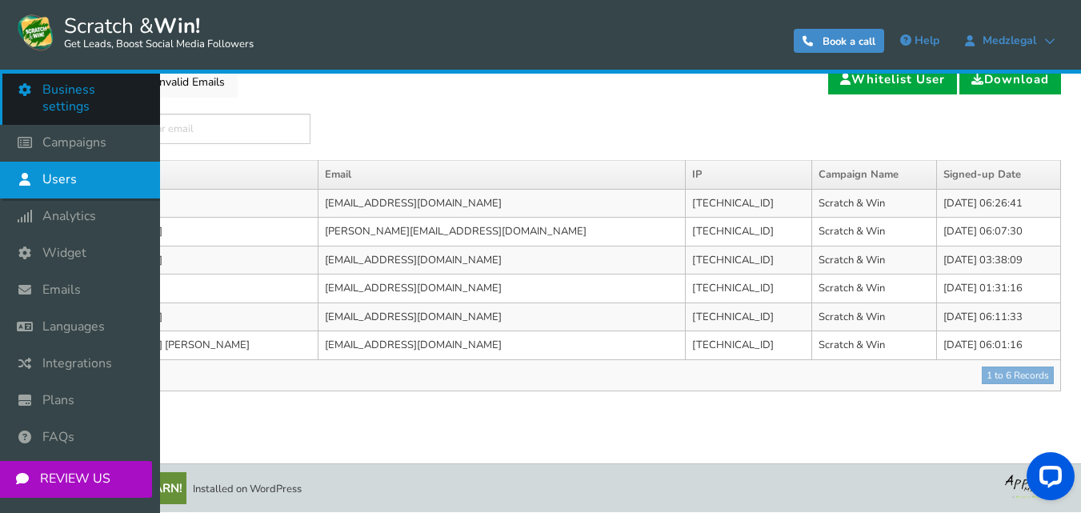
click at [82, 93] on span "Business settings" at bounding box center [93, 99] width 102 height 34
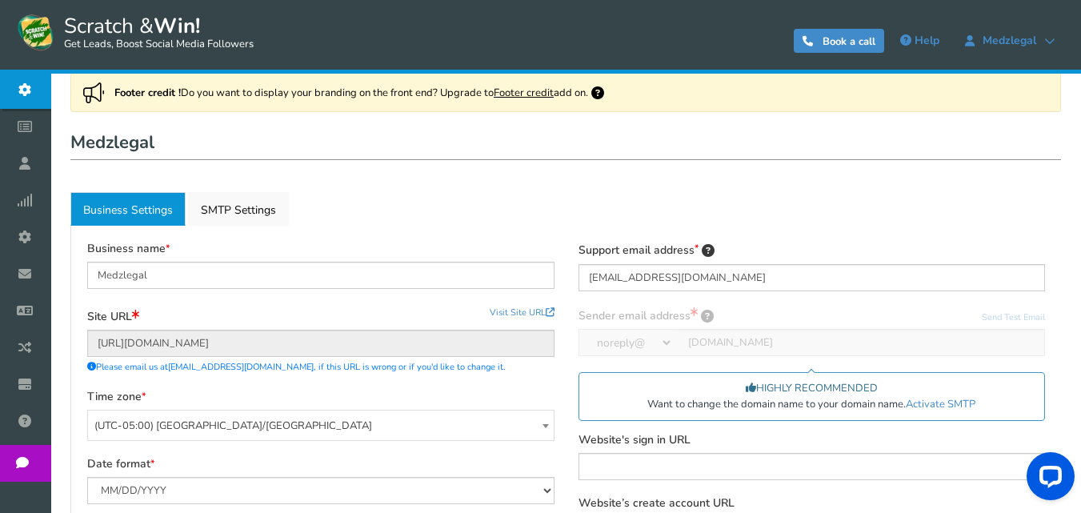
scroll to position [76, 0]
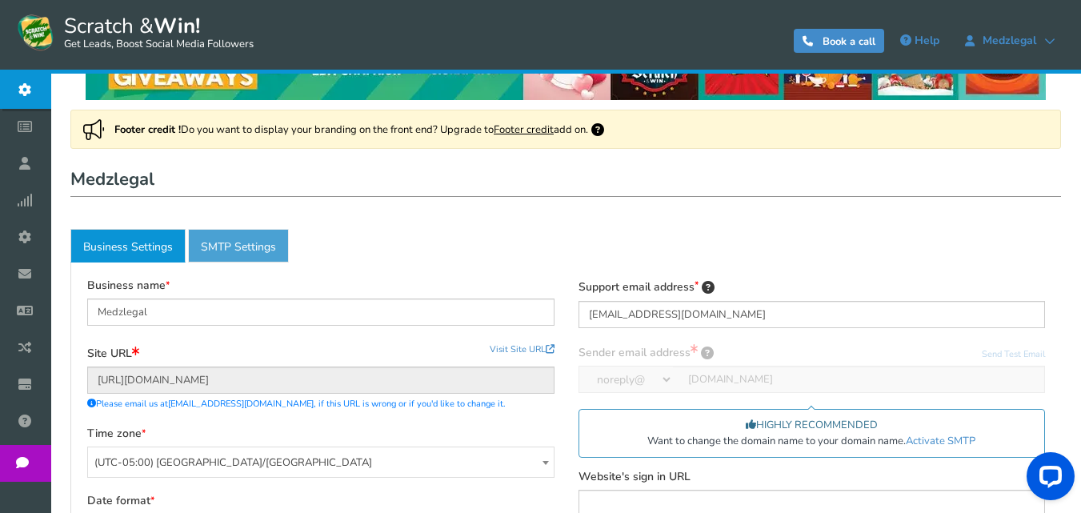
click at [218, 244] on link "Active SMTP Settings" at bounding box center [238, 246] width 101 height 34
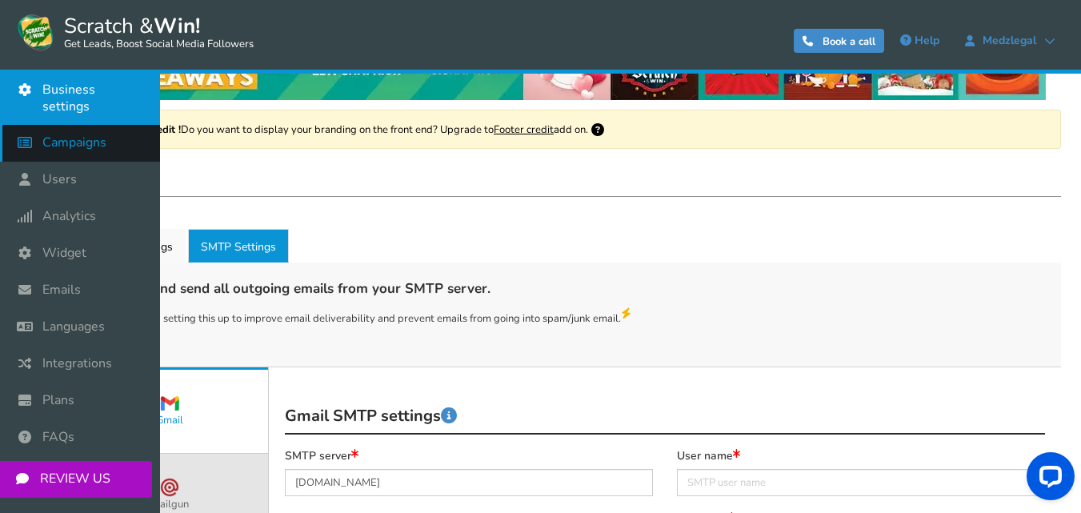
click at [35, 125] on icon at bounding box center [29, 142] width 30 height 35
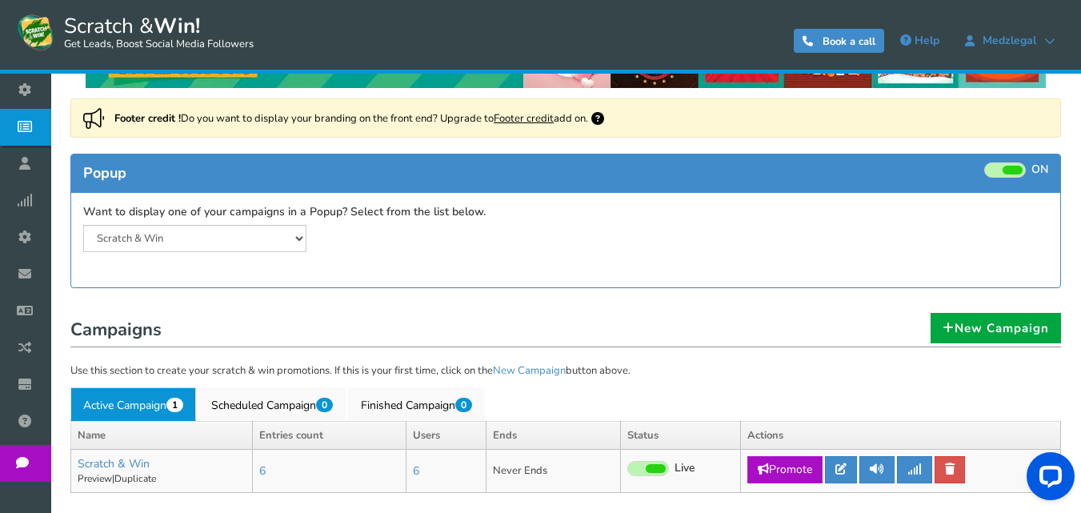
scroll to position [190, 0]
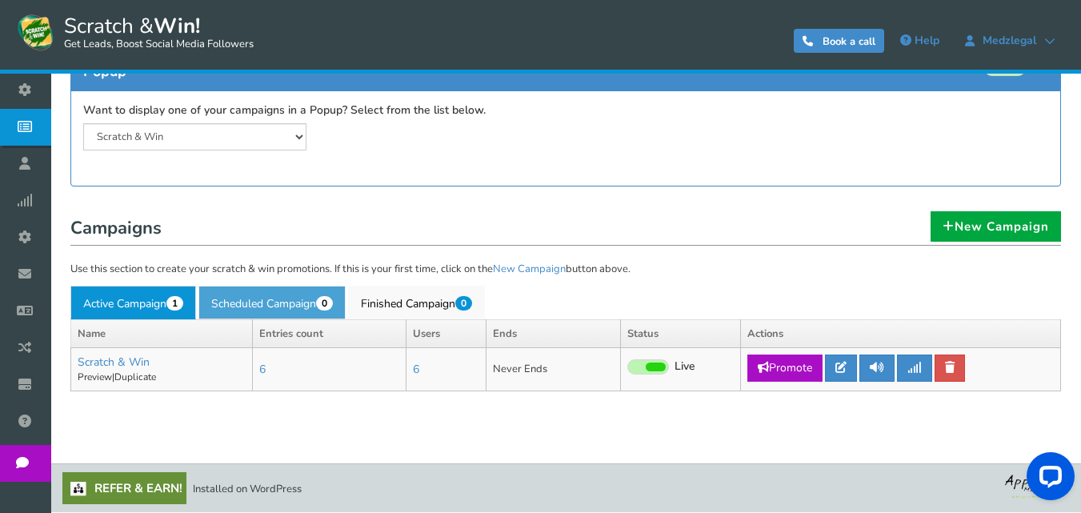
click at [310, 294] on link "Scheduled Campaign 0" at bounding box center [271, 303] width 147 height 34
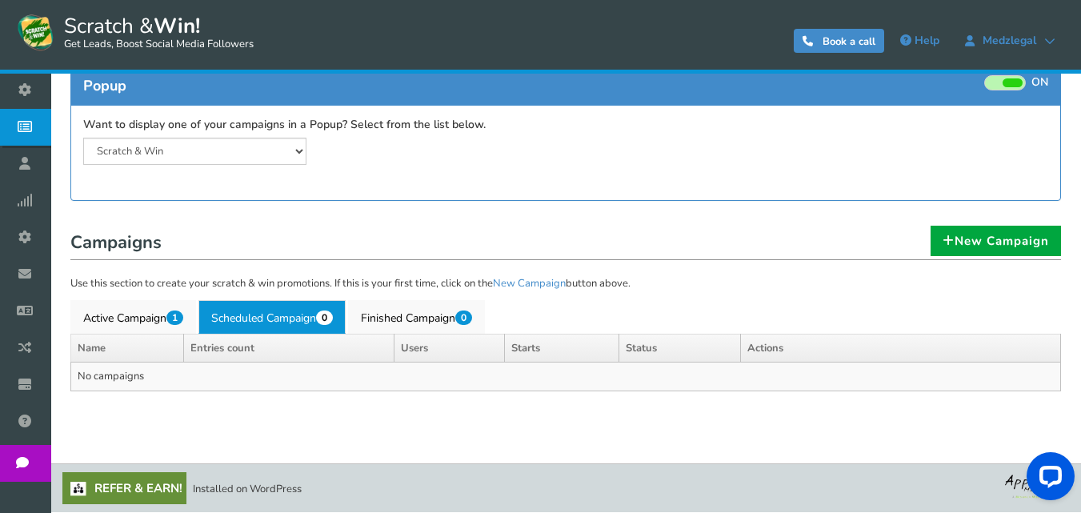
scroll to position [175, 0]
click at [418, 319] on link "Finished Campaign 0" at bounding box center [416, 317] width 137 height 34
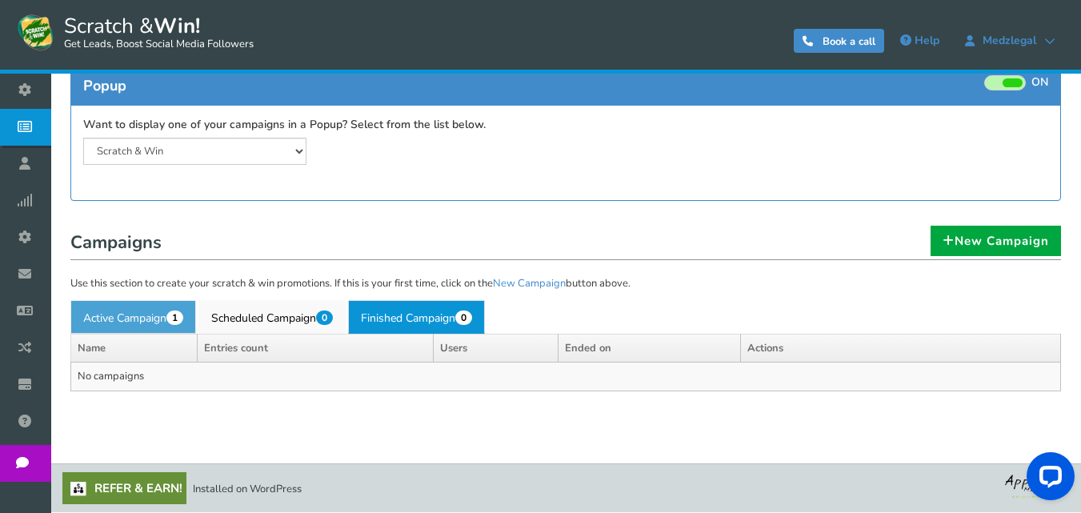
click at [183, 314] on span "1" at bounding box center [174, 317] width 17 height 14
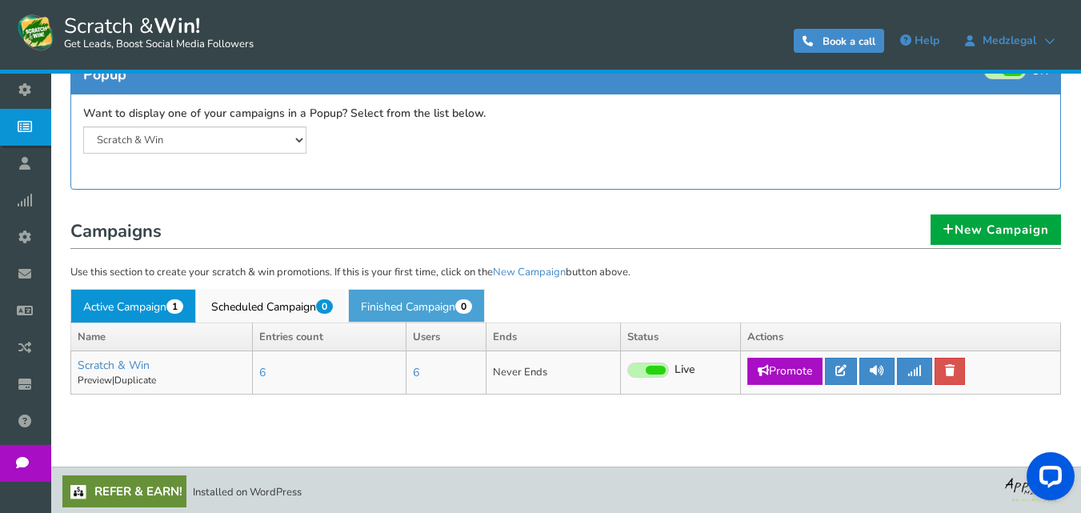
scroll to position [190, 0]
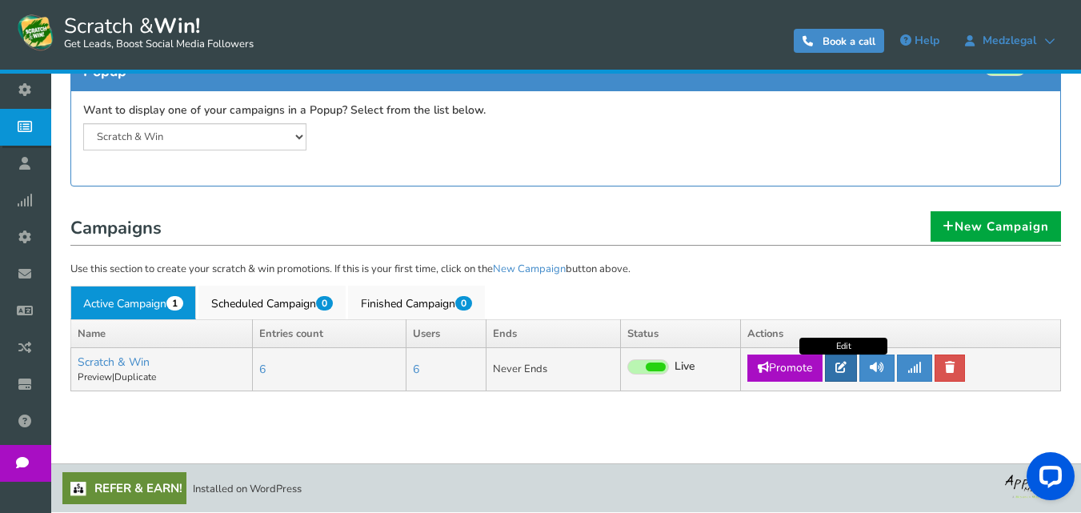
click at [846, 366] on icon at bounding box center [840, 367] width 11 height 11
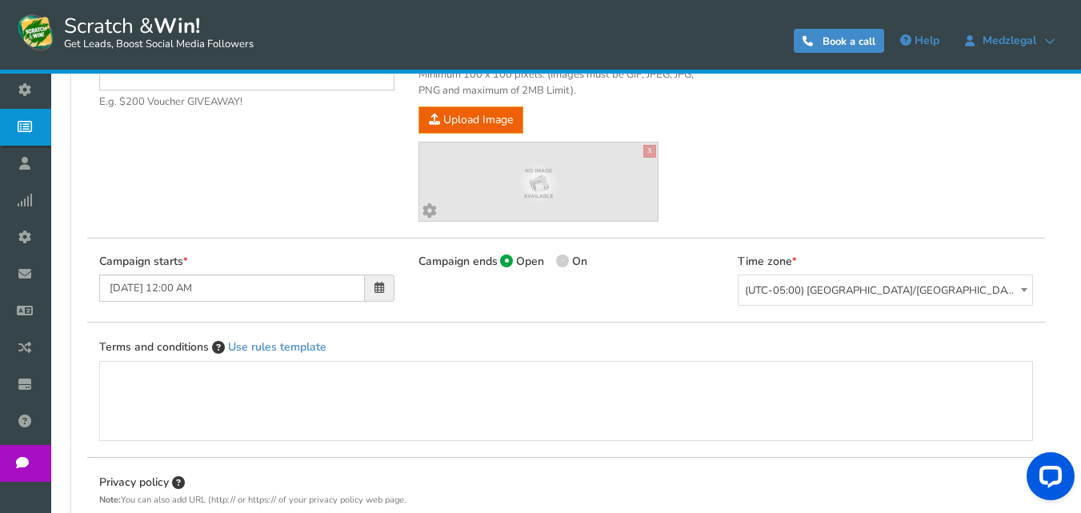
type input "Scratch & Win"
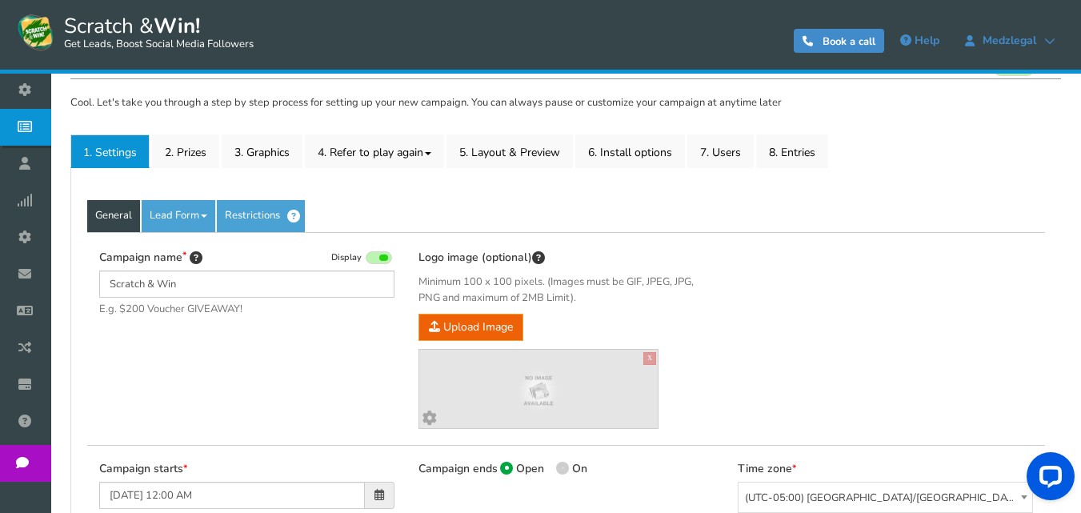
scroll to position [160, 0]
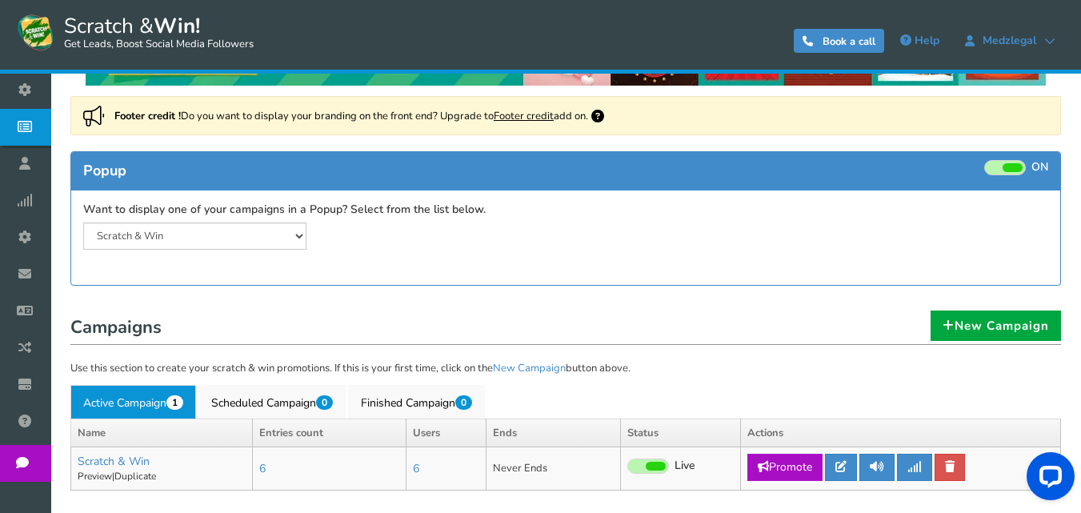
scroll to position [190, 0]
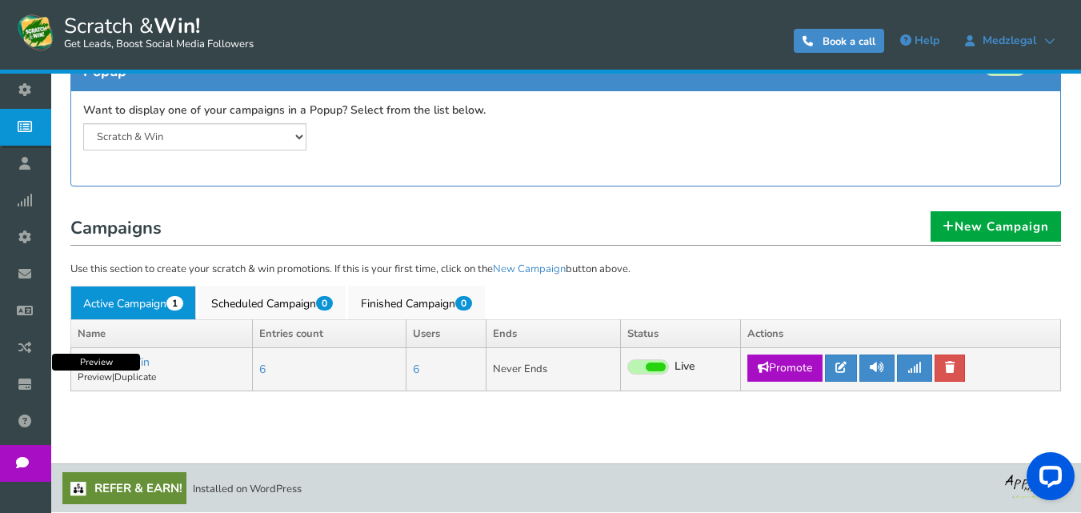
click at [105, 379] on link "Preview" at bounding box center [95, 376] width 34 height 13
click at [141, 376] on link "Duplicate" at bounding box center [135, 376] width 42 height 13
type input "Copy of Scratch & Win"
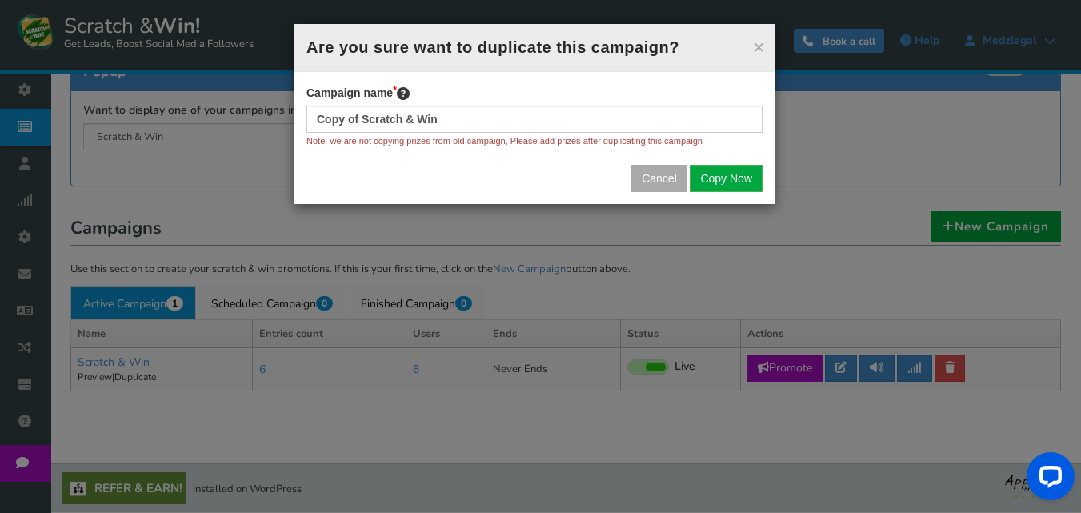
click at [649, 175] on button "Cancel" at bounding box center [659, 178] width 56 height 27
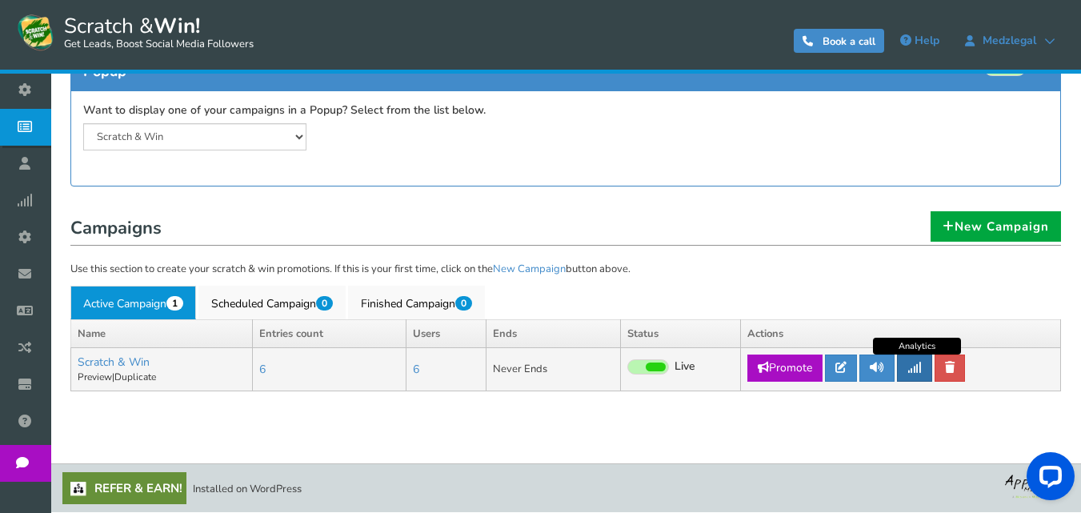
click at [920, 365] on icon at bounding box center [914, 367] width 14 height 11
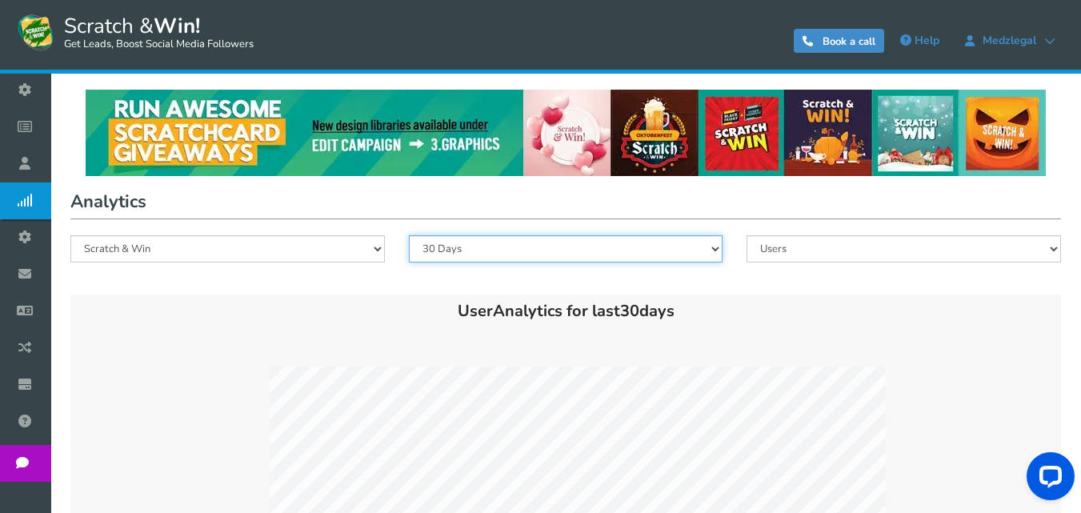
click at [637, 262] on select "All 180 Days 90 Days 30 Days 7 Days" at bounding box center [566, 248] width 314 height 27
click at [629, 255] on select "All 180 Days 90 Days 30 Days 7 Days" at bounding box center [566, 248] width 314 height 27
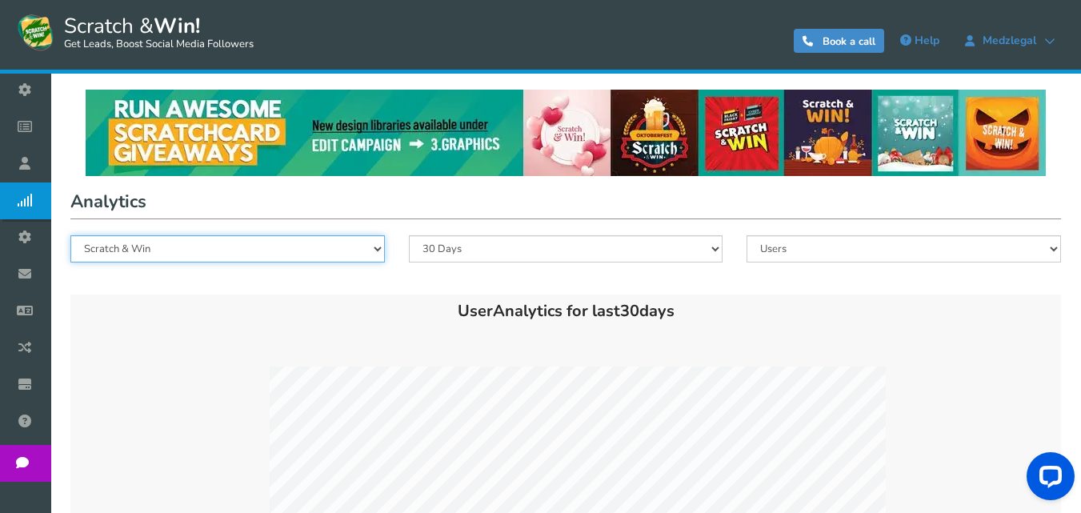
click at [366, 240] on select "Scratch & Win" at bounding box center [227, 248] width 314 height 27
click at [365, 243] on select "Scratch & Win" at bounding box center [227, 248] width 314 height 27
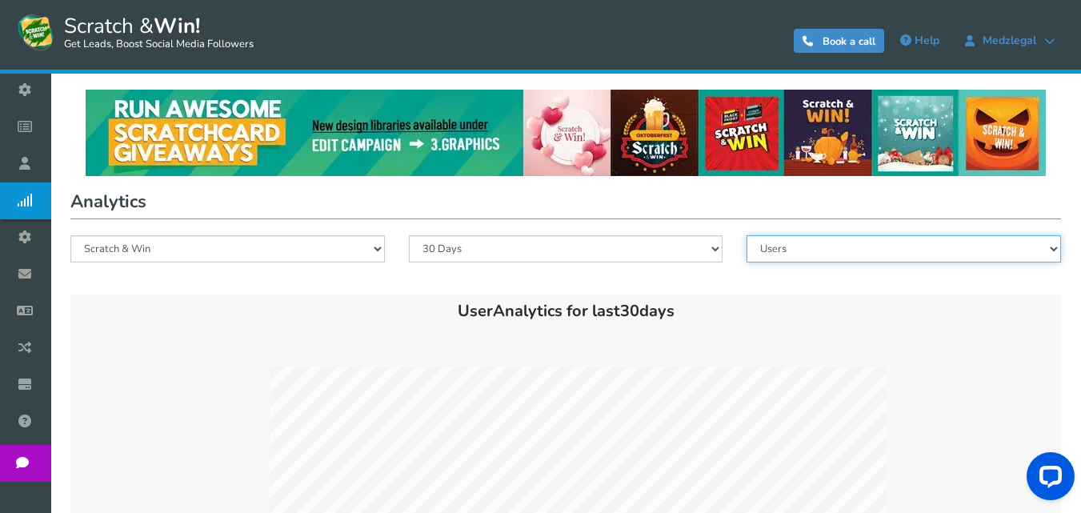
click at [769, 251] on select "Users Entries Referral Signups" at bounding box center [903, 248] width 314 height 27
click at [746, 235] on select "Users Entries Referral Signups" at bounding box center [903, 248] width 314 height 27
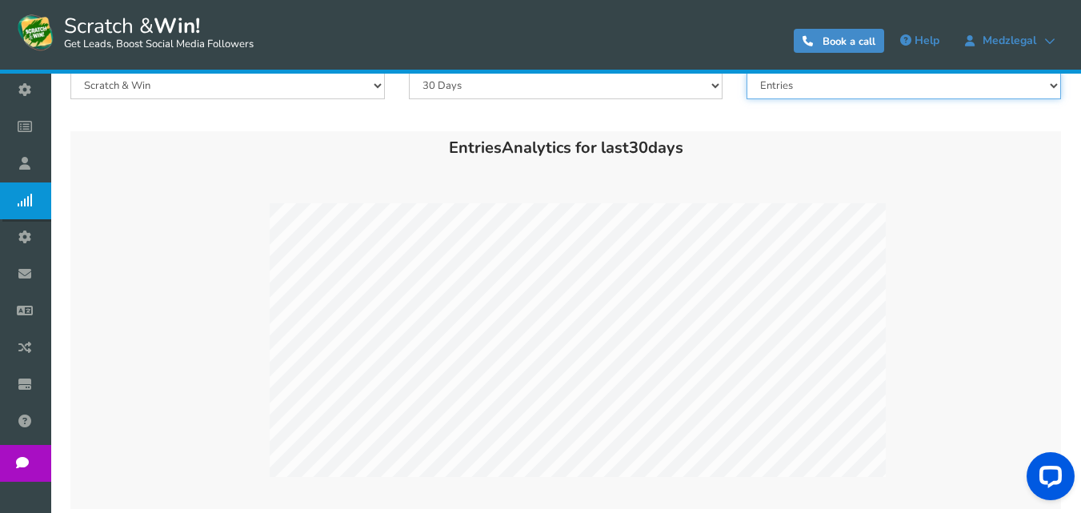
scroll to position [25, 0]
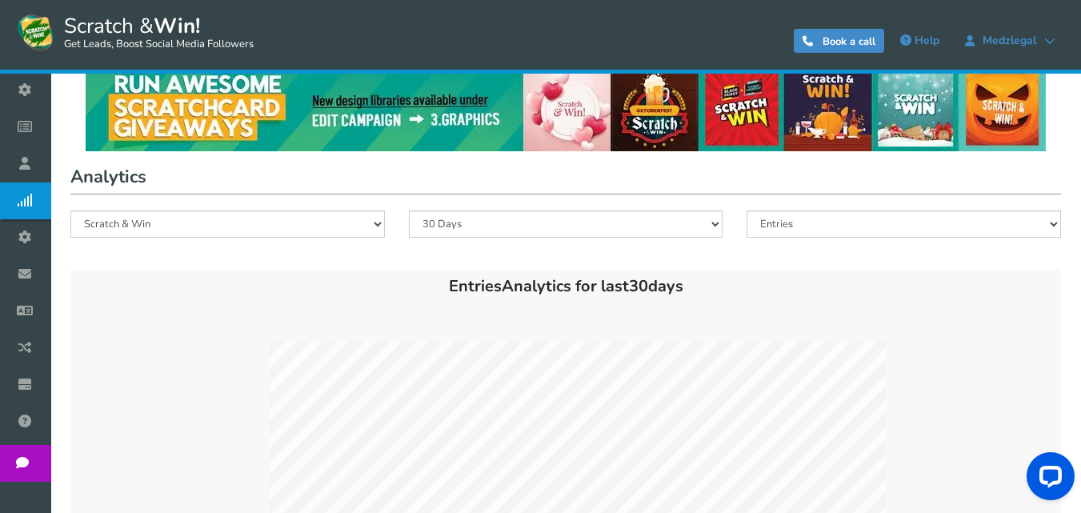
click at [780, 208] on div "Analytics Scratch & Win All 180 Days 90 Days 30 Days 7 Days Users Entries Refer…" at bounding box center [565, 207] width 990 height 91
click at [800, 242] on div "Users Entries Referral Signups" at bounding box center [903, 231] width 338 height 43
click at [793, 233] on select "Users Entries Referral Signups" at bounding box center [903, 223] width 314 height 27
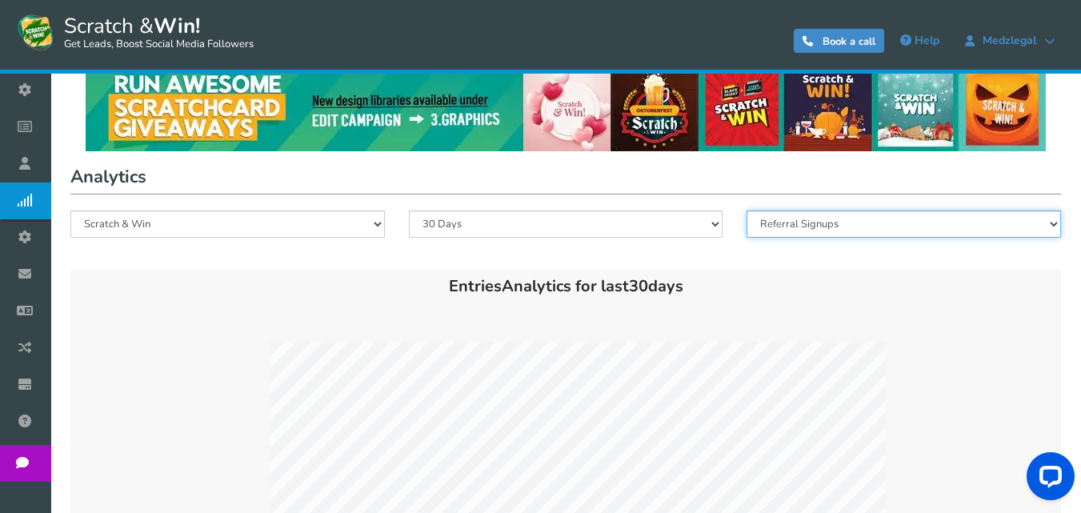
click at [746, 210] on select "Users Entries Referral Signups" at bounding box center [903, 223] width 314 height 27
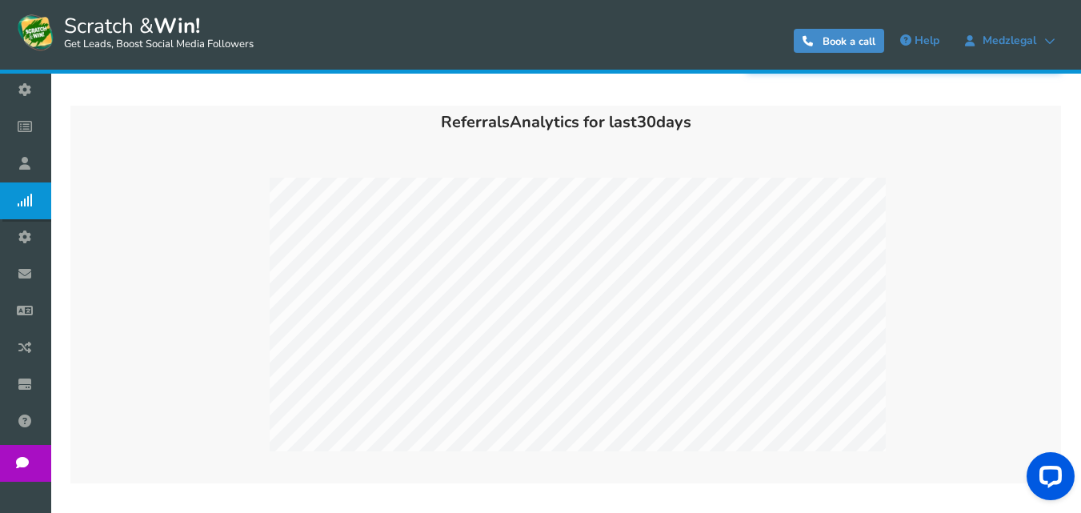
scroll to position [105, 0]
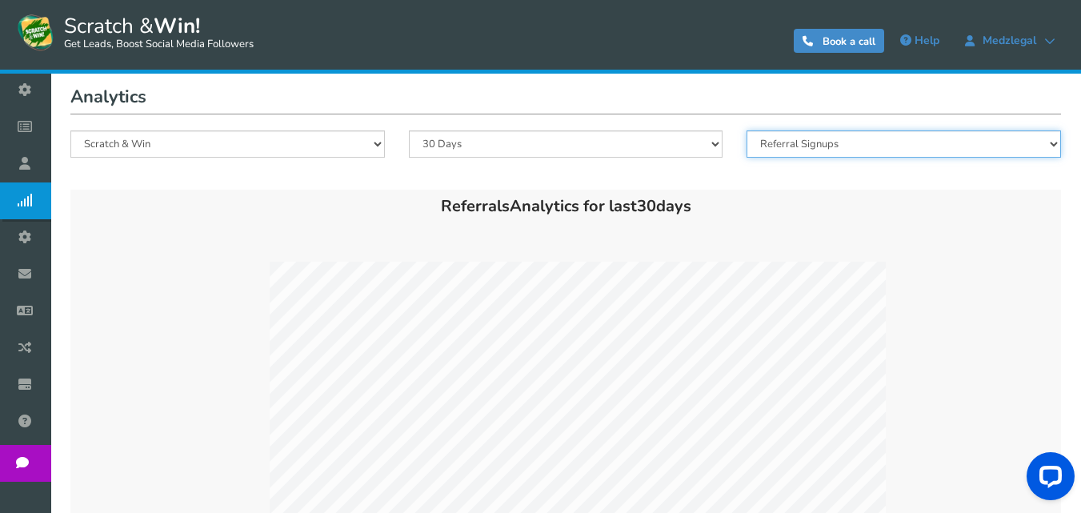
click at [815, 150] on select "Users Entries Referral Signups" at bounding box center [903, 143] width 314 height 27
select select "Users"
click at [746, 130] on select "Users Entries Referral Signups" at bounding box center [903, 143] width 314 height 27
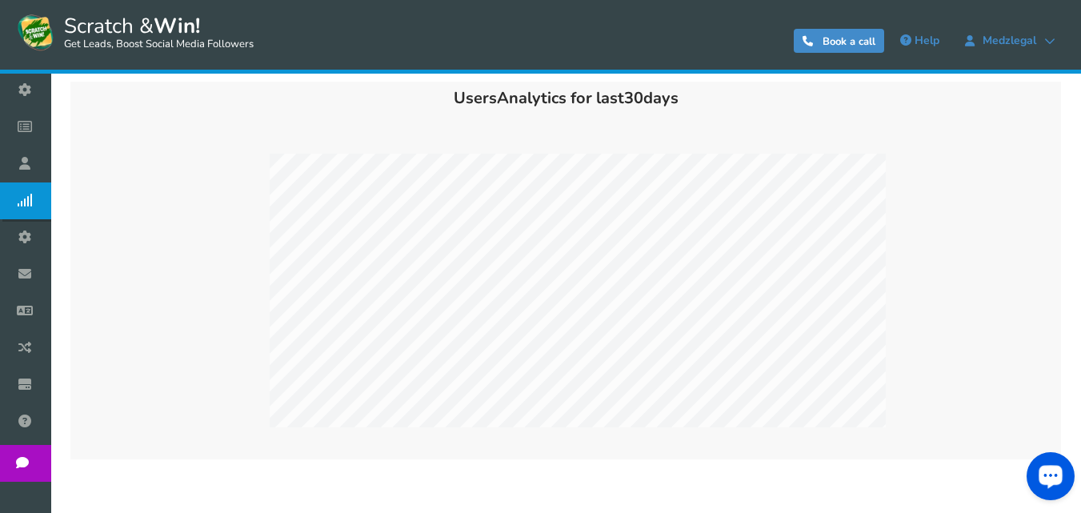
scroll to position [185, 0]
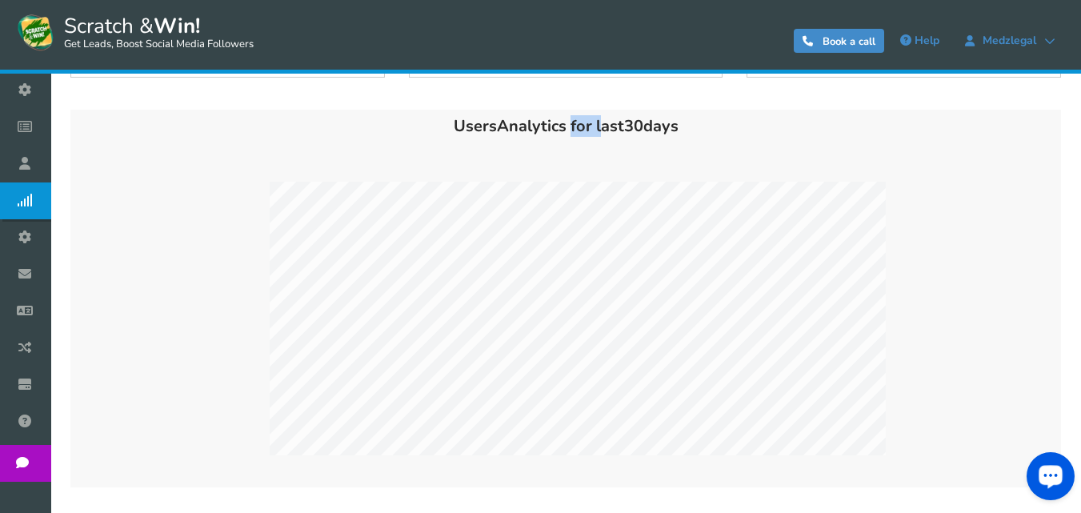
drag, startPoint x: 565, startPoint y: 123, endPoint x: 593, endPoint y: 126, distance: 29.0
click at [593, 126] on h3 "Users Analytics for last 30 days" at bounding box center [565, 127] width 990 height 34
click at [588, 141] on h3 "Users Analytics for last 30 days" at bounding box center [565, 127] width 990 height 34
